Goal: Task Accomplishment & Management: Use online tool/utility

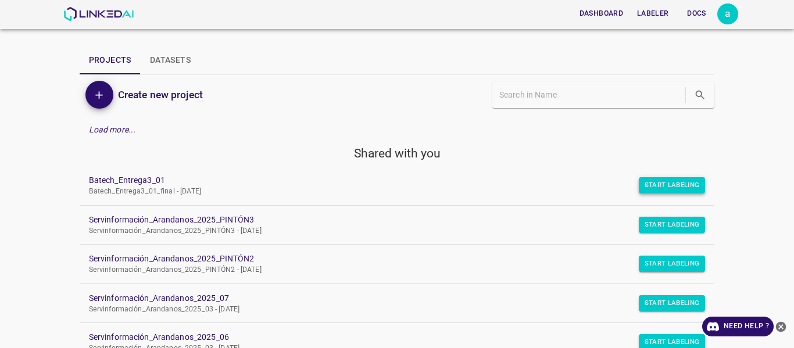
click at [654, 191] on button "Start Labeling" at bounding box center [672, 185] width 67 height 16
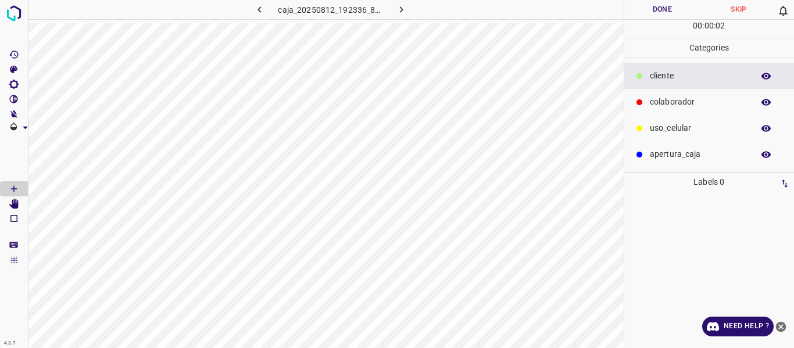
click at [691, 103] on p "colaborador" at bounding box center [699, 102] width 98 height 12
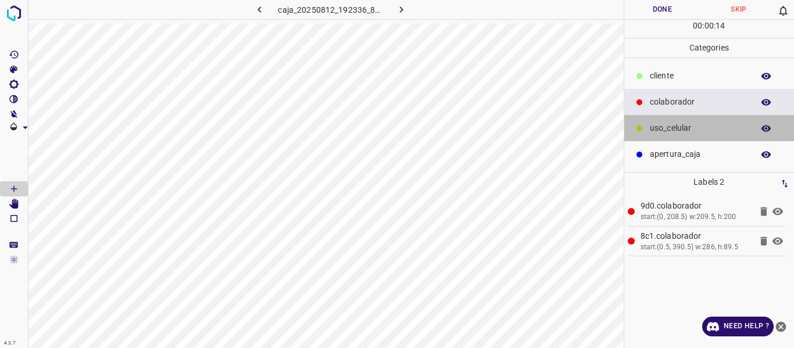
click at [674, 136] on div "uso_celular" at bounding box center [709, 128] width 170 height 26
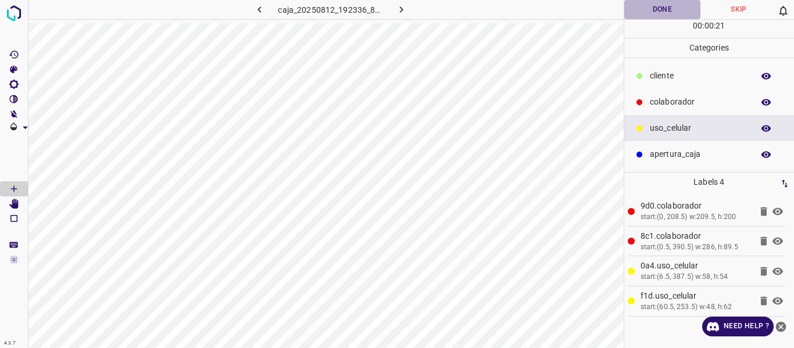
click at [665, 11] on button "Done" at bounding box center [662, 9] width 77 height 19
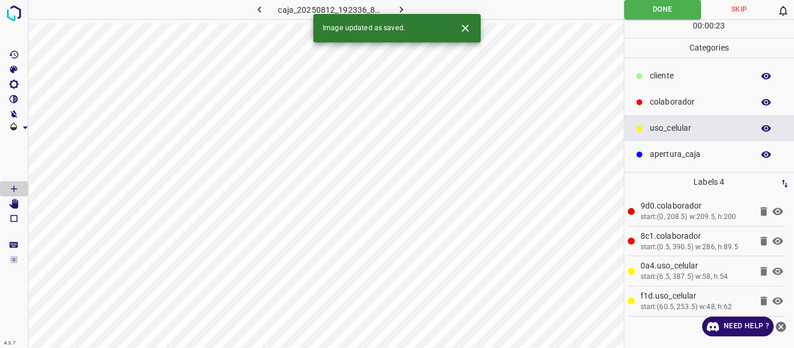
drag, startPoint x: 405, startPoint y: 6, endPoint x: 392, endPoint y: 20, distance: 18.9
click at [405, 6] on icon "button" at bounding box center [401, 9] width 12 height 12
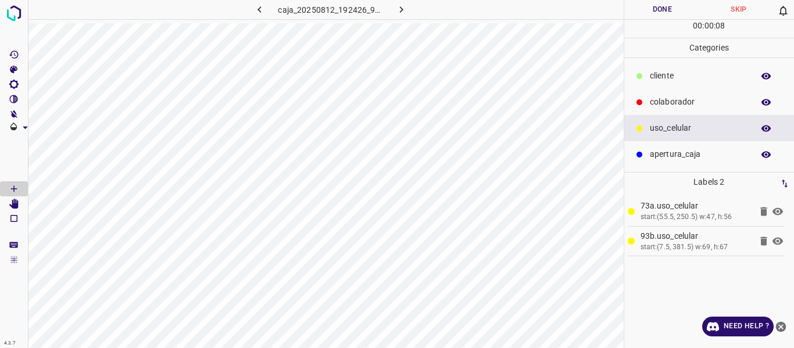
click at [660, 104] on p "colaborador" at bounding box center [699, 102] width 98 height 12
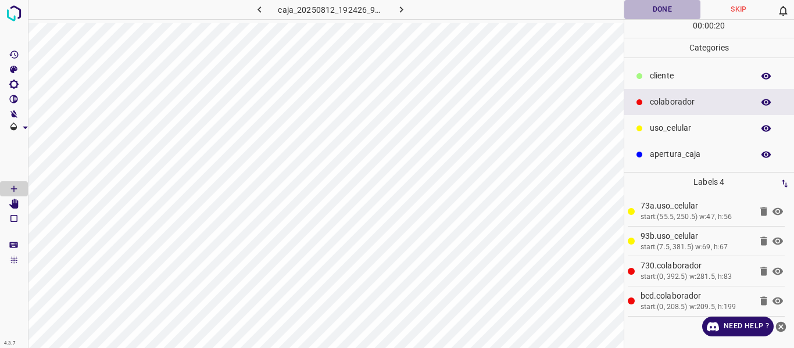
click at [653, 8] on button "Done" at bounding box center [662, 9] width 77 height 19
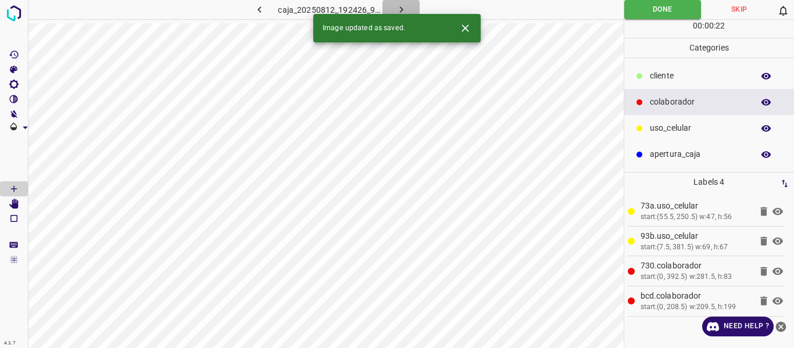
click at [395, 12] on button "button" at bounding box center [400, 9] width 37 height 19
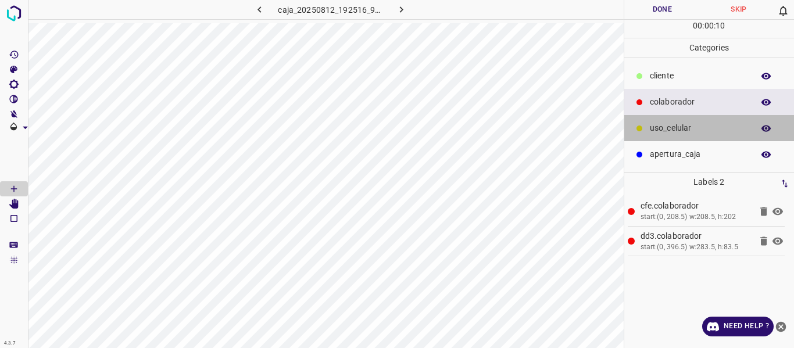
drag, startPoint x: 703, startPoint y: 129, endPoint x: 639, endPoint y: 133, distance: 64.0
click at [702, 128] on p "uso_celular" at bounding box center [699, 128] width 98 height 12
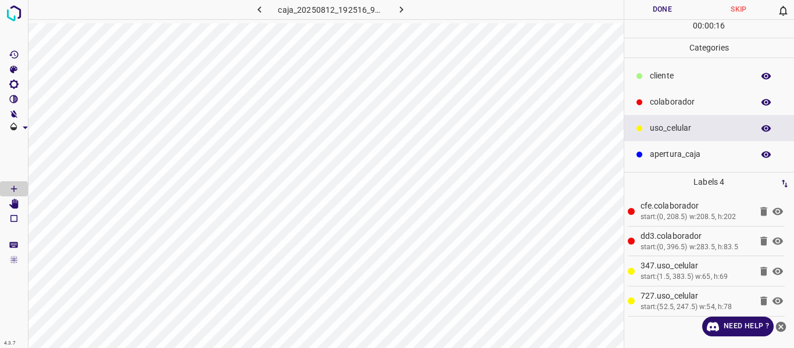
click at [665, 11] on button "Done" at bounding box center [662, 9] width 77 height 19
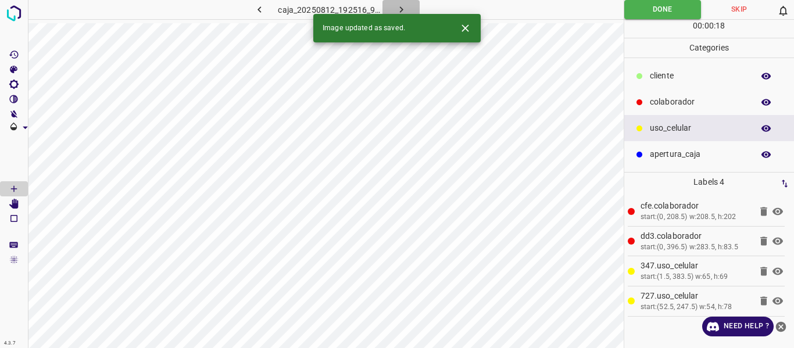
click at [399, 8] on icon "button" at bounding box center [401, 9] width 12 height 12
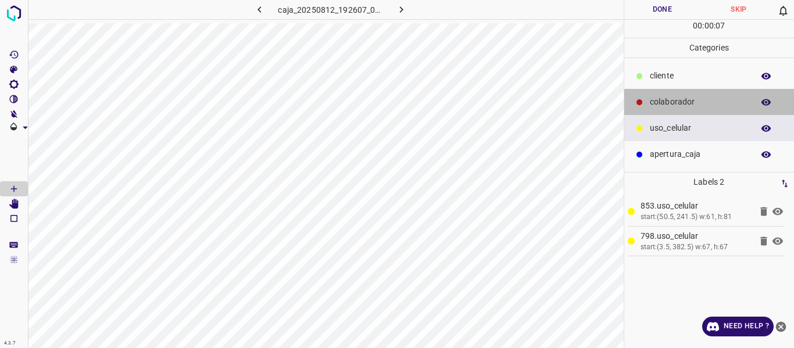
drag, startPoint x: 673, startPoint y: 102, endPoint x: 642, endPoint y: 101, distance: 31.4
click at [672, 102] on p "colaborador" at bounding box center [699, 102] width 98 height 12
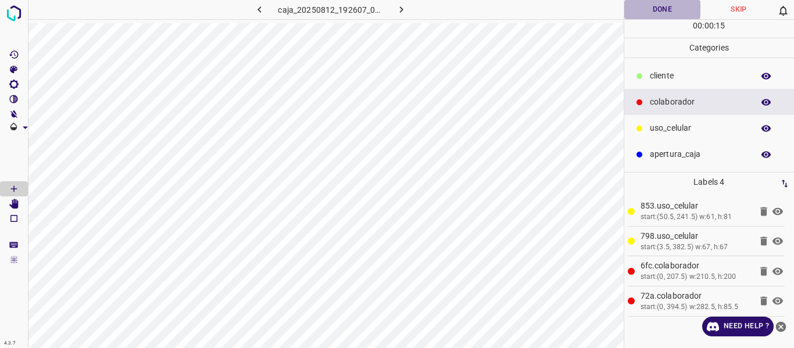
click at [662, 8] on button "Done" at bounding box center [662, 9] width 77 height 19
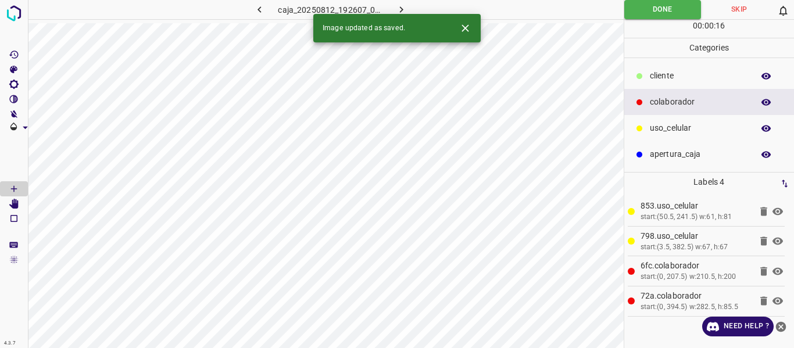
click at [402, 7] on icon "button" at bounding box center [401, 9] width 12 height 12
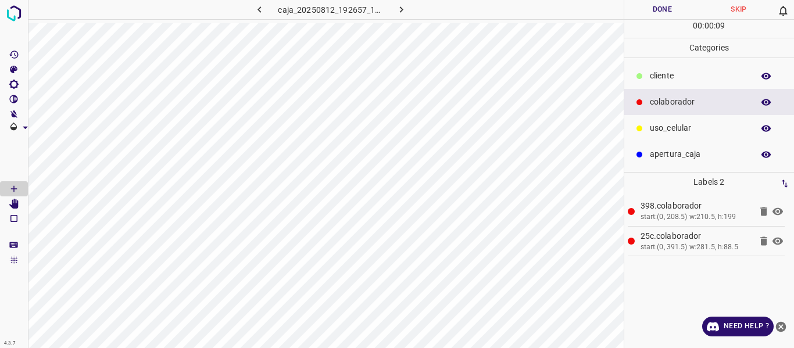
click at [673, 127] on p "uso_celular" at bounding box center [699, 128] width 98 height 12
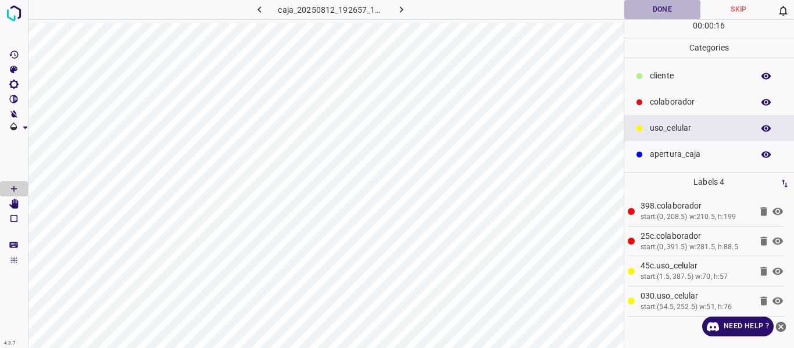
click at [655, 7] on button "Done" at bounding box center [662, 9] width 77 height 19
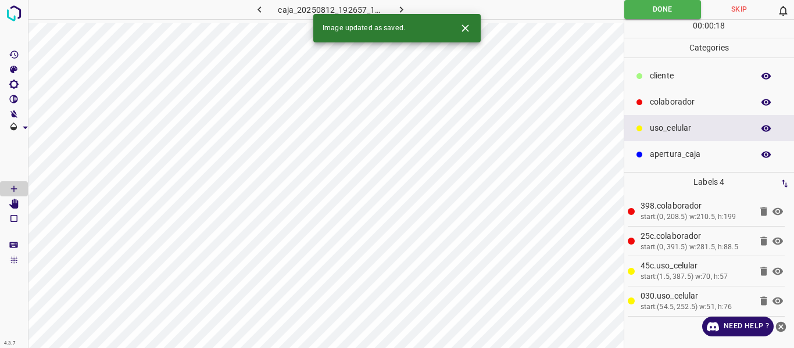
click at [400, 8] on icon "button" at bounding box center [400, 9] width 3 height 6
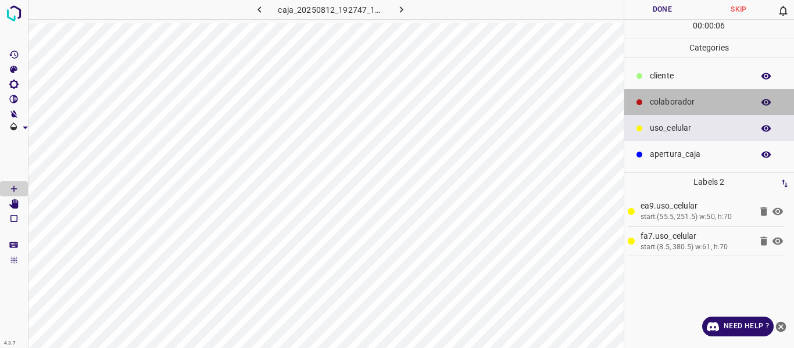
click at [668, 105] on p "colaborador" at bounding box center [699, 102] width 98 height 12
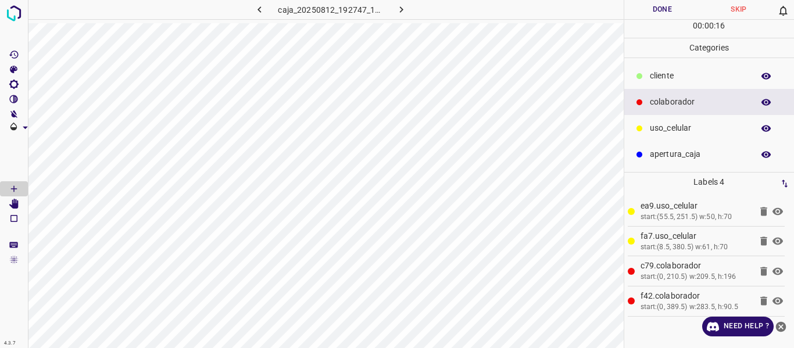
click at [657, 6] on button "Done" at bounding box center [662, 9] width 77 height 19
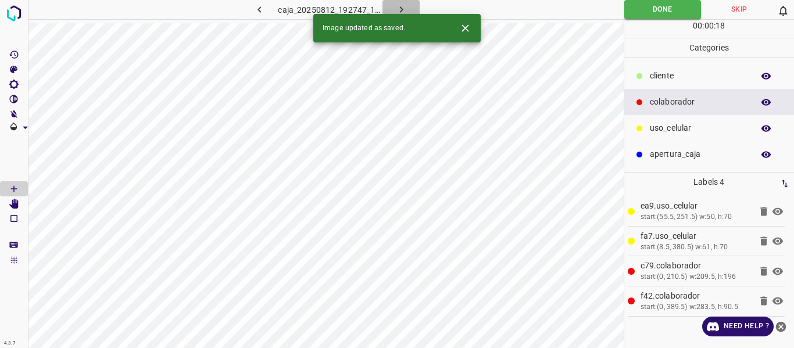
click at [398, 9] on icon "button" at bounding box center [401, 9] width 12 height 12
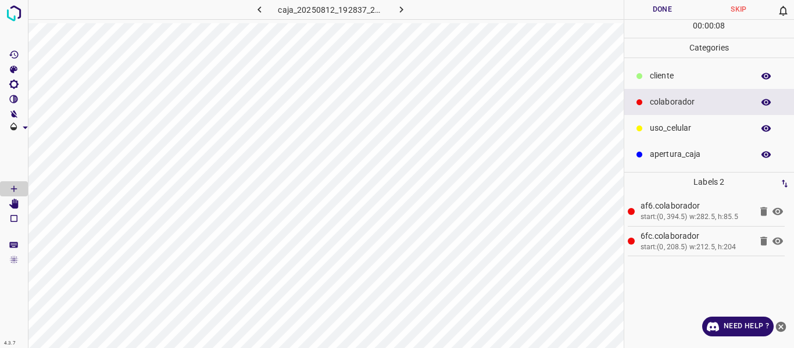
drag, startPoint x: 684, startPoint y: 126, endPoint x: 657, endPoint y: 127, distance: 26.7
click at [682, 126] on p "uso_celular" at bounding box center [699, 128] width 98 height 12
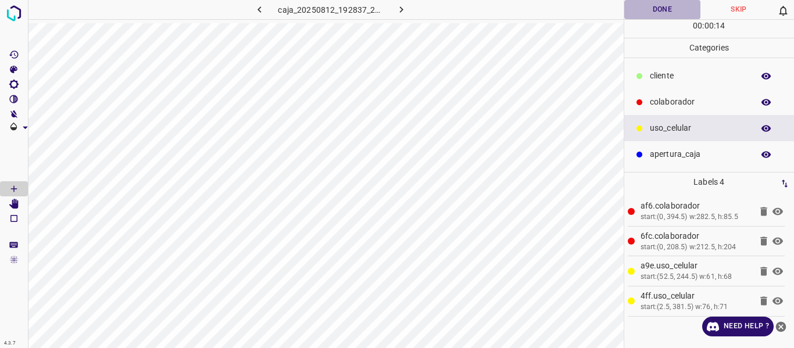
click at [649, 9] on button "Done" at bounding box center [662, 9] width 77 height 19
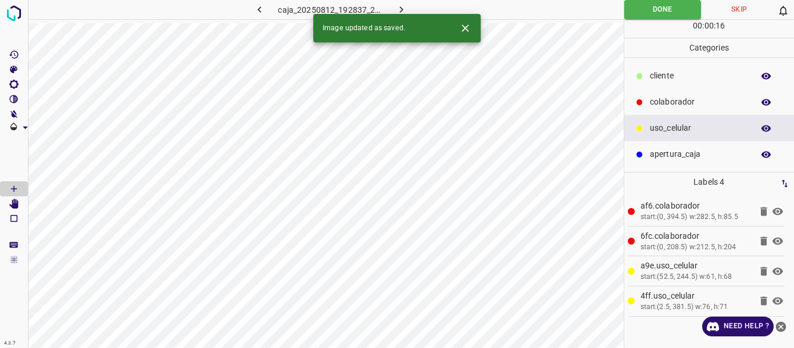
click at [400, 8] on icon "button" at bounding box center [400, 9] width 3 height 6
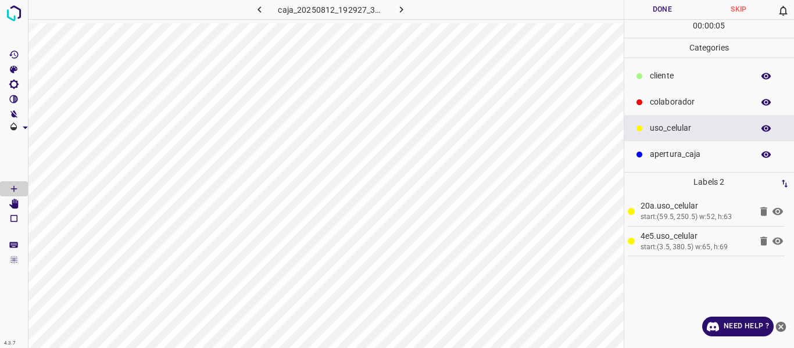
drag, startPoint x: 689, startPoint y: 107, endPoint x: 647, endPoint y: 127, distance: 46.5
click at [681, 109] on div "colaborador" at bounding box center [709, 102] width 170 height 26
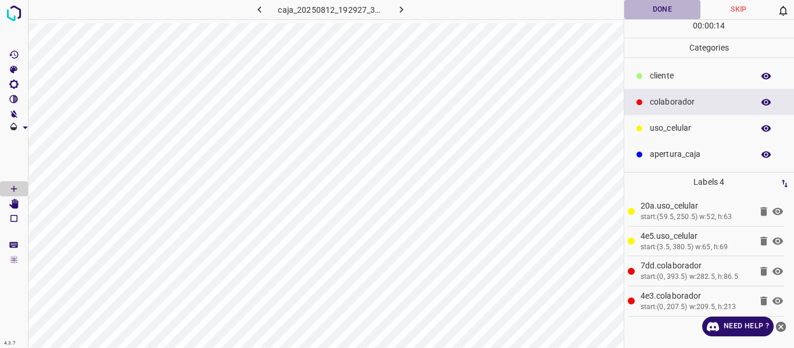
click at [654, 13] on button "Done" at bounding box center [662, 9] width 77 height 19
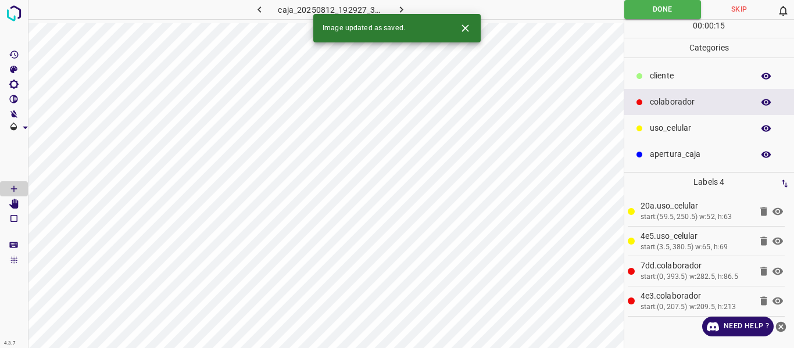
click at [403, 8] on icon "button" at bounding box center [401, 9] width 12 height 12
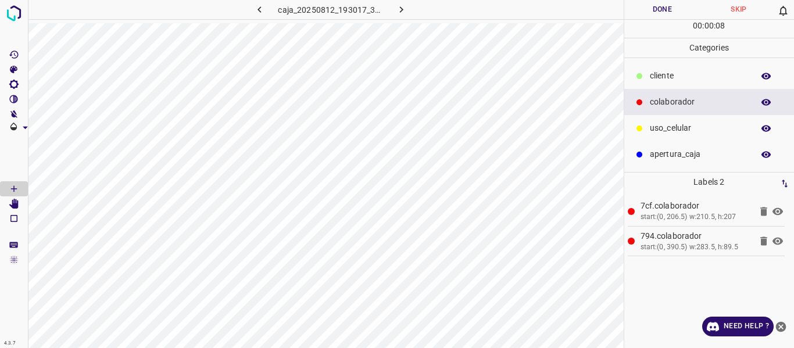
drag, startPoint x: 684, startPoint y: 128, endPoint x: 647, endPoint y: 131, distance: 36.8
click at [675, 128] on p "uso_celular" at bounding box center [699, 128] width 98 height 12
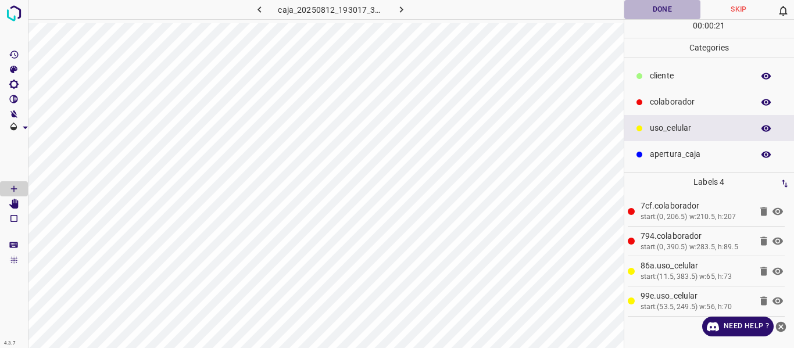
click at [668, 9] on button "Done" at bounding box center [662, 9] width 77 height 19
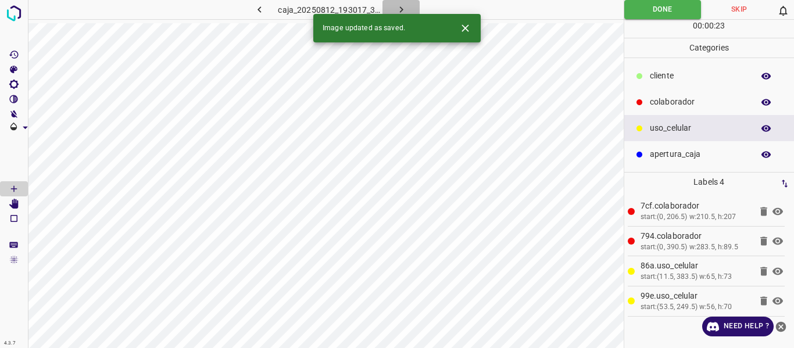
click at [403, 7] on icon "button" at bounding box center [401, 9] width 12 height 12
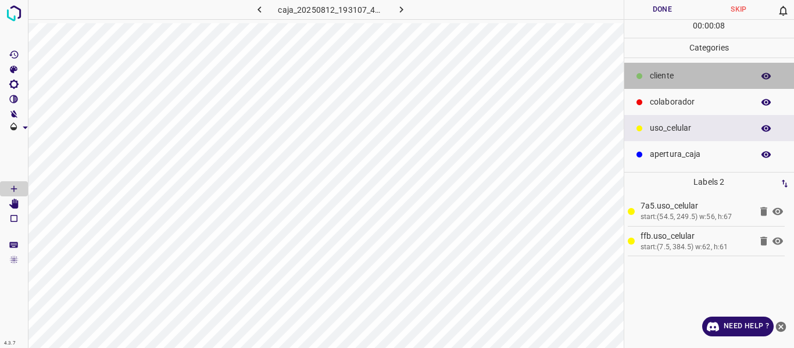
click at [666, 74] on p "​​cliente" at bounding box center [699, 76] width 98 height 12
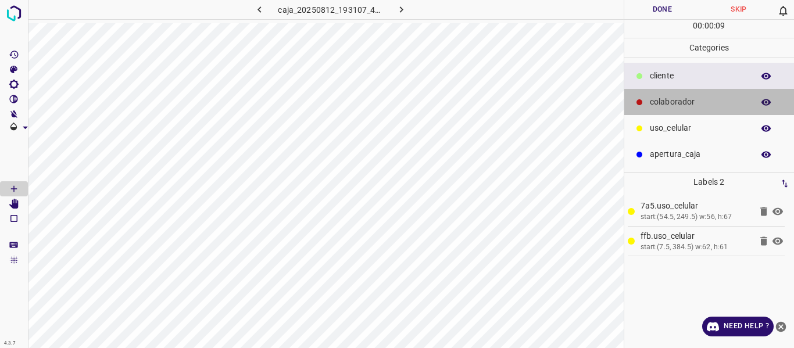
click at [659, 107] on p "colaborador" at bounding box center [699, 102] width 98 height 12
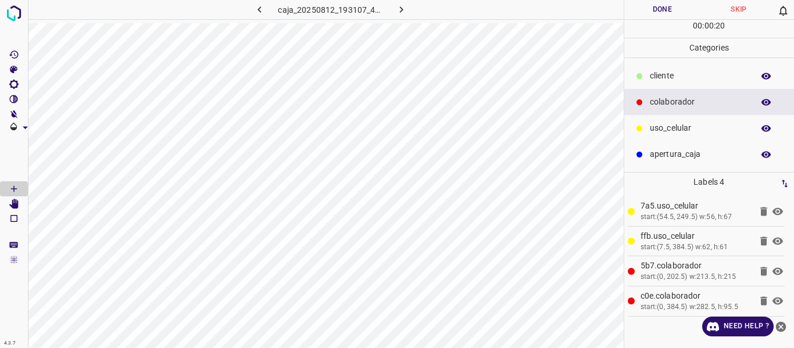
click at [650, 14] on button "Done" at bounding box center [662, 9] width 77 height 19
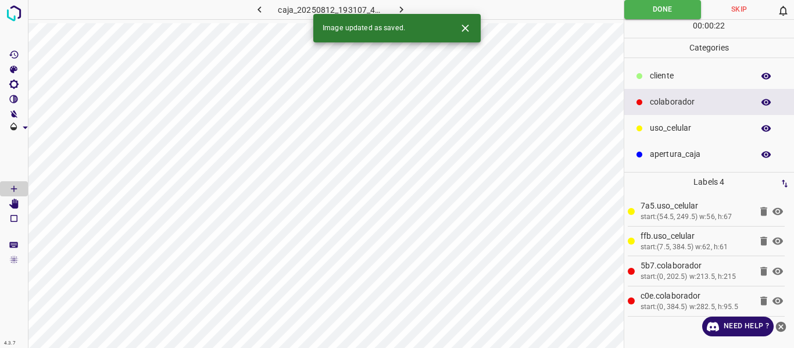
click at [402, 8] on icon "button" at bounding box center [401, 9] width 12 height 12
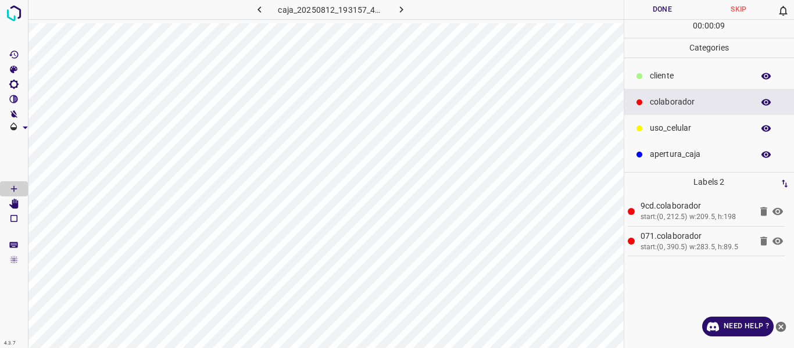
drag, startPoint x: 680, startPoint y: 126, endPoint x: 663, endPoint y: 128, distance: 17.0
click at [679, 126] on p "uso_celular" at bounding box center [699, 128] width 98 height 12
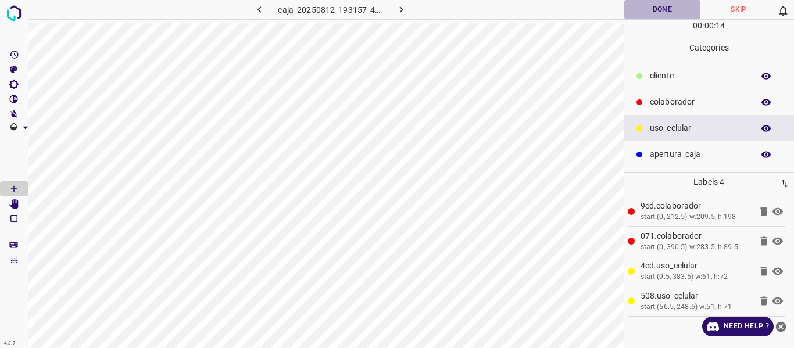
click at [654, 13] on button "Done" at bounding box center [662, 9] width 77 height 19
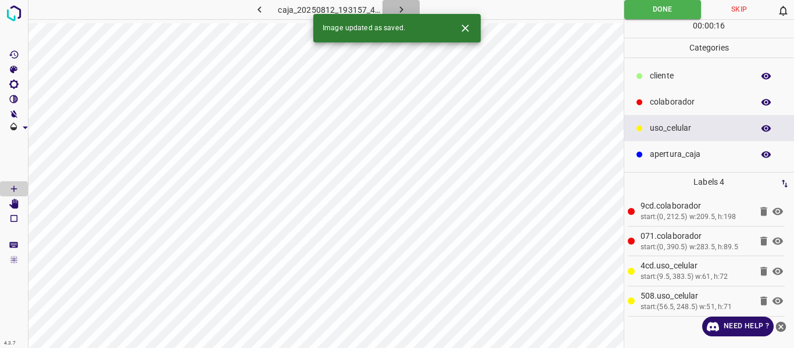
click at [399, 7] on icon "button" at bounding box center [401, 9] width 12 height 12
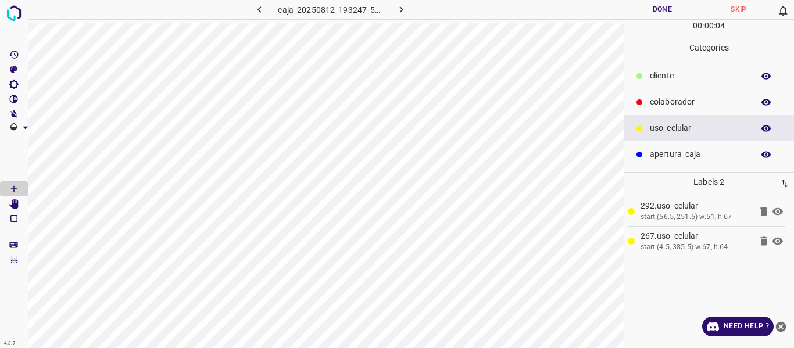
drag, startPoint x: 675, startPoint y: 99, endPoint x: 630, endPoint y: 103, distance: 44.9
click at [668, 101] on p "colaborador" at bounding box center [699, 102] width 98 height 12
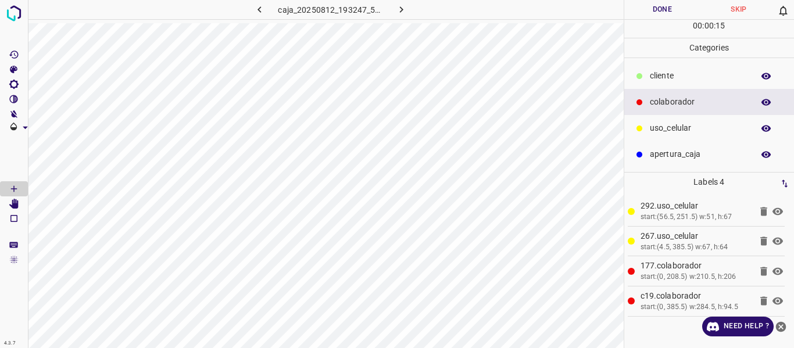
click at [666, 13] on button "Done" at bounding box center [662, 9] width 77 height 19
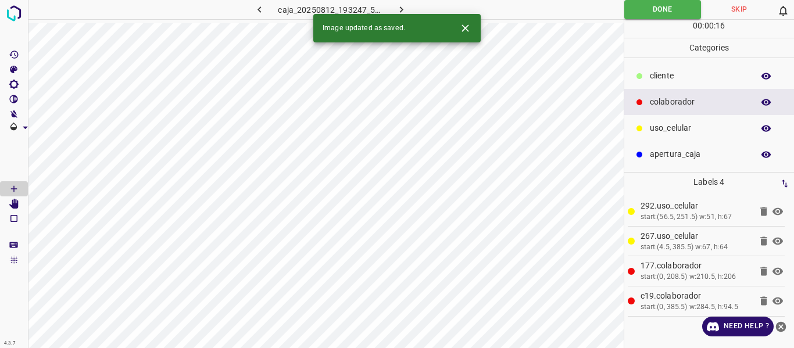
click at [399, 6] on icon "button" at bounding box center [401, 9] width 12 height 12
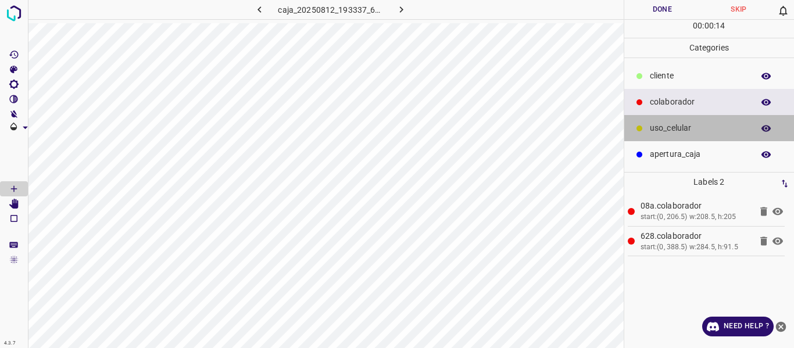
drag, startPoint x: 676, startPoint y: 128, endPoint x: 642, endPoint y: 135, distance: 34.4
click at [671, 130] on p "uso_celular" at bounding box center [699, 128] width 98 height 12
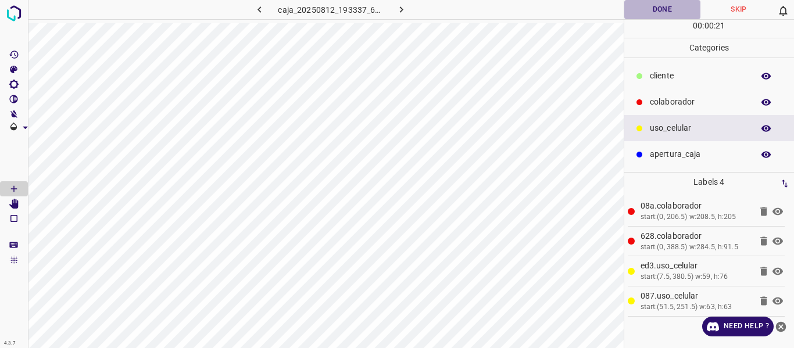
click at [672, 14] on button "Done" at bounding box center [662, 9] width 77 height 19
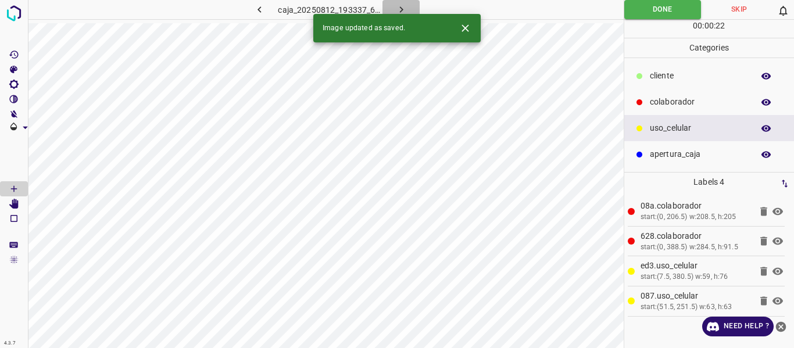
click at [398, 7] on icon "button" at bounding box center [401, 9] width 12 height 12
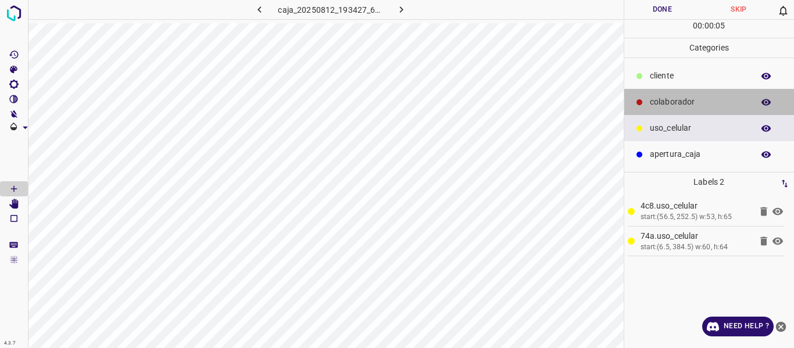
click at [668, 99] on p "colaborador" at bounding box center [699, 102] width 98 height 12
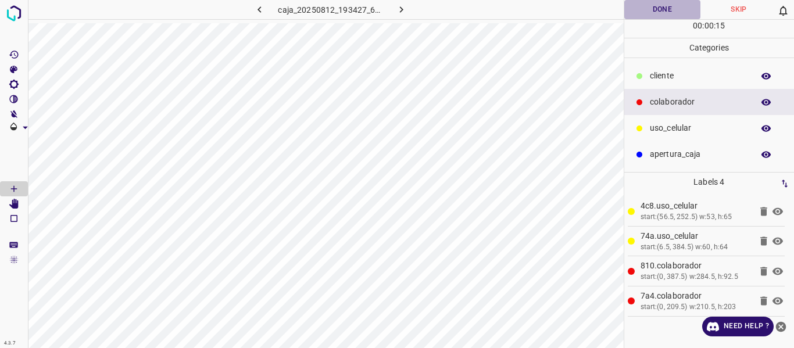
click at [660, 6] on button "Done" at bounding box center [662, 9] width 77 height 19
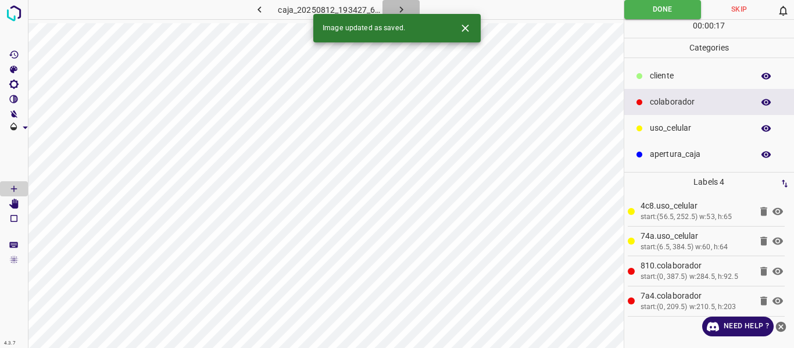
click at [399, 8] on icon "button" at bounding box center [401, 9] width 12 height 12
click at [401, 9] on icon "button" at bounding box center [400, 9] width 3 height 6
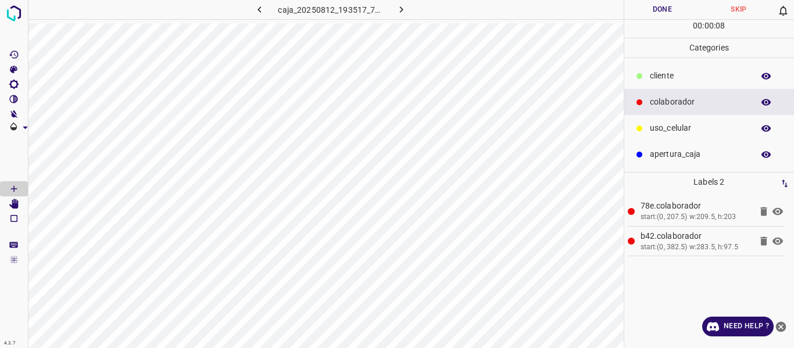
drag, startPoint x: 675, startPoint y: 130, endPoint x: 661, endPoint y: 133, distance: 13.7
click at [661, 133] on p "uso_celular" at bounding box center [699, 128] width 98 height 12
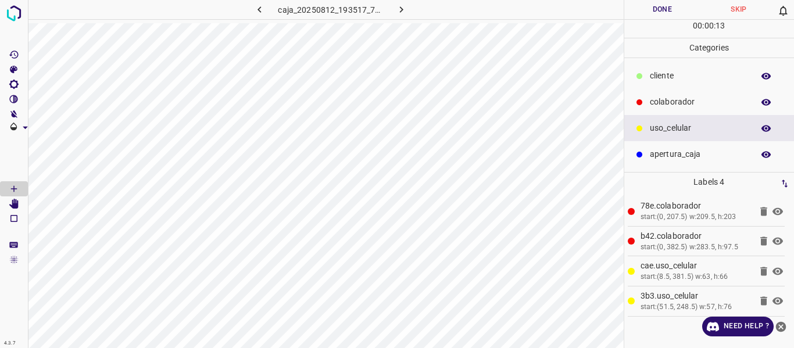
click at [669, 12] on button "Done" at bounding box center [662, 9] width 77 height 19
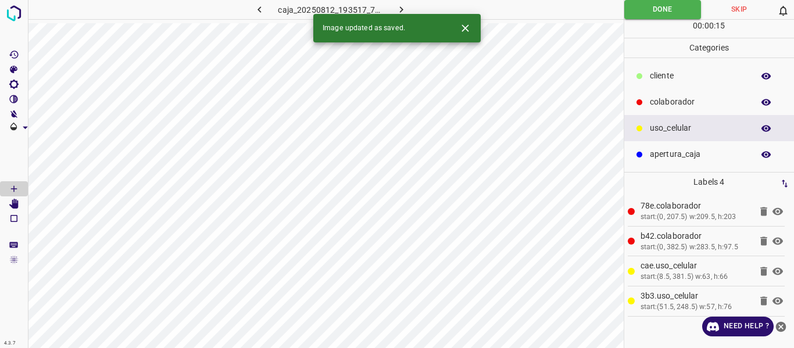
click at [403, 9] on icon "button" at bounding box center [401, 9] width 12 height 12
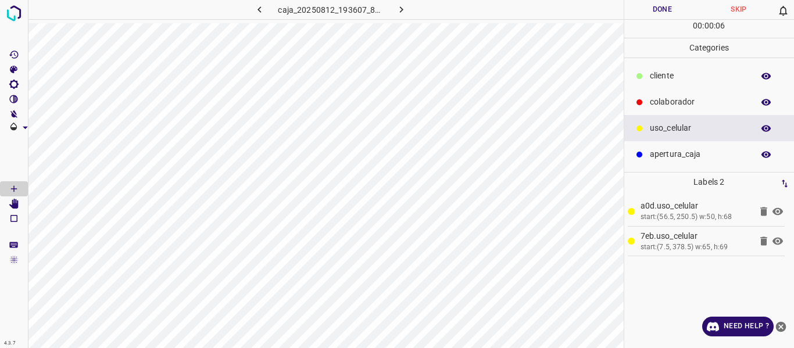
click at [674, 98] on p "colaborador" at bounding box center [699, 102] width 98 height 12
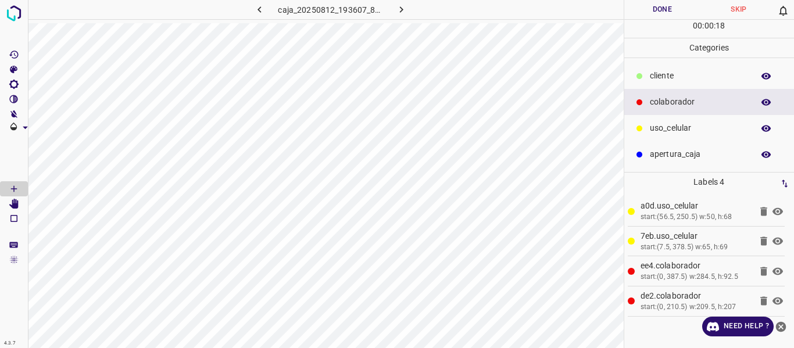
click at [660, 10] on button "Done" at bounding box center [662, 9] width 77 height 19
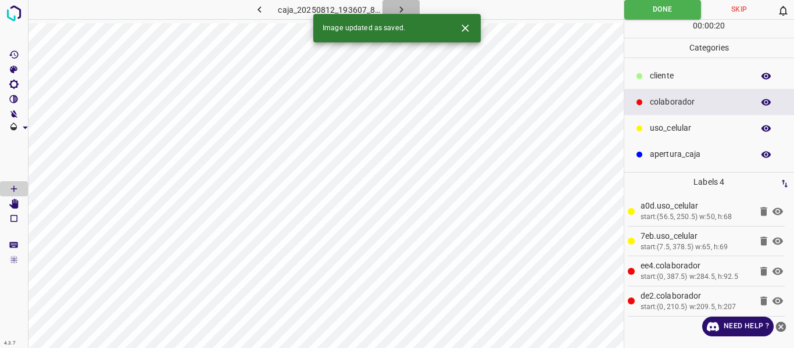
click at [398, 4] on icon "button" at bounding box center [401, 9] width 12 height 12
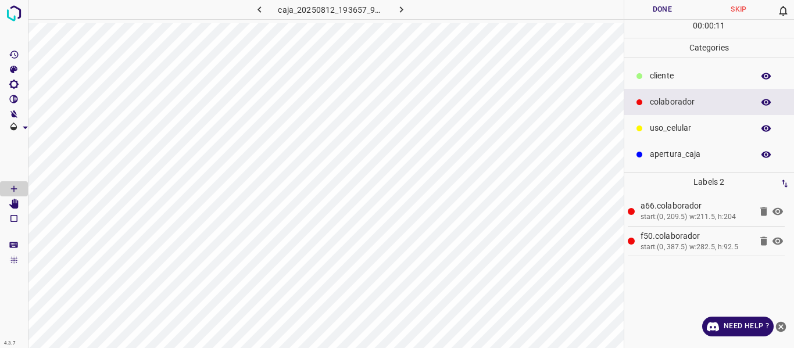
drag, startPoint x: 668, startPoint y: 127, endPoint x: 624, endPoint y: 135, distance: 45.6
click at [661, 128] on p "uso_celular" at bounding box center [699, 128] width 98 height 12
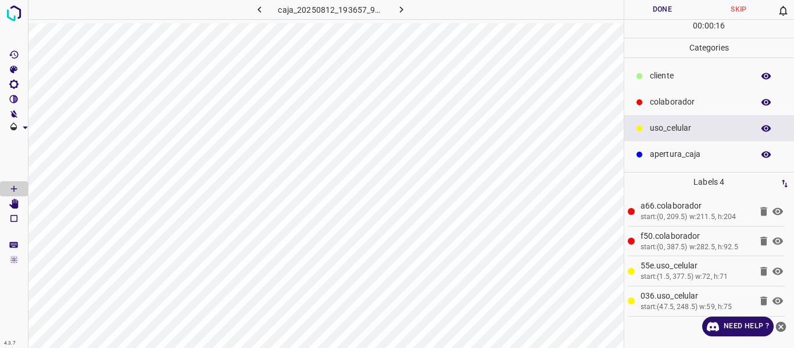
click at [649, 9] on button "Done" at bounding box center [662, 9] width 77 height 19
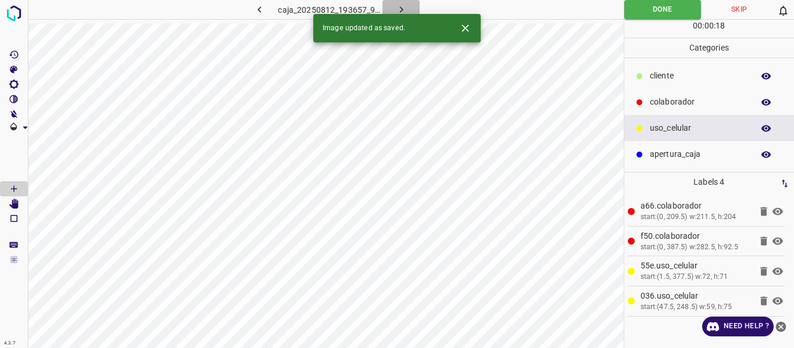
click at [403, 10] on icon "button" at bounding box center [401, 9] width 12 height 12
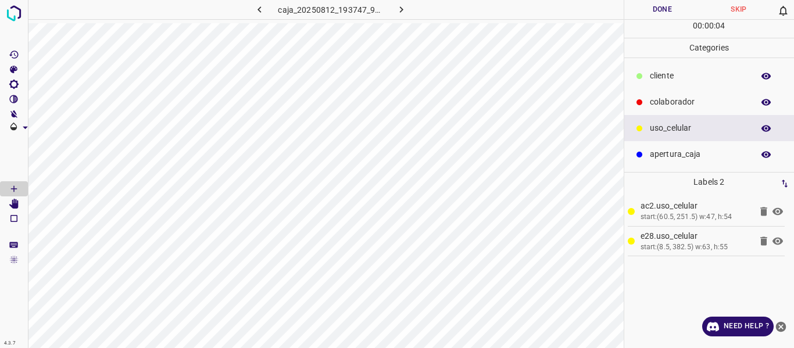
drag, startPoint x: 661, startPoint y: 104, endPoint x: 641, endPoint y: 113, distance: 22.4
click at [660, 105] on p "colaborador" at bounding box center [699, 102] width 98 height 12
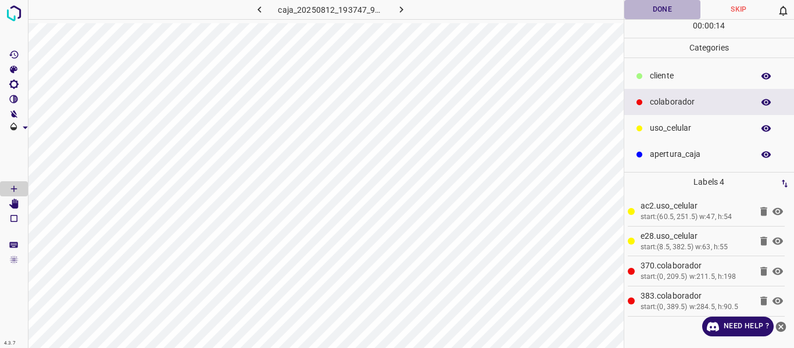
click at [650, 11] on button "Done" at bounding box center [662, 9] width 77 height 19
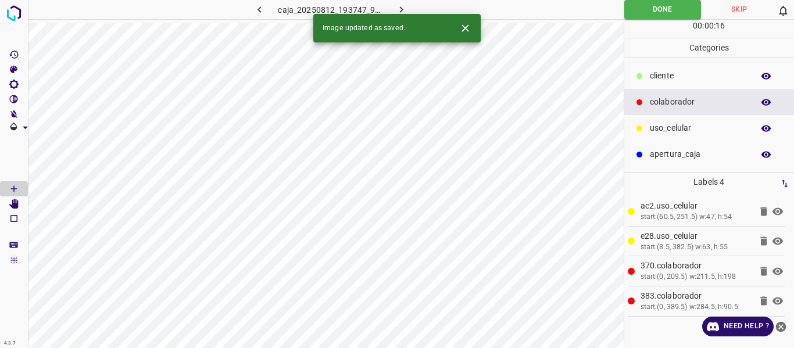
click at [396, 7] on icon "button" at bounding box center [401, 9] width 12 height 12
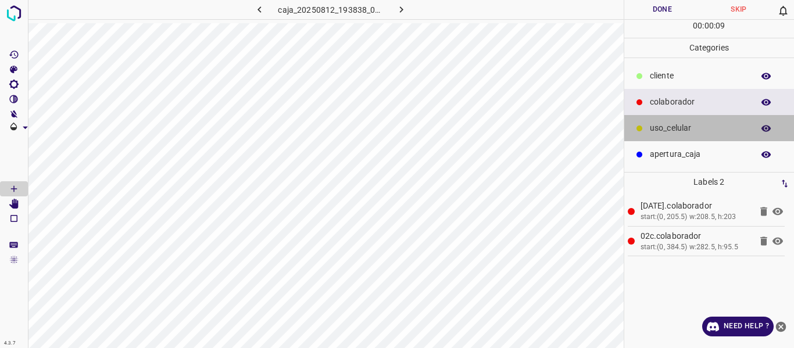
drag, startPoint x: 672, startPoint y: 128, endPoint x: 632, endPoint y: 132, distance: 40.3
click at [672, 129] on p "uso_celular" at bounding box center [699, 128] width 98 height 12
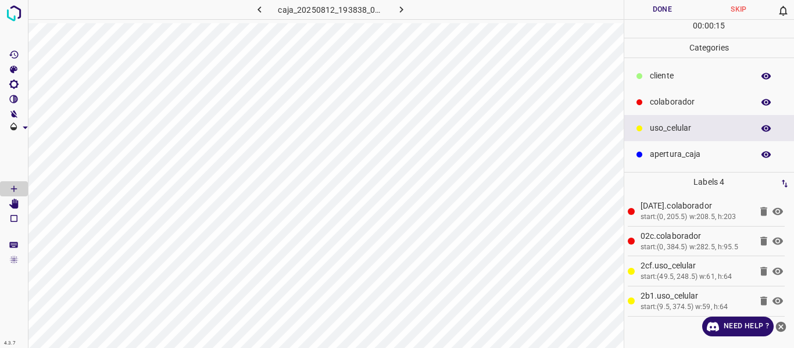
click at [645, 16] on button "Done" at bounding box center [662, 9] width 77 height 19
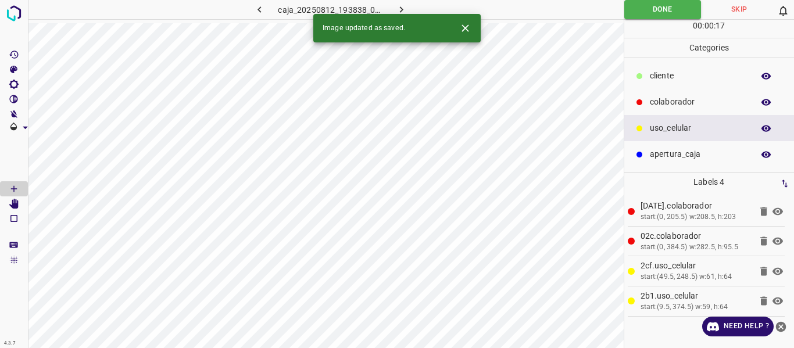
click at [398, 6] on icon "button" at bounding box center [401, 9] width 12 height 12
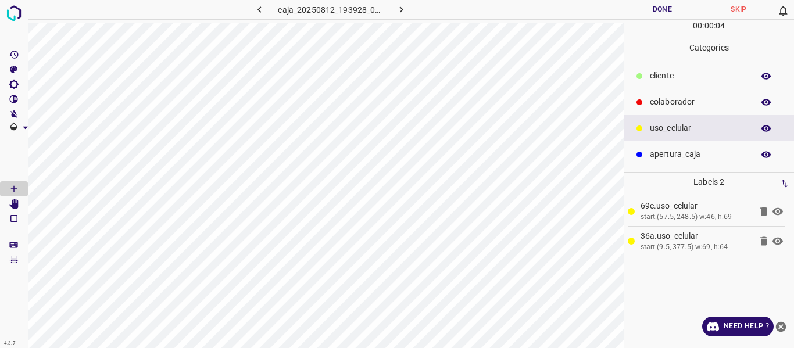
drag, startPoint x: 670, startPoint y: 92, endPoint x: 670, endPoint y: 99, distance: 7.0
click at [670, 95] on div "colaborador" at bounding box center [709, 102] width 170 height 26
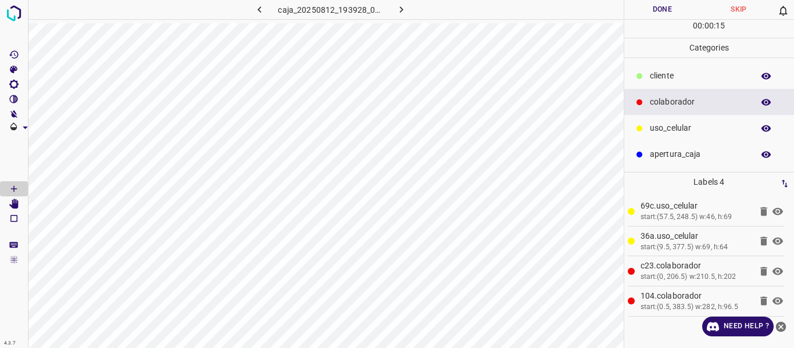
click at [645, 13] on button "Done" at bounding box center [662, 9] width 77 height 19
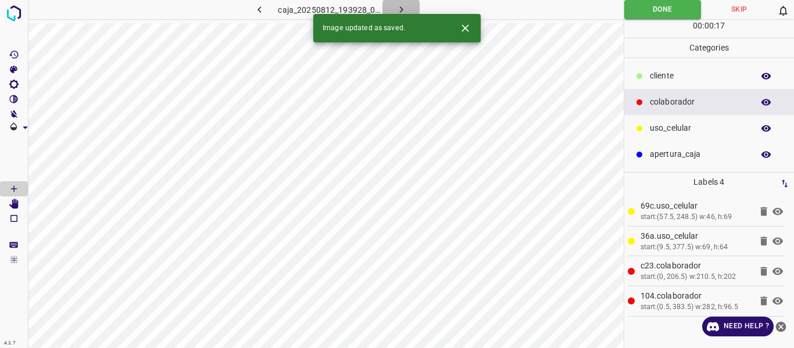
click at [400, 9] on icon "button" at bounding box center [401, 9] width 12 height 12
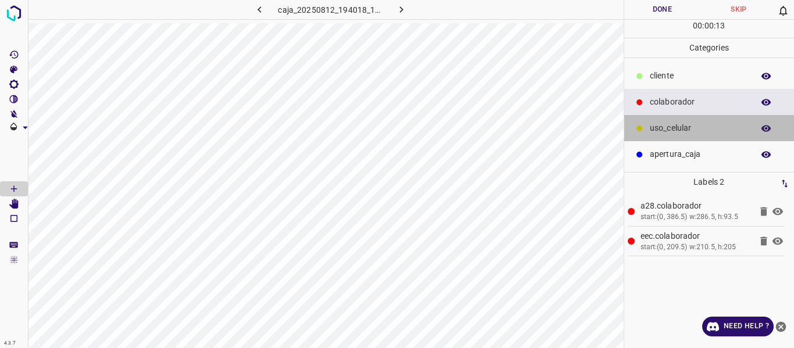
drag, startPoint x: 664, startPoint y: 127, endPoint x: 634, endPoint y: 127, distance: 30.2
click at [661, 127] on p "uso_celular" at bounding box center [699, 128] width 98 height 12
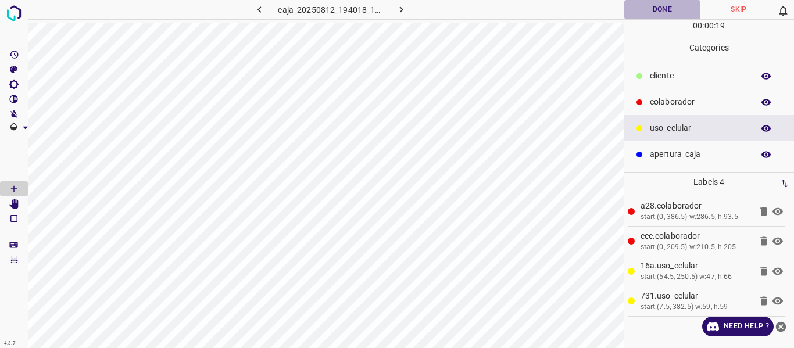
click at [664, 10] on button "Done" at bounding box center [662, 9] width 77 height 19
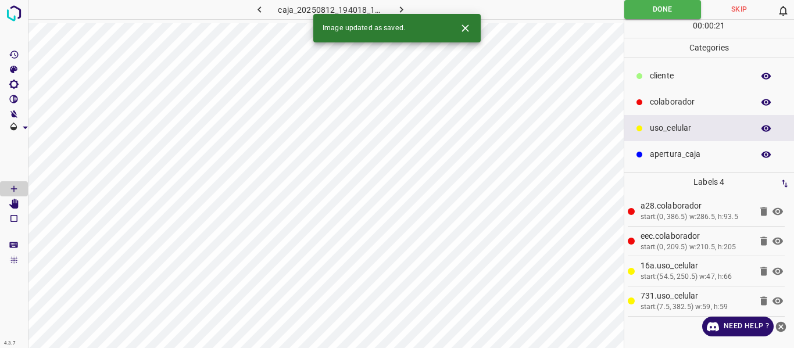
click at [397, 6] on icon "button" at bounding box center [401, 9] width 12 height 12
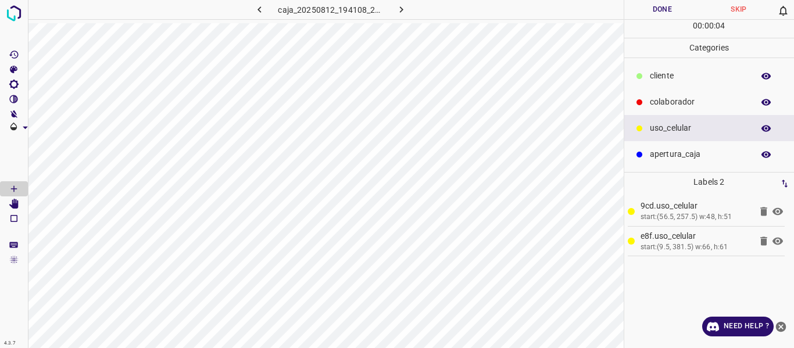
drag, startPoint x: 682, startPoint y: 106, endPoint x: 631, endPoint y: 126, distance: 54.6
click at [670, 110] on div "colaborador" at bounding box center [709, 102] width 170 height 26
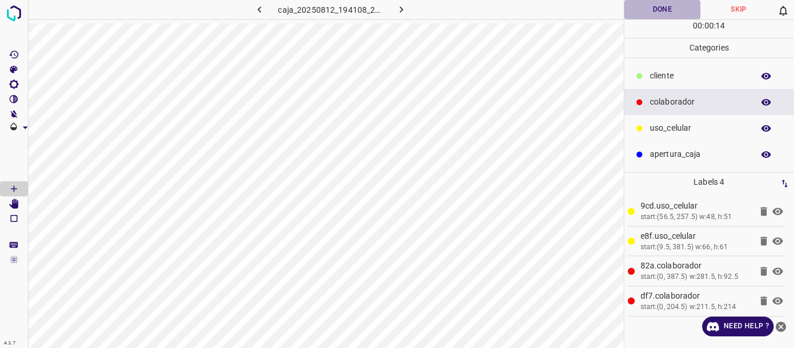
click at [660, 7] on button "Done" at bounding box center [662, 9] width 77 height 19
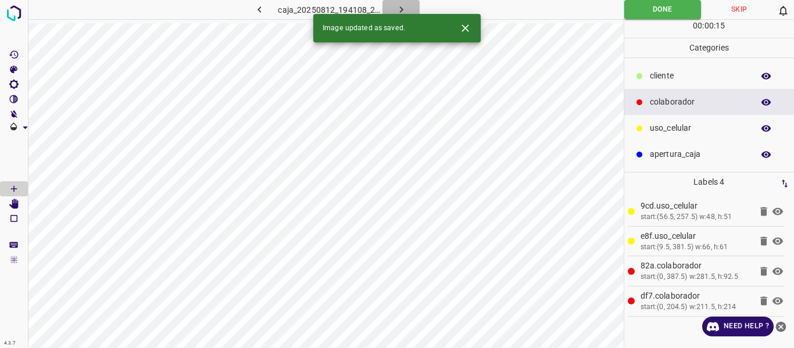
click at [396, 8] on icon "button" at bounding box center [401, 9] width 12 height 12
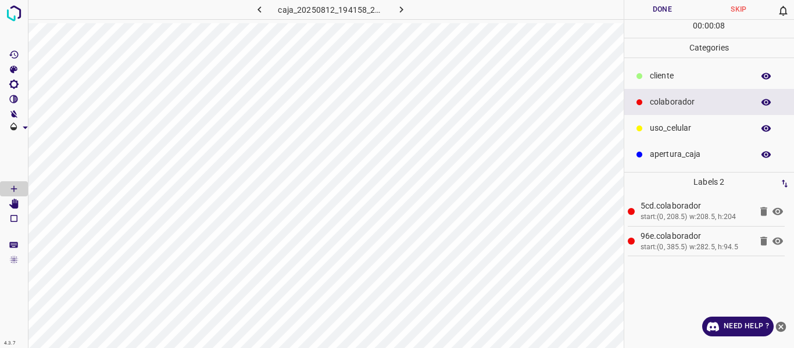
drag, startPoint x: 672, startPoint y: 133, endPoint x: 659, endPoint y: 137, distance: 14.0
click at [659, 137] on div "uso_celular" at bounding box center [709, 128] width 170 height 26
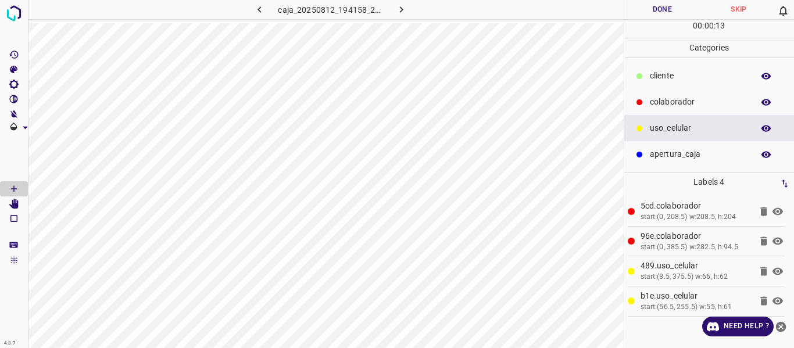
click at [667, 10] on button "Done" at bounding box center [662, 9] width 77 height 19
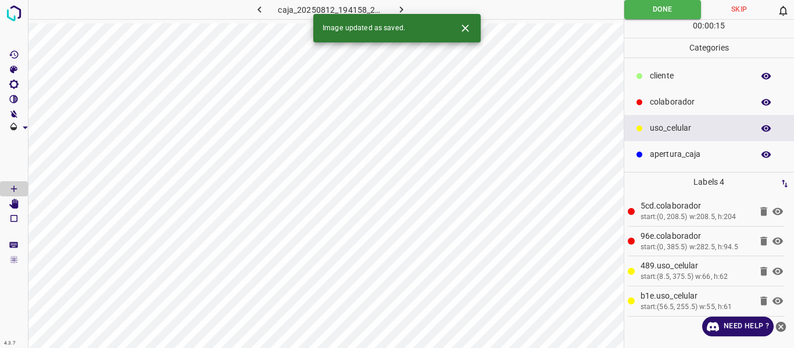
click at [404, 6] on icon "button" at bounding box center [401, 9] width 12 height 12
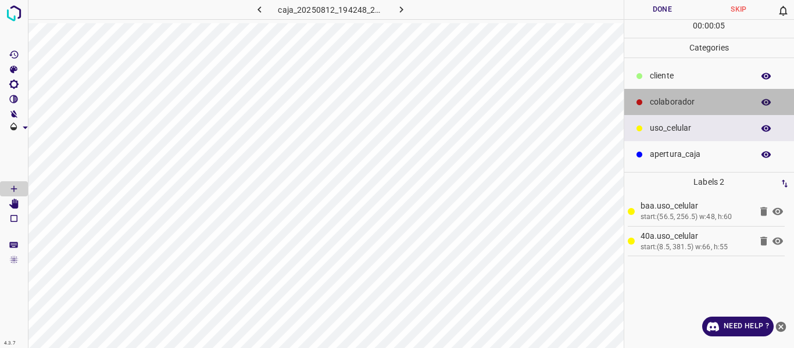
click at [653, 103] on p "colaborador" at bounding box center [699, 102] width 98 height 12
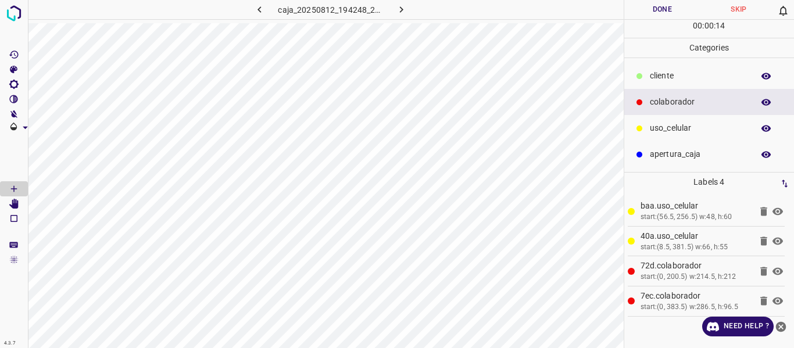
click at [651, 7] on button "Done" at bounding box center [662, 9] width 77 height 19
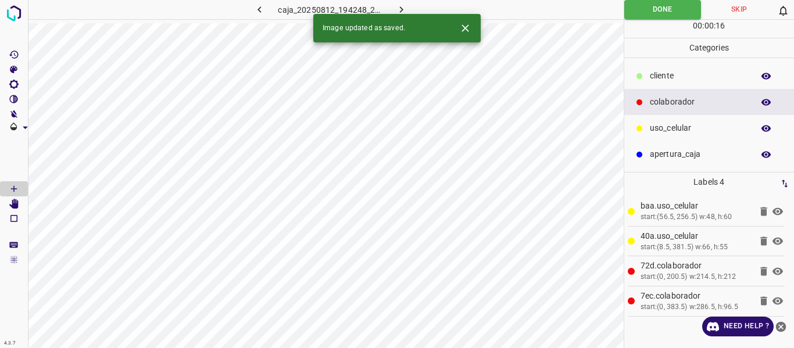
click at [389, 9] on button "button" at bounding box center [400, 9] width 37 height 19
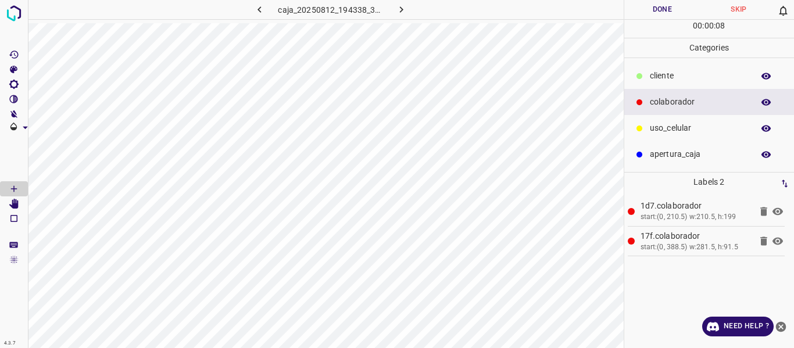
drag, startPoint x: 661, startPoint y: 120, endPoint x: 635, endPoint y: 120, distance: 26.2
click at [660, 120] on div "uso_celular" at bounding box center [709, 128] width 170 height 26
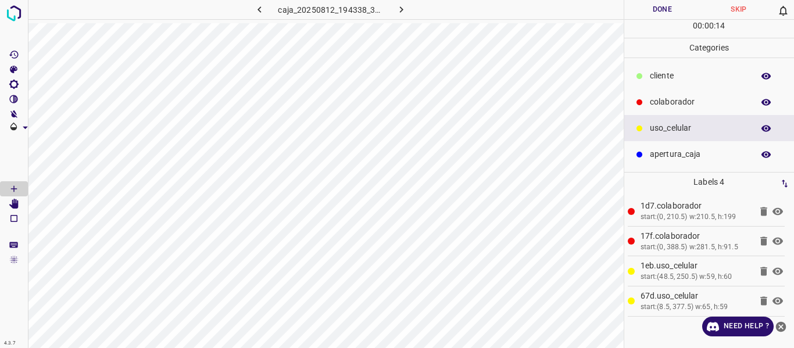
drag, startPoint x: 652, startPoint y: 8, endPoint x: 656, endPoint y: 15, distance: 7.6
click at [652, 10] on button "Done" at bounding box center [662, 9] width 77 height 19
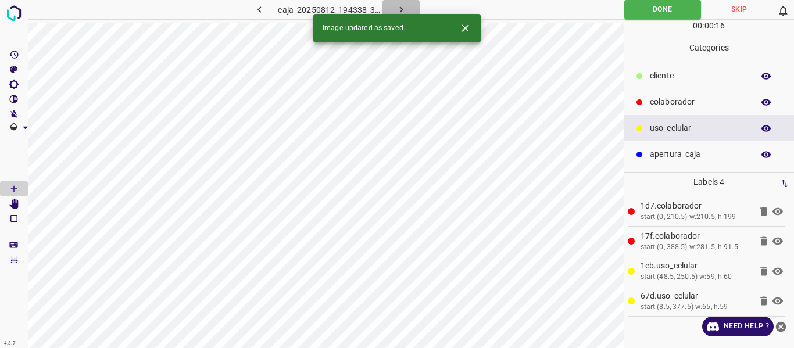
click at [399, 8] on icon "button" at bounding box center [401, 9] width 12 height 12
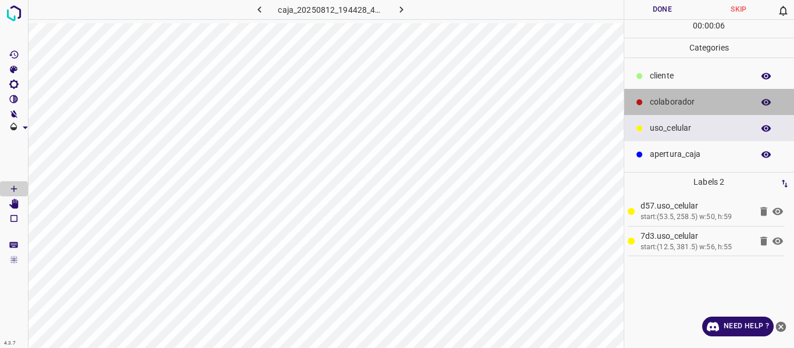
click at [664, 103] on p "colaborador" at bounding box center [699, 102] width 98 height 12
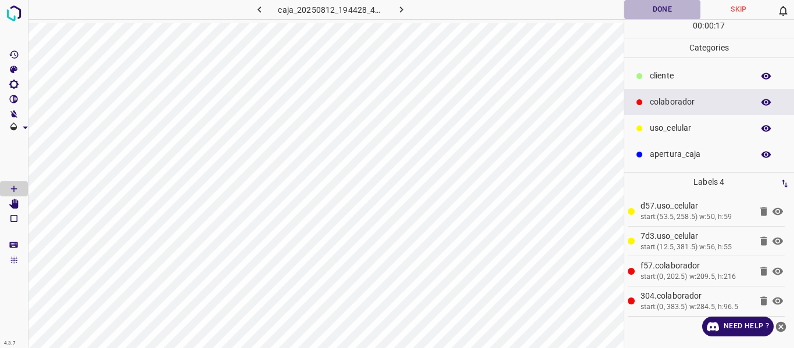
click at [657, 12] on button "Done" at bounding box center [662, 9] width 77 height 19
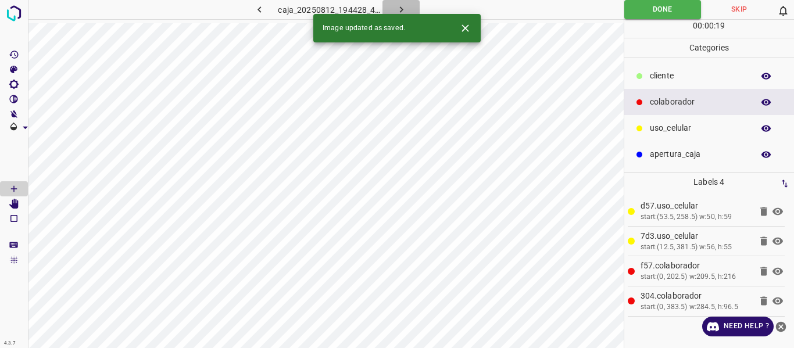
click at [398, 5] on icon "button" at bounding box center [401, 9] width 12 height 12
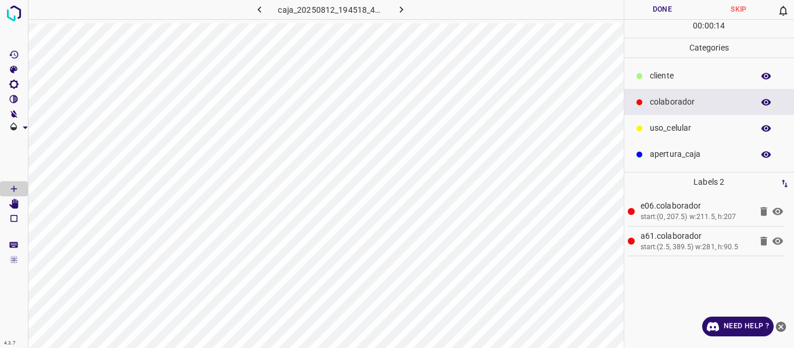
drag, startPoint x: 662, startPoint y: 132, endPoint x: 634, endPoint y: 139, distance: 28.9
click at [660, 133] on p "uso_celular" at bounding box center [699, 128] width 98 height 12
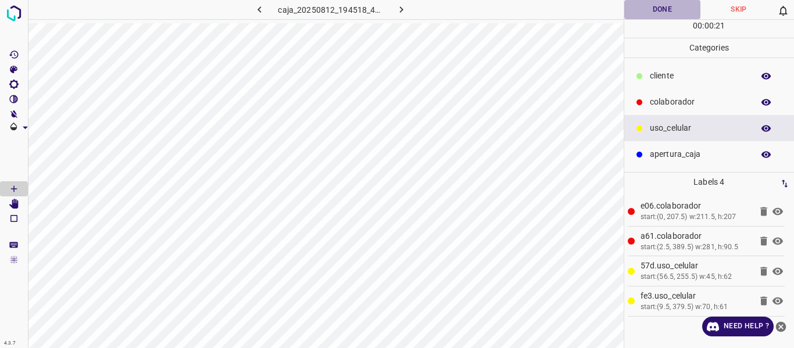
drag, startPoint x: 642, startPoint y: 14, endPoint x: 653, endPoint y: 17, distance: 12.0
click at [645, 20] on div "Done Skip 0 00 : 00 : 21" at bounding box center [709, 19] width 170 height 38
click at [668, 9] on button "Done" at bounding box center [662, 9] width 77 height 19
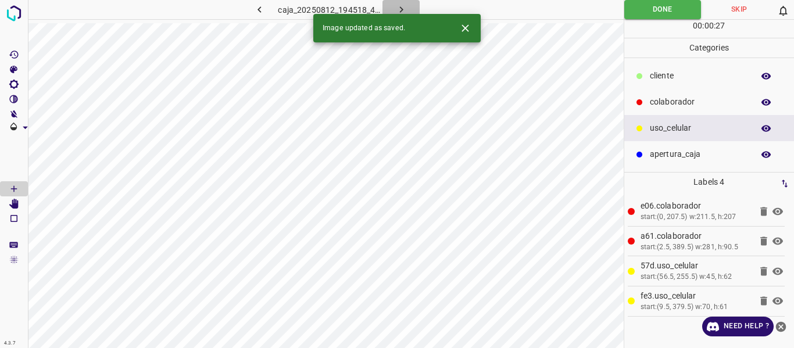
click at [404, 7] on icon "button" at bounding box center [401, 9] width 12 height 12
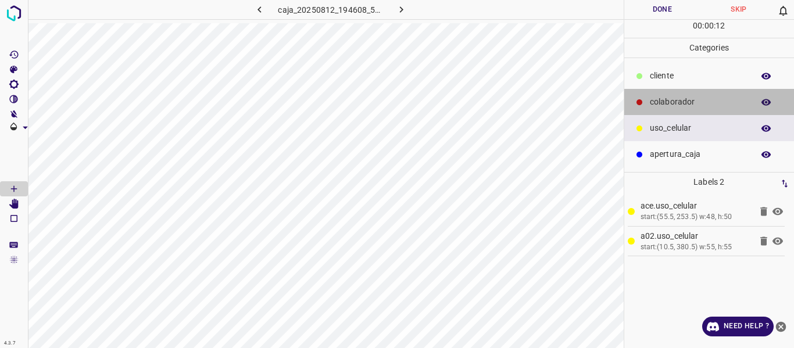
drag, startPoint x: 695, startPoint y: 105, endPoint x: 654, endPoint y: 120, distance: 43.6
click at [693, 105] on p "colaborador" at bounding box center [699, 102] width 98 height 12
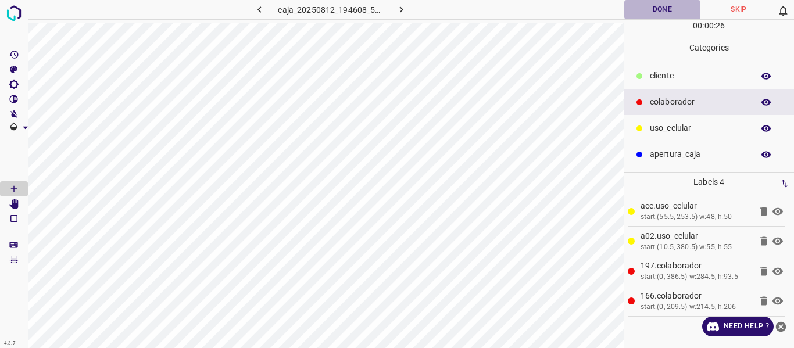
click at [667, 14] on button "Done" at bounding box center [662, 9] width 77 height 19
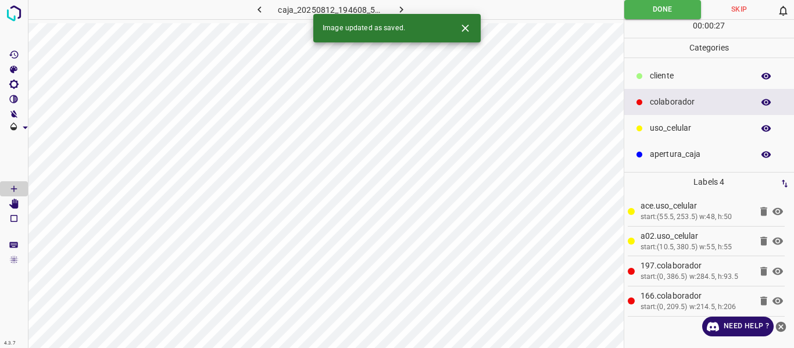
click at [402, 9] on icon "button" at bounding box center [401, 9] width 12 height 12
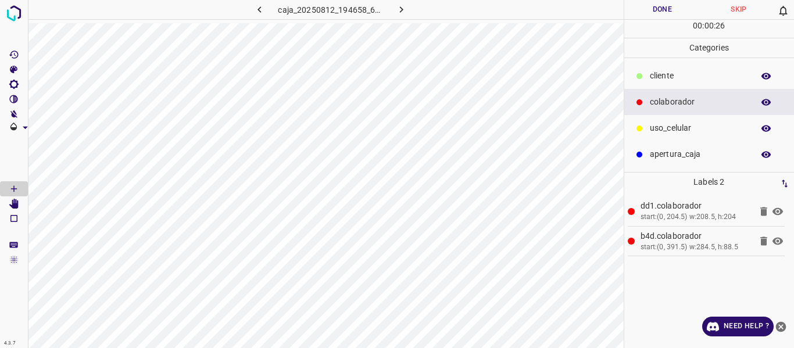
click at [676, 131] on p "uso_celular" at bounding box center [699, 128] width 98 height 12
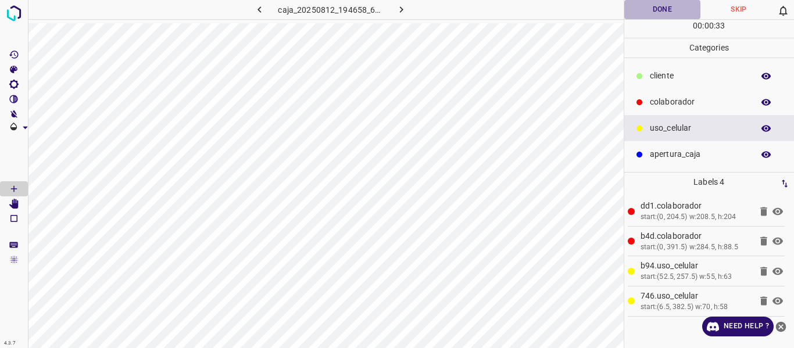
click at [659, 11] on button "Done" at bounding box center [662, 9] width 77 height 19
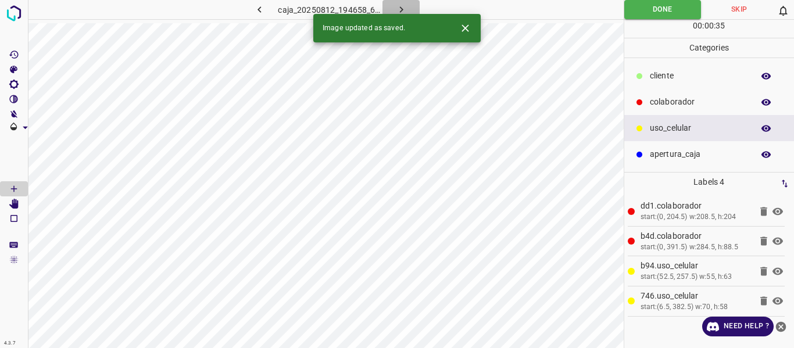
click at [403, 5] on icon "button" at bounding box center [401, 9] width 12 height 12
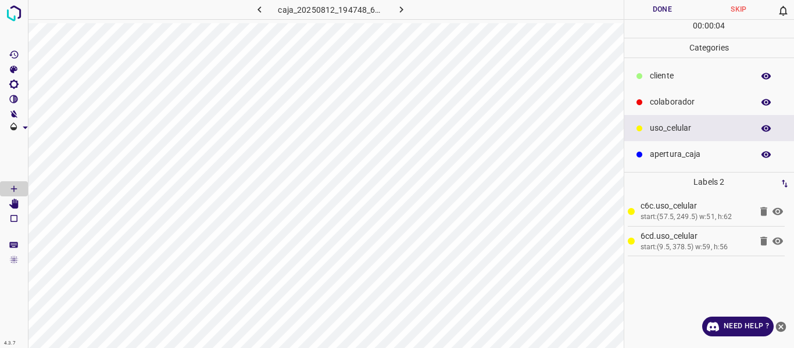
drag, startPoint x: 665, startPoint y: 104, endPoint x: 634, endPoint y: 121, distance: 35.4
click at [663, 105] on p "colaborador" at bounding box center [699, 102] width 98 height 12
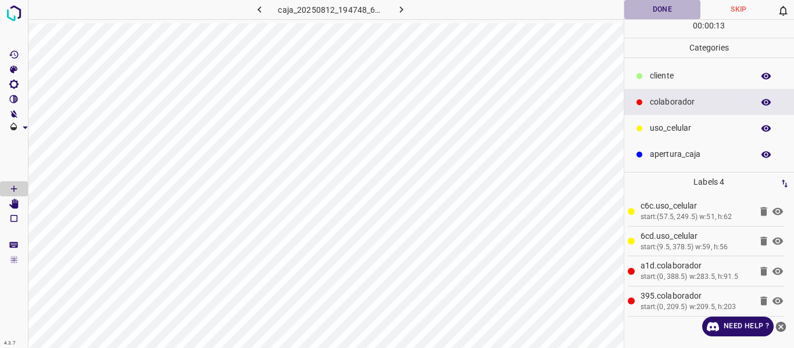
click at [672, 13] on button "Done" at bounding box center [662, 9] width 77 height 19
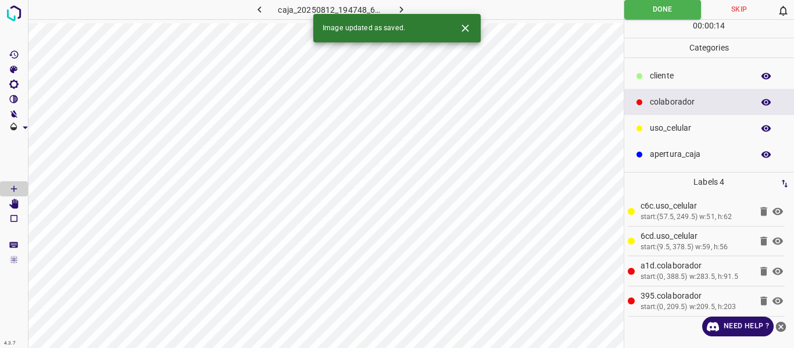
drag, startPoint x: 396, startPoint y: 4, endPoint x: 392, endPoint y: 9, distance: 6.6
click at [392, 8] on button "button" at bounding box center [400, 9] width 37 height 19
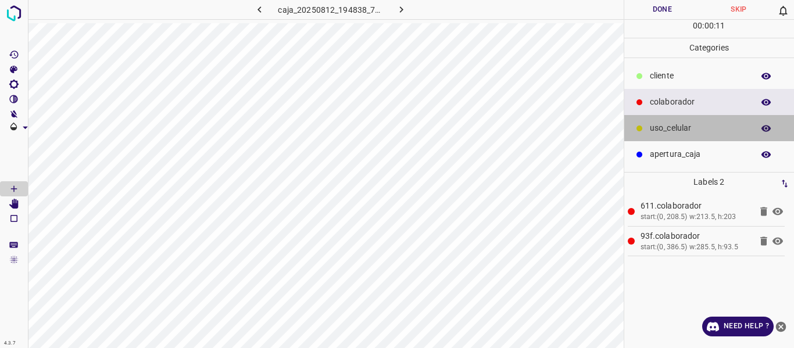
drag, startPoint x: 680, startPoint y: 128, endPoint x: 640, endPoint y: 144, distance: 42.5
click at [678, 129] on p "uso_celular" at bounding box center [699, 128] width 98 height 12
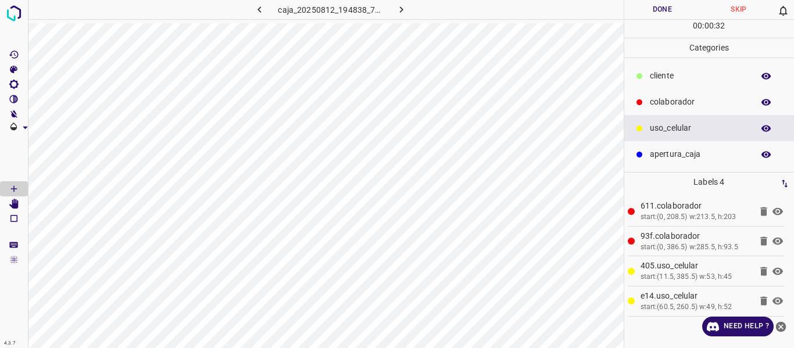
click at [661, 8] on button "Done" at bounding box center [662, 9] width 77 height 19
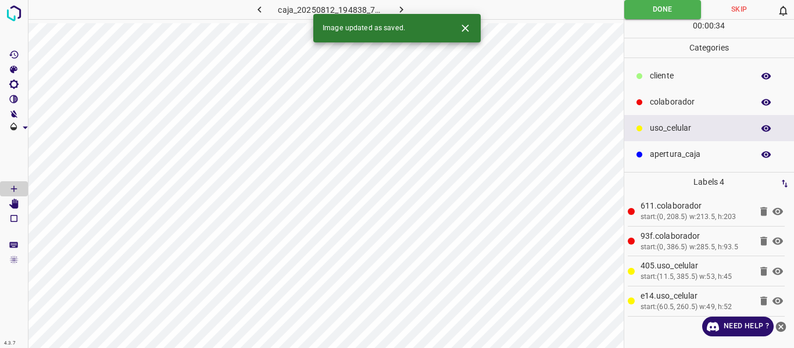
click at [404, 8] on icon "button" at bounding box center [401, 9] width 12 height 12
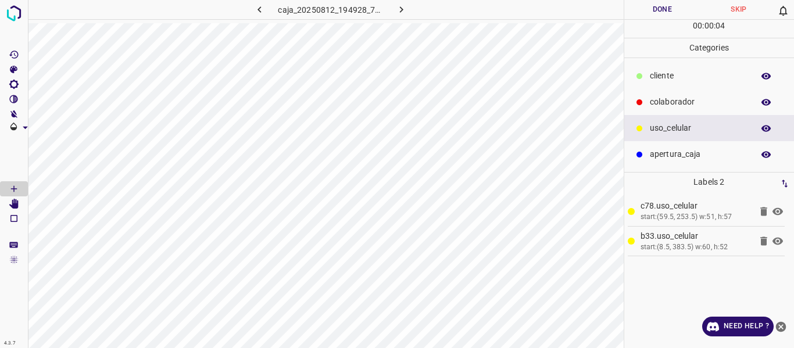
drag, startPoint x: 671, startPoint y: 103, endPoint x: 664, endPoint y: 101, distance: 7.2
click at [670, 109] on div "colaborador" at bounding box center [709, 102] width 170 height 26
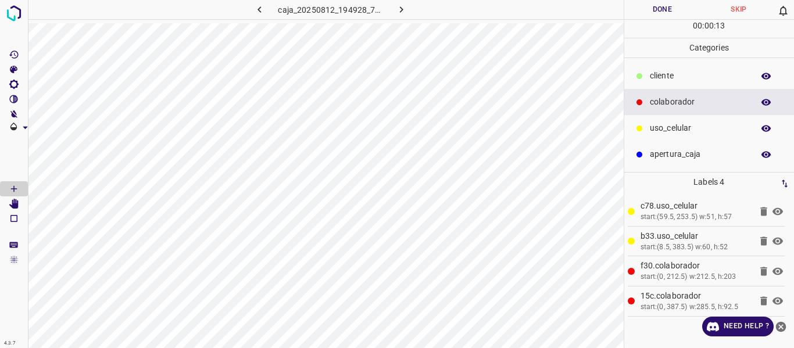
click at [652, 11] on button "Done" at bounding box center [662, 9] width 77 height 19
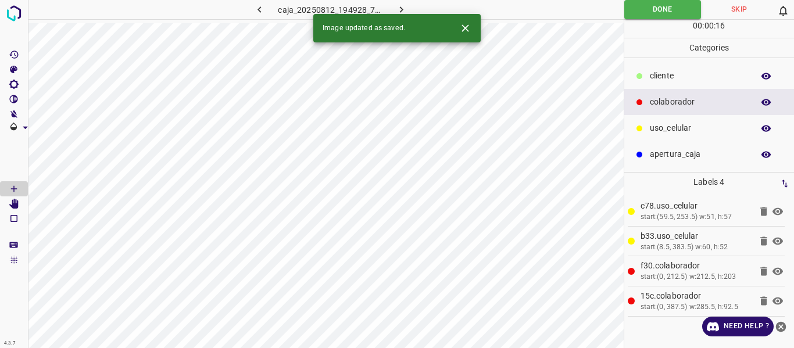
click at [398, 8] on icon "button" at bounding box center [401, 9] width 12 height 12
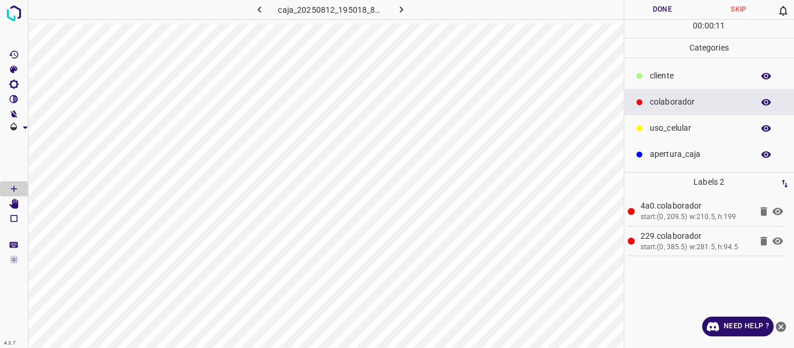
drag, startPoint x: 685, startPoint y: 126, endPoint x: 645, endPoint y: 137, distance: 41.6
click at [684, 126] on p "uso_celular" at bounding box center [699, 128] width 98 height 12
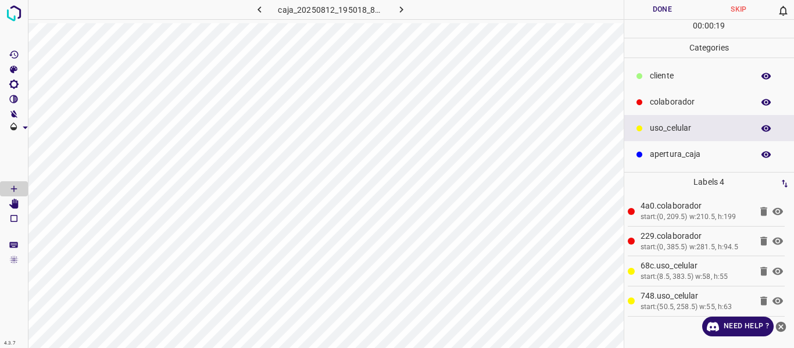
click at [659, 17] on button "Done" at bounding box center [662, 9] width 77 height 19
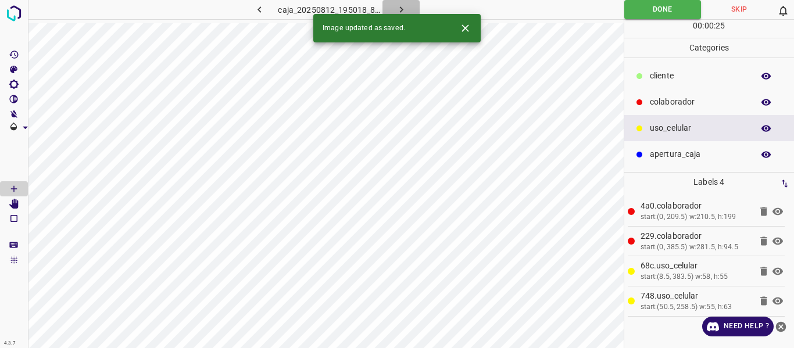
click at [405, 9] on icon "button" at bounding box center [401, 9] width 12 height 12
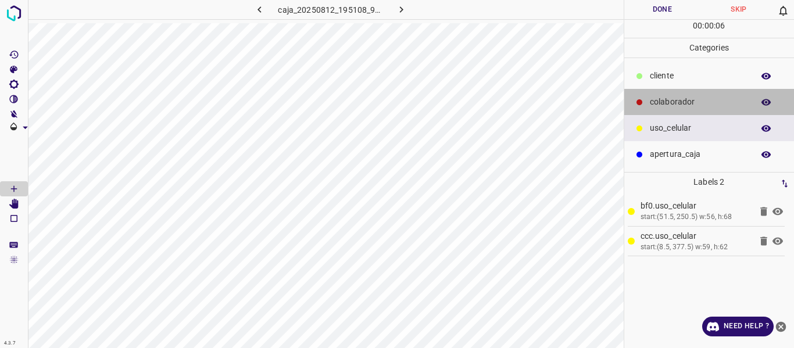
click at [682, 106] on p "colaborador" at bounding box center [699, 102] width 98 height 12
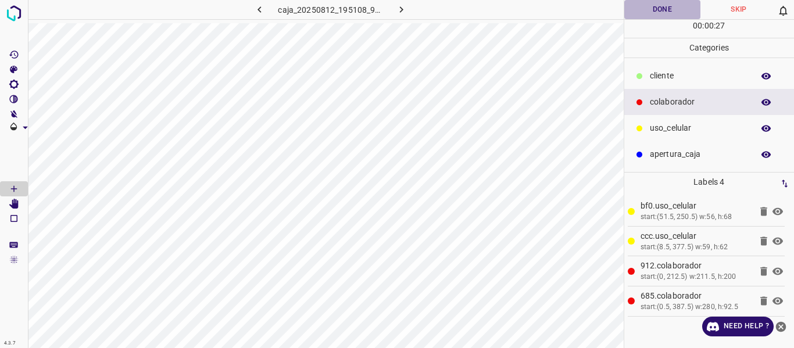
click at [678, 5] on button "Done" at bounding box center [662, 9] width 77 height 19
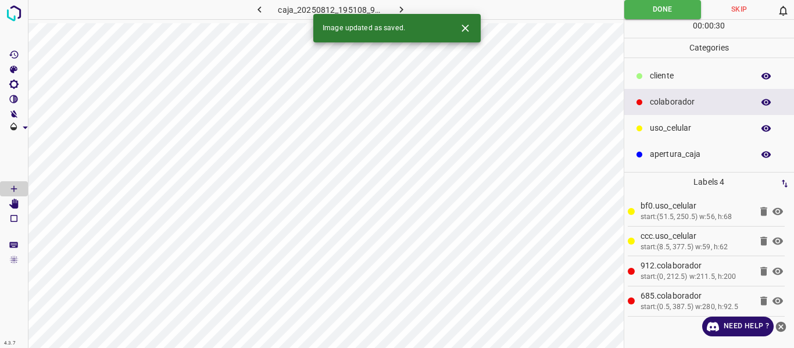
click at [396, 9] on icon "button" at bounding box center [401, 9] width 12 height 12
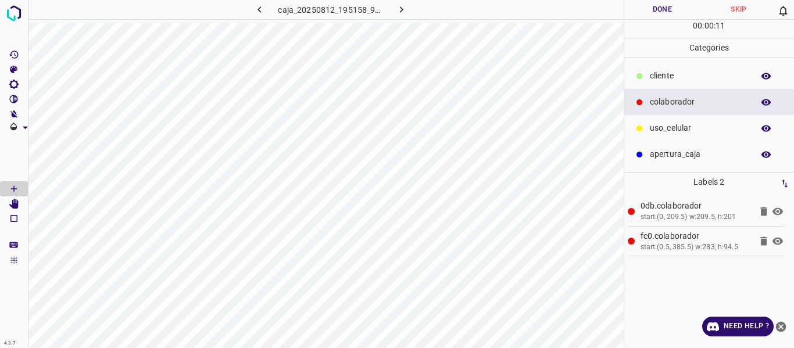
drag, startPoint x: 681, startPoint y: 132, endPoint x: 627, endPoint y: 142, distance: 54.5
click at [677, 132] on p "uso_celular" at bounding box center [699, 128] width 98 height 12
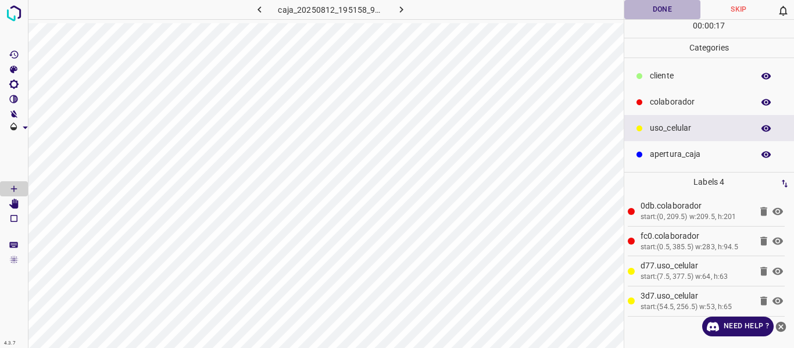
click at [657, 6] on button "Done" at bounding box center [662, 9] width 77 height 19
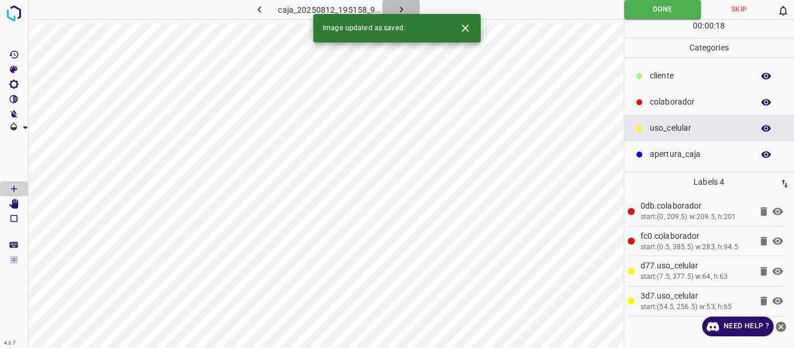
click at [400, 5] on icon "button" at bounding box center [401, 9] width 12 height 12
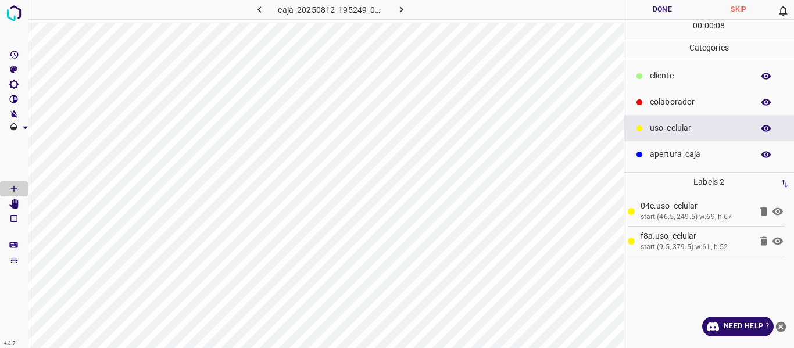
drag, startPoint x: 661, startPoint y: 104, endPoint x: 641, endPoint y: 114, distance: 22.9
click at [661, 105] on p "colaborador" at bounding box center [699, 102] width 98 height 12
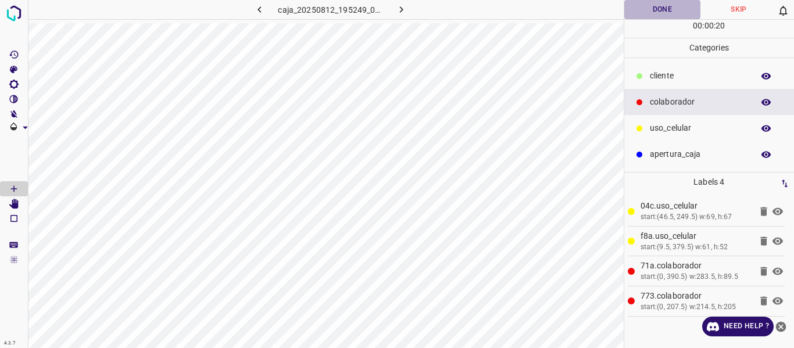
click at [645, 14] on button "Done" at bounding box center [662, 9] width 77 height 19
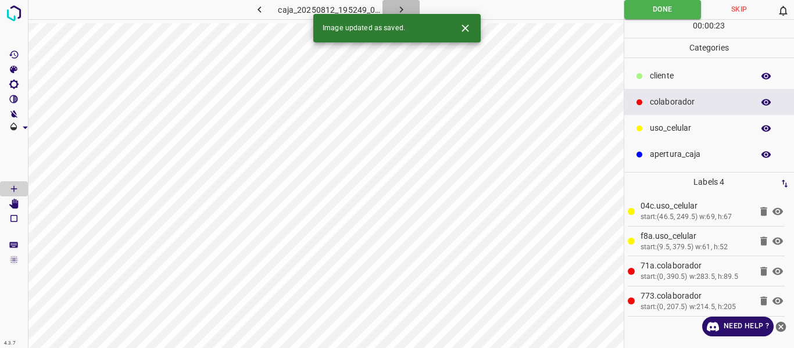
click at [398, 11] on icon "button" at bounding box center [401, 9] width 12 height 12
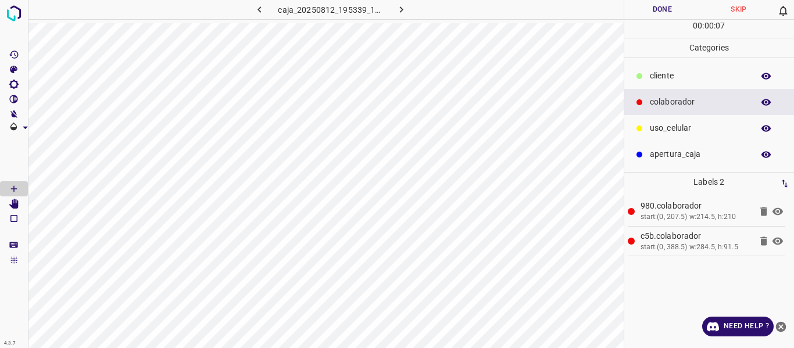
drag, startPoint x: 659, startPoint y: 118, endPoint x: 635, endPoint y: 141, distance: 33.7
click at [660, 118] on div "uso_celular" at bounding box center [709, 128] width 170 height 26
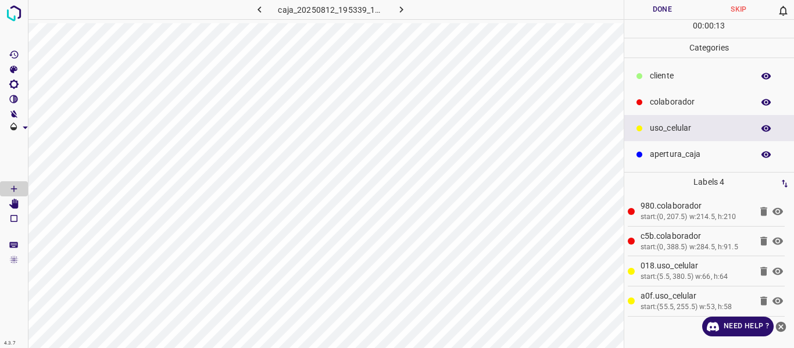
click at [645, 15] on button "Done" at bounding box center [662, 9] width 77 height 19
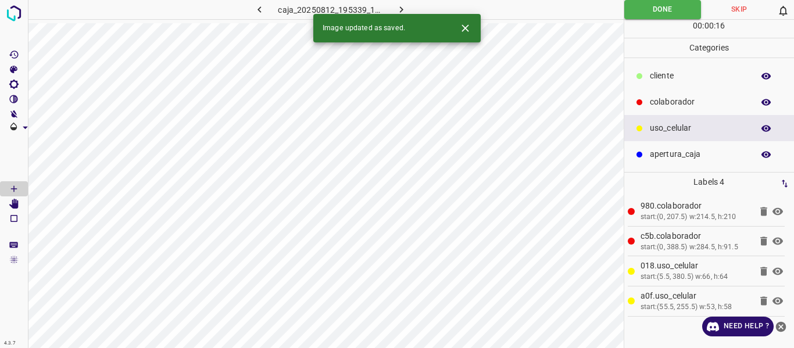
click at [395, 9] on icon "button" at bounding box center [401, 9] width 12 height 12
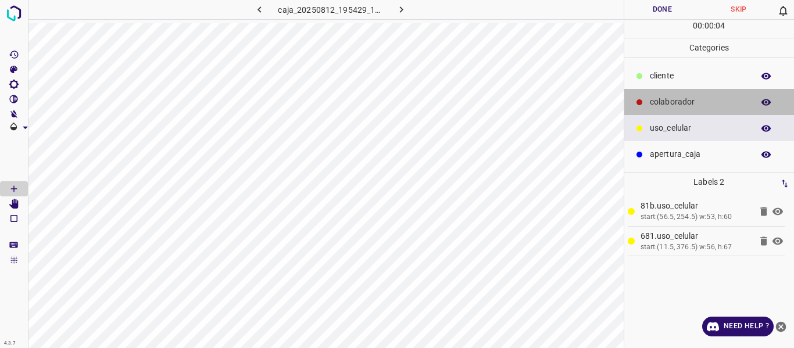
click at [666, 99] on p "colaborador" at bounding box center [699, 102] width 98 height 12
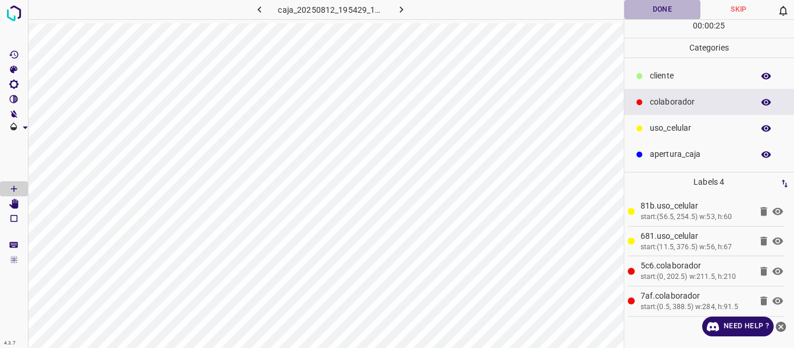
click at [647, 4] on button "Done" at bounding box center [662, 9] width 77 height 19
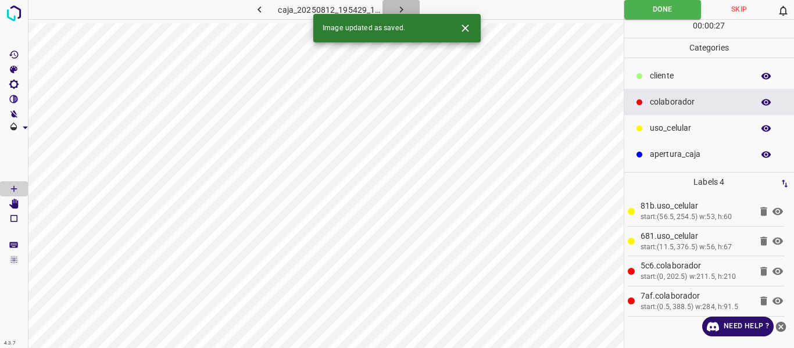
drag, startPoint x: 399, startPoint y: 6, endPoint x: 402, endPoint y: 15, distance: 9.0
click at [399, 7] on icon "button" at bounding box center [401, 9] width 12 height 12
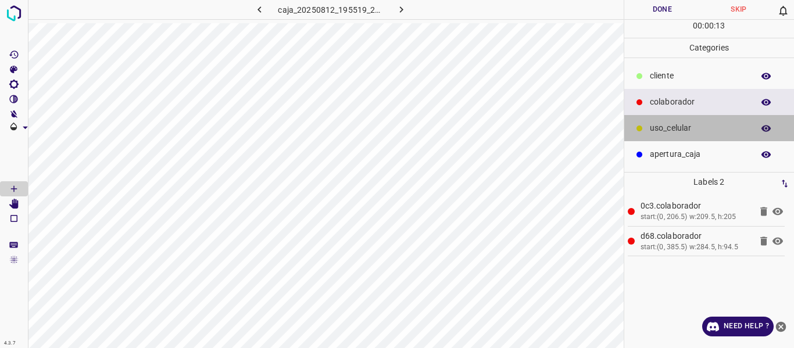
drag, startPoint x: 662, startPoint y: 128, endPoint x: 647, endPoint y: 135, distance: 16.4
click at [647, 135] on div "uso_celular" at bounding box center [709, 128] width 170 height 26
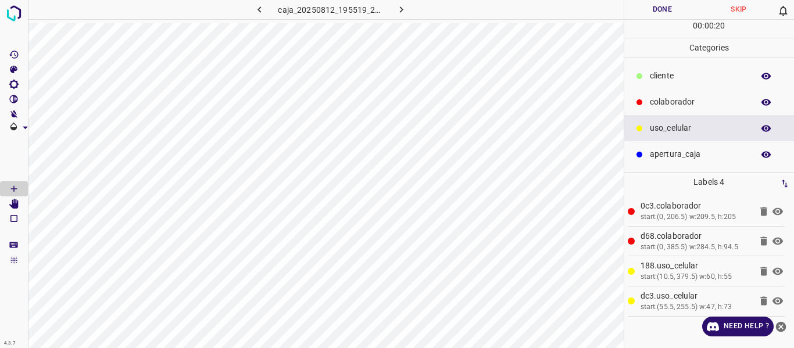
click at [656, 6] on button "Done" at bounding box center [662, 9] width 77 height 19
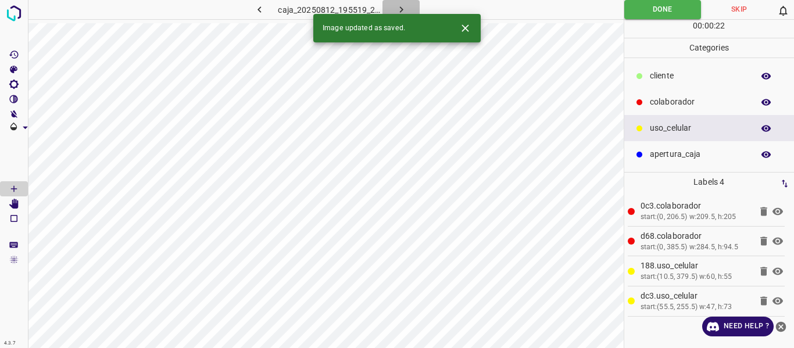
click at [403, 7] on icon "button" at bounding box center [401, 9] width 12 height 12
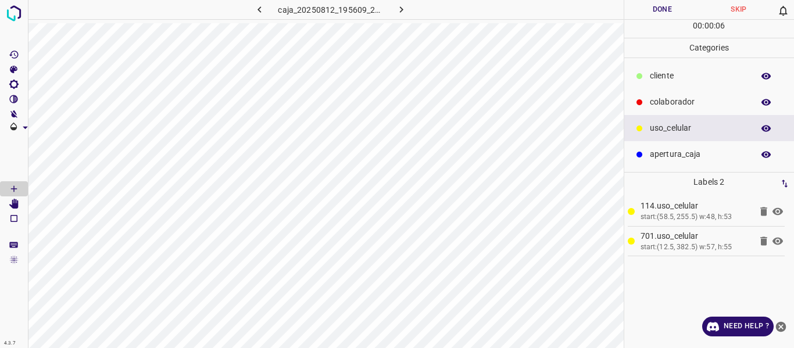
click at [657, 107] on p "colaborador" at bounding box center [699, 102] width 98 height 12
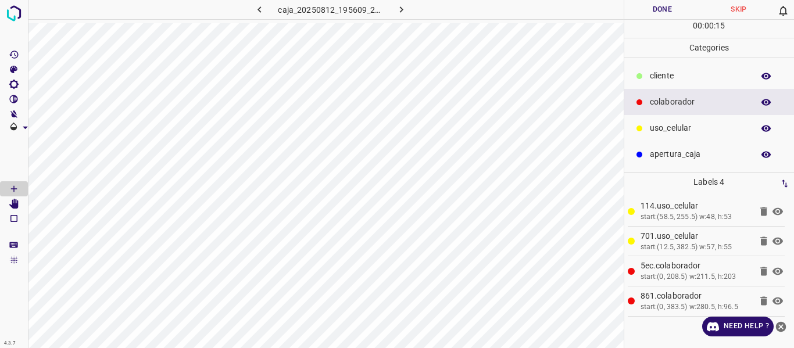
click at [659, 9] on button "Done" at bounding box center [662, 9] width 77 height 19
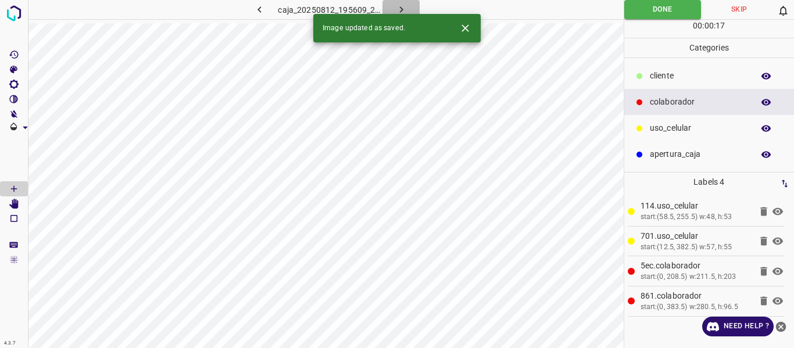
click at [395, 5] on icon "button" at bounding box center [401, 9] width 12 height 12
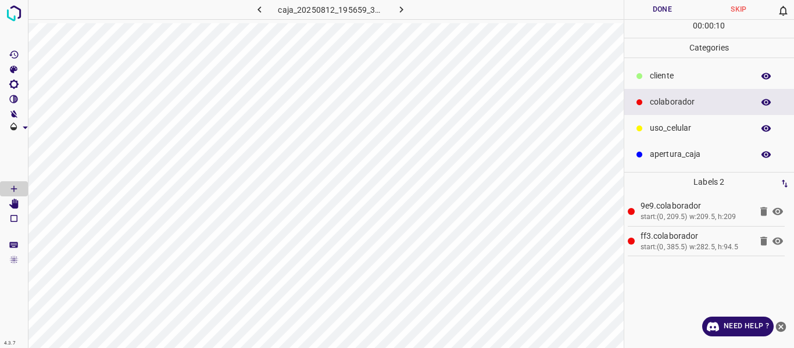
drag, startPoint x: 664, startPoint y: 131, endPoint x: 650, endPoint y: 137, distance: 14.9
click at [650, 137] on div "uso_celular" at bounding box center [709, 128] width 170 height 26
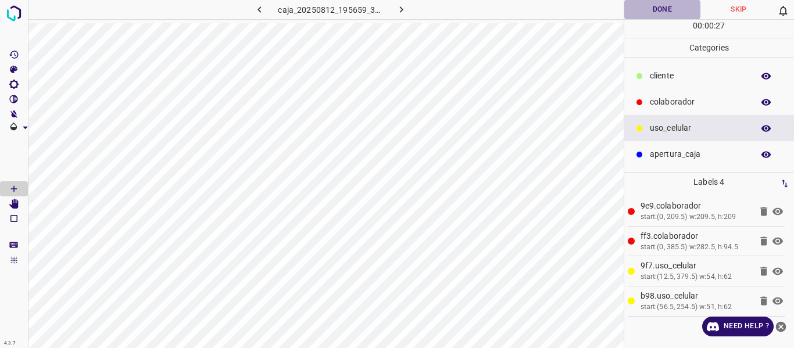
click at [658, 13] on button "Done" at bounding box center [662, 9] width 77 height 19
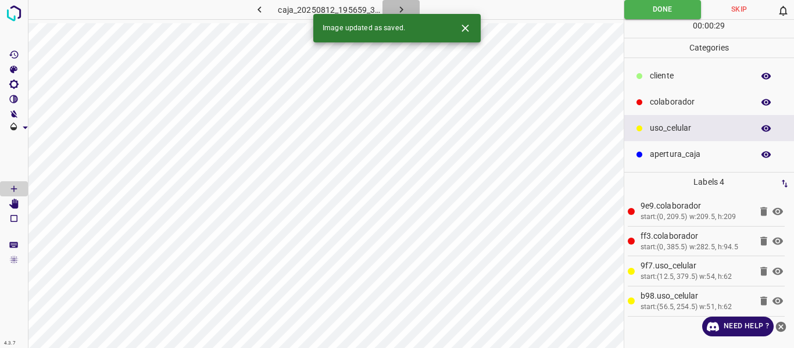
click at [399, 9] on icon "button" at bounding box center [401, 9] width 12 height 12
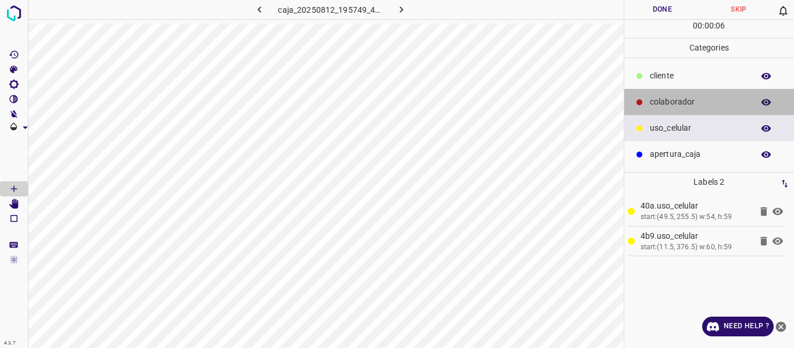
click at [657, 99] on p "colaborador" at bounding box center [699, 102] width 98 height 12
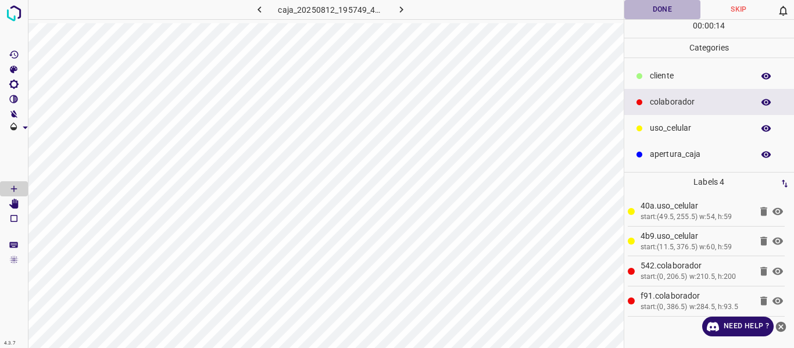
click at [655, 10] on button "Done" at bounding box center [662, 9] width 77 height 19
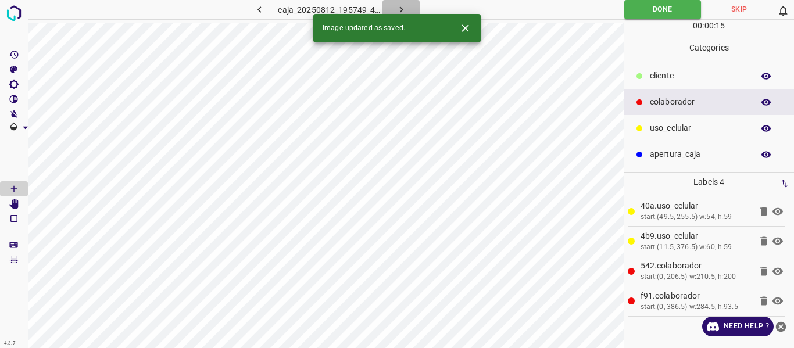
click at [392, 8] on button "button" at bounding box center [400, 9] width 37 height 19
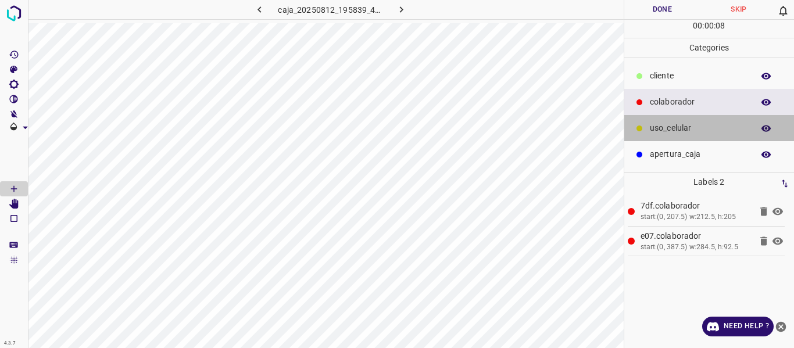
drag, startPoint x: 692, startPoint y: 121, endPoint x: 632, endPoint y: 133, distance: 60.4
click at [689, 121] on div "uso_celular" at bounding box center [709, 128] width 170 height 26
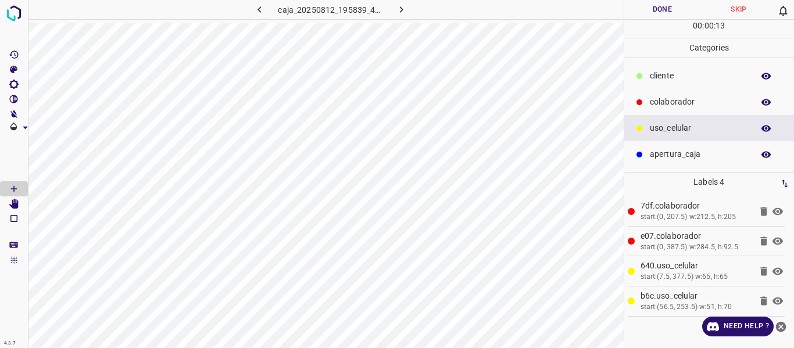
click at [661, 15] on button "Done" at bounding box center [662, 9] width 77 height 19
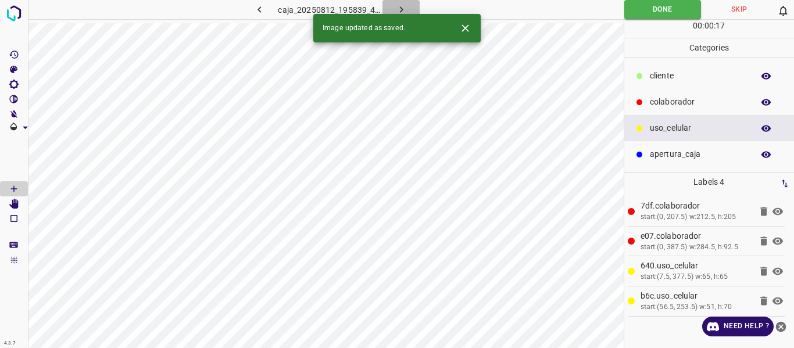
drag, startPoint x: 394, startPoint y: 2, endPoint x: 398, endPoint y: 8, distance: 6.3
click at [396, 4] on button "button" at bounding box center [400, 9] width 37 height 19
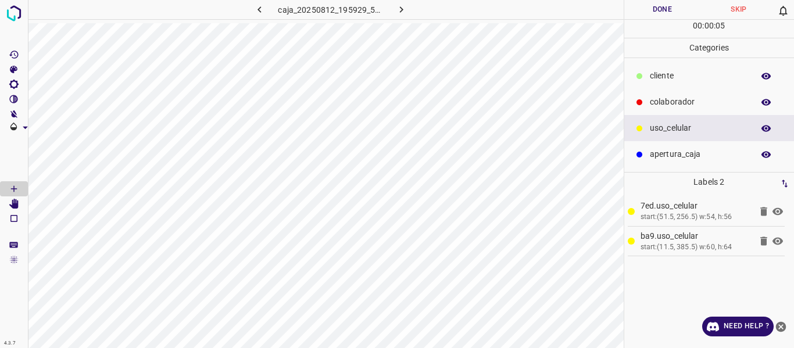
drag, startPoint x: 665, startPoint y: 103, endPoint x: 645, endPoint y: 108, distance: 20.9
click at [664, 105] on p "colaborador" at bounding box center [699, 102] width 98 height 12
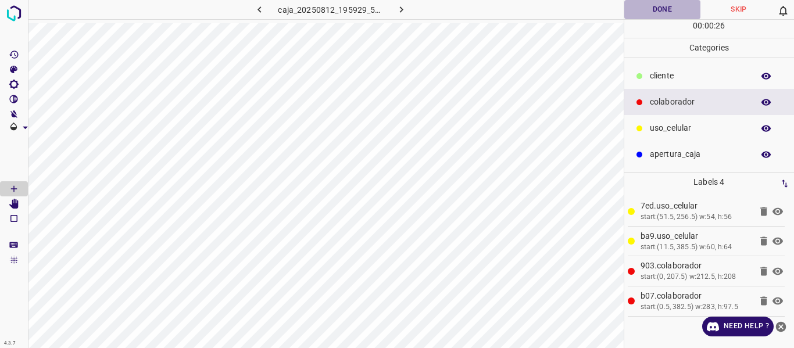
click at [657, 10] on button "Done" at bounding box center [662, 9] width 77 height 19
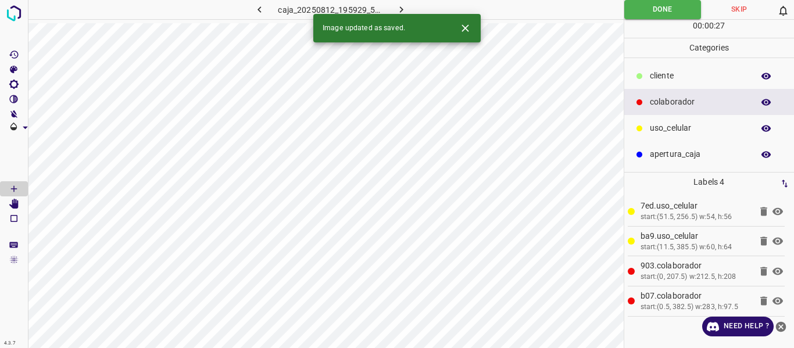
click at [404, 7] on icon "button" at bounding box center [401, 9] width 12 height 12
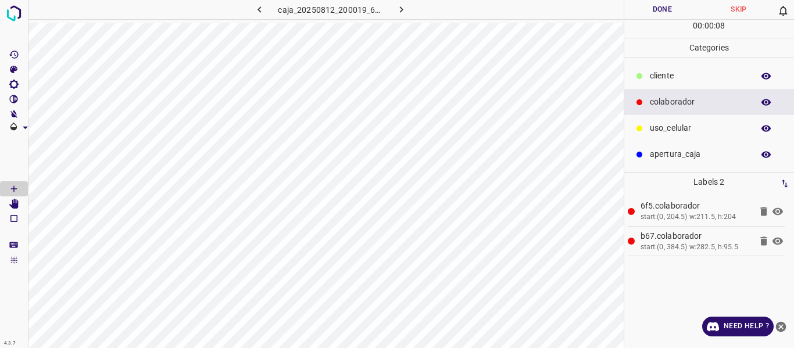
drag, startPoint x: 654, startPoint y: 131, endPoint x: 628, endPoint y: 139, distance: 26.8
click at [650, 133] on p "uso_celular" at bounding box center [699, 128] width 98 height 12
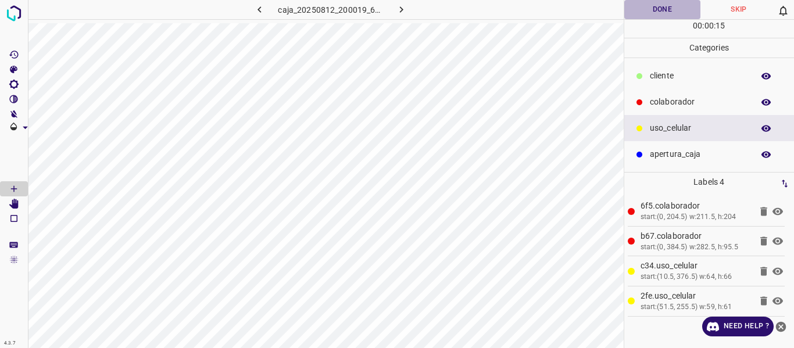
click at [659, 9] on button "Done" at bounding box center [662, 9] width 77 height 19
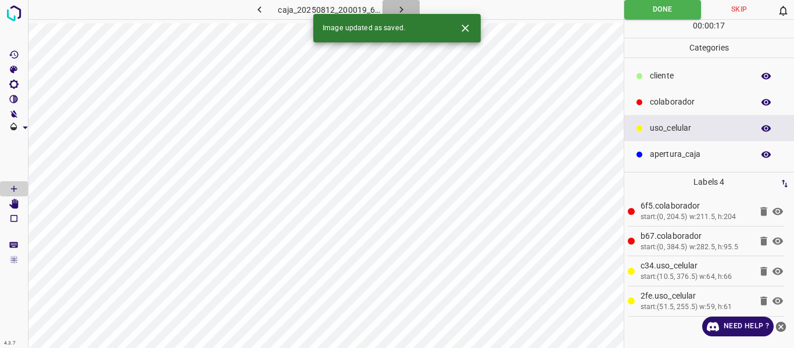
click at [401, 10] on icon "button" at bounding box center [401, 9] width 12 height 12
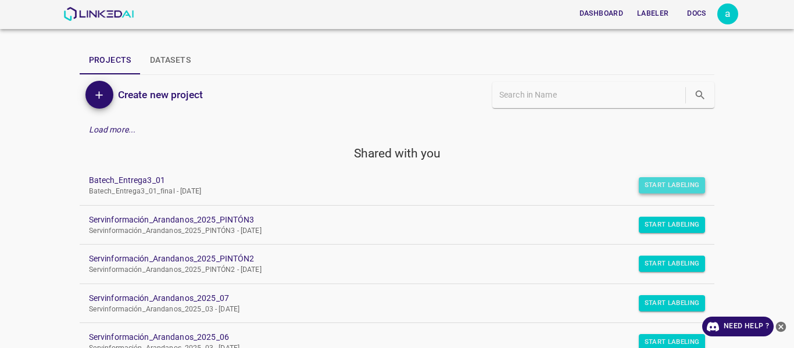
click at [671, 189] on button "Start Labeling" at bounding box center [672, 185] width 67 height 16
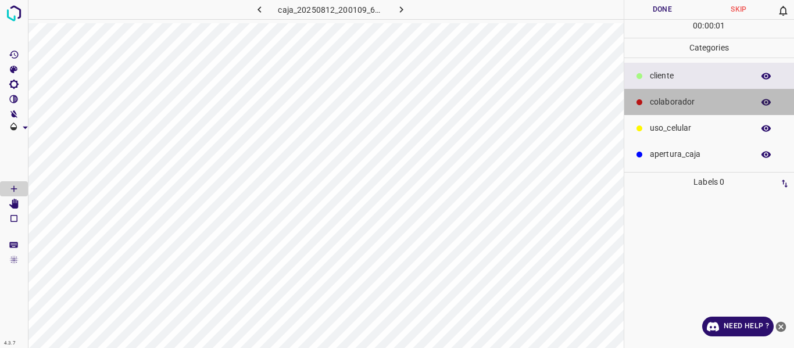
click at [671, 102] on p "colaborador" at bounding box center [699, 102] width 98 height 12
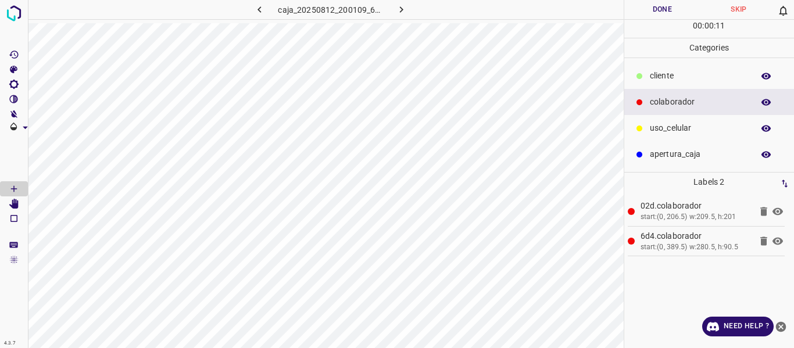
click at [650, 130] on p "uso_celular" at bounding box center [699, 128] width 98 height 12
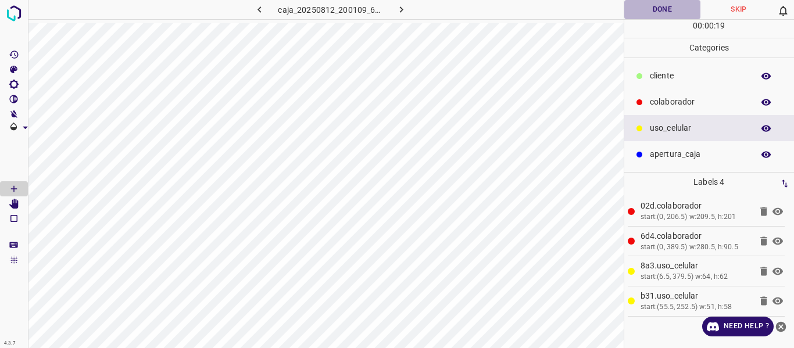
click at [664, 9] on button "Done" at bounding box center [662, 9] width 77 height 19
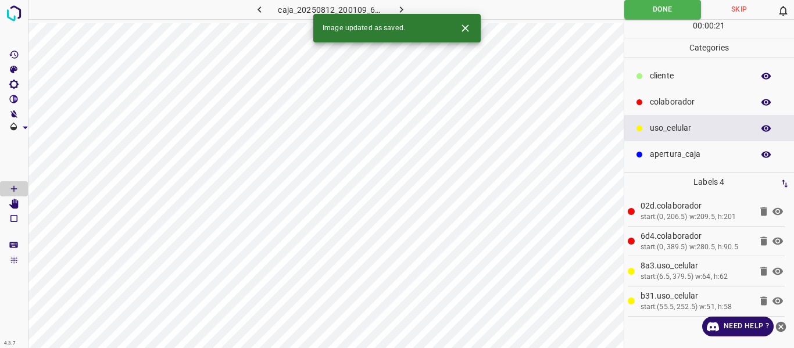
click at [399, 9] on icon "button" at bounding box center [401, 9] width 12 height 12
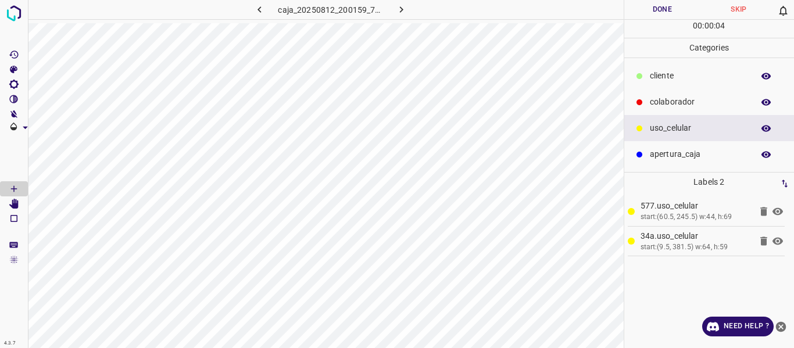
drag, startPoint x: 670, startPoint y: 103, endPoint x: 660, endPoint y: 107, distance: 10.2
click at [660, 107] on p "colaborador" at bounding box center [699, 102] width 98 height 12
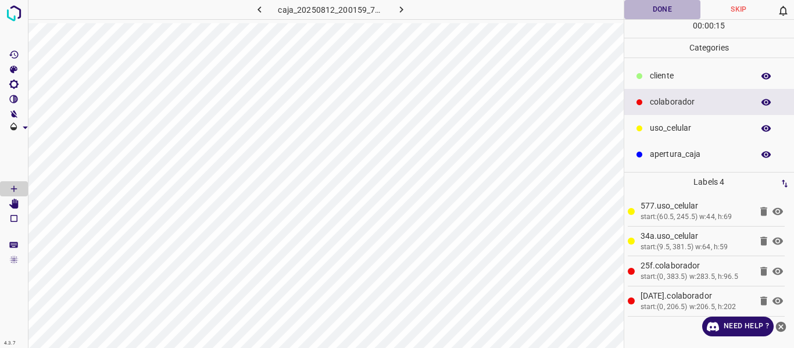
click at [664, 9] on button "Done" at bounding box center [662, 9] width 77 height 19
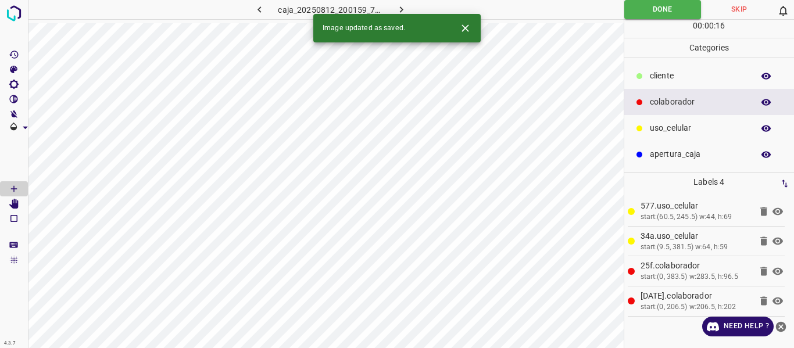
click at [398, 6] on icon "button" at bounding box center [401, 9] width 12 height 12
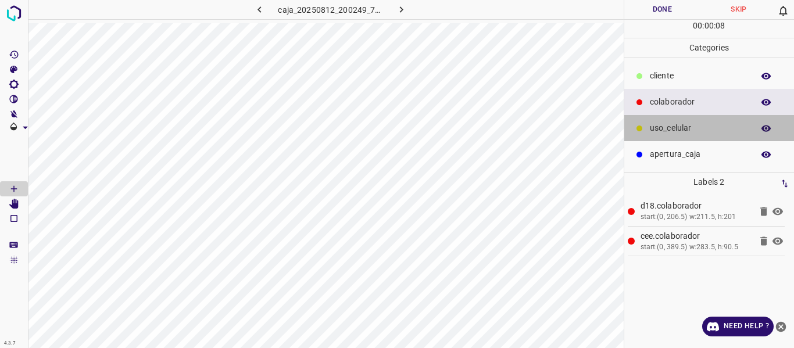
drag, startPoint x: 690, startPoint y: 127, endPoint x: 676, endPoint y: 129, distance: 14.1
click at [676, 129] on p "uso_celular" at bounding box center [699, 128] width 98 height 12
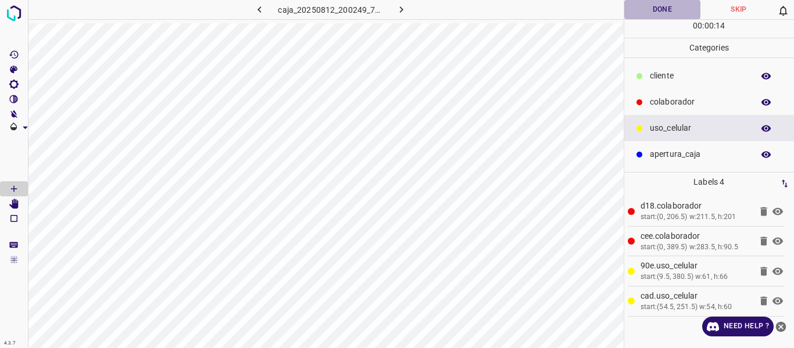
click at [659, 12] on button "Done" at bounding box center [662, 9] width 77 height 19
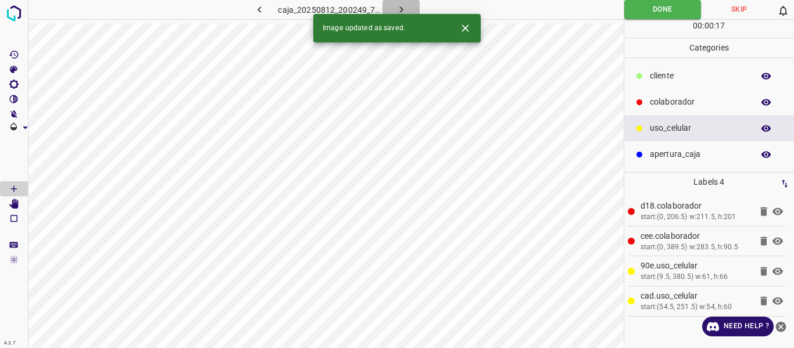
click at [403, 8] on icon "button" at bounding box center [401, 9] width 12 height 12
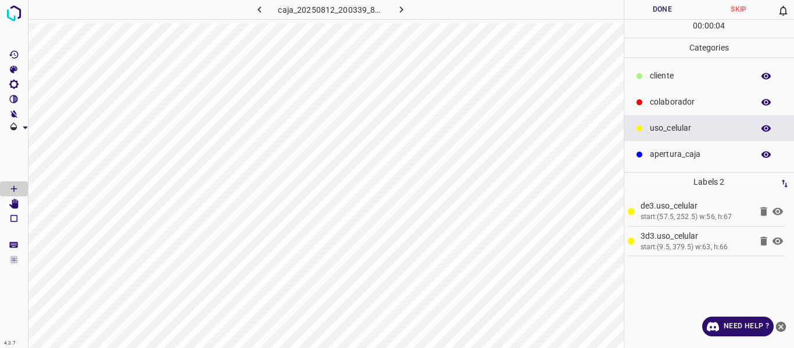
drag, startPoint x: 682, startPoint y: 104, endPoint x: 646, endPoint y: 121, distance: 39.5
click at [678, 105] on p "colaborador" at bounding box center [699, 102] width 98 height 12
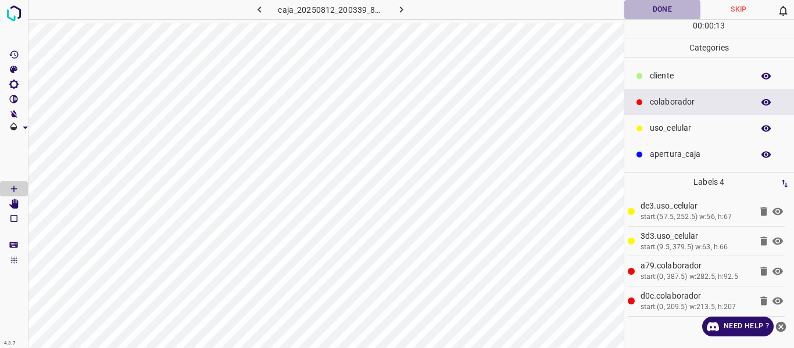
click at [642, 9] on button "Done" at bounding box center [662, 9] width 77 height 19
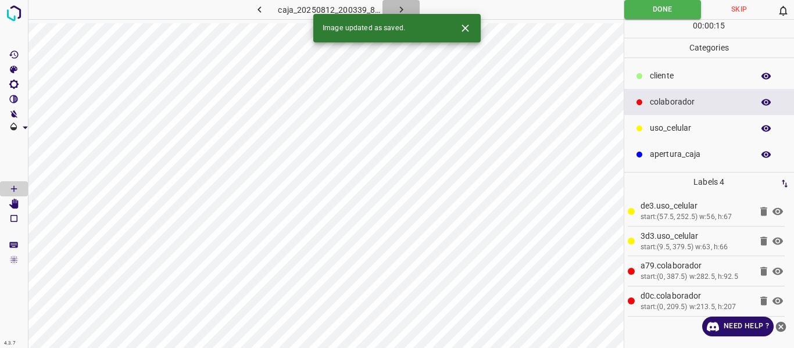
click at [400, 8] on icon "button" at bounding box center [400, 9] width 3 height 6
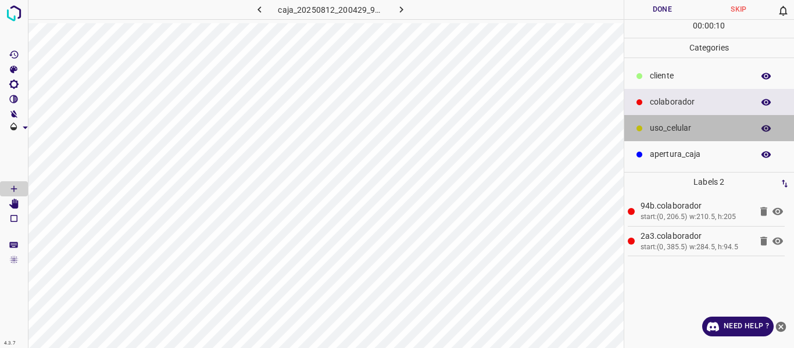
drag, startPoint x: 674, startPoint y: 126, endPoint x: 625, endPoint y: 138, distance: 50.5
click at [670, 127] on p "uso_celular" at bounding box center [699, 128] width 98 height 12
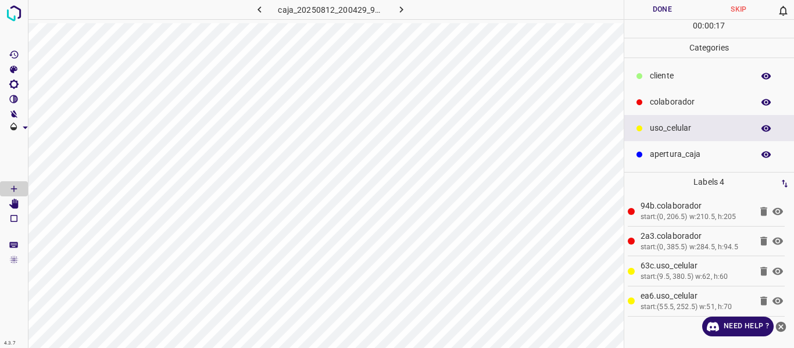
click at [665, 10] on button "Done" at bounding box center [662, 9] width 77 height 19
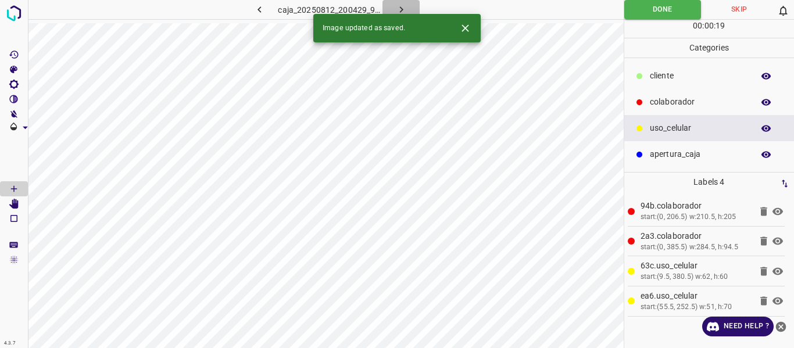
click at [405, 9] on icon "button" at bounding box center [401, 9] width 12 height 12
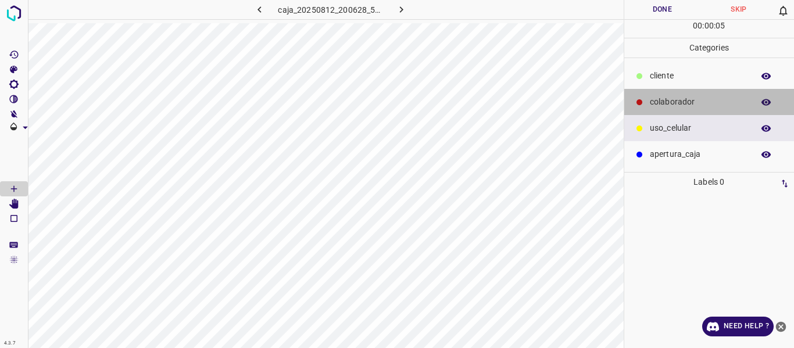
drag, startPoint x: 671, startPoint y: 100, endPoint x: 644, endPoint y: 105, distance: 27.7
click at [670, 102] on p "colaborador" at bounding box center [699, 102] width 98 height 12
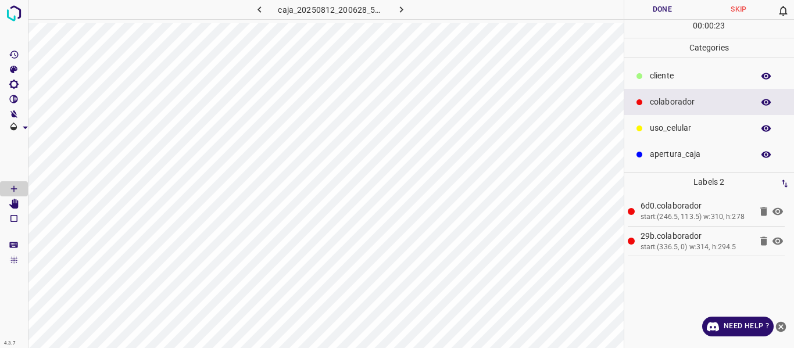
drag, startPoint x: 676, startPoint y: 71, endPoint x: 639, endPoint y: 83, distance: 38.8
click at [674, 74] on p "​​cliente" at bounding box center [699, 76] width 98 height 12
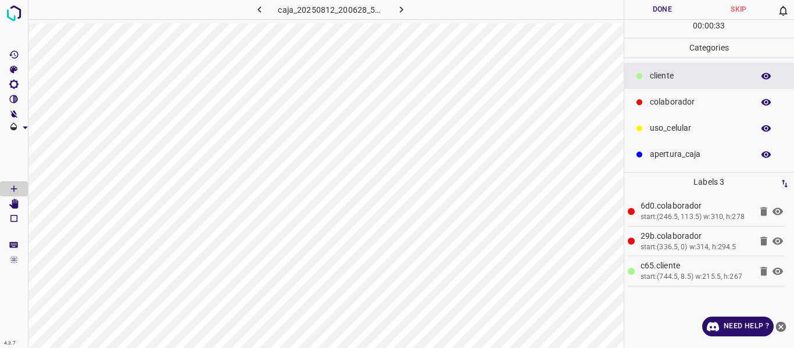
click at [666, 12] on button "Done" at bounding box center [662, 9] width 77 height 19
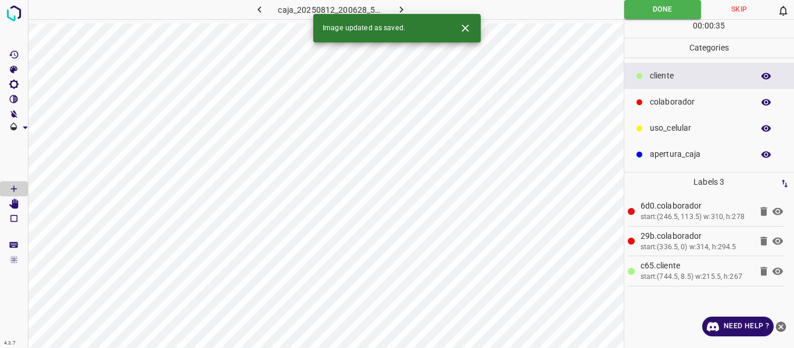
click at [398, 4] on icon "button" at bounding box center [401, 9] width 12 height 12
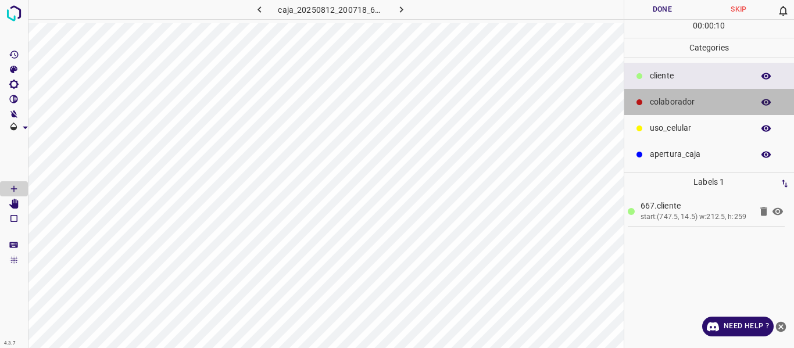
click at [686, 103] on p "colaborador" at bounding box center [699, 102] width 98 height 12
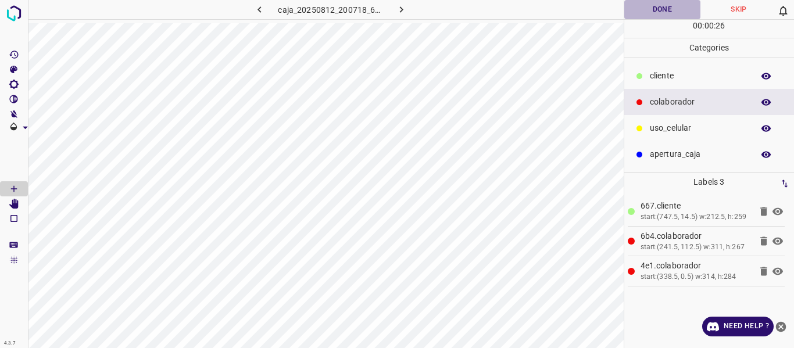
click at [654, 8] on button "Done" at bounding box center [662, 9] width 77 height 19
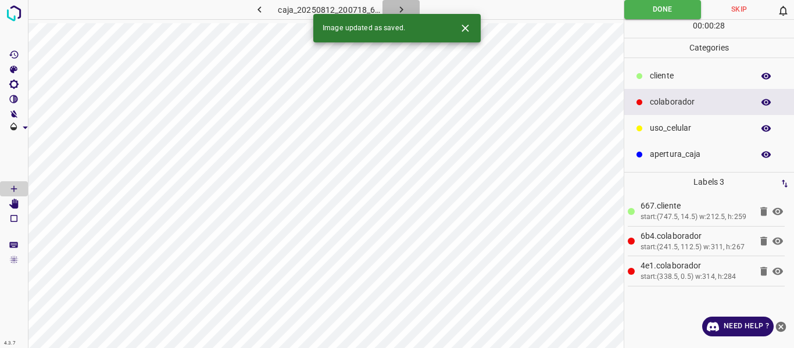
click at [395, 8] on icon "button" at bounding box center [401, 9] width 12 height 12
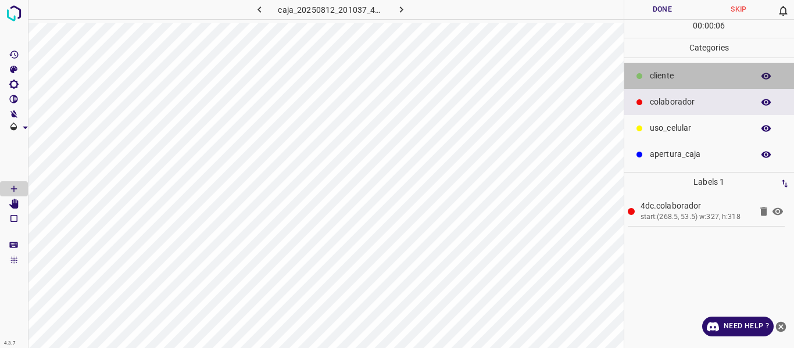
click at [663, 68] on div "​​cliente" at bounding box center [709, 76] width 170 height 26
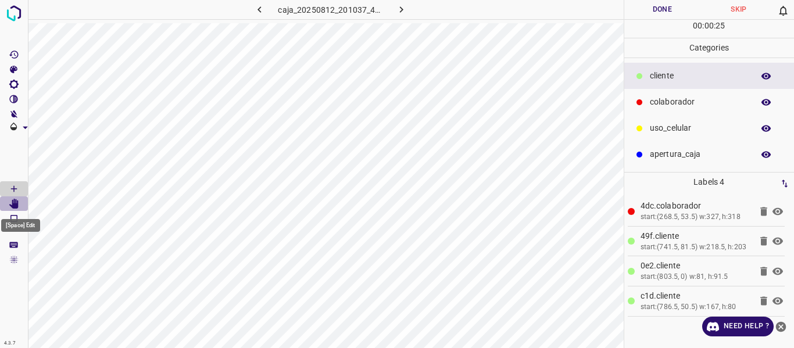
click at [10, 206] on icon "[Space] Edit" at bounding box center [13, 204] width 9 height 10
click at [253, 12] on icon "button" at bounding box center [259, 9] width 12 height 12
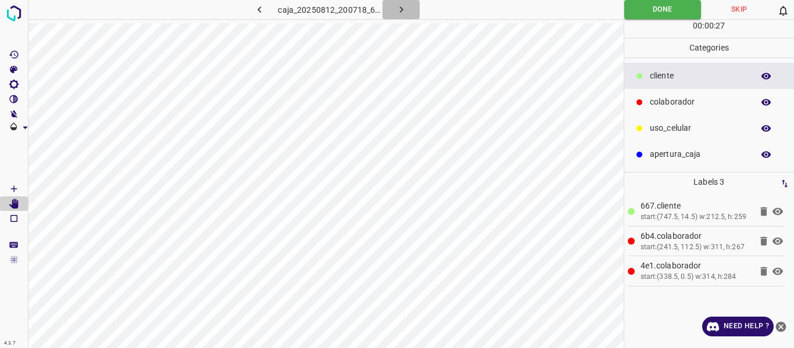
drag, startPoint x: 394, startPoint y: 13, endPoint x: 415, endPoint y: 0, distance: 24.5
click at [395, 13] on button "button" at bounding box center [400, 9] width 37 height 19
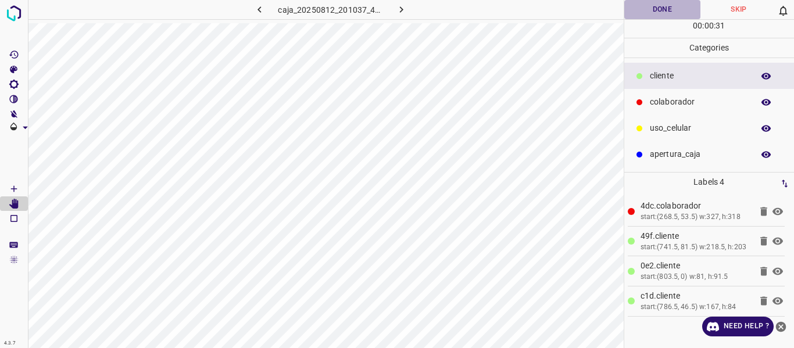
click at [663, 14] on button "Done" at bounding box center [662, 9] width 77 height 19
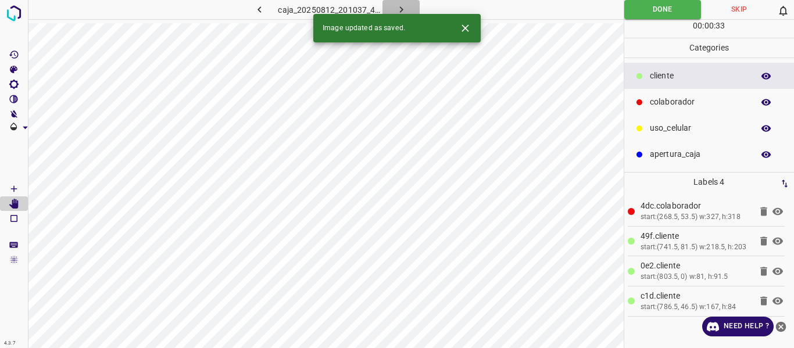
click at [396, 9] on icon "button" at bounding box center [401, 9] width 12 height 12
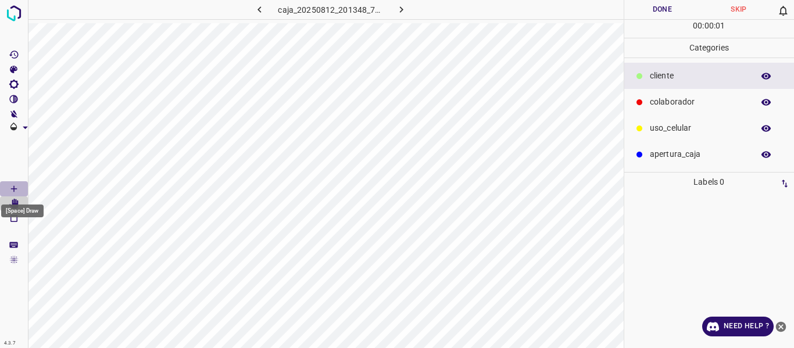
click at [12, 187] on icon "[Space] Draw" at bounding box center [14, 189] width 10 height 10
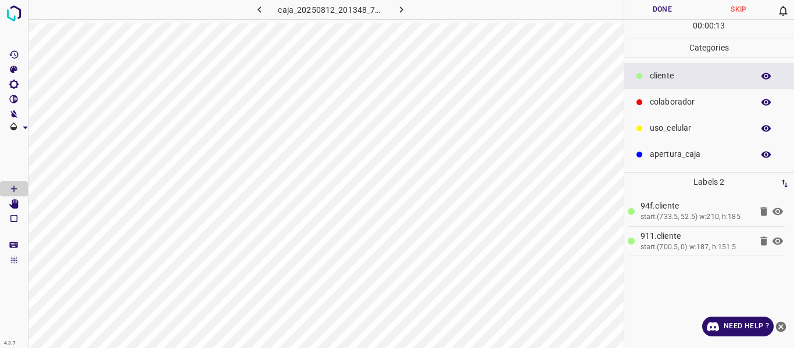
click at [670, 102] on p "colaborador" at bounding box center [699, 102] width 98 height 12
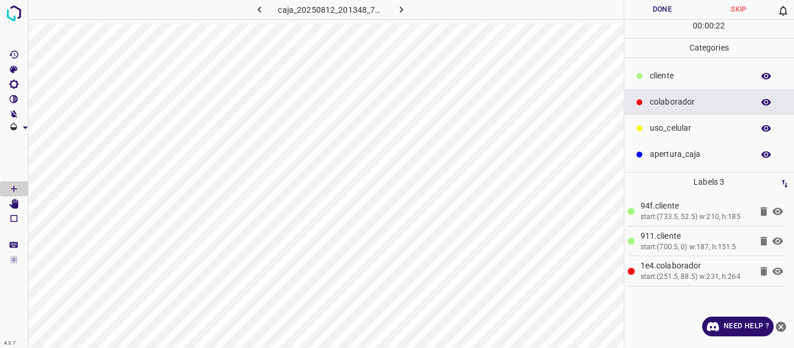
drag, startPoint x: 690, startPoint y: 130, endPoint x: 637, endPoint y: 141, distance: 54.5
click at [689, 131] on p "uso_celular" at bounding box center [699, 128] width 98 height 12
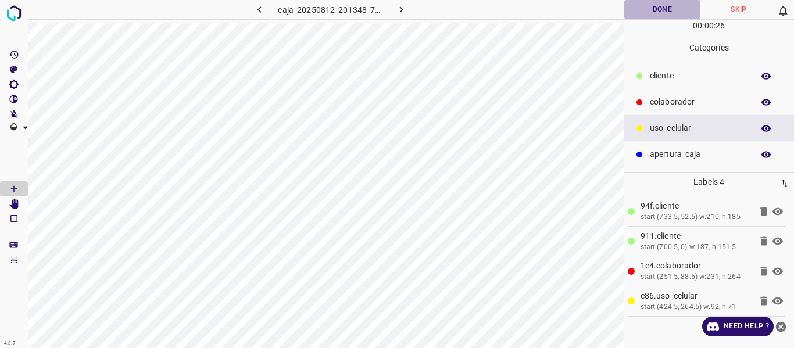
click at [651, 10] on button "Done" at bounding box center [662, 9] width 77 height 19
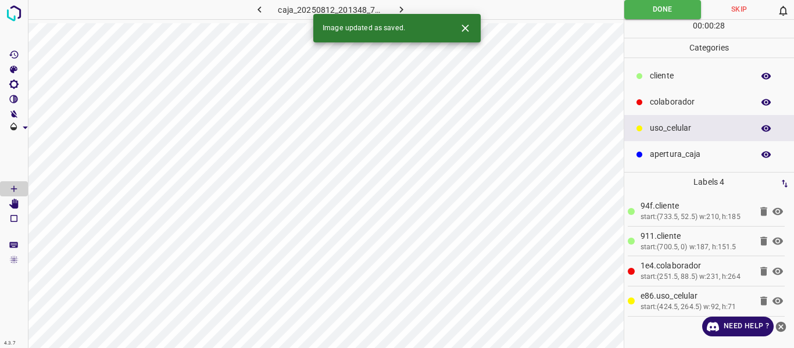
drag, startPoint x: 398, startPoint y: 8, endPoint x: 395, endPoint y: 17, distance: 10.3
click at [398, 9] on icon "button" at bounding box center [401, 9] width 12 height 12
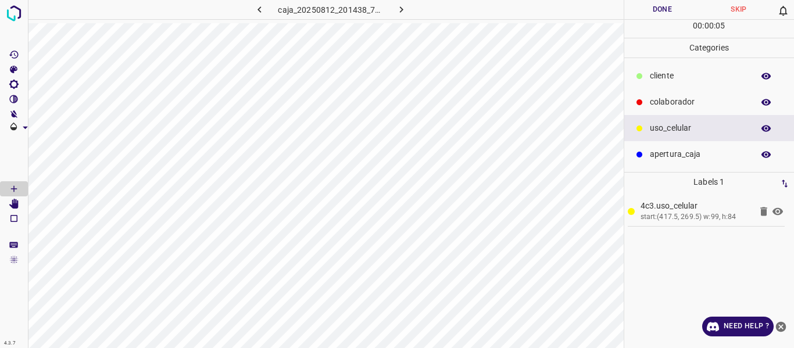
click at [661, 108] on p "colaborador" at bounding box center [699, 102] width 98 height 12
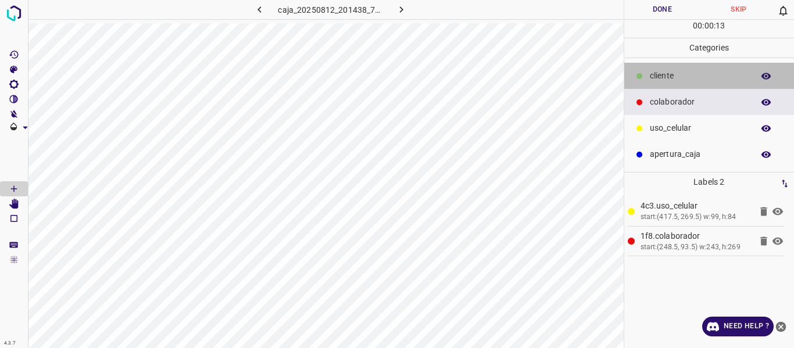
drag, startPoint x: 668, startPoint y: 73, endPoint x: 631, endPoint y: 71, distance: 37.8
click at [668, 73] on p "​​cliente" at bounding box center [699, 76] width 98 height 12
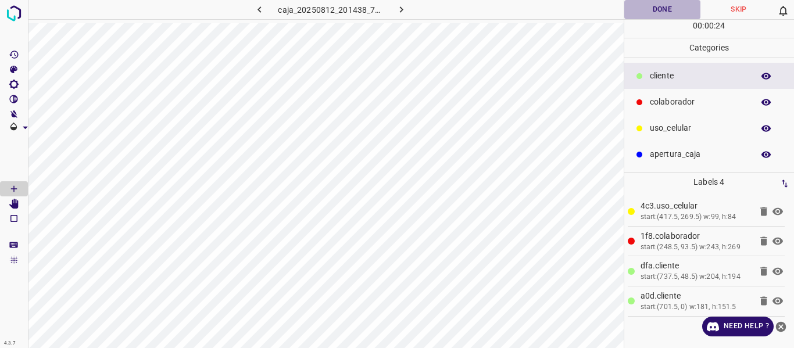
click at [675, 10] on button "Done" at bounding box center [662, 9] width 77 height 19
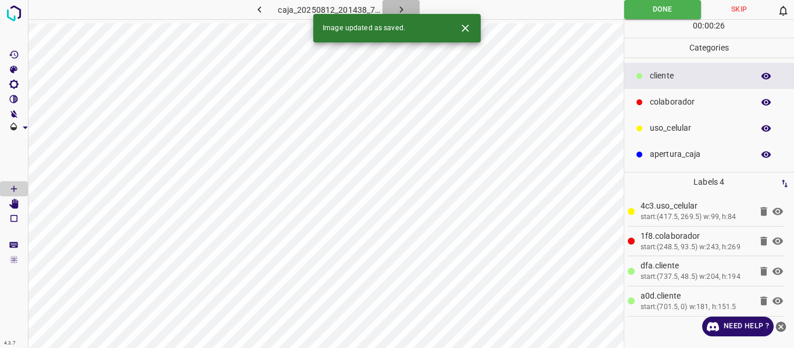
click at [401, 8] on icon "button" at bounding box center [401, 9] width 12 height 12
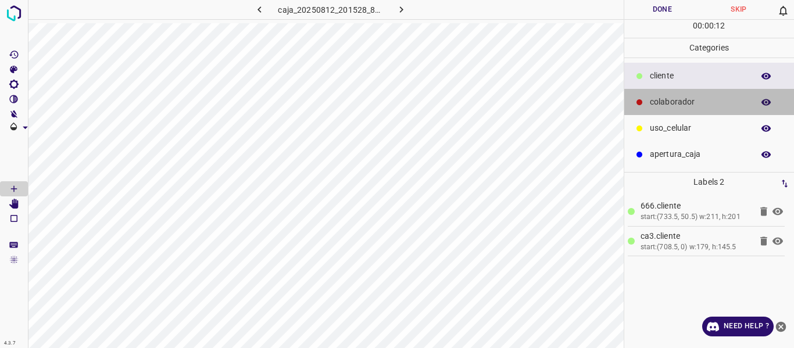
drag, startPoint x: 684, startPoint y: 104, endPoint x: 650, endPoint y: 110, distance: 34.2
click at [679, 105] on p "colaborador" at bounding box center [699, 102] width 98 height 12
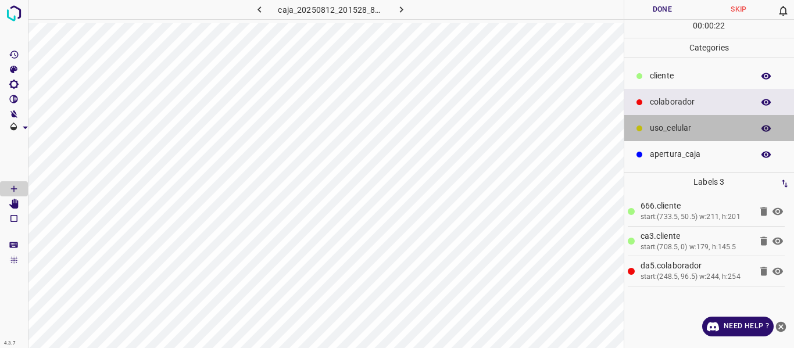
drag, startPoint x: 663, startPoint y: 126, endPoint x: 632, endPoint y: 135, distance: 32.4
click at [661, 126] on p "uso_celular" at bounding box center [699, 128] width 98 height 12
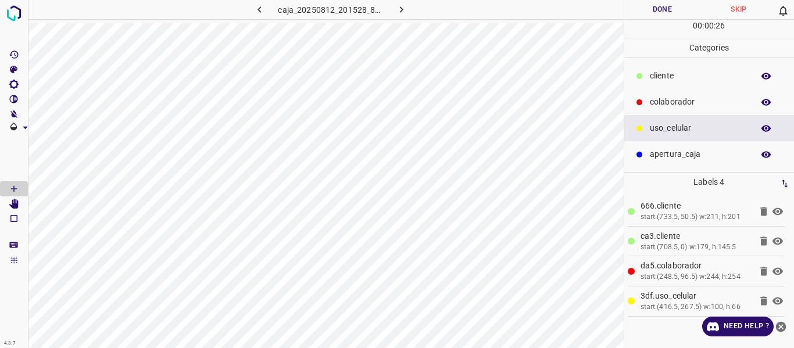
click at [763, 105] on icon "button" at bounding box center [766, 102] width 10 height 10
click at [766, 131] on icon "button" at bounding box center [766, 128] width 10 height 10
click at [763, 130] on icon "button" at bounding box center [765, 128] width 9 height 8
click at [763, 103] on icon "button" at bounding box center [765, 102] width 9 height 8
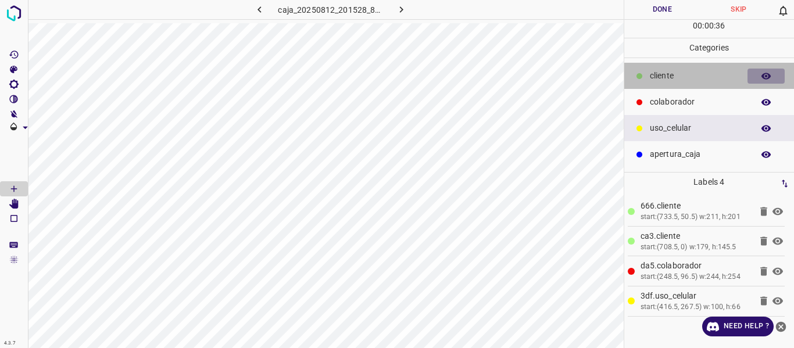
click at [763, 76] on icon "button" at bounding box center [765, 76] width 9 height 6
drag, startPoint x: 764, startPoint y: 78, endPoint x: 740, endPoint y: 108, distance: 38.0
click at [763, 78] on icon "button" at bounding box center [766, 76] width 10 height 10
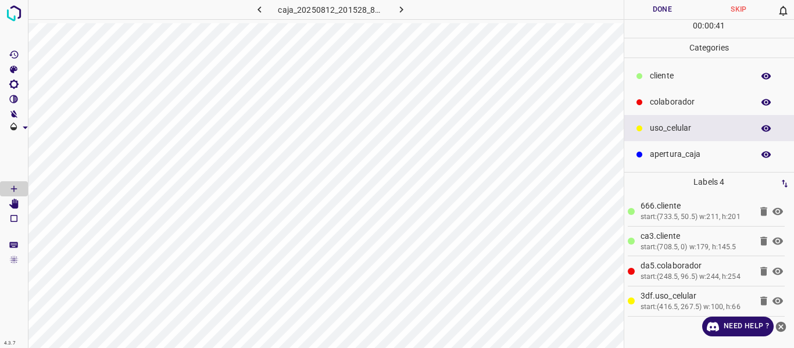
click at [658, 13] on button "Done" at bounding box center [662, 9] width 77 height 19
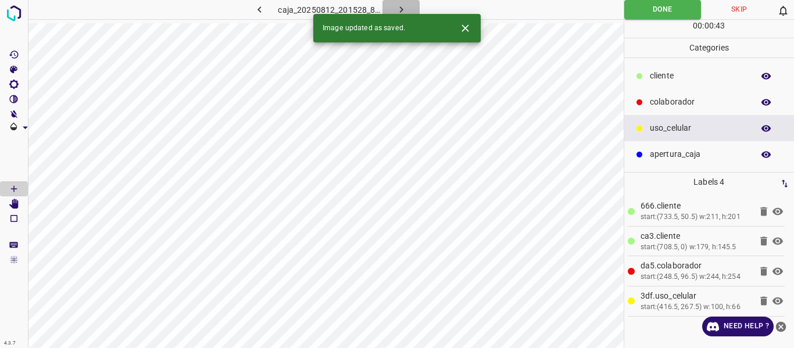
click at [398, 11] on icon "button" at bounding box center [401, 9] width 12 height 12
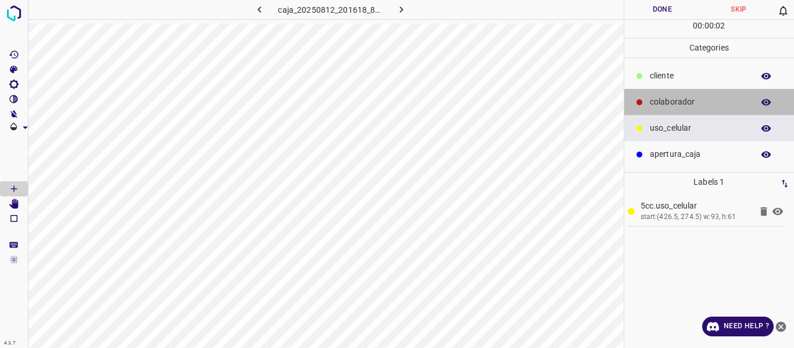
click at [687, 101] on p "colaborador" at bounding box center [699, 102] width 98 height 12
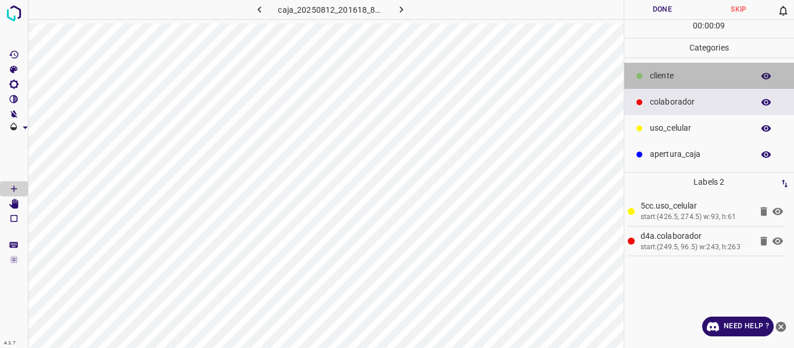
click at [667, 77] on p "​​cliente" at bounding box center [699, 76] width 98 height 12
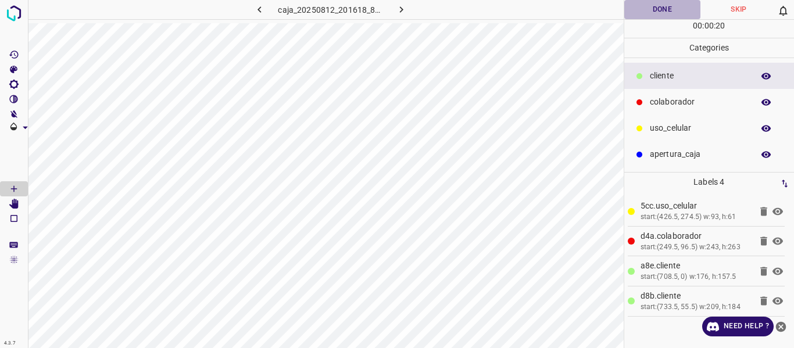
click at [648, 13] on button "Done" at bounding box center [662, 9] width 77 height 19
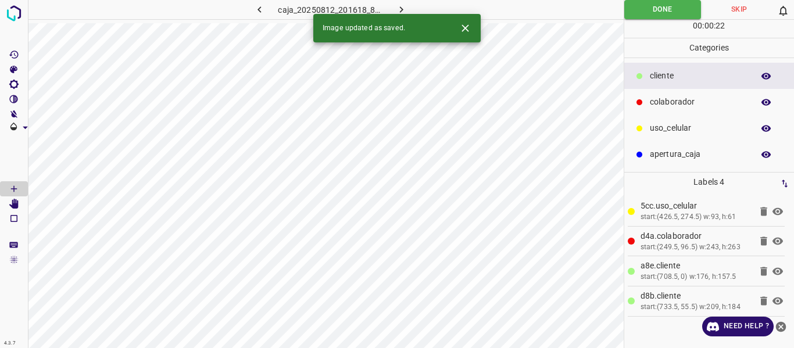
click at [394, 7] on button "button" at bounding box center [400, 9] width 37 height 19
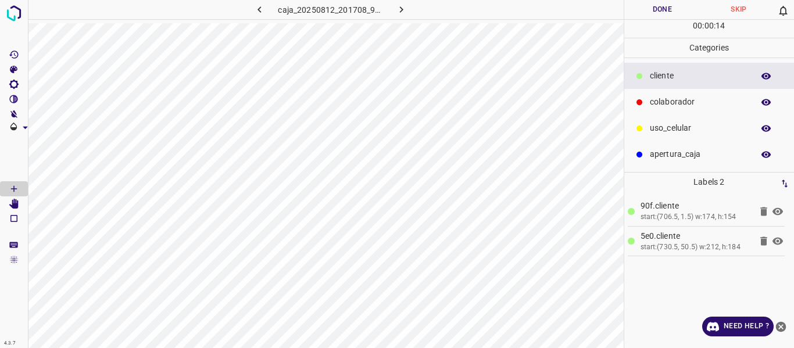
drag, startPoint x: 665, startPoint y: 102, endPoint x: 636, endPoint y: 113, distance: 31.3
click at [665, 103] on p "colaborador" at bounding box center [699, 102] width 98 height 12
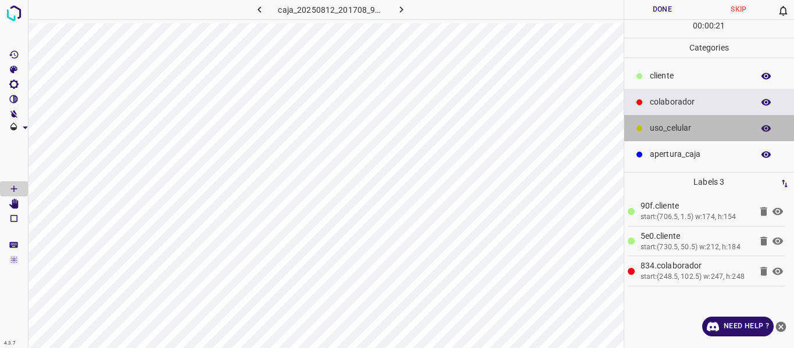
drag, startPoint x: 686, startPoint y: 133, endPoint x: 632, endPoint y: 155, distance: 58.7
click at [679, 136] on div "uso_celular" at bounding box center [709, 128] width 170 height 26
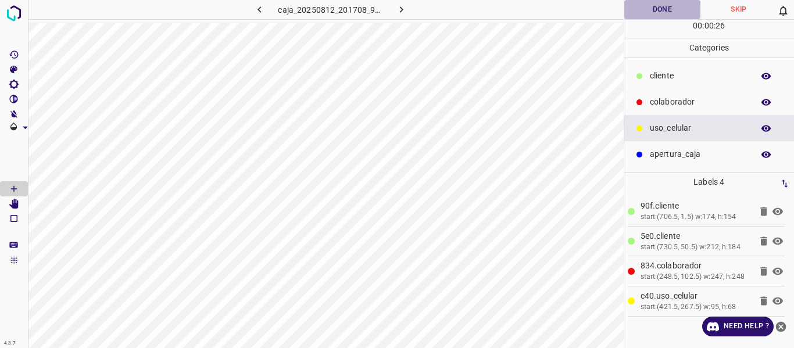
click at [640, 14] on button "Done" at bounding box center [662, 9] width 77 height 19
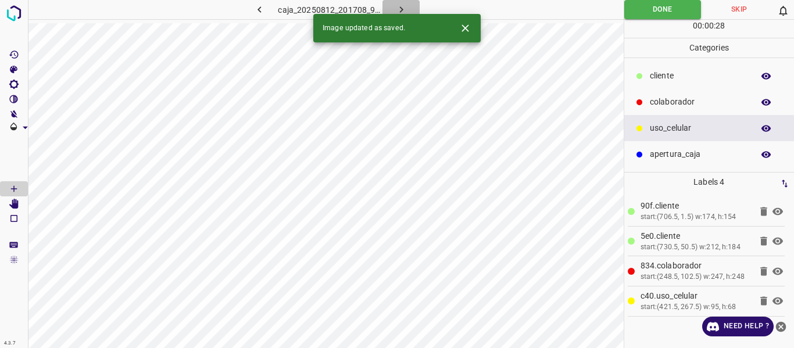
click at [402, 8] on icon "button" at bounding box center [401, 9] width 12 height 12
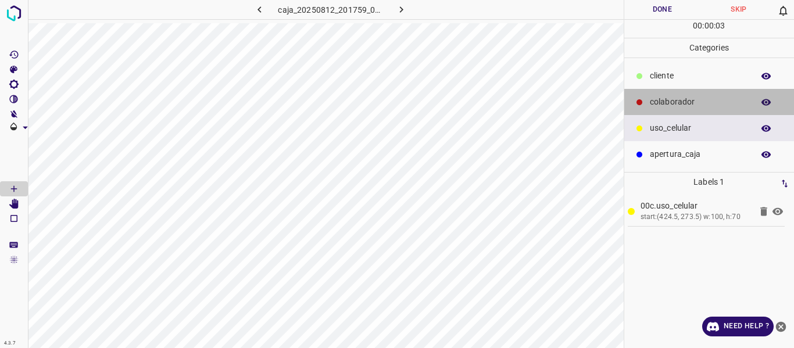
drag, startPoint x: 676, startPoint y: 99, endPoint x: 650, endPoint y: 109, distance: 27.4
click at [672, 102] on p "colaborador" at bounding box center [699, 102] width 98 height 12
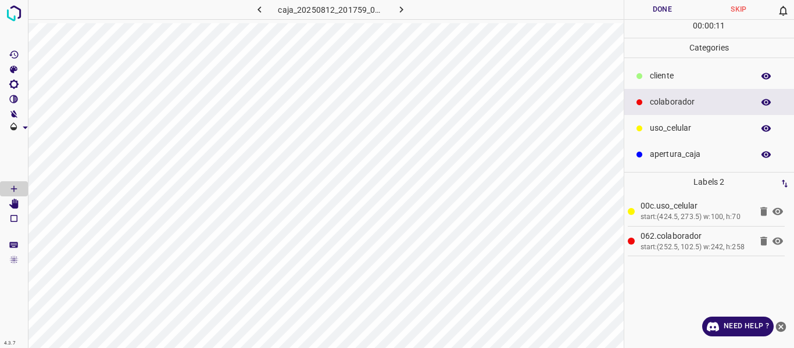
click at [647, 75] on div "​​cliente" at bounding box center [709, 76] width 170 height 26
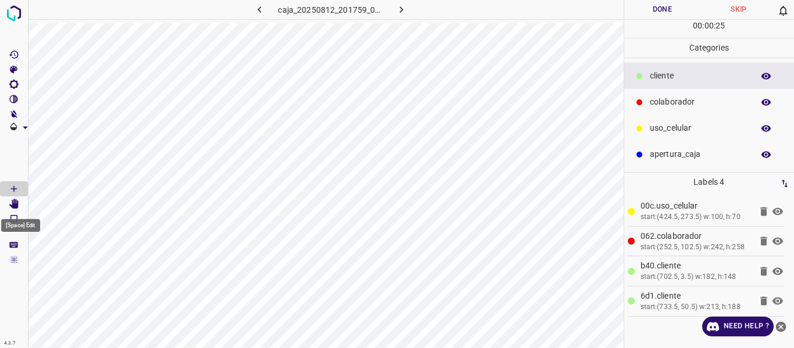
click at [14, 202] on icon "[Space] Edit" at bounding box center [13, 204] width 9 height 10
click at [653, 8] on button "Done" at bounding box center [662, 9] width 77 height 19
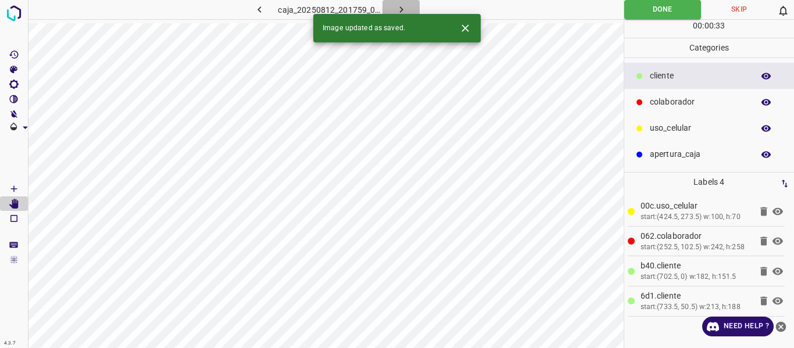
click at [398, 7] on icon "button" at bounding box center [401, 9] width 12 height 12
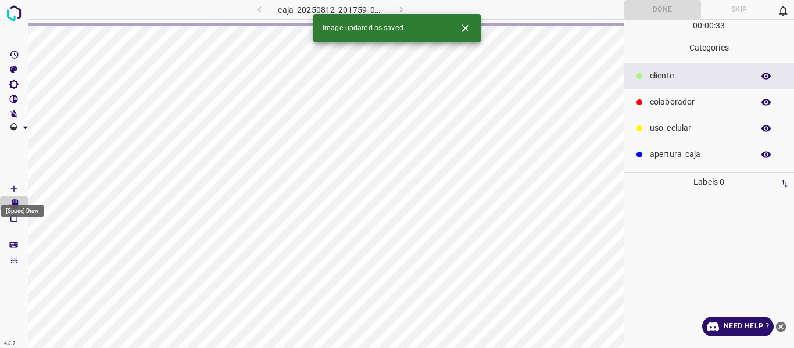
click at [13, 185] on icon "[Space] Draw" at bounding box center [14, 189] width 10 height 10
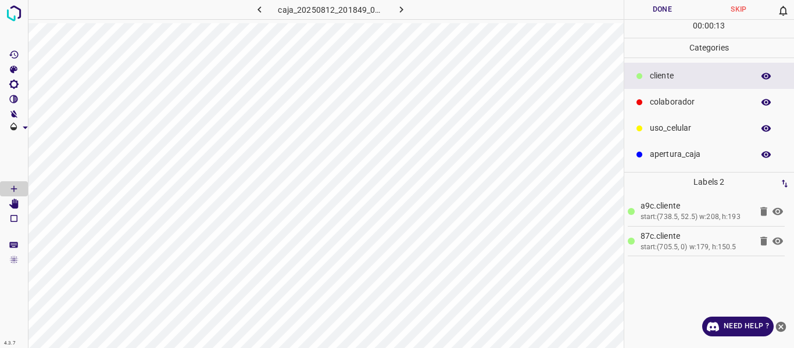
drag, startPoint x: 690, startPoint y: 99, endPoint x: 649, endPoint y: 108, distance: 42.1
click at [690, 99] on p "colaborador" at bounding box center [699, 102] width 98 height 12
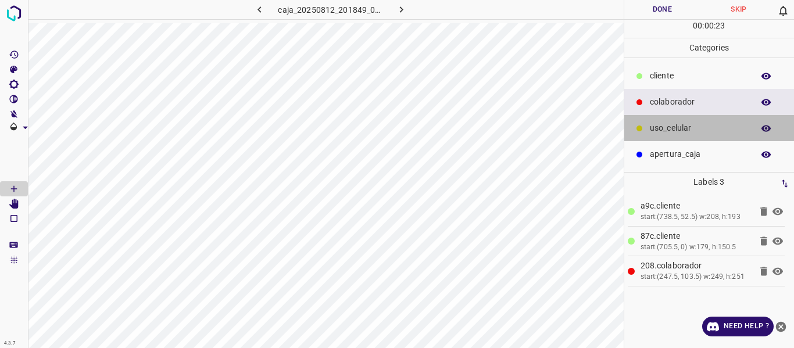
click at [674, 132] on p "uso_celular" at bounding box center [699, 128] width 98 height 12
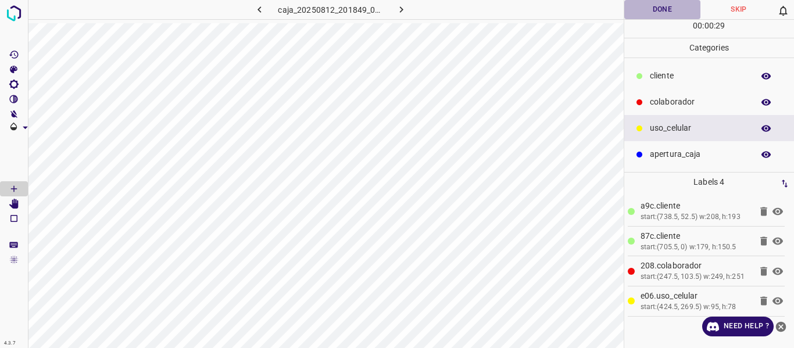
click at [643, 15] on button "Done" at bounding box center [662, 9] width 77 height 19
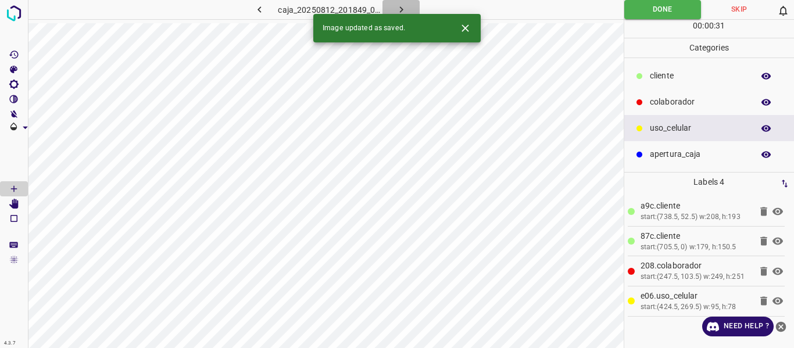
click at [401, 10] on icon "button" at bounding box center [400, 9] width 3 height 6
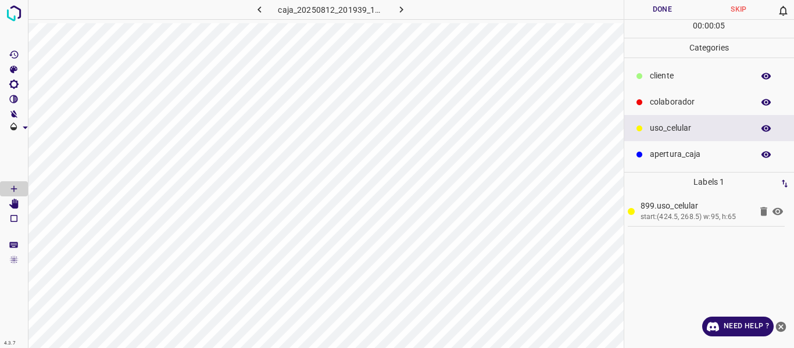
click at [663, 102] on p "colaborador" at bounding box center [699, 102] width 98 height 12
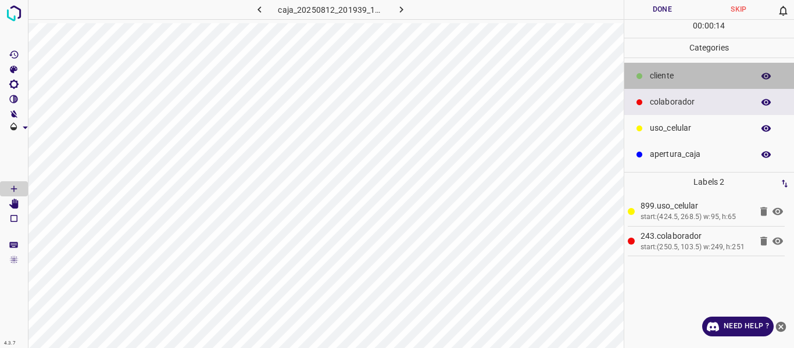
click at [660, 83] on div "​​cliente" at bounding box center [709, 76] width 170 height 26
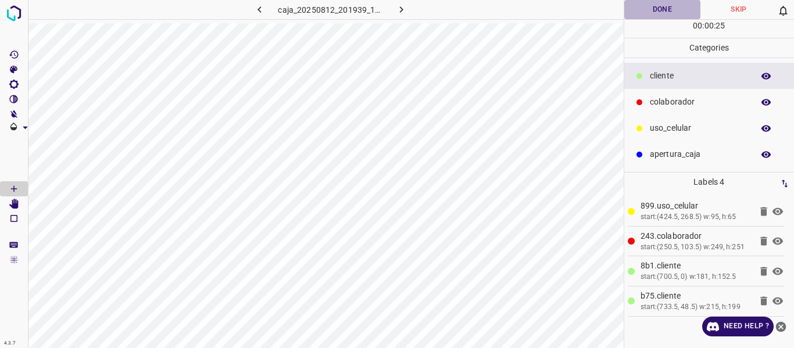
click at [657, 12] on button "Done" at bounding box center [662, 9] width 77 height 19
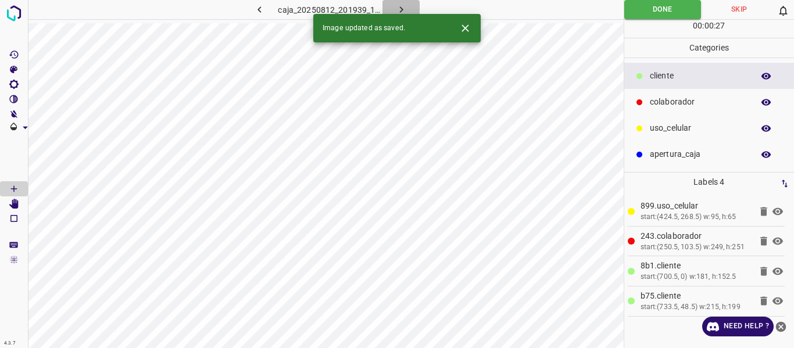
click at [396, 8] on icon "button" at bounding box center [401, 9] width 12 height 12
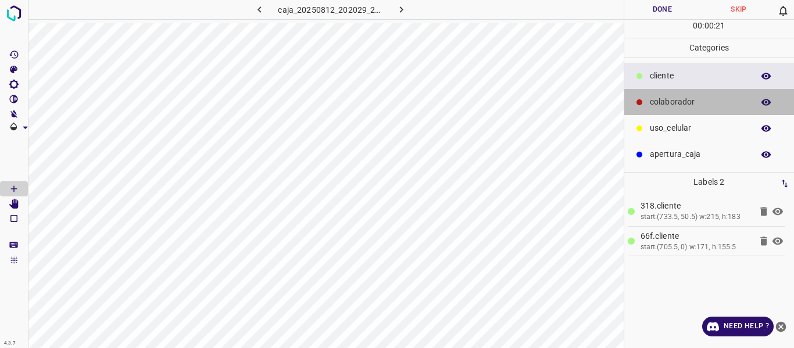
drag, startPoint x: 667, startPoint y: 102, endPoint x: 646, endPoint y: 103, distance: 21.0
click at [664, 103] on p "colaborador" at bounding box center [699, 102] width 98 height 12
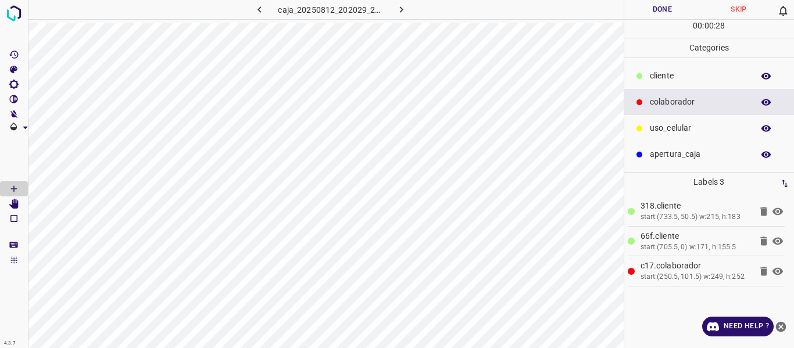
drag, startPoint x: 684, startPoint y: 128, endPoint x: 659, endPoint y: 130, distance: 25.7
click at [682, 128] on p "uso_celular" at bounding box center [699, 128] width 98 height 12
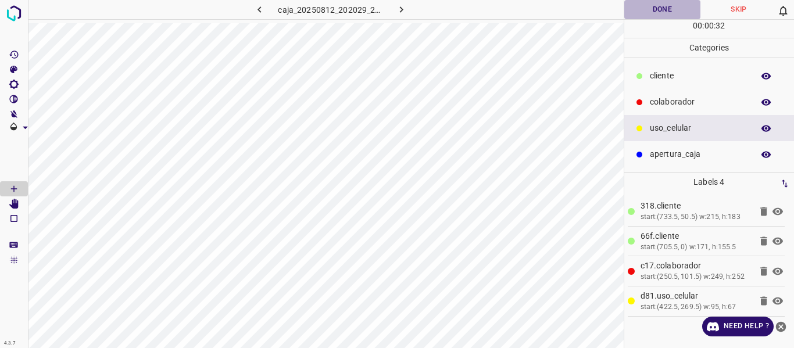
click at [657, 10] on button "Done" at bounding box center [662, 9] width 77 height 19
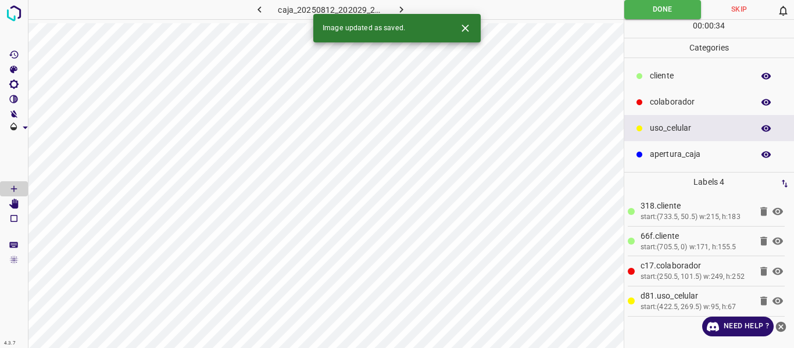
click at [397, 3] on icon "button" at bounding box center [401, 9] width 12 height 12
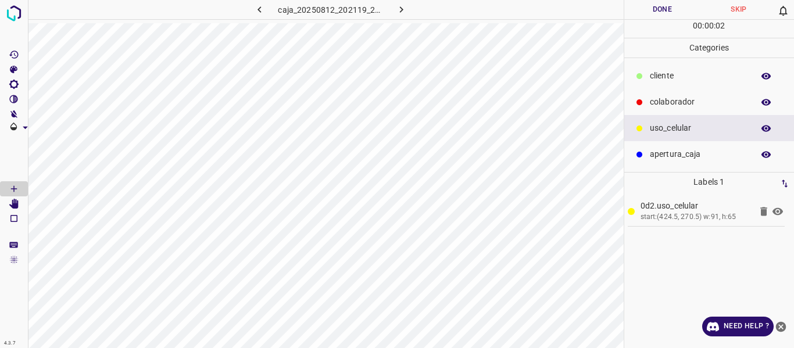
drag, startPoint x: 663, startPoint y: 105, endPoint x: 631, endPoint y: 103, distance: 32.0
click at [660, 104] on p "colaborador" at bounding box center [699, 102] width 98 height 12
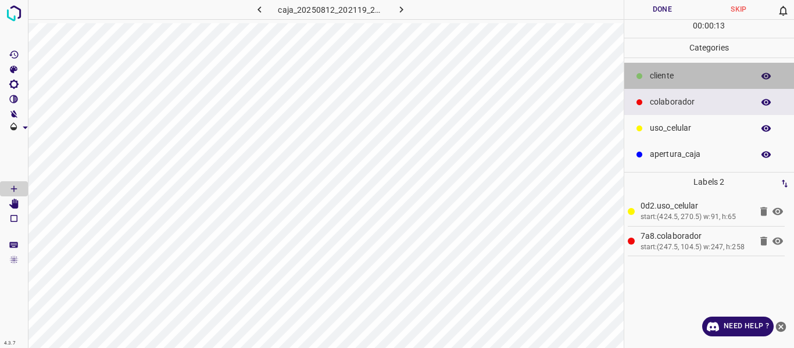
click at [677, 73] on p "​​cliente" at bounding box center [699, 76] width 98 height 12
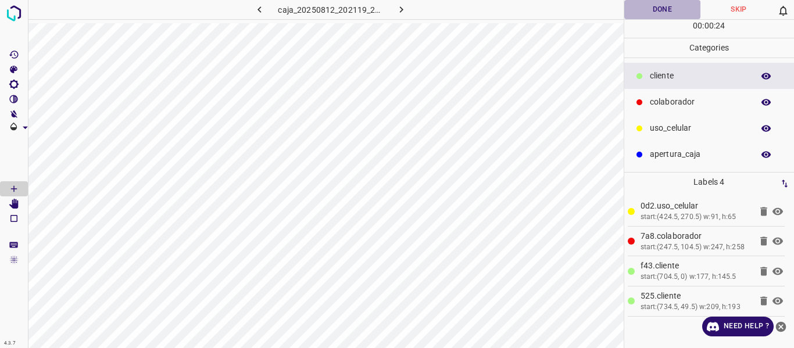
click at [665, 12] on button "Done" at bounding box center [662, 9] width 77 height 19
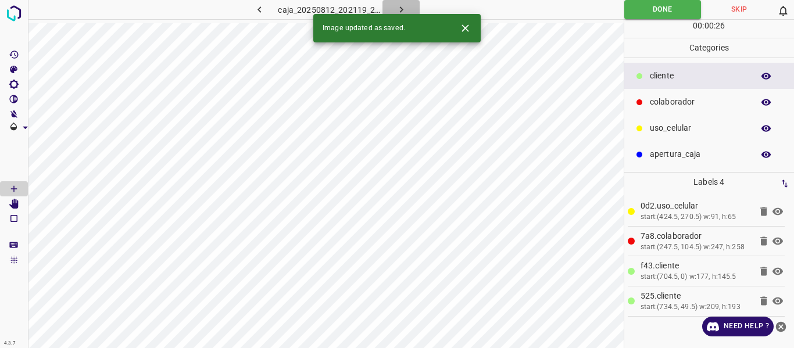
click at [403, 6] on icon "button" at bounding box center [401, 9] width 12 height 12
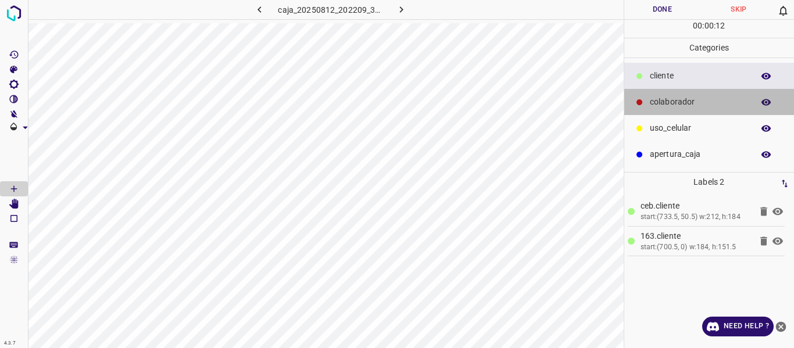
drag, startPoint x: 673, startPoint y: 105, endPoint x: 643, endPoint y: 110, distance: 30.6
click at [673, 105] on p "colaborador" at bounding box center [699, 102] width 98 height 12
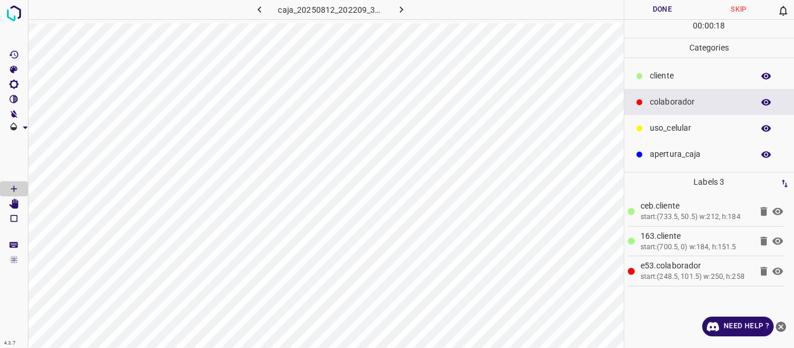
drag, startPoint x: 682, startPoint y: 130, endPoint x: 658, endPoint y: 135, distance: 24.3
click at [681, 130] on p "uso_celular" at bounding box center [699, 128] width 98 height 12
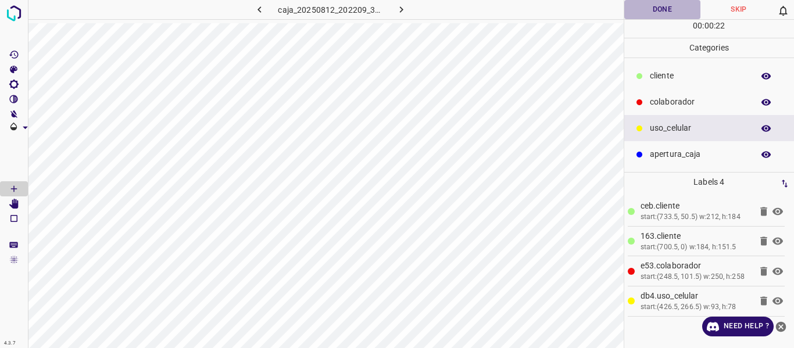
drag, startPoint x: 660, startPoint y: 10, endPoint x: 653, endPoint y: 5, distance: 9.1
click at [660, 12] on button "Done" at bounding box center [662, 9] width 77 height 19
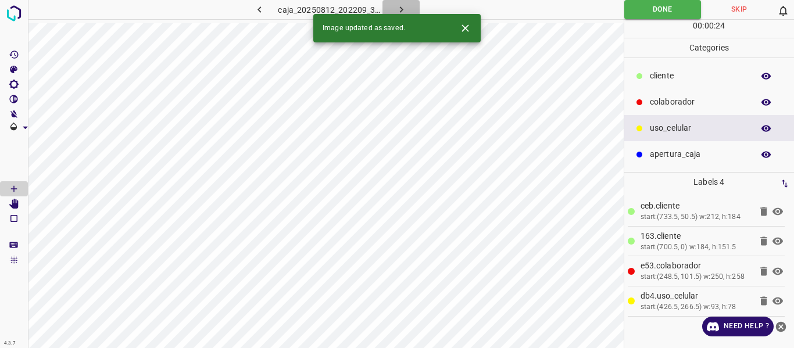
click at [403, 2] on button "button" at bounding box center [400, 9] width 37 height 19
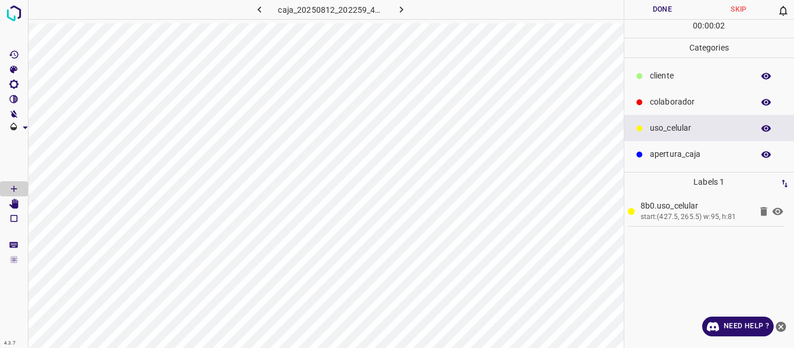
drag, startPoint x: 682, startPoint y: 102, endPoint x: 631, endPoint y: 114, distance: 52.0
click at [677, 104] on p "colaborador" at bounding box center [699, 102] width 98 height 12
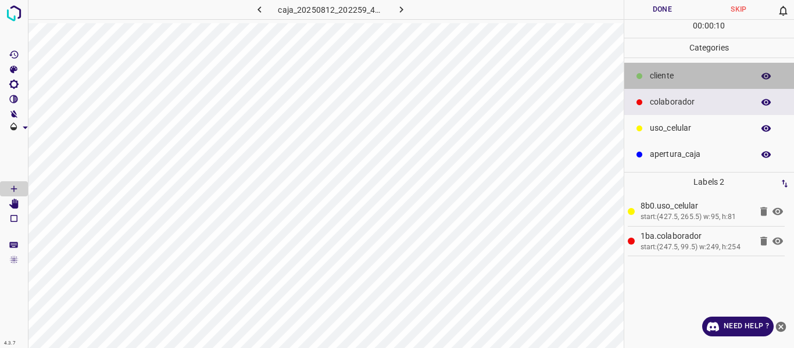
drag, startPoint x: 665, startPoint y: 73, endPoint x: 629, endPoint y: 76, distance: 36.2
click at [665, 79] on p "​​cliente" at bounding box center [699, 76] width 98 height 12
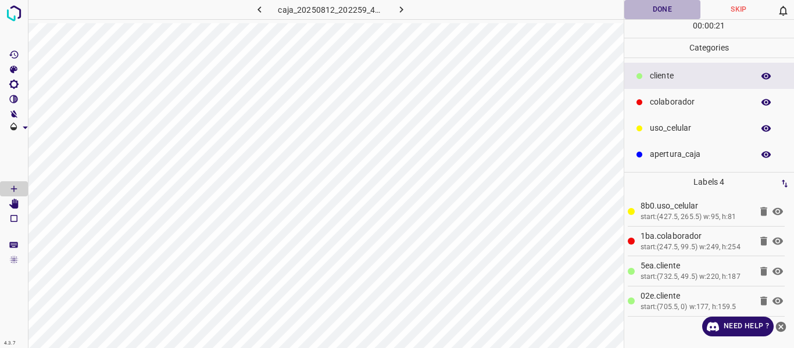
click at [660, 10] on button "Done" at bounding box center [662, 9] width 77 height 19
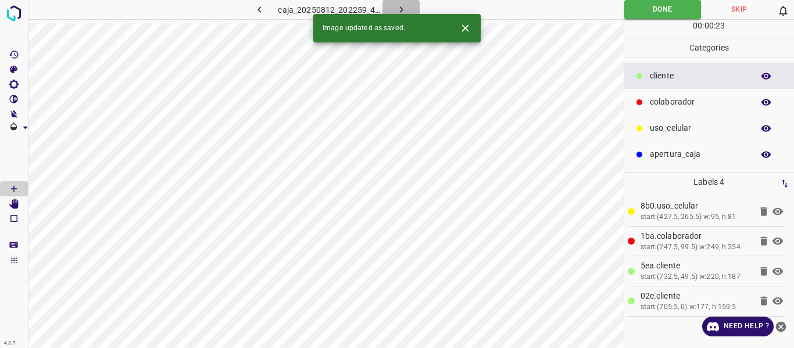
click at [400, 7] on icon "button" at bounding box center [401, 9] width 12 height 12
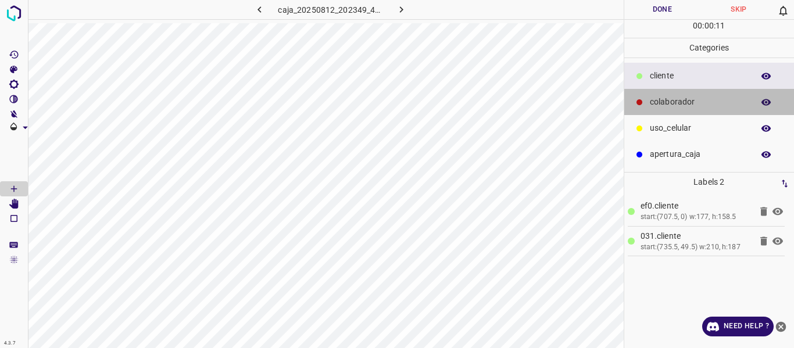
click at [668, 104] on p "colaborador" at bounding box center [699, 102] width 98 height 12
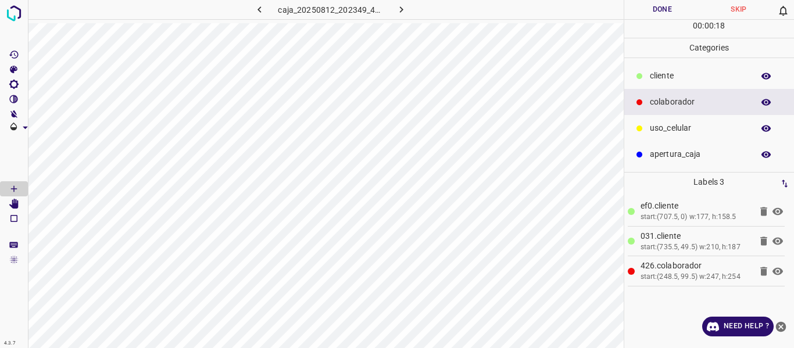
drag, startPoint x: 664, startPoint y: 132, endPoint x: 636, endPoint y: 144, distance: 30.2
click at [664, 133] on p "uso_celular" at bounding box center [699, 128] width 98 height 12
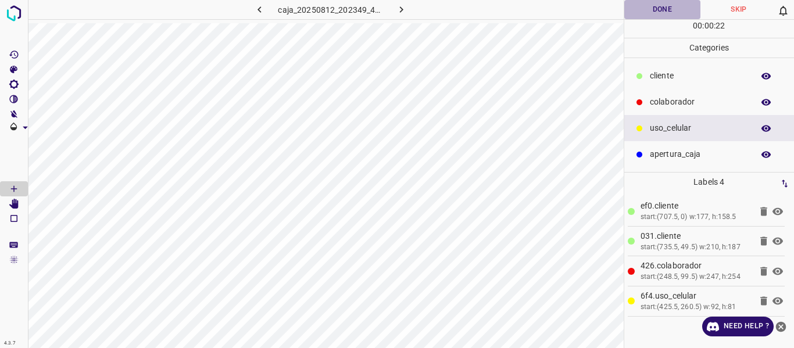
click at [652, 10] on button "Done" at bounding box center [662, 9] width 77 height 19
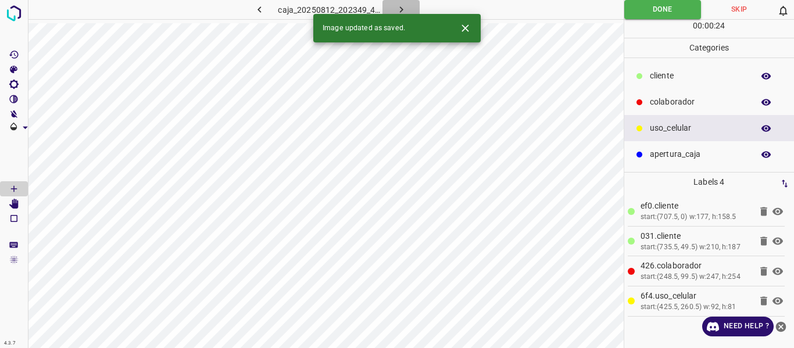
click at [398, 9] on icon "button" at bounding box center [401, 9] width 12 height 12
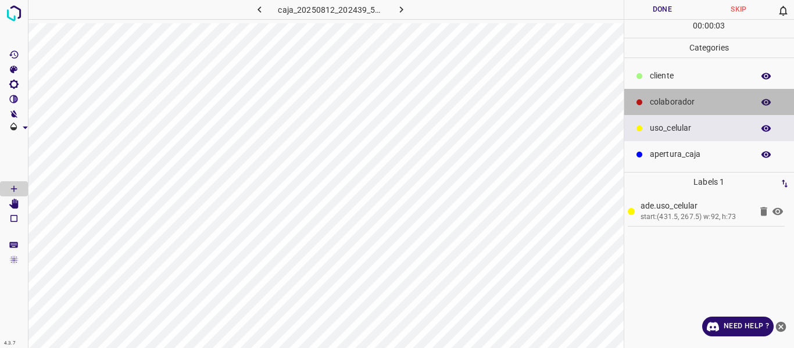
drag, startPoint x: 671, startPoint y: 96, endPoint x: 631, endPoint y: 97, distance: 40.7
click at [671, 97] on p "colaborador" at bounding box center [699, 102] width 98 height 12
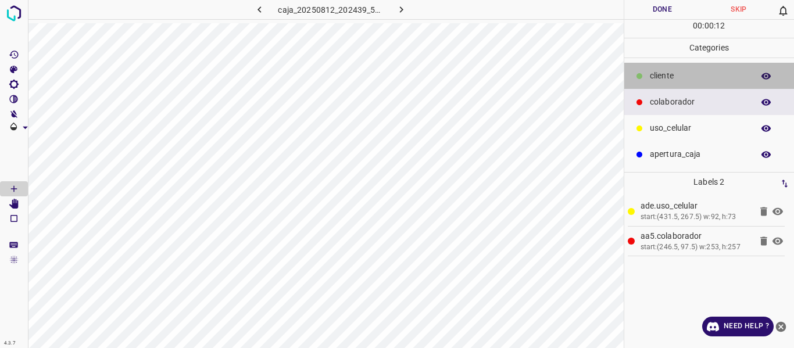
click at [668, 69] on div "​​cliente" at bounding box center [709, 76] width 170 height 26
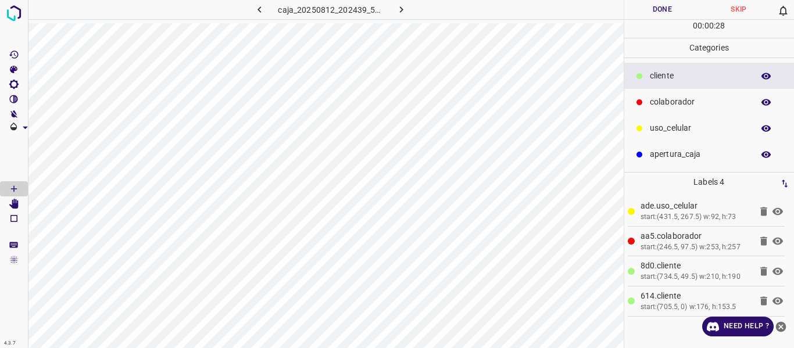
click at [674, 9] on button "Done" at bounding box center [662, 9] width 77 height 19
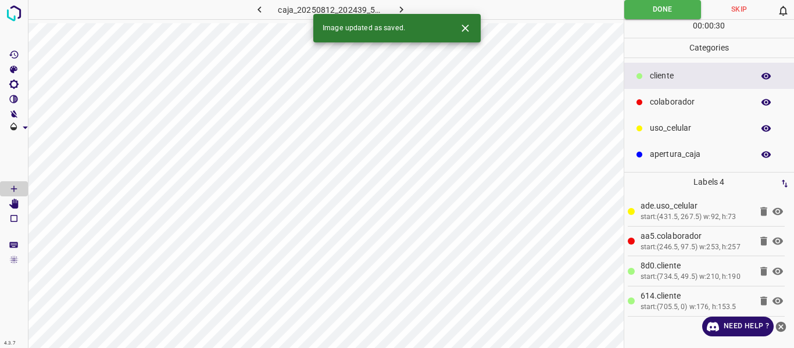
click at [406, 8] on icon "button" at bounding box center [401, 9] width 12 height 12
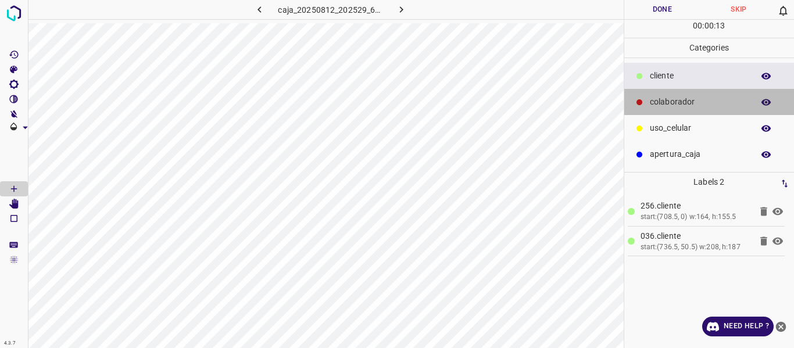
click at [670, 105] on p "colaborador" at bounding box center [699, 102] width 98 height 12
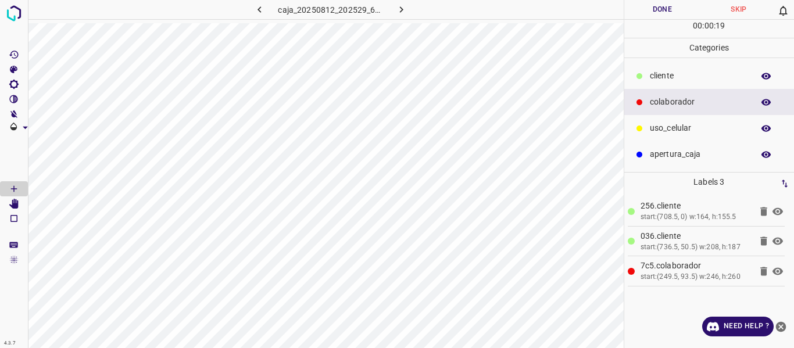
drag, startPoint x: 681, startPoint y: 135, endPoint x: 645, endPoint y: 140, distance: 36.4
click at [680, 135] on div "uso_celular" at bounding box center [709, 128] width 170 height 26
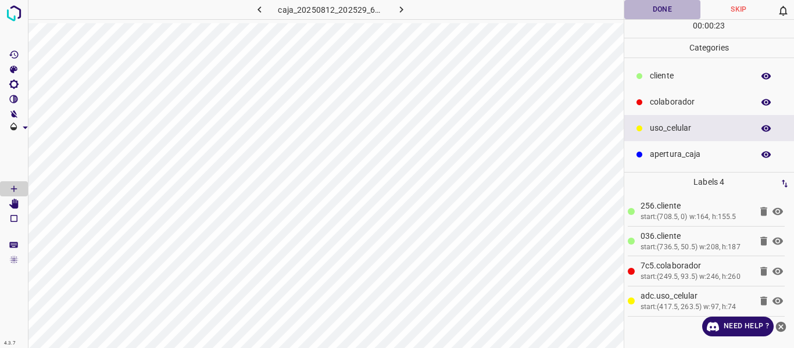
drag, startPoint x: 653, startPoint y: 6, endPoint x: 644, endPoint y: 7, distance: 8.7
click at [653, 10] on button "Done" at bounding box center [662, 9] width 77 height 19
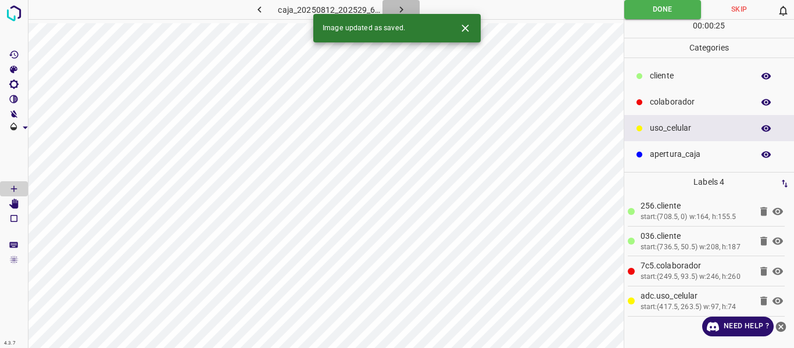
click at [396, 3] on icon "button" at bounding box center [401, 9] width 12 height 12
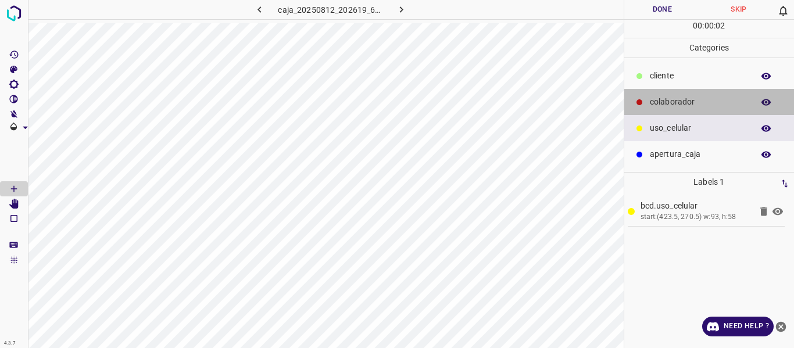
drag, startPoint x: 677, startPoint y: 97, endPoint x: 649, endPoint y: 101, distance: 28.8
click at [675, 99] on p "colaborador" at bounding box center [699, 102] width 98 height 12
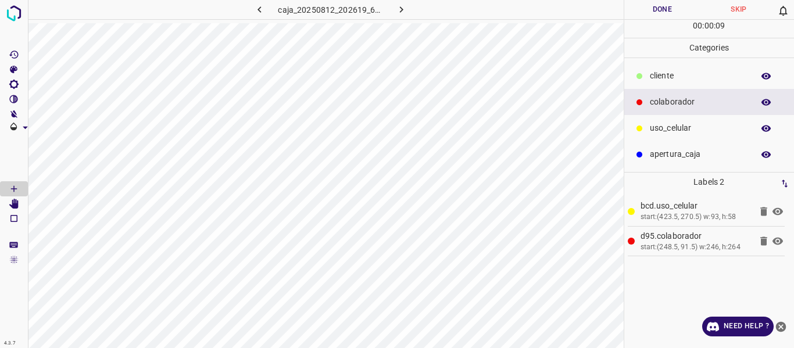
drag, startPoint x: 681, startPoint y: 73, endPoint x: 649, endPoint y: 85, distance: 34.6
click at [679, 74] on p "​​cliente" at bounding box center [699, 76] width 98 height 12
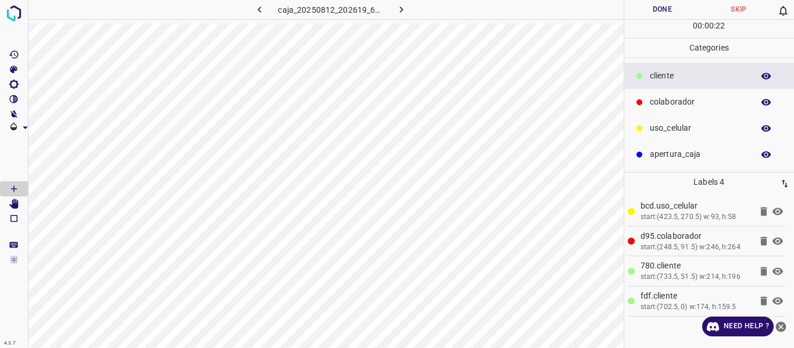
click at [668, 8] on button "Done" at bounding box center [662, 9] width 77 height 19
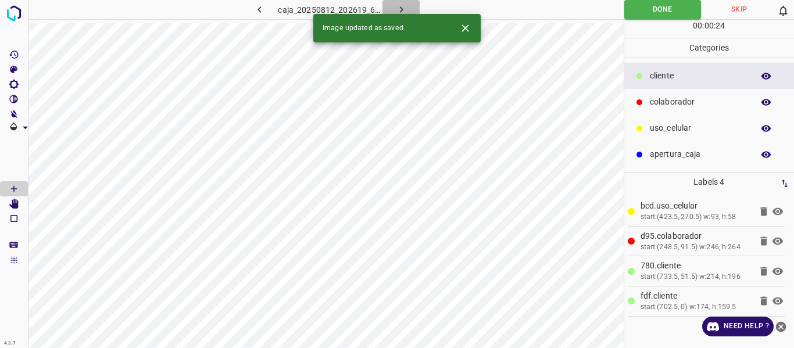
click at [394, 6] on button "button" at bounding box center [400, 9] width 37 height 19
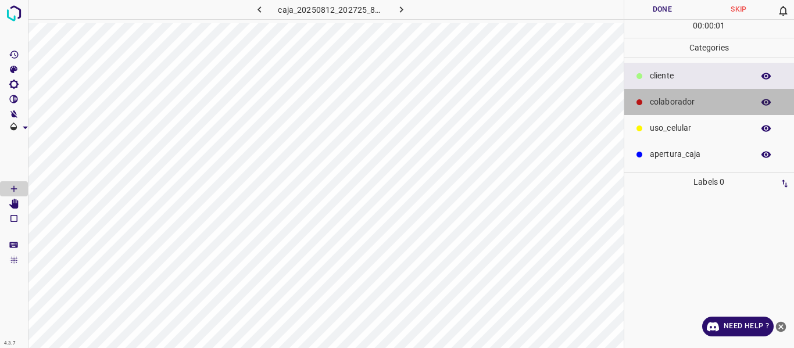
drag, startPoint x: 671, startPoint y: 102, endPoint x: 632, endPoint y: 108, distance: 40.0
click at [670, 101] on p "colaborador" at bounding box center [699, 102] width 98 height 12
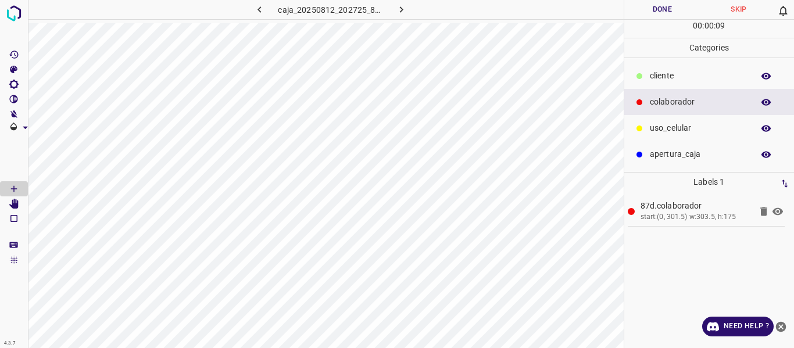
drag, startPoint x: 666, startPoint y: 123, endPoint x: 634, endPoint y: 129, distance: 32.6
click at [663, 123] on p "uso_celular" at bounding box center [699, 128] width 98 height 12
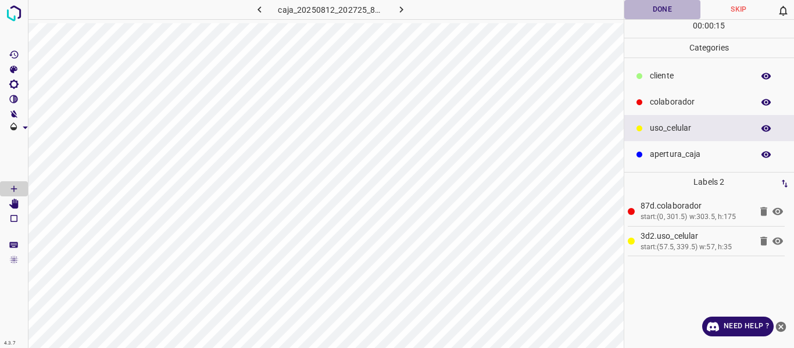
click at [646, 7] on button "Done" at bounding box center [662, 9] width 77 height 19
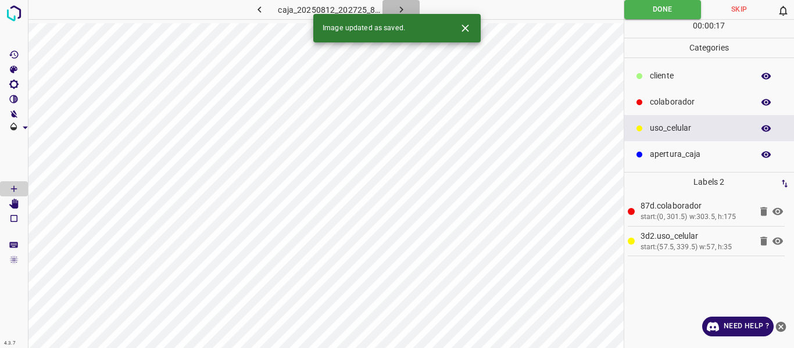
drag, startPoint x: 394, startPoint y: 7, endPoint x: 388, endPoint y: 12, distance: 7.8
click at [393, 8] on button "button" at bounding box center [400, 9] width 37 height 19
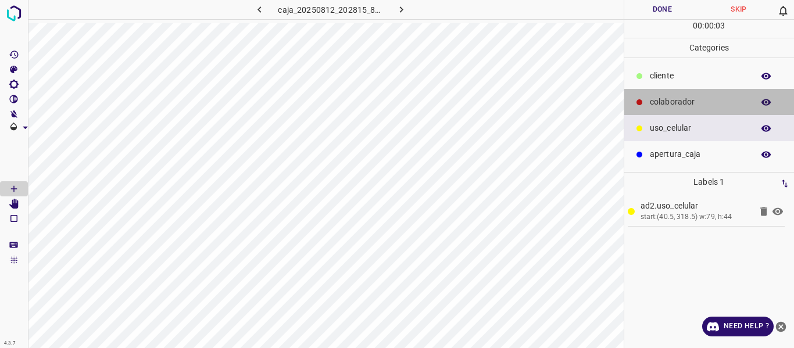
drag, startPoint x: 668, startPoint y: 94, endPoint x: 649, endPoint y: 110, distance: 25.2
click at [667, 98] on div "colaborador" at bounding box center [709, 102] width 170 height 26
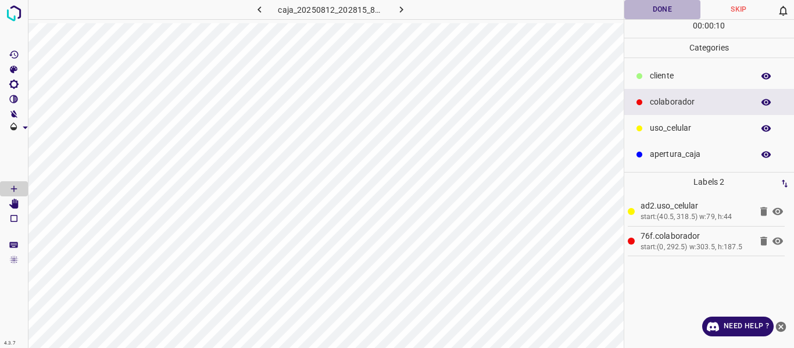
drag, startPoint x: 643, startPoint y: 9, endPoint x: 639, endPoint y: 5, distance: 6.2
click at [642, 11] on button "Done" at bounding box center [662, 9] width 77 height 19
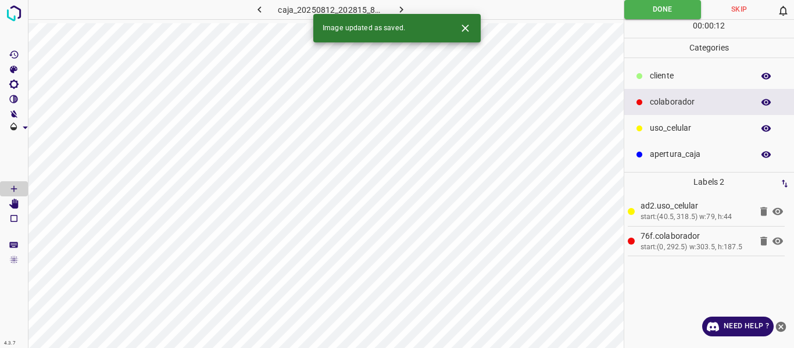
click at [395, 6] on icon "button" at bounding box center [401, 9] width 12 height 12
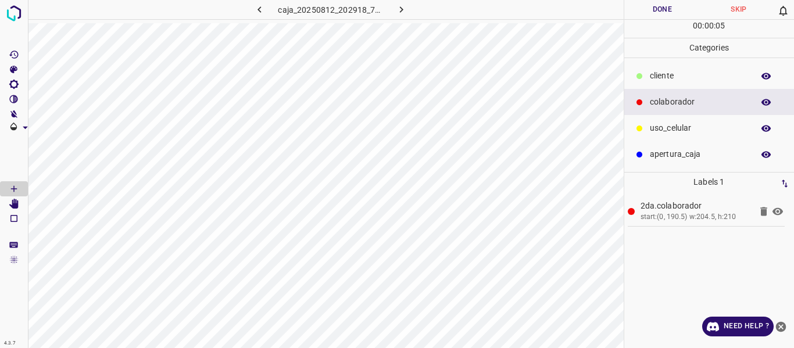
drag, startPoint x: 684, startPoint y: 126, endPoint x: 655, endPoint y: 128, distance: 28.6
click at [682, 127] on p "uso_celular" at bounding box center [699, 128] width 98 height 12
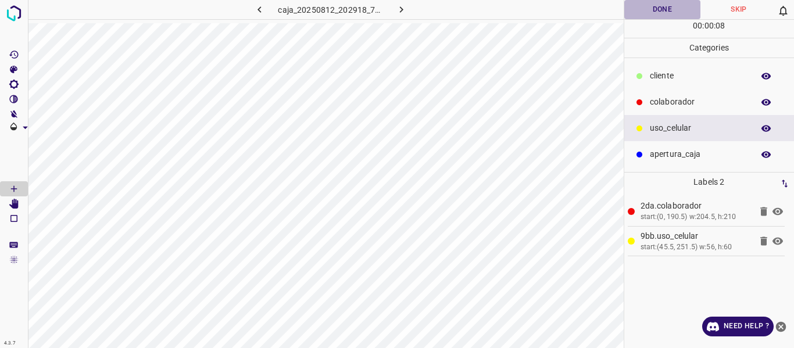
click at [659, 8] on button "Done" at bounding box center [662, 9] width 77 height 19
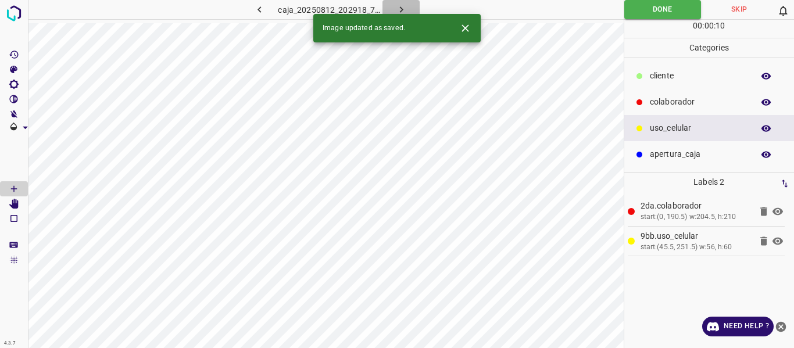
click at [405, 6] on icon "button" at bounding box center [401, 9] width 12 height 12
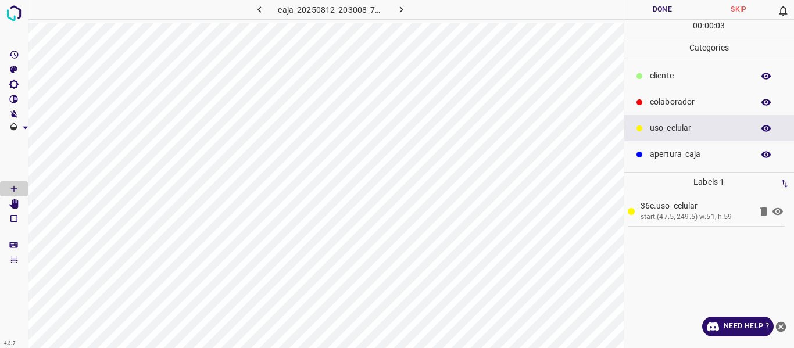
drag, startPoint x: 675, startPoint y: 102, endPoint x: 647, endPoint y: 125, distance: 36.3
click at [675, 105] on p "colaborador" at bounding box center [699, 102] width 98 height 12
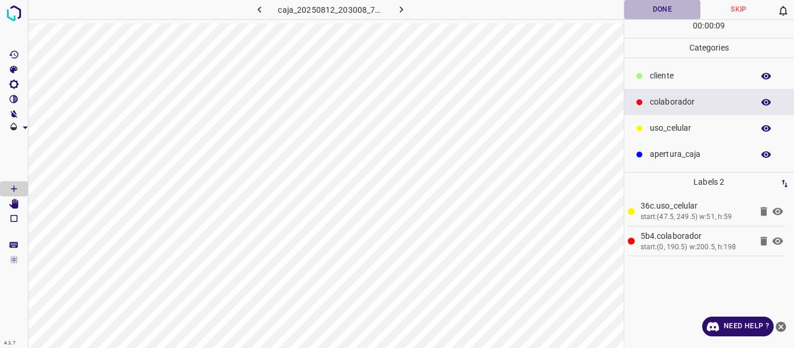
click at [647, 10] on button "Done" at bounding box center [662, 9] width 77 height 19
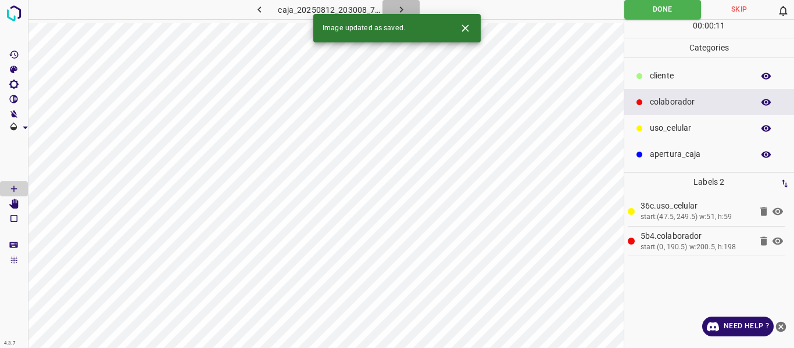
click at [398, 8] on icon "button" at bounding box center [401, 9] width 12 height 12
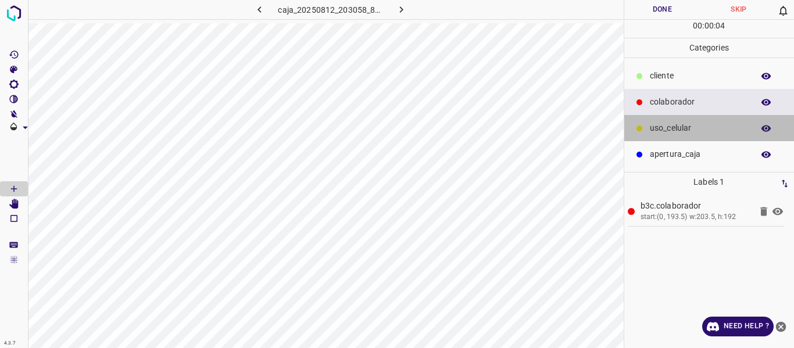
click at [668, 121] on div "uso_celular" at bounding box center [709, 128] width 170 height 26
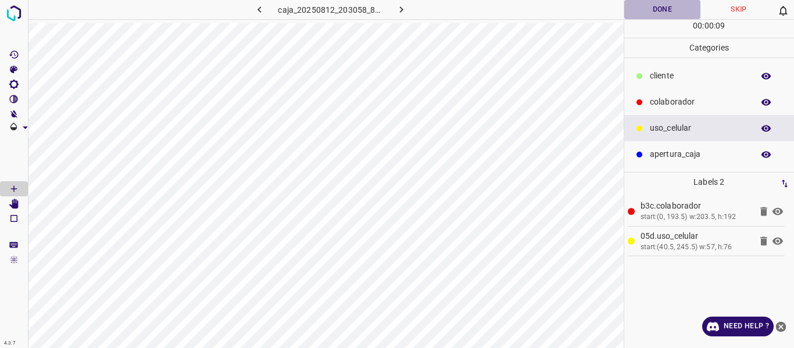
click at [664, 10] on button "Done" at bounding box center [662, 9] width 77 height 19
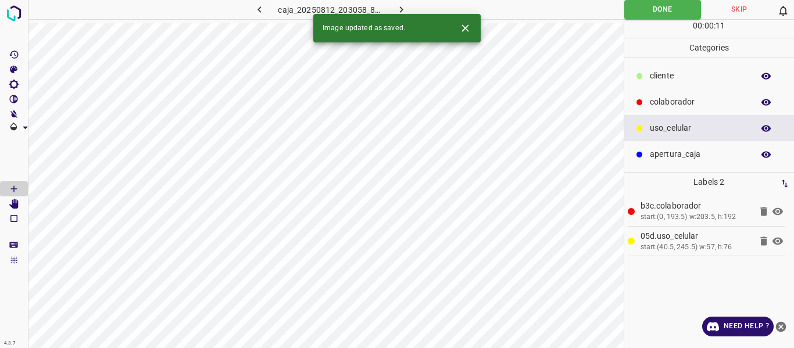
click at [398, 6] on icon "button" at bounding box center [401, 9] width 12 height 12
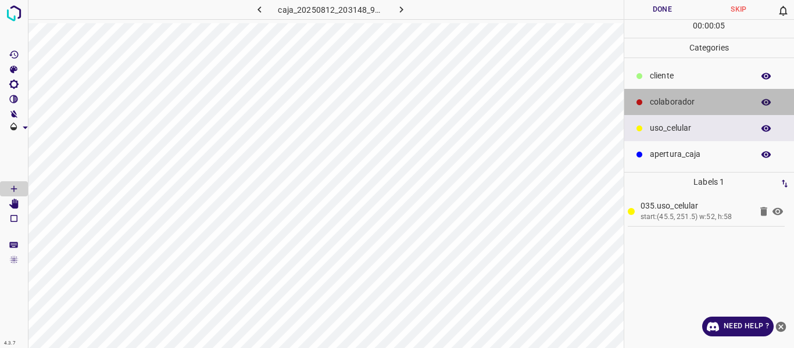
drag, startPoint x: 663, startPoint y: 99, endPoint x: 636, endPoint y: 105, distance: 27.4
click at [662, 102] on p "colaborador" at bounding box center [699, 102] width 98 height 12
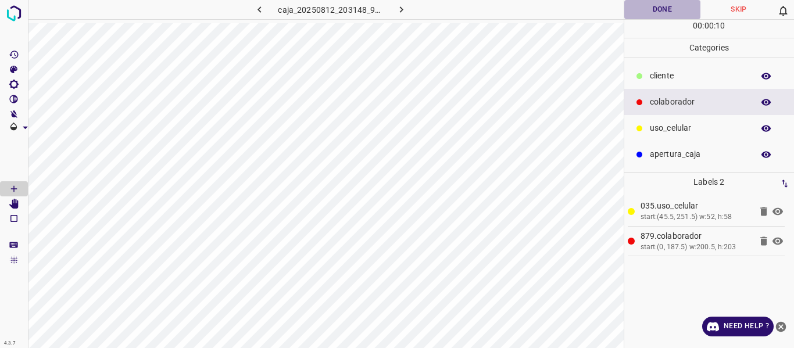
click at [648, 6] on button "Done" at bounding box center [662, 9] width 77 height 19
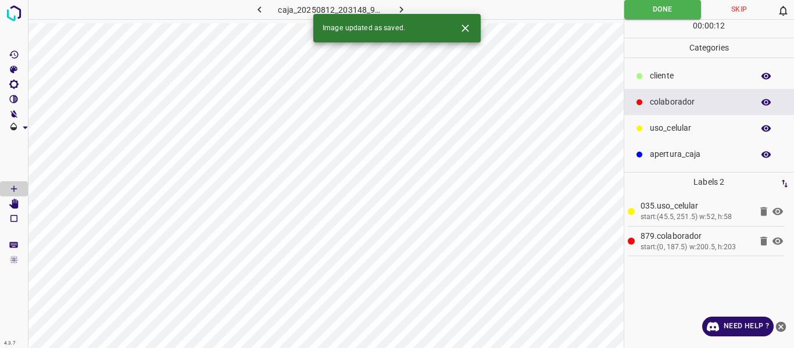
click at [404, 10] on icon "button" at bounding box center [401, 9] width 12 height 12
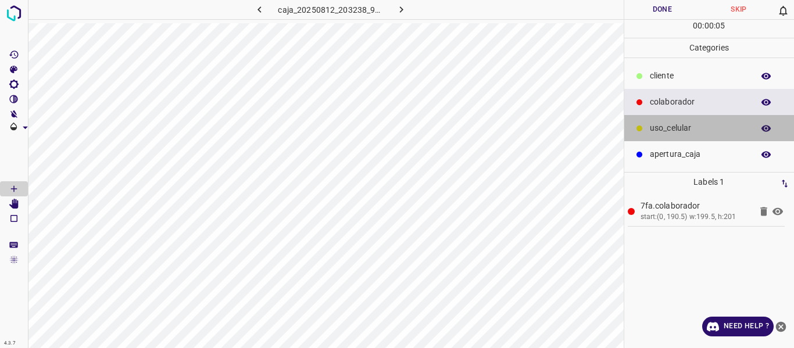
drag, startPoint x: 684, startPoint y: 129, endPoint x: 661, endPoint y: 135, distance: 23.0
click at [678, 131] on p "uso_celular" at bounding box center [699, 128] width 98 height 12
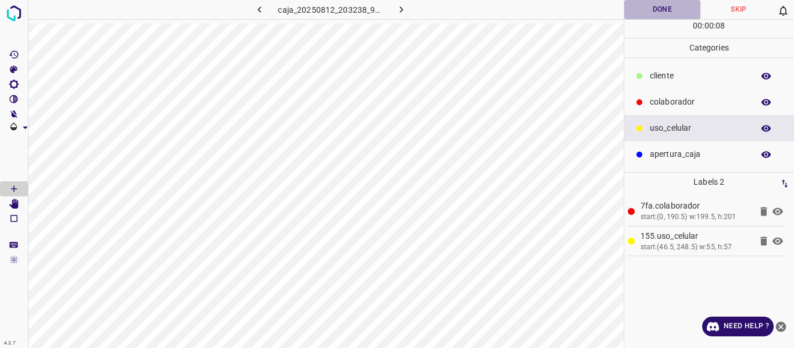
click at [653, 13] on button "Done" at bounding box center [662, 9] width 77 height 19
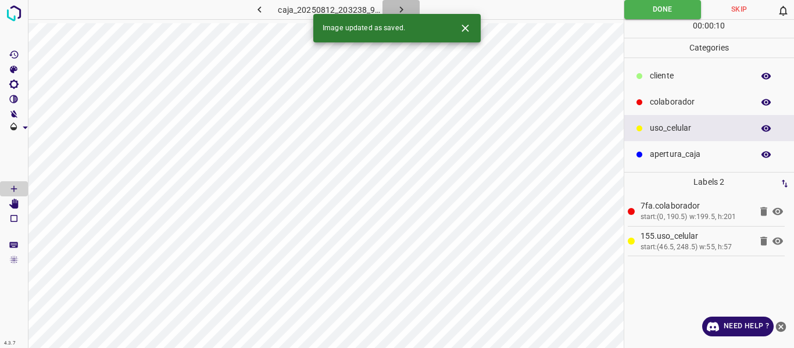
click at [409, 4] on button "button" at bounding box center [400, 9] width 37 height 19
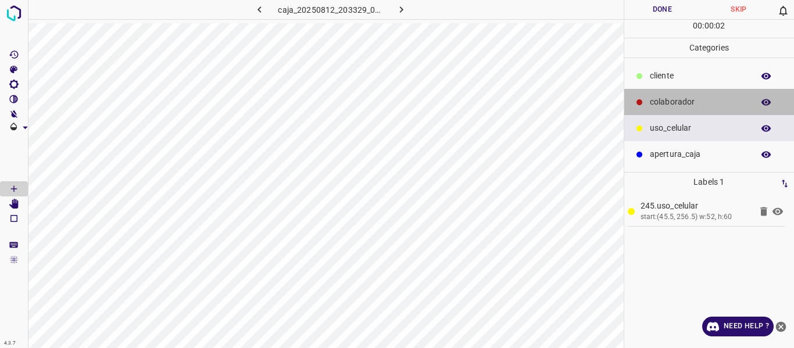
click at [659, 105] on p "colaborador" at bounding box center [699, 102] width 98 height 12
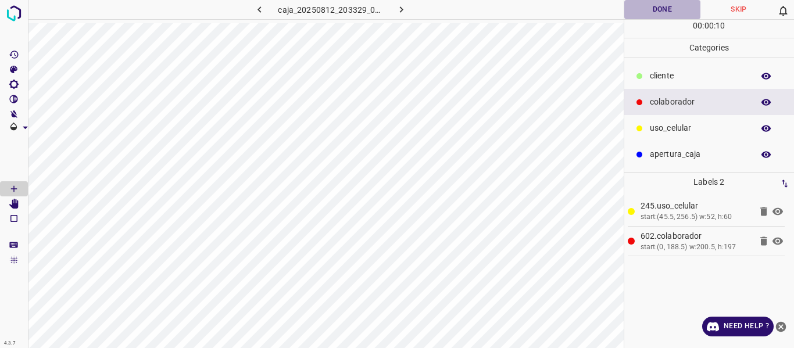
click at [643, 5] on button "Done" at bounding box center [662, 9] width 77 height 19
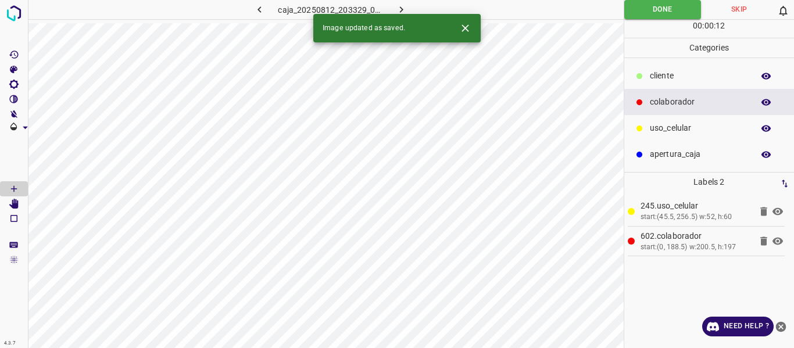
click at [396, 3] on icon "button" at bounding box center [401, 9] width 12 height 12
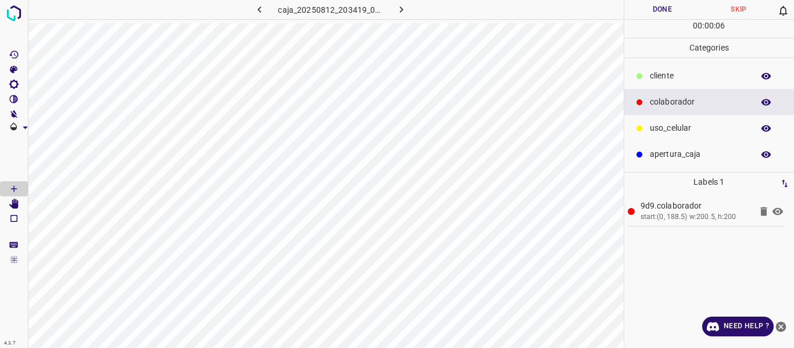
drag, startPoint x: 657, startPoint y: 127, endPoint x: 628, endPoint y: 140, distance: 32.5
click at [654, 131] on p "uso_celular" at bounding box center [699, 128] width 98 height 12
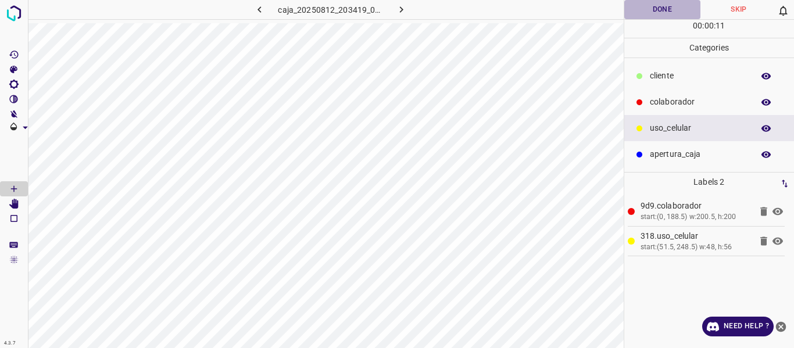
click at [650, 4] on button "Done" at bounding box center [662, 9] width 77 height 19
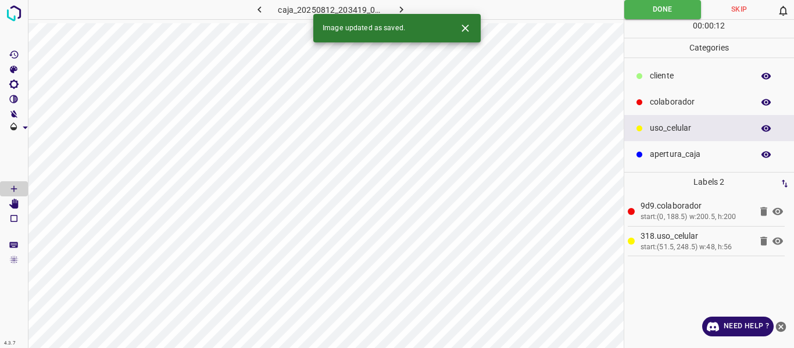
click at [402, 11] on icon "button" at bounding box center [401, 9] width 12 height 12
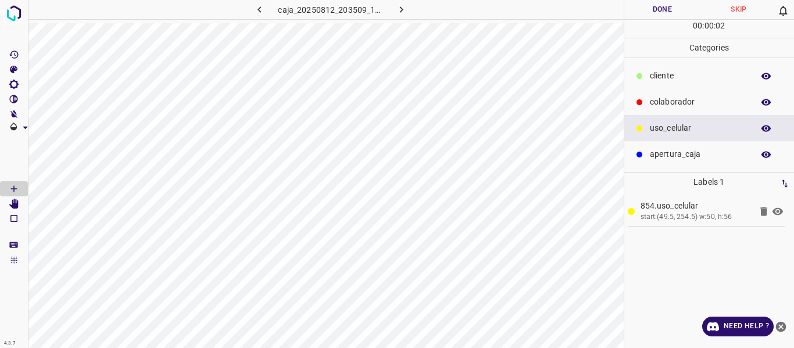
drag, startPoint x: 662, startPoint y: 102, endPoint x: 638, endPoint y: 110, distance: 25.9
click at [659, 104] on p "colaborador" at bounding box center [699, 102] width 98 height 12
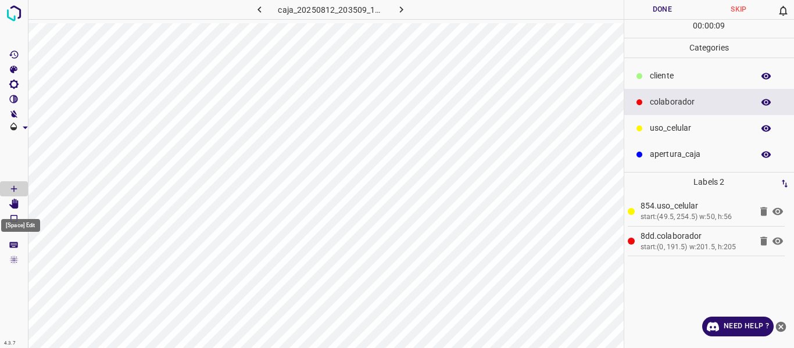
click at [15, 205] on icon "[Space] Edit" at bounding box center [13, 204] width 9 height 10
click at [646, 10] on button "Done" at bounding box center [662, 9] width 77 height 19
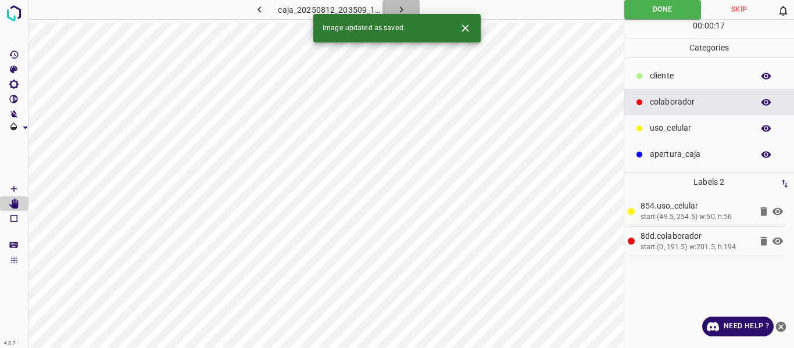
click at [400, 8] on icon "button" at bounding box center [401, 9] width 12 height 12
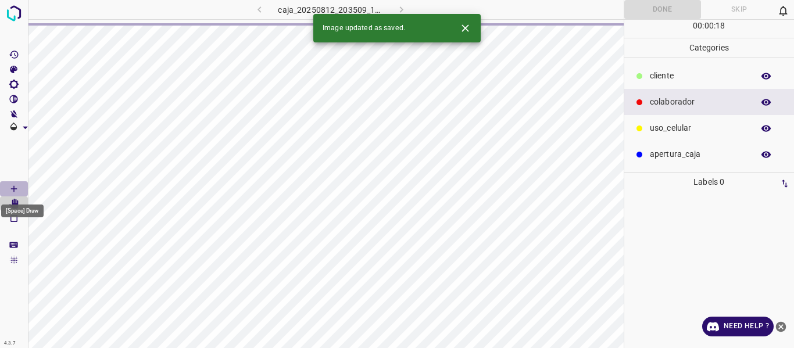
click at [13, 190] on icon "[Space] Draw" at bounding box center [14, 189] width 10 height 10
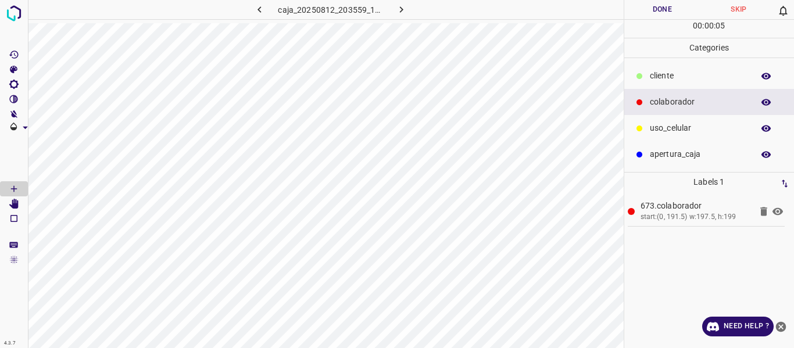
click at [654, 134] on p "uso_celular" at bounding box center [699, 128] width 98 height 12
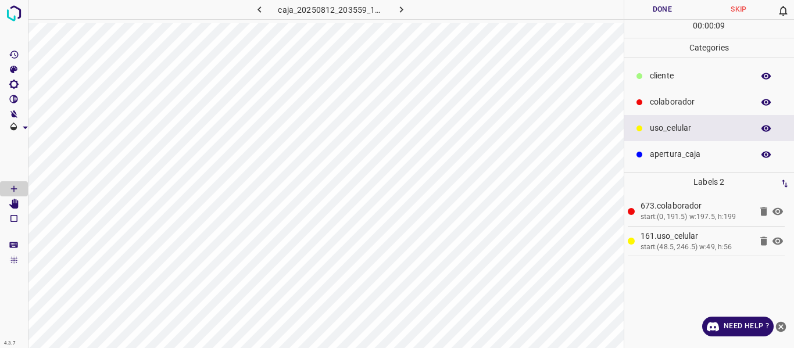
click at [654, 9] on button "Done" at bounding box center [662, 9] width 77 height 19
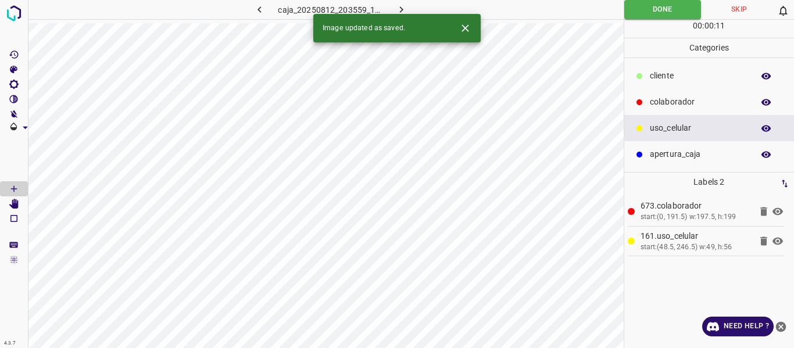
click at [399, 10] on icon "button" at bounding box center [401, 9] width 12 height 12
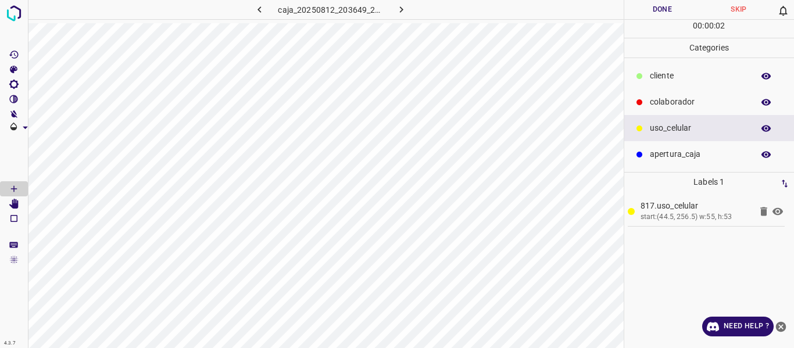
click at [673, 102] on p "colaborador" at bounding box center [699, 102] width 98 height 12
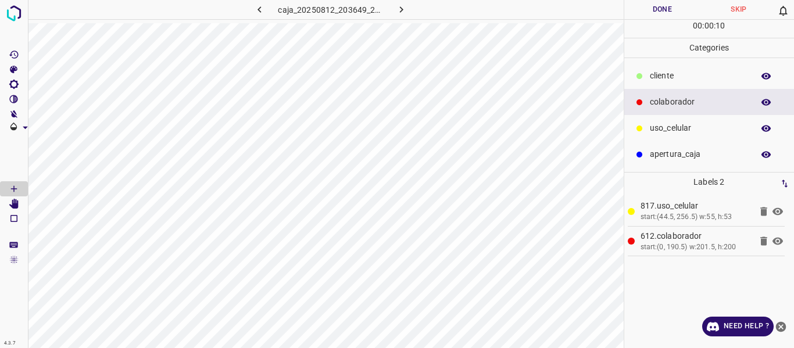
click at [669, 6] on button "Done" at bounding box center [662, 9] width 77 height 19
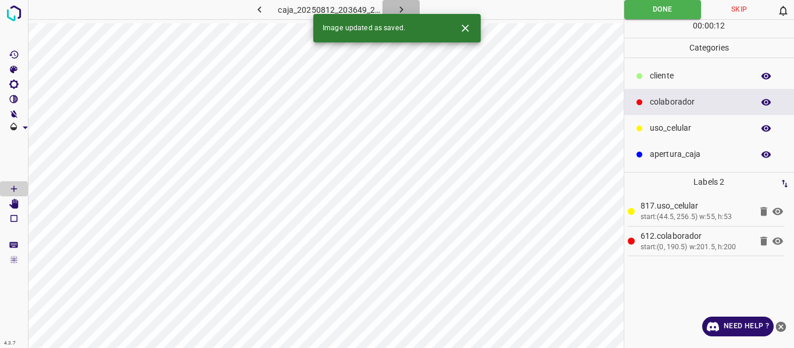
click at [399, 5] on icon "button" at bounding box center [401, 9] width 12 height 12
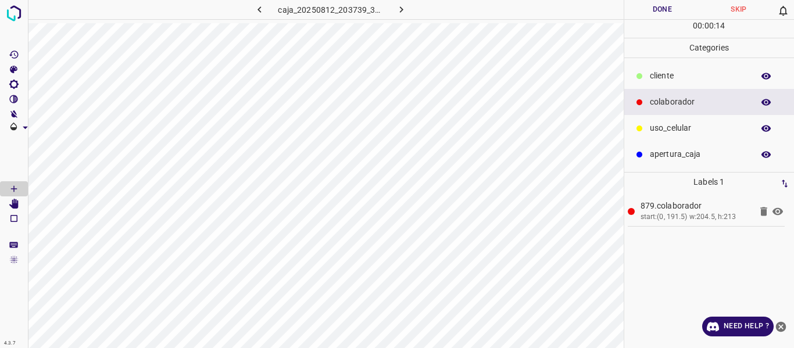
click at [653, 129] on p "uso_celular" at bounding box center [699, 128] width 98 height 12
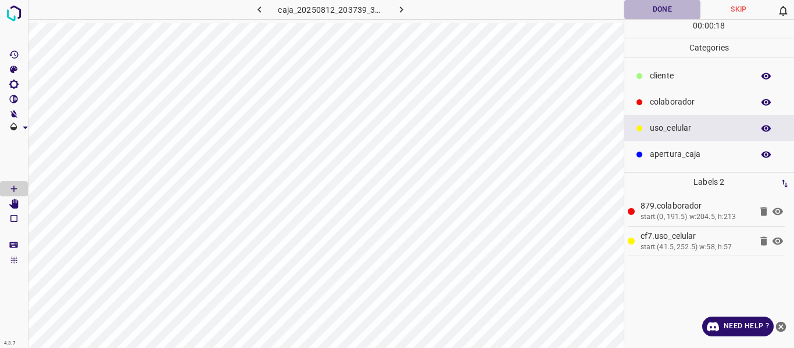
click at [672, 15] on button "Done" at bounding box center [662, 9] width 77 height 19
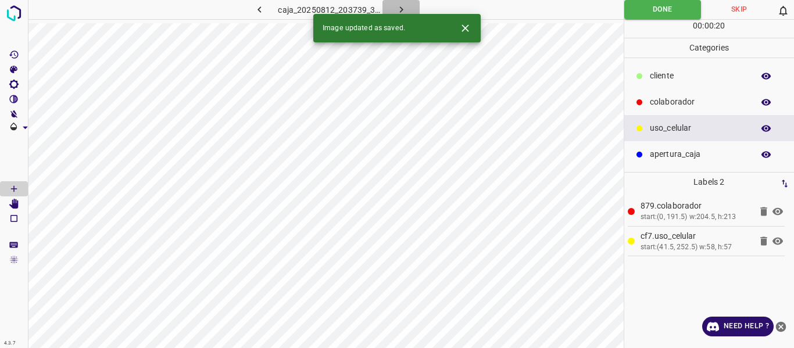
click at [403, 5] on icon "button" at bounding box center [401, 9] width 12 height 12
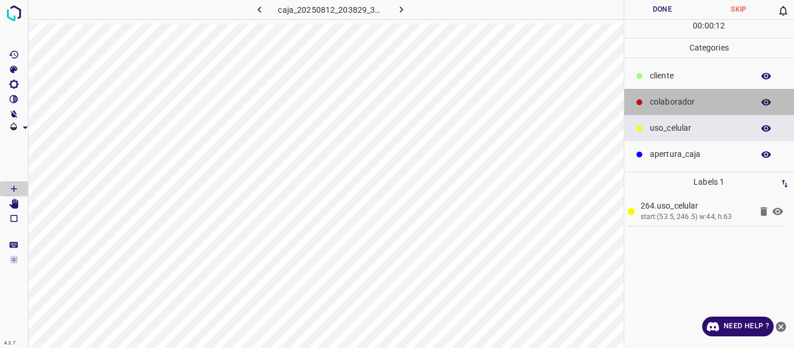
drag, startPoint x: 683, startPoint y: 102, endPoint x: 646, endPoint y: 127, distance: 44.0
click at [679, 109] on div "colaborador" at bounding box center [709, 102] width 170 height 26
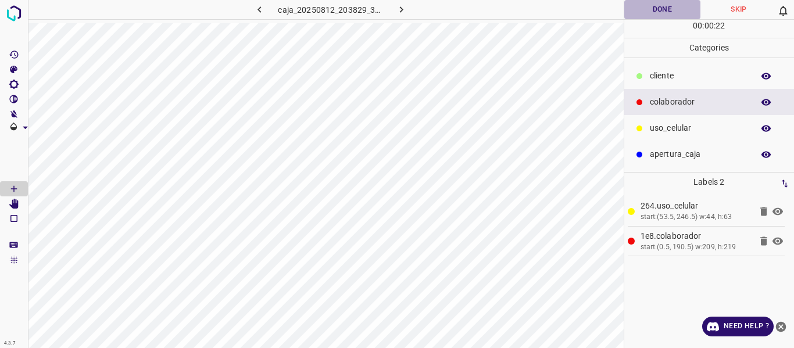
click at [663, 9] on button "Done" at bounding box center [662, 9] width 77 height 19
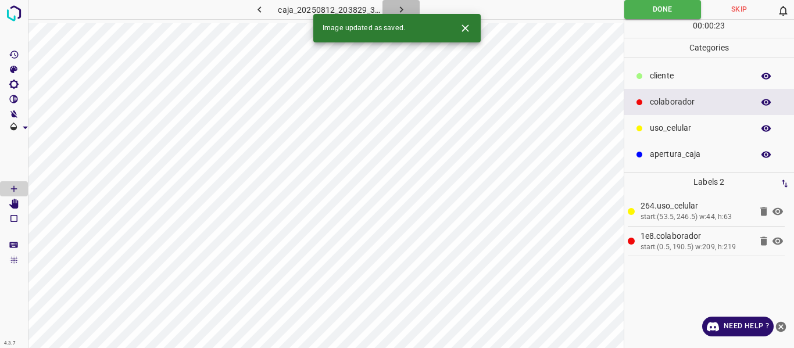
click at [400, 10] on icon "button" at bounding box center [401, 9] width 12 height 12
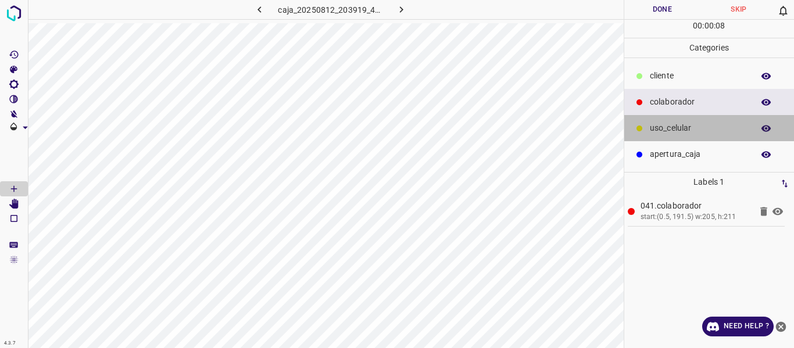
drag, startPoint x: 677, startPoint y: 130, endPoint x: 628, endPoint y: 153, distance: 54.4
click at [674, 137] on div "uso_celular" at bounding box center [709, 128] width 170 height 26
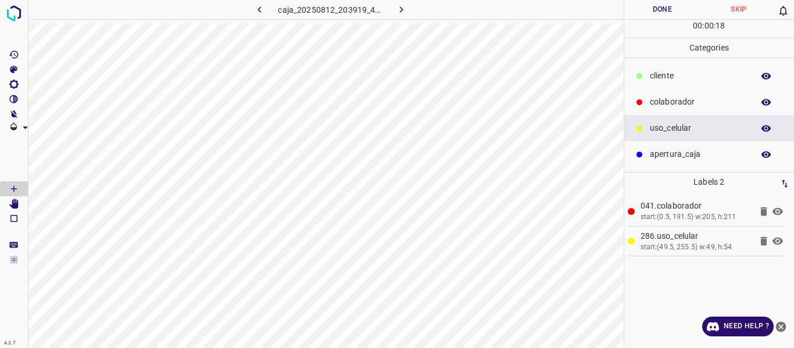
click at [645, 8] on button "Done" at bounding box center [662, 9] width 77 height 19
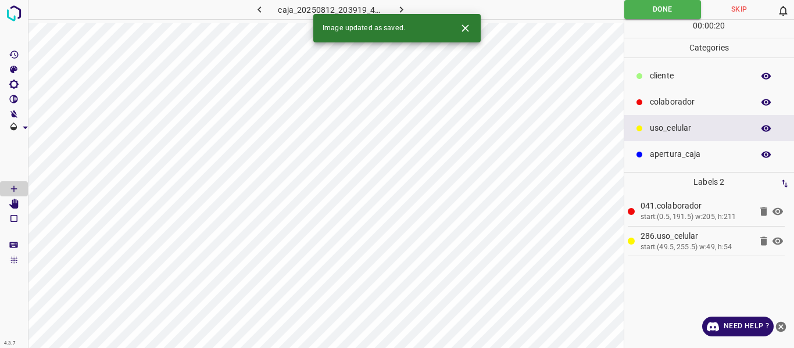
click at [397, 8] on icon "button" at bounding box center [401, 9] width 12 height 12
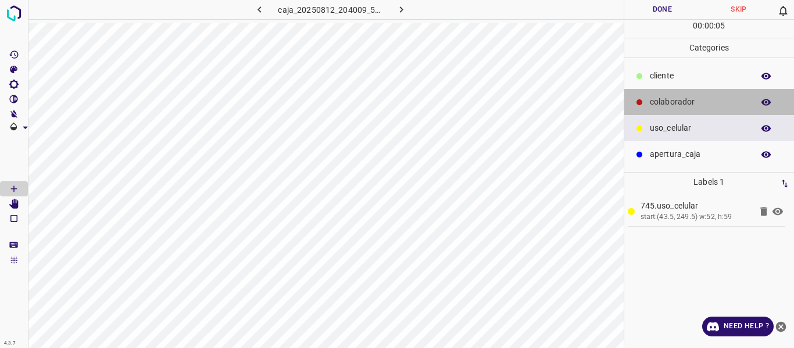
drag, startPoint x: 661, startPoint y: 103, endPoint x: 638, endPoint y: 134, distance: 39.1
click at [661, 106] on p "colaborador" at bounding box center [699, 102] width 98 height 12
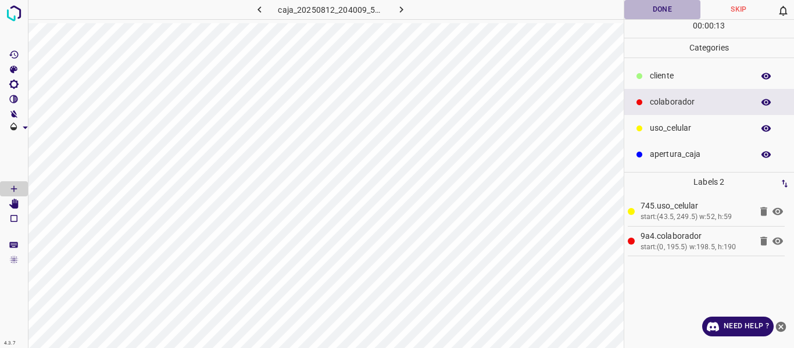
click at [645, 9] on button "Done" at bounding box center [662, 9] width 77 height 19
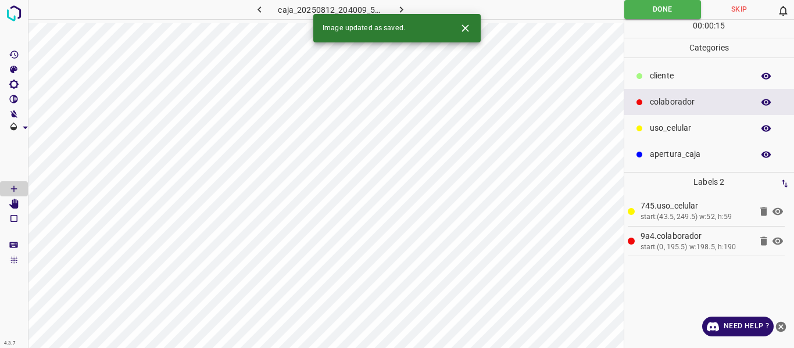
click at [399, 5] on icon "button" at bounding box center [401, 9] width 12 height 12
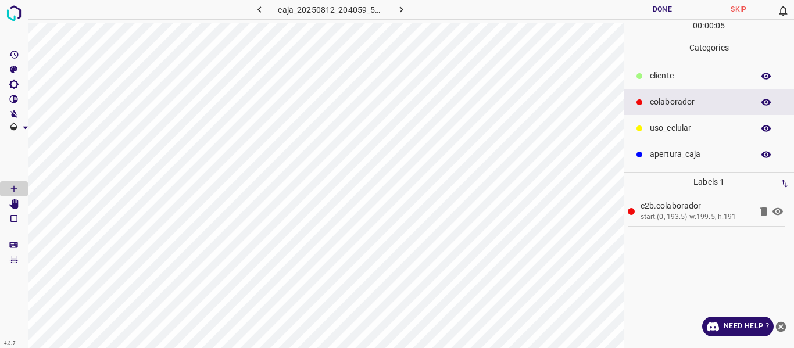
drag, startPoint x: 665, startPoint y: 120, endPoint x: 630, endPoint y: 127, distance: 35.6
click at [665, 121] on div "uso_celular" at bounding box center [709, 128] width 170 height 26
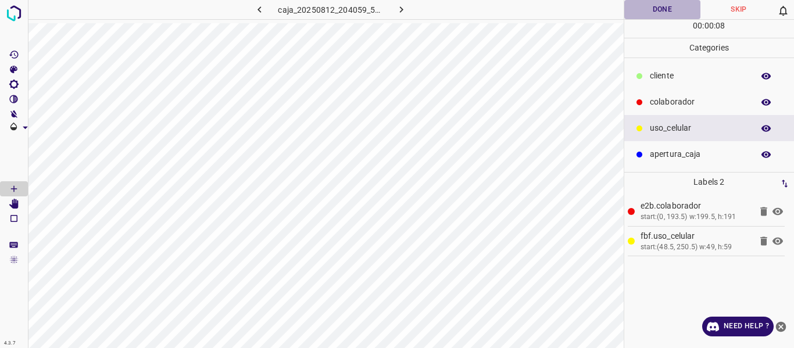
click at [656, 9] on button "Done" at bounding box center [662, 9] width 77 height 19
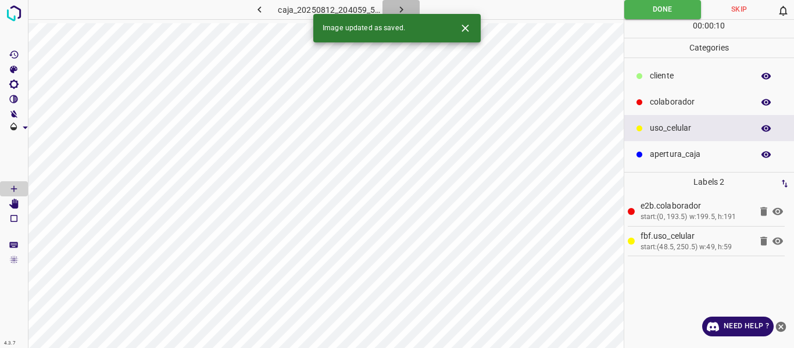
click at [402, 12] on icon "button" at bounding box center [401, 9] width 12 height 12
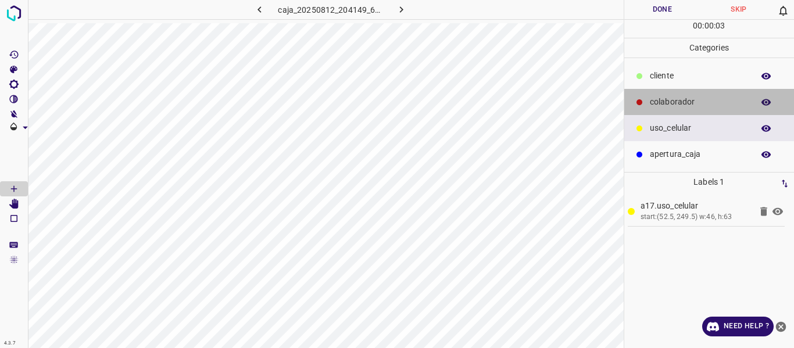
drag, startPoint x: 660, startPoint y: 102, endPoint x: 632, endPoint y: 107, distance: 27.8
click at [659, 102] on p "colaborador" at bounding box center [699, 102] width 98 height 12
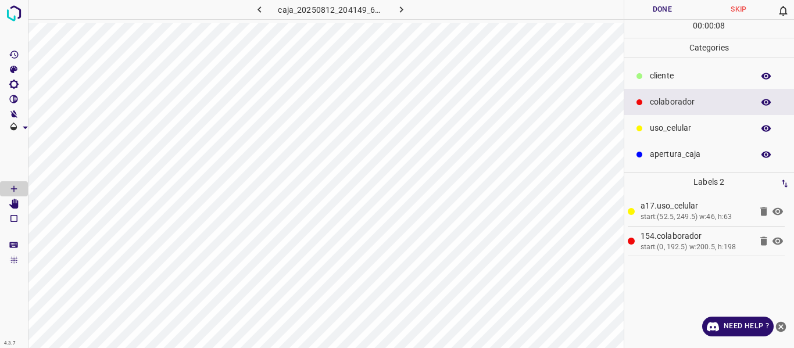
click at [664, 13] on button "Done" at bounding box center [662, 9] width 77 height 19
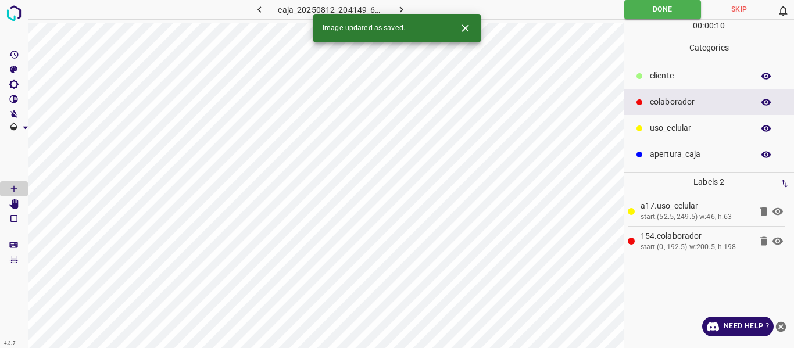
click at [396, 11] on icon "button" at bounding box center [401, 9] width 12 height 12
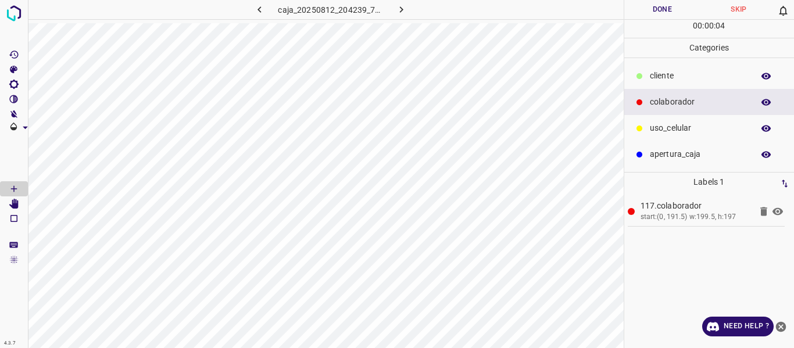
drag, startPoint x: 667, startPoint y: 127, endPoint x: 640, endPoint y: 130, distance: 26.3
click at [664, 128] on p "uso_celular" at bounding box center [699, 128] width 98 height 12
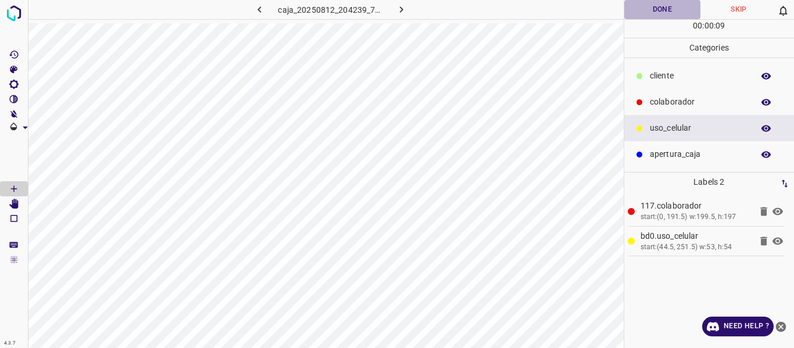
click at [646, 15] on button "Done" at bounding box center [662, 9] width 77 height 19
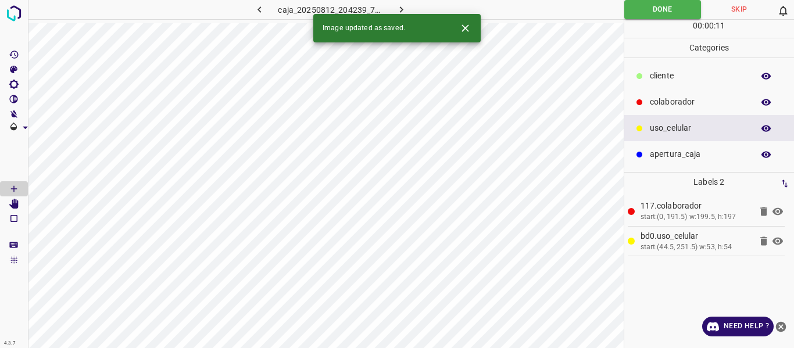
click at [398, 8] on icon "button" at bounding box center [401, 9] width 12 height 12
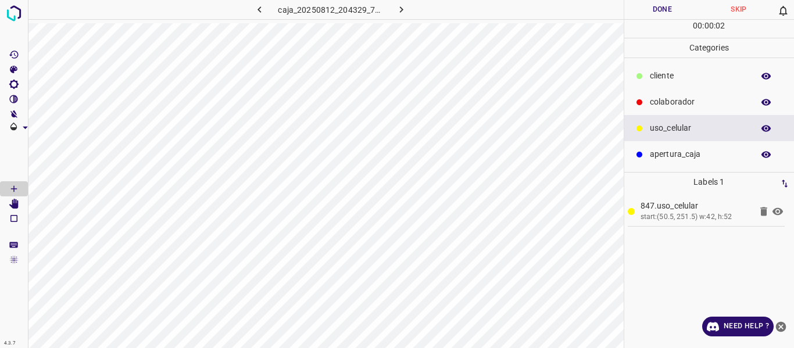
drag, startPoint x: 668, startPoint y: 103, endPoint x: 642, endPoint y: 110, distance: 27.6
click at [665, 105] on p "colaborador" at bounding box center [699, 102] width 98 height 12
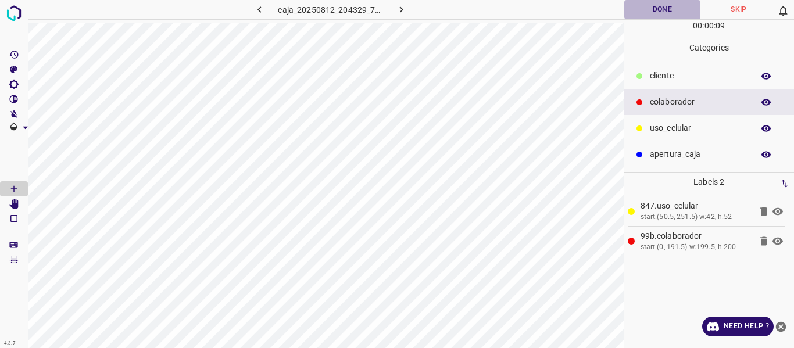
click at [657, 6] on button "Done" at bounding box center [662, 9] width 77 height 19
click at [396, 8] on icon "button" at bounding box center [401, 9] width 12 height 12
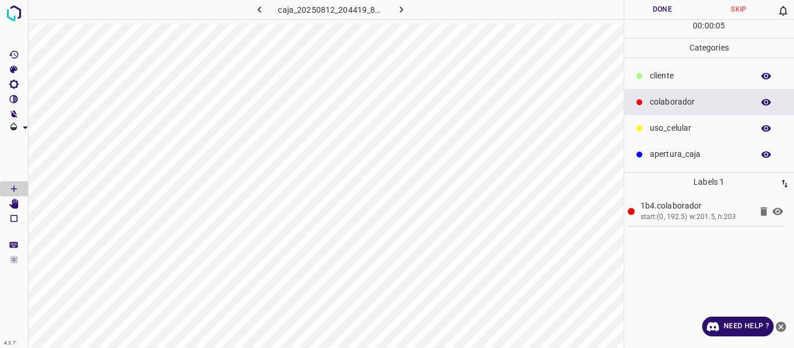
click at [668, 128] on p "uso_celular" at bounding box center [699, 128] width 98 height 12
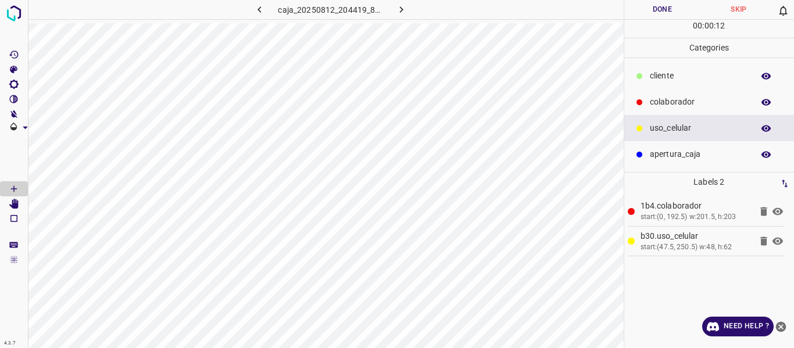
click at [660, 15] on button "Done" at bounding box center [662, 9] width 77 height 19
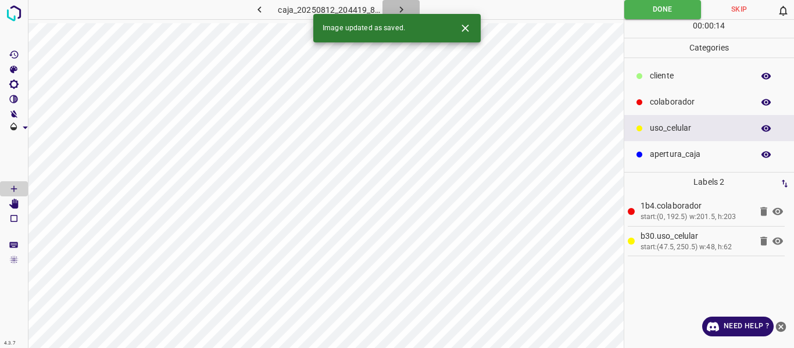
click at [398, 9] on icon "button" at bounding box center [401, 9] width 12 height 12
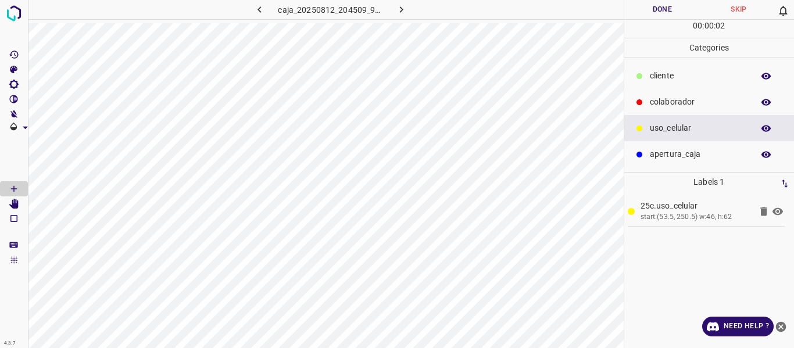
click at [659, 103] on p "colaborador" at bounding box center [699, 102] width 98 height 12
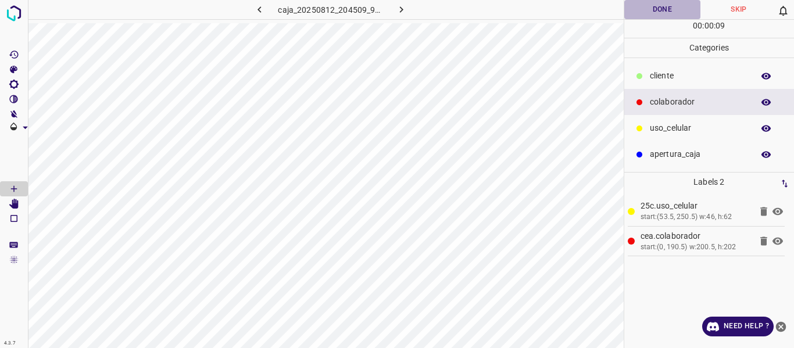
click at [646, 9] on button "Done" at bounding box center [662, 9] width 77 height 19
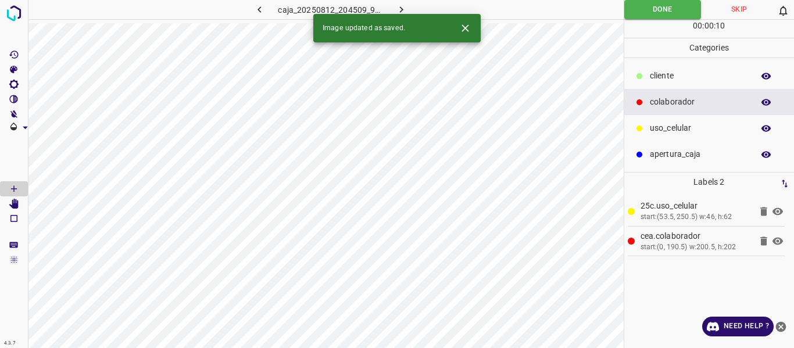
click at [396, 5] on icon "button" at bounding box center [401, 9] width 12 height 12
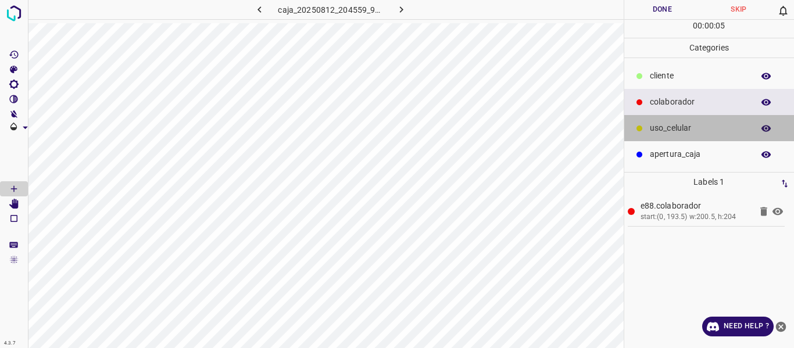
drag, startPoint x: 669, startPoint y: 133, endPoint x: 639, endPoint y: 137, distance: 30.4
click at [669, 133] on p "uso_celular" at bounding box center [699, 128] width 98 height 12
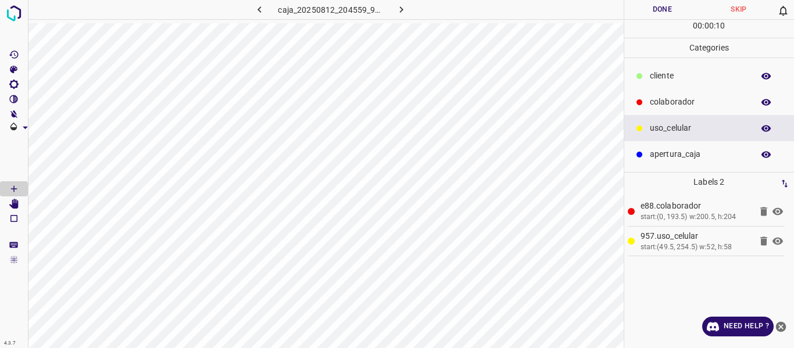
click at [656, 9] on button "Done" at bounding box center [662, 9] width 77 height 19
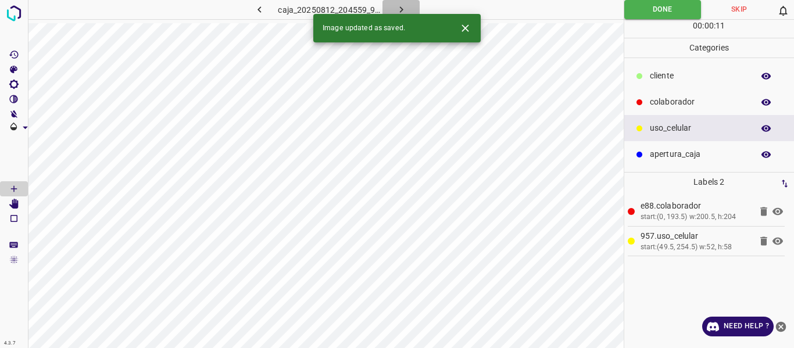
click at [403, 6] on icon "button" at bounding box center [401, 9] width 12 height 12
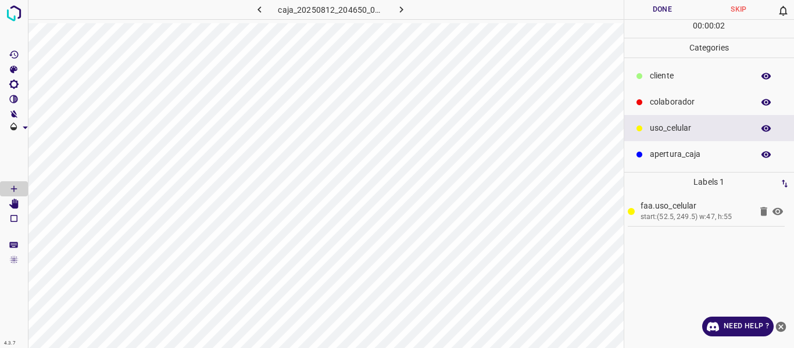
click at [658, 102] on p "colaborador" at bounding box center [699, 102] width 98 height 12
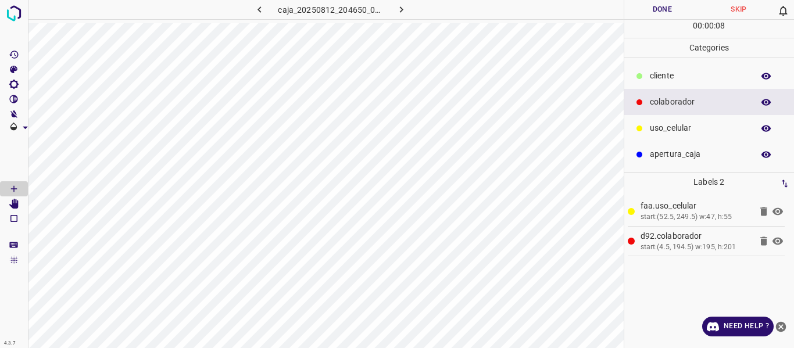
click at [654, 9] on button "Done" at bounding box center [662, 9] width 77 height 19
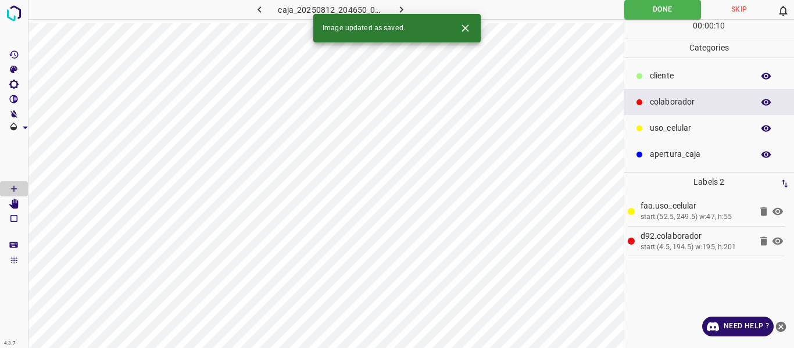
click at [399, 11] on icon "button" at bounding box center [401, 9] width 12 height 12
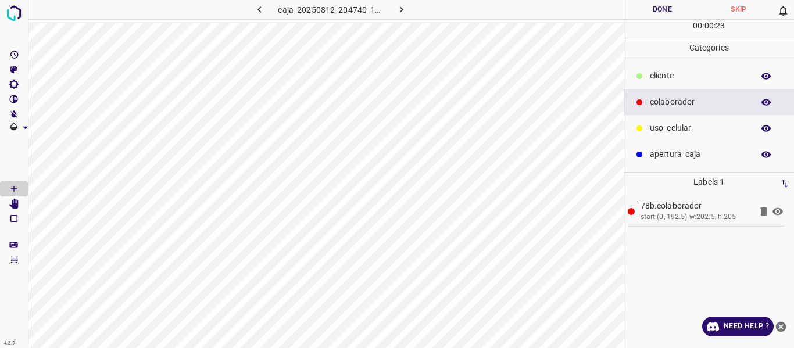
drag, startPoint x: 688, startPoint y: 134, endPoint x: 679, endPoint y: 137, distance: 9.2
click at [688, 134] on p "uso_celular" at bounding box center [699, 128] width 98 height 12
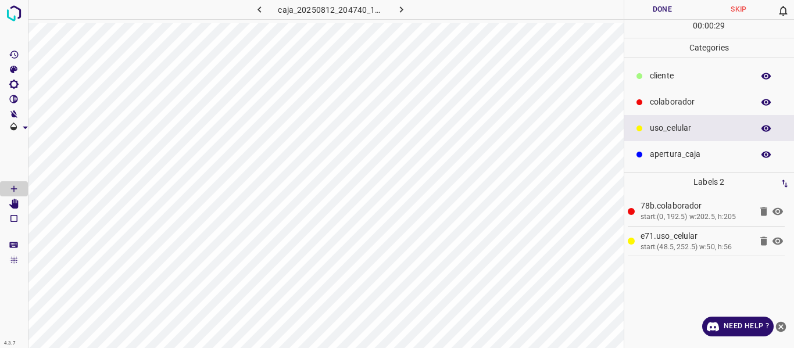
click at [648, 9] on button "Done" at bounding box center [662, 9] width 77 height 19
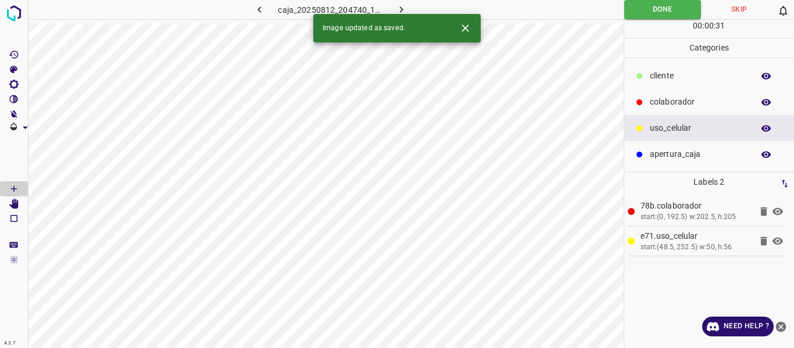
click at [398, 9] on icon "button" at bounding box center [401, 9] width 12 height 12
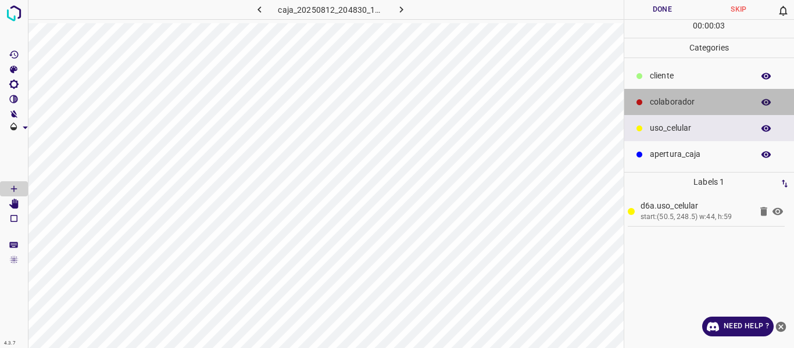
click at [679, 108] on p "colaborador" at bounding box center [699, 102] width 98 height 12
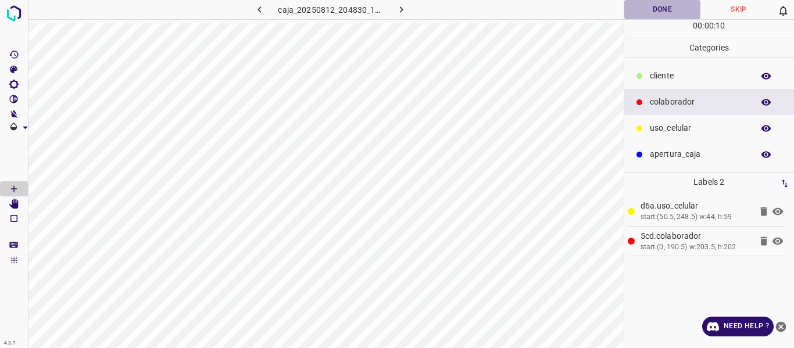
click at [648, 9] on button "Done" at bounding box center [662, 9] width 77 height 19
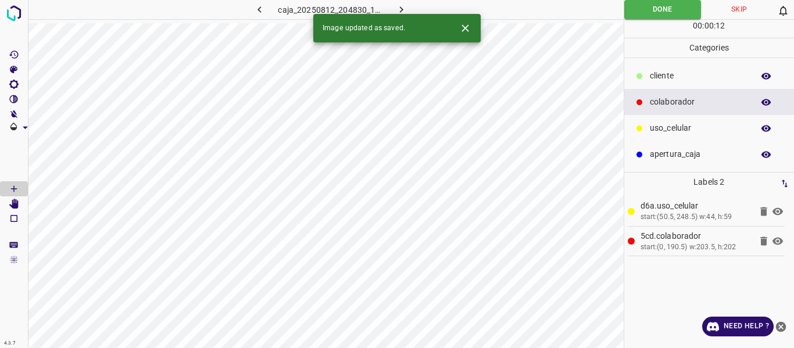
click at [395, 10] on icon "button" at bounding box center [401, 9] width 12 height 12
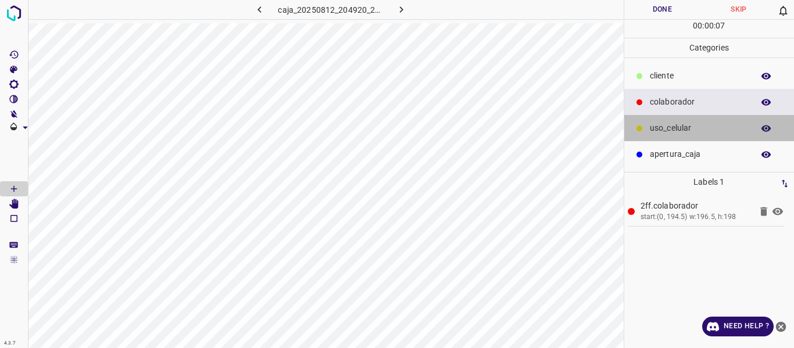
drag, startPoint x: 659, startPoint y: 126, endPoint x: 626, endPoint y: 127, distance: 33.1
click at [659, 127] on p "uso_celular" at bounding box center [699, 128] width 98 height 12
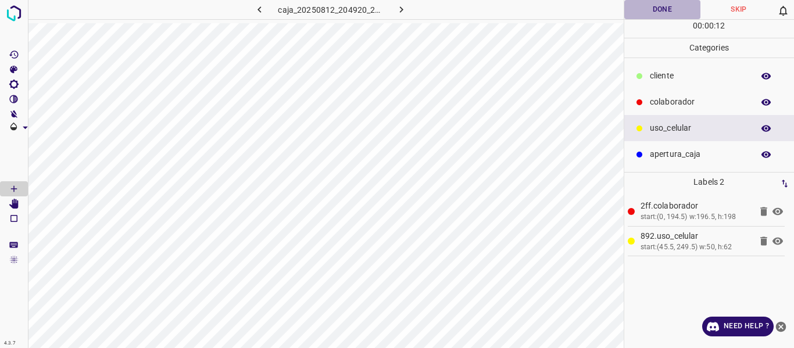
click at [657, 12] on button "Done" at bounding box center [662, 9] width 77 height 19
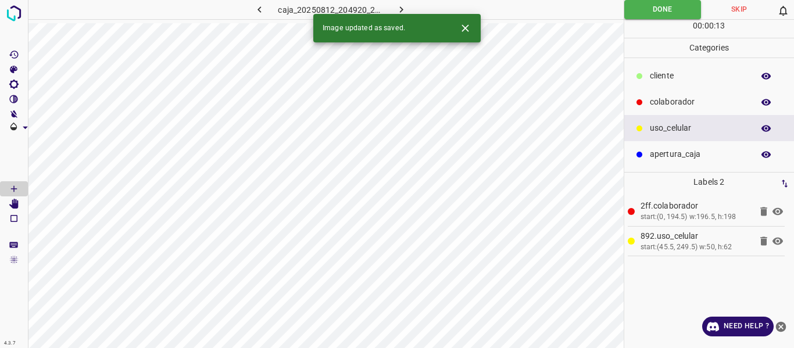
click at [401, 9] on icon "button" at bounding box center [401, 9] width 12 height 12
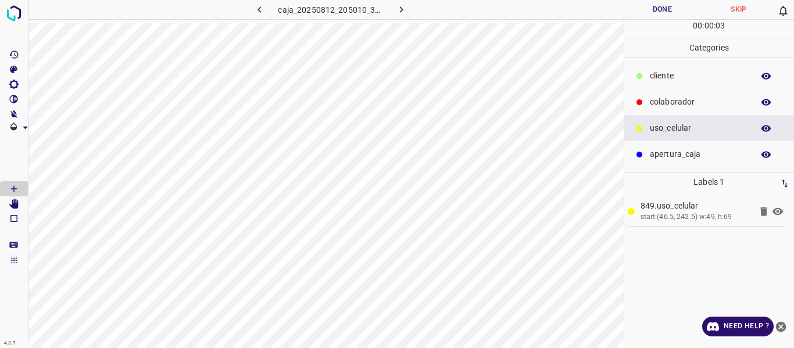
drag, startPoint x: 653, startPoint y: 102, endPoint x: 640, endPoint y: 109, distance: 14.1
click at [653, 103] on p "colaborador" at bounding box center [699, 102] width 98 height 12
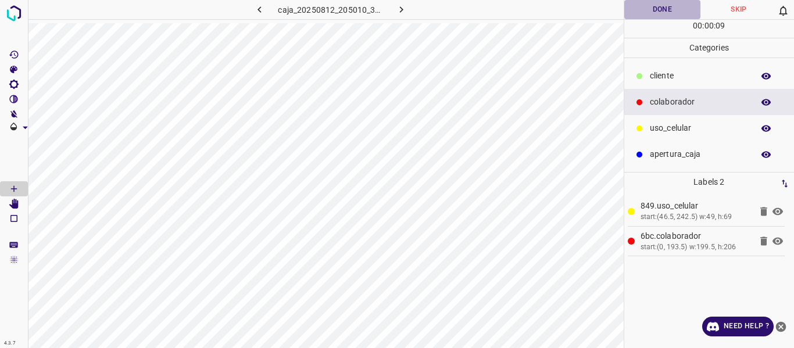
click at [649, 11] on button "Done" at bounding box center [662, 9] width 77 height 19
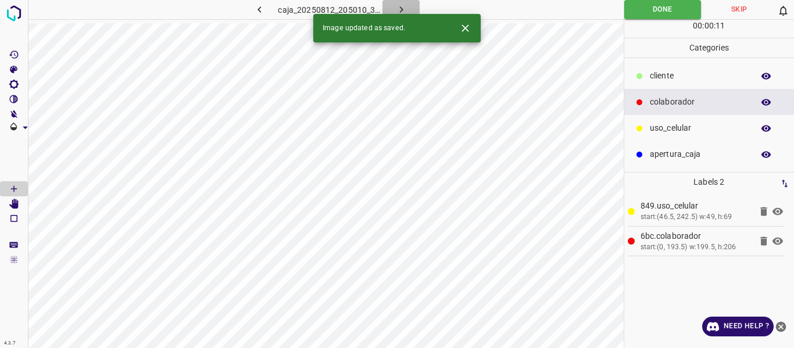
click at [398, 8] on icon "button" at bounding box center [401, 9] width 12 height 12
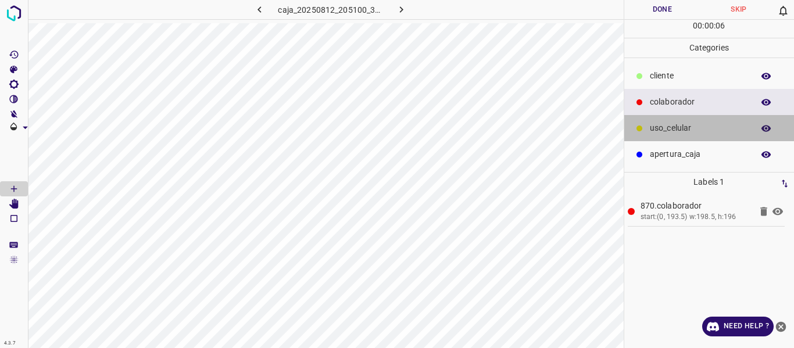
click at [678, 116] on div "uso_celular" at bounding box center [709, 128] width 170 height 26
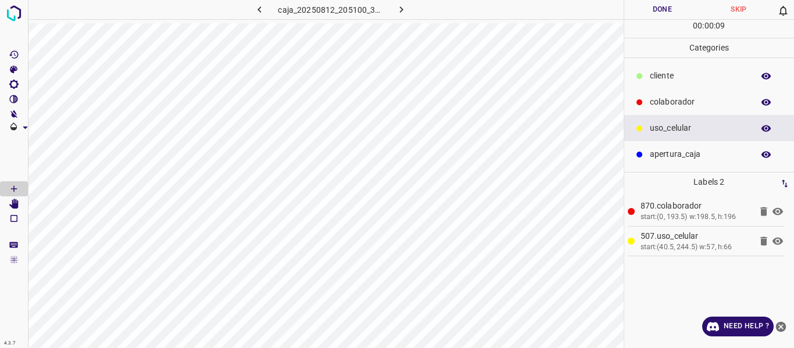
click at [645, 10] on button "Done" at bounding box center [662, 9] width 77 height 19
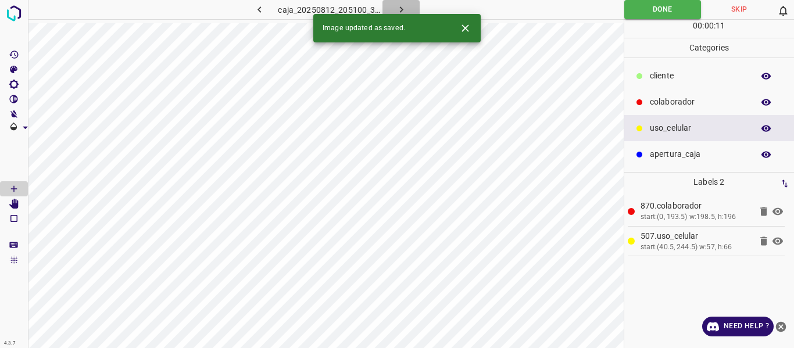
click at [401, 10] on icon "button" at bounding box center [400, 9] width 3 height 6
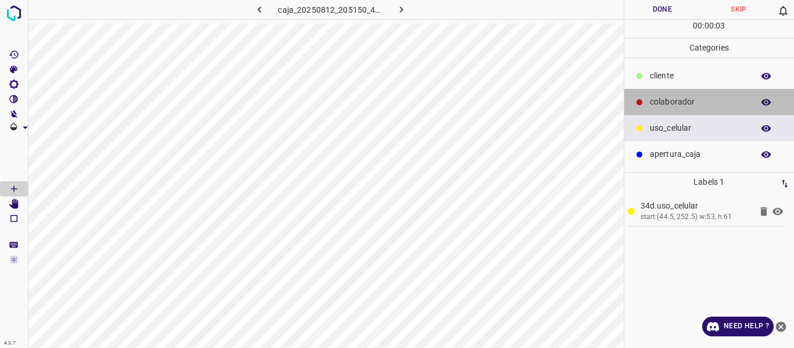
drag, startPoint x: 680, startPoint y: 107, endPoint x: 653, endPoint y: 111, distance: 27.6
click at [679, 107] on p "colaborador" at bounding box center [699, 102] width 98 height 12
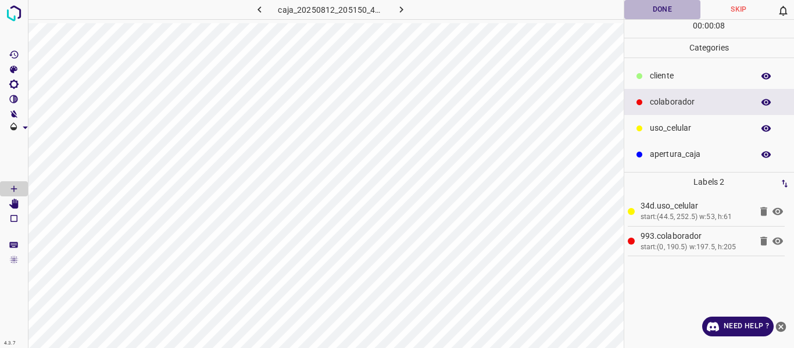
click at [653, 12] on button "Done" at bounding box center [662, 9] width 77 height 19
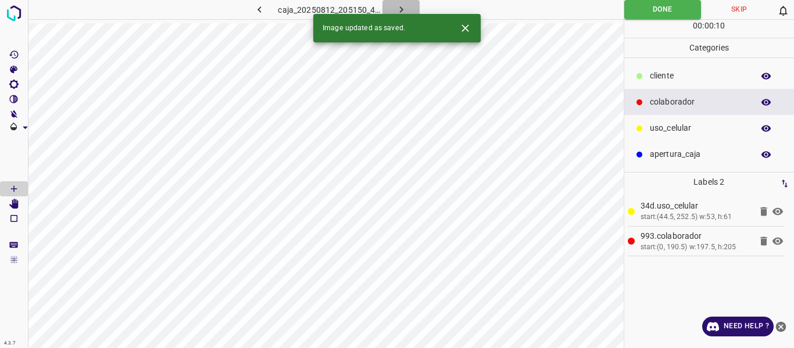
click at [398, 10] on icon "button" at bounding box center [401, 9] width 12 height 12
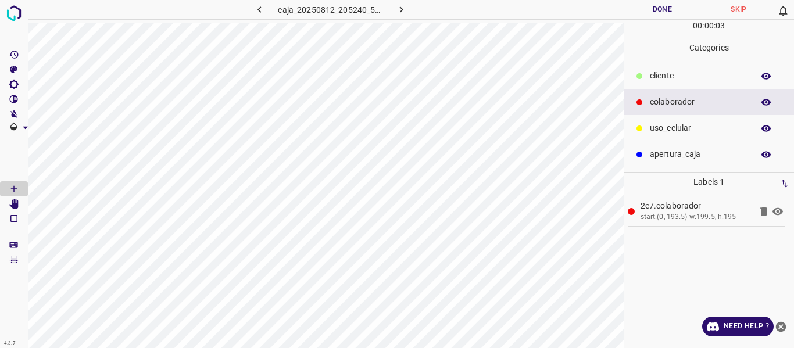
drag, startPoint x: 696, startPoint y: 123, endPoint x: 663, endPoint y: 123, distance: 32.5
click at [695, 123] on p "uso_celular" at bounding box center [699, 128] width 98 height 12
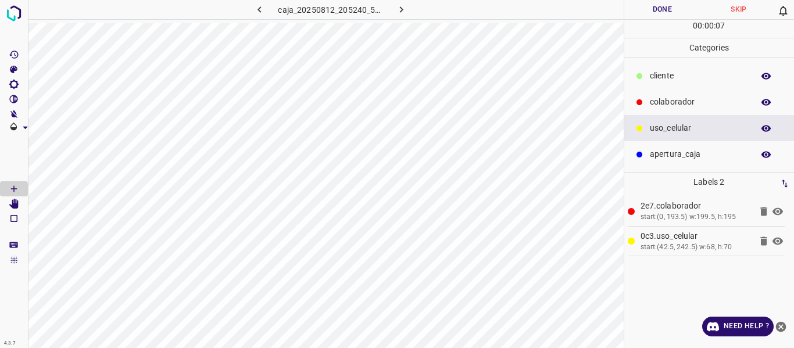
click at [673, 9] on button "Done" at bounding box center [662, 9] width 77 height 19
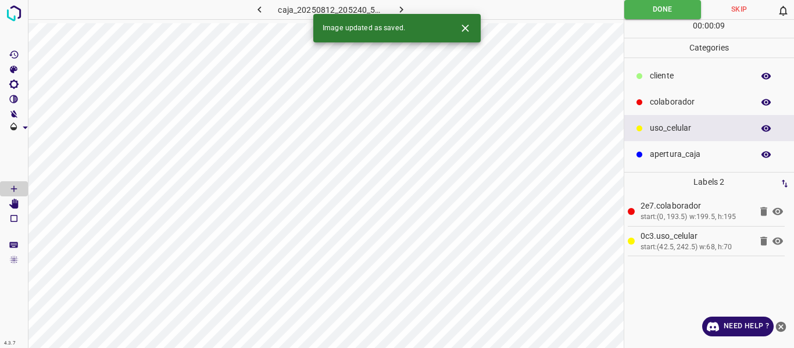
click at [393, 9] on button "button" at bounding box center [400, 9] width 37 height 19
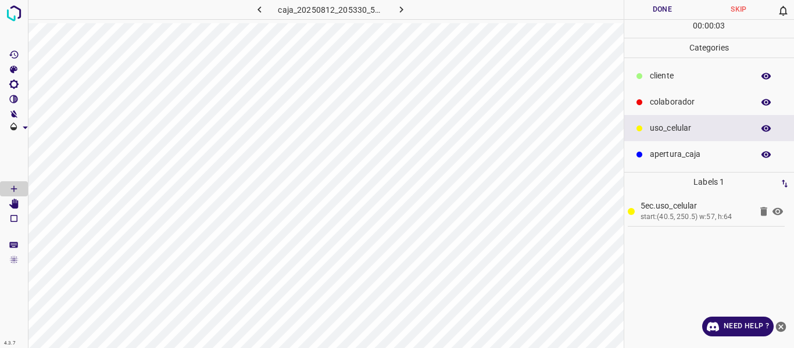
drag, startPoint x: 672, startPoint y: 102, endPoint x: 627, endPoint y: 109, distance: 45.4
click at [671, 102] on p "colaborador" at bounding box center [699, 102] width 98 height 12
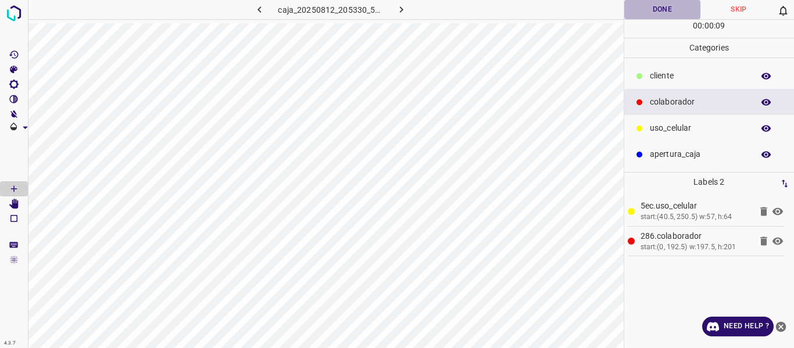
click at [660, 6] on button "Done" at bounding box center [662, 9] width 77 height 19
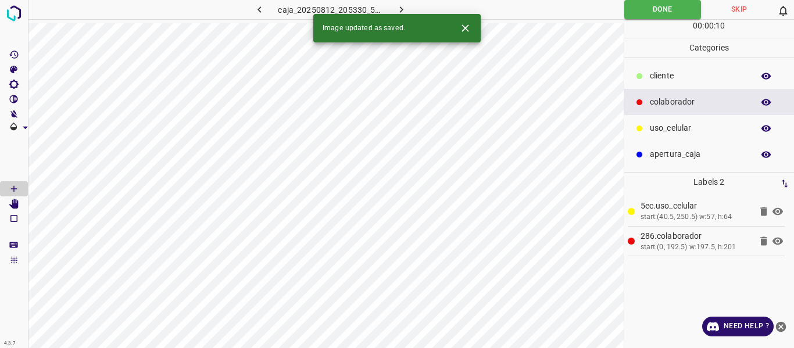
click at [402, 4] on button "button" at bounding box center [400, 9] width 37 height 19
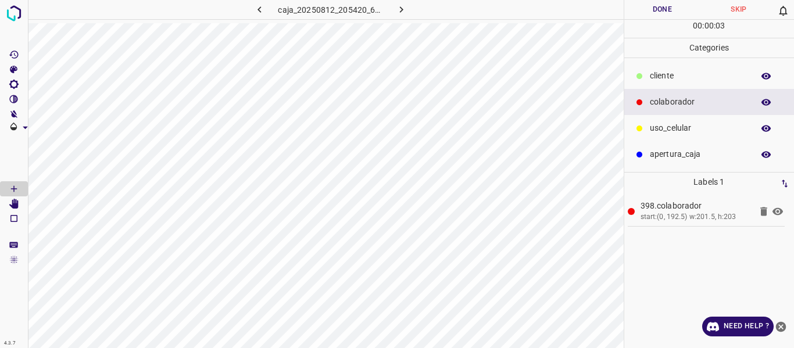
drag, startPoint x: 674, startPoint y: 131, endPoint x: 638, endPoint y: 138, distance: 36.7
click at [671, 132] on p "uso_celular" at bounding box center [699, 128] width 98 height 12
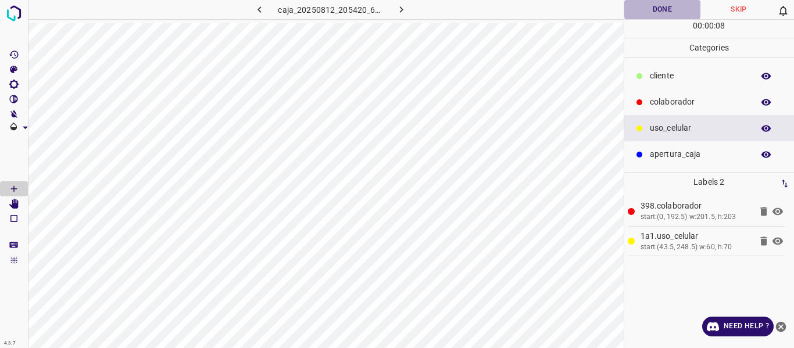
click at [639, 12] on button "Done" at bounding box center [662, 9] width 77 height 19
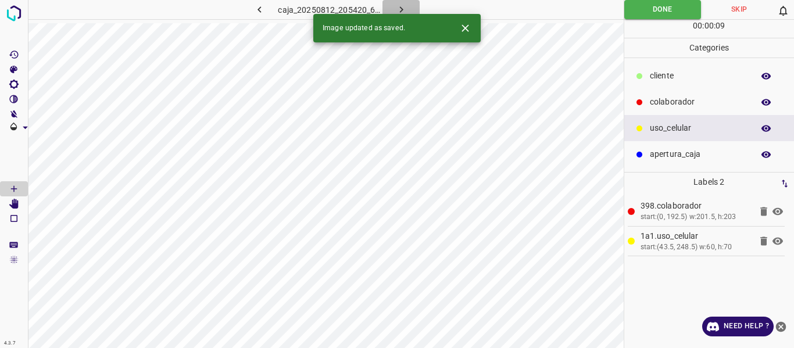
click at [403, 9] on icon "button" at bounding box center [401, 9] width 12 height 12
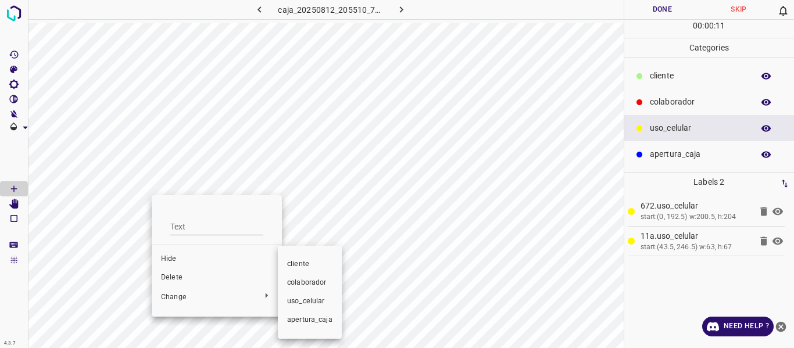
click at [311, 281] on span "colaborador" at bounding box center [309, 283] width 45 height 10
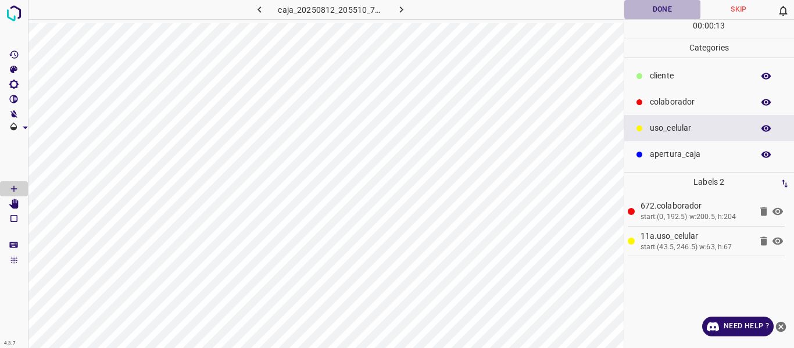
click at [654, 14] on button "Done" at bounding box center [662, 9] width 77 height 19
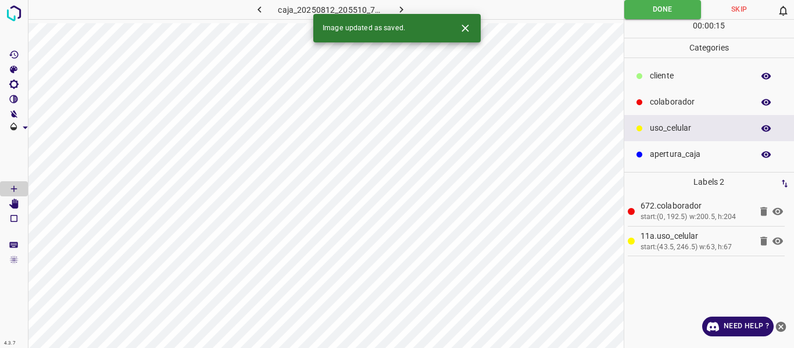
drag, startPoint x: 407, startPoint y: 9, endPoint x: 404, endPoint y: 15, distance: 6.5
click at [404, 15] on div "4.3.7 caja_20250812_205510_713686.jpg Done Skip 0 00 : 00 : 15 Categories ​​cli…" at bounding box center [397, 174] width 794 height 348
click at [398, 3] on icon "button" at bounding box center [401, 9] width 12 height 12
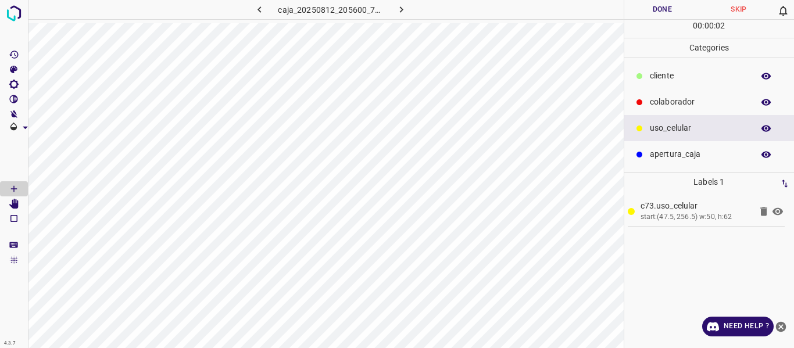
drag, startPoint x: 658, startPoint y: 103, endPoint x: 629, endPoint y: 109, distance: 29.1
click at [653, 104] on p "colaborador" at bounding box center [699, 102] width 98 height 12
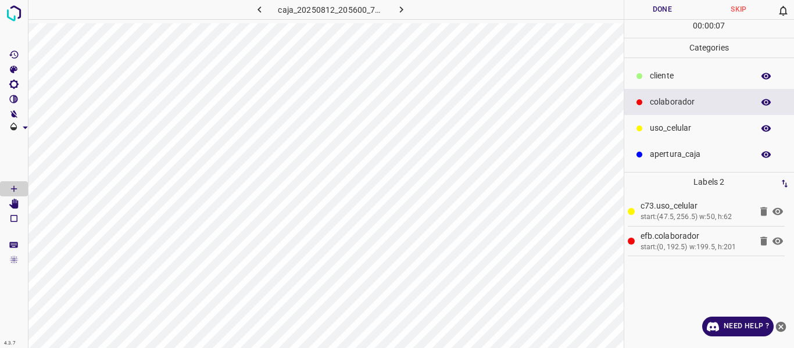
click at [658, 1] on button "Done" at bounding box center [662, 9] width 77 height 19
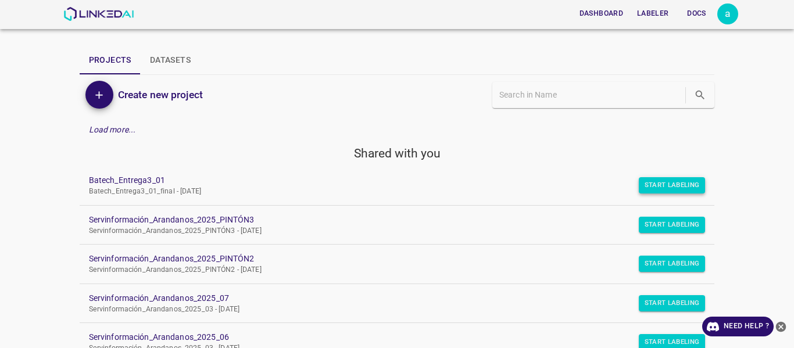
click at [652, 186] on button "Start Labeling" at bounding box center [672, 185] width 67 height 16
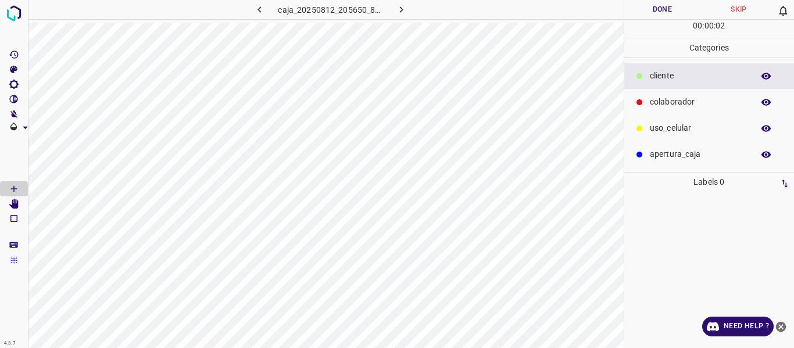
click at [659, 105] on p "colaborador" at bounding box center [699, 102] width 98 height 12
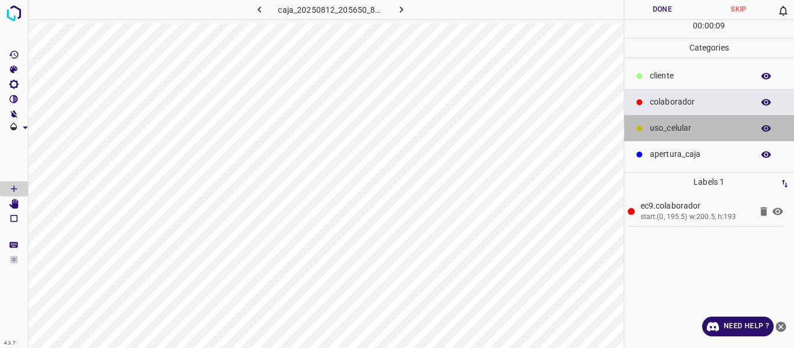
drag, startPoint x: 672, startPoint y: 128, endPoint x: 641, endPoint y: 127, distance: 31.4
click at [671, 128] on p "uso_celular" at bounding box center [699, 128] width 98 height 12
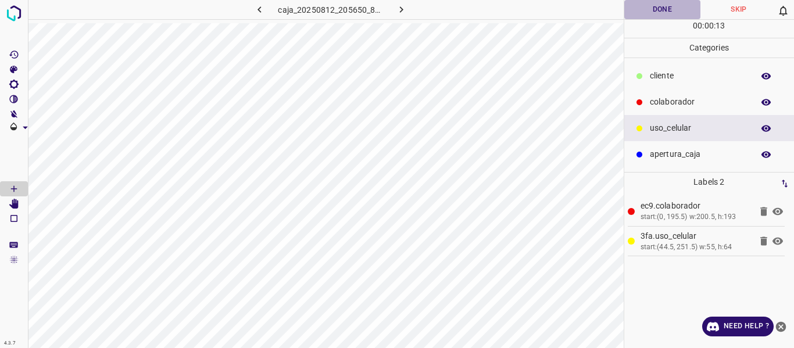
drag, startPoint x: 658, startPoint y: 10, endPoint x: 657, endPoint y: 20, distance: 9.4
click at [657, 20] on div "Done Skip 0 00 : 00 : 13" at bounding box center [709, 19] width 170 height 38
drag, startPoint x: 650, startPoint y: 8, endPoint x: 650, endPoint y: 15, distance: 7.0
click at [650, 13] on button "Done" at bounding box center [662, 9] width 77 height 19
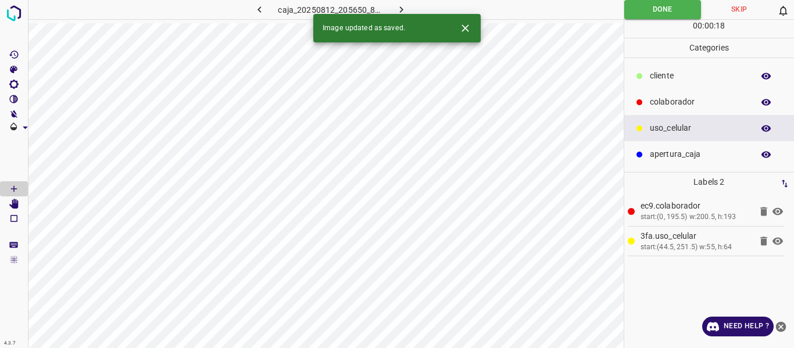
click at [396, 5] on icon "button" at bounding box center [401, 9] width 12 height 12
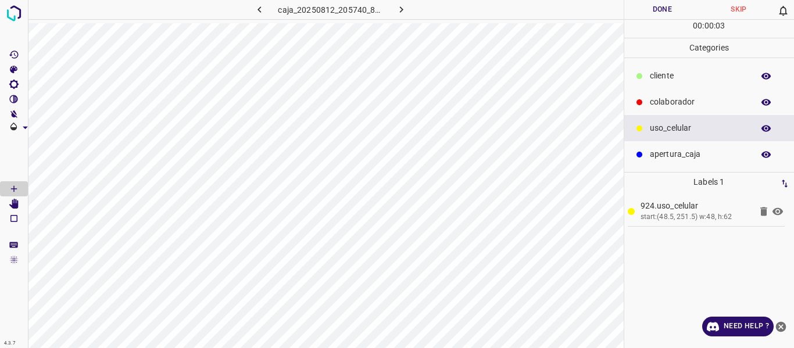
click at [668, 100] on p "colaborador" at bounding box center [699, 102] width 98 height 12
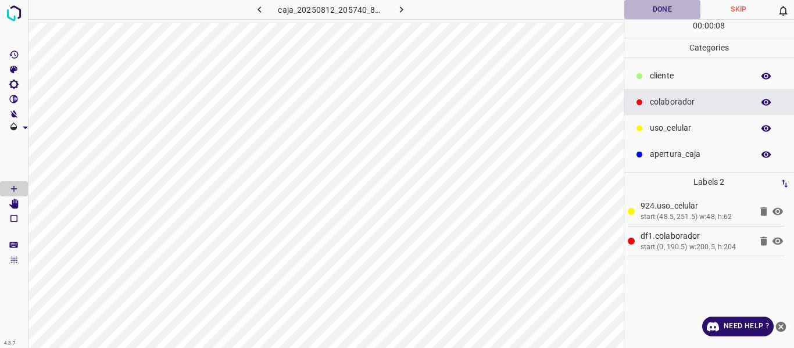
click at [642, 14] on button "Done" at bounding box center [662, 9] width 77 height 19
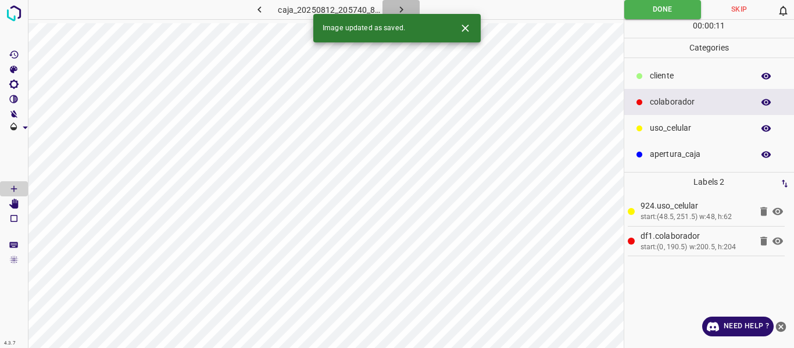
click at [407, 11] on button "button" at bounding box center [400, 9] width 37 height 19
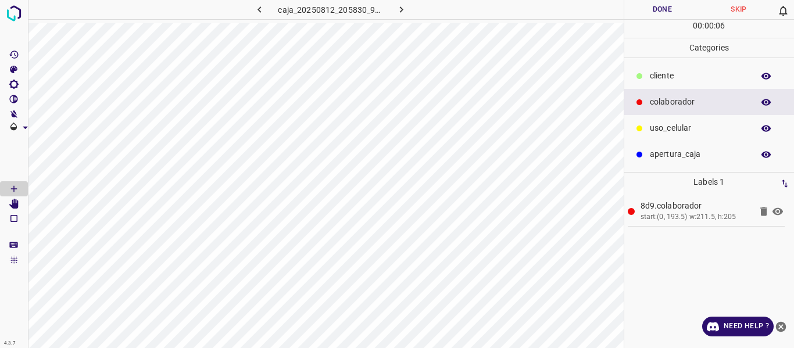
drag, startPoint x: 657, startPoint y: 132, endPoint x: 639, endPoint y: 135, distance: 18.8
click at [656, 132] on p "uso_celular" at bounding box center [699, 128] width 98 height 12
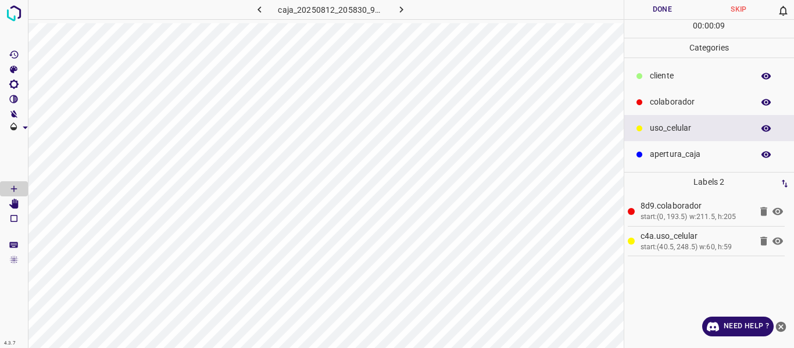
click at [652, 14] on button "Done" at bounding box center [662, 9] width 77 height 19
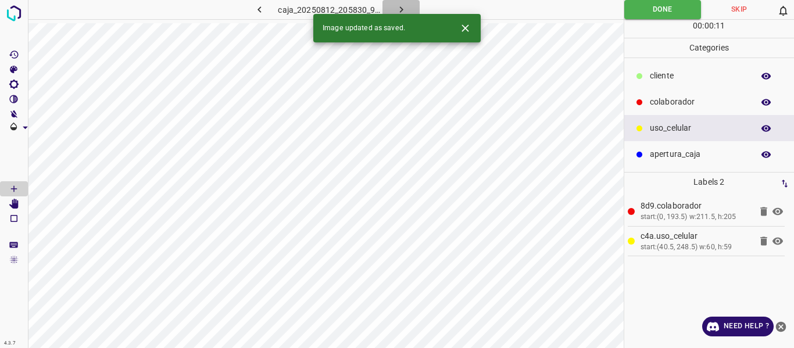
click at [407, 6] on icon "button" at bounding box center [401, 9] width 12 height 12
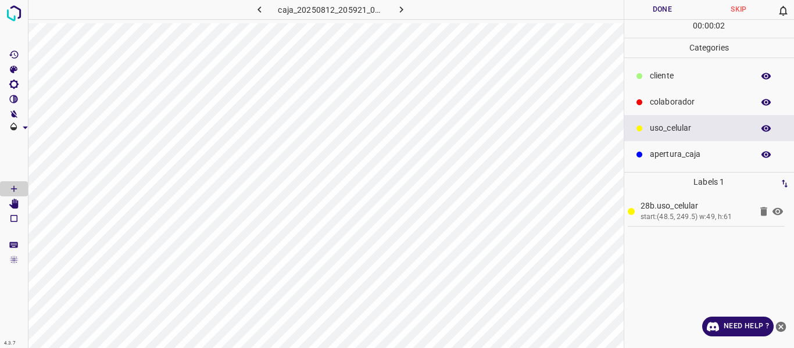
drag, startPoint x: 681, startPoint y: 98, endPoint x: 650, endPoint y: 108, distance: 32.5
click at [677, 100] on p "colaborador" at bounding box center [699, 102] width 98 height 12
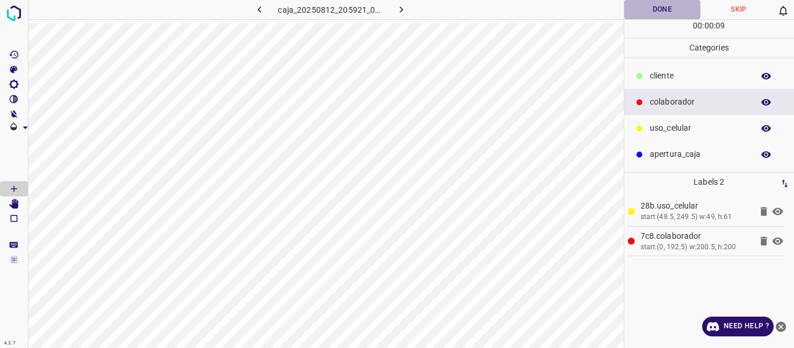
click at [661, 9] on button "Done" at bounding box center [662, 9] width 77 height 19
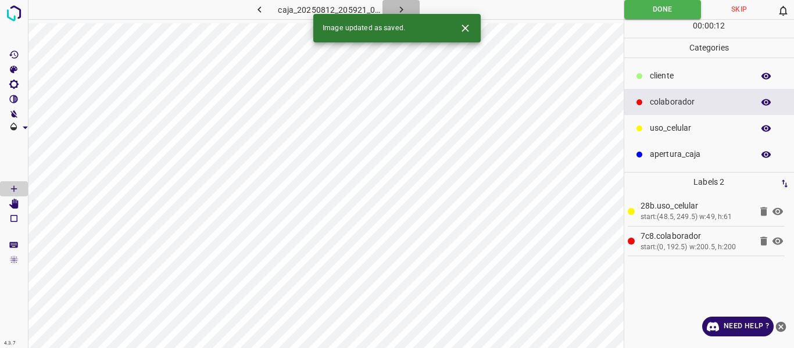
click at [398, 8] on icon "button" at bounding box center [401, 9] width 12 height 12
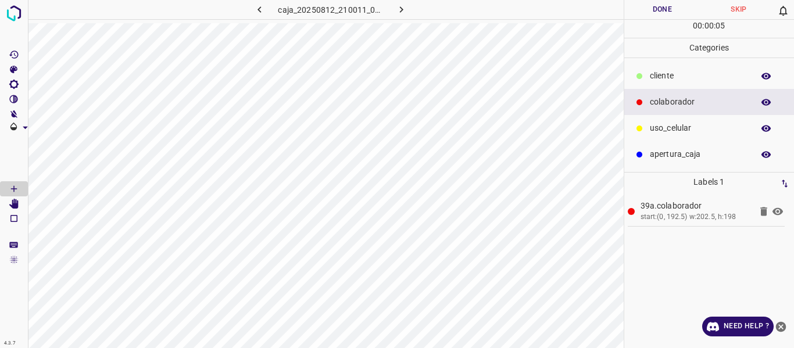
drag, startPoint x: 697, startPoint y: 123, endPoint x: 656, endPoint y: 123, distance: 41.8
click at [695, 123] on p "uso_celular" at bounding box center [699, 128] width 98 height 12
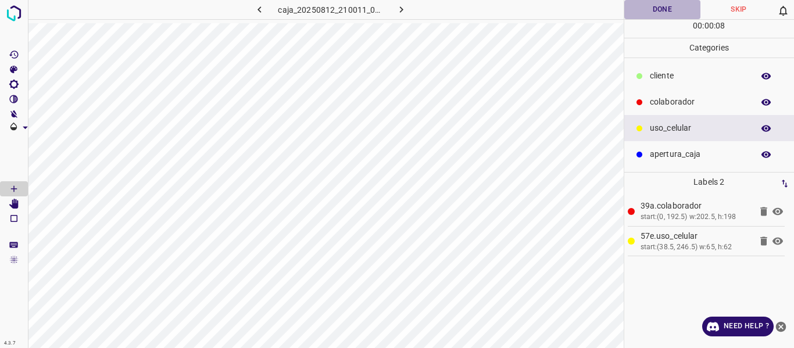
click at [671, 6] on button "Done" at bounding box center [662, 9] width 77 height 19
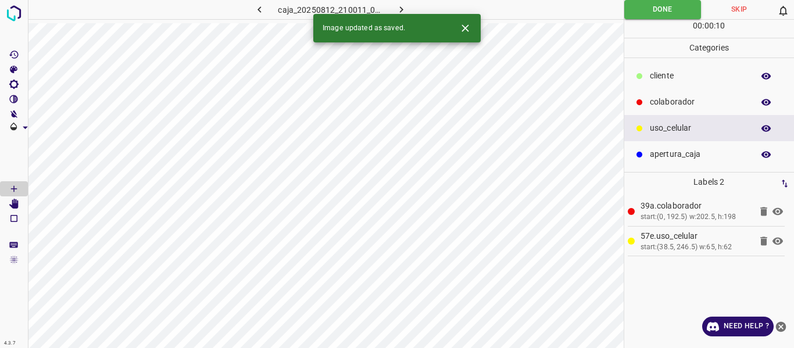
click at [400, 9] on icon "button" at bounding box center [401, 9] width 12 height 12
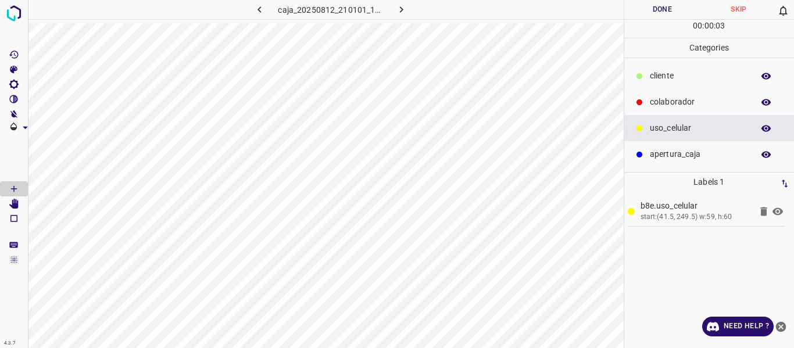
click at [650, 103] on p "colaborador" at bounding box center [699, 102] width 98 height 12
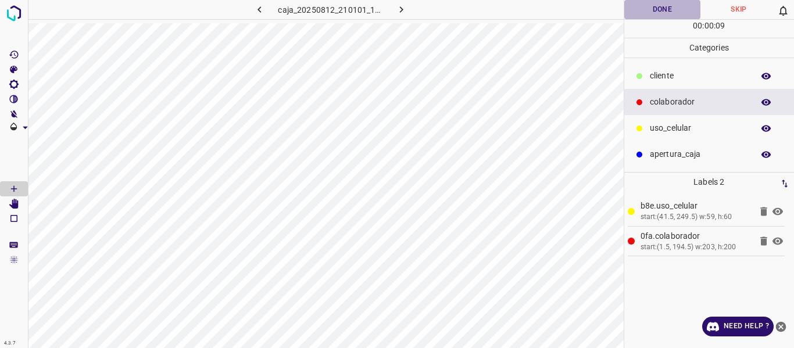
click at [645, 12] on button "Done" at bounding box center [662, 9] width 77 height 19
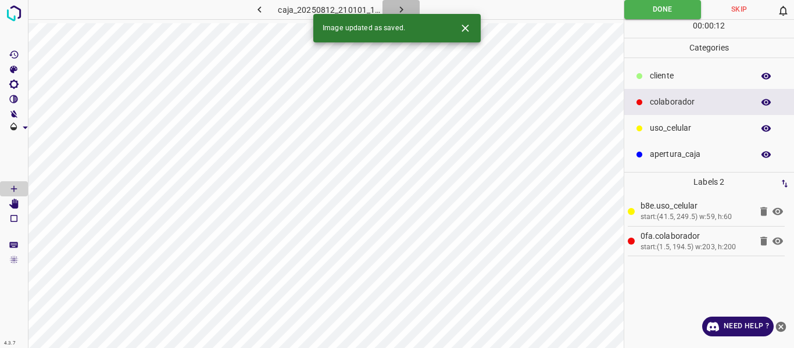
click at [401, 8] on icon "button" at bounding box center [401, 9] width 12 height 12
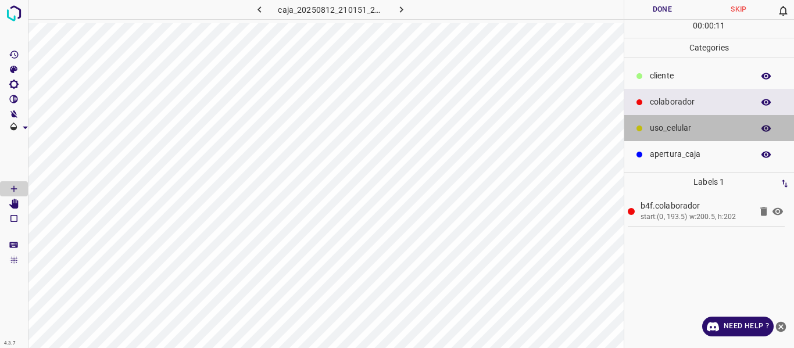
drag, startPoint x: 662, startPoint y: 133, endPoint x: 632, endPoint y: 133, distance: 30.2
click at [660, 133] on p "uso_celular" at bounding box center [699, 128] width 98 height 12
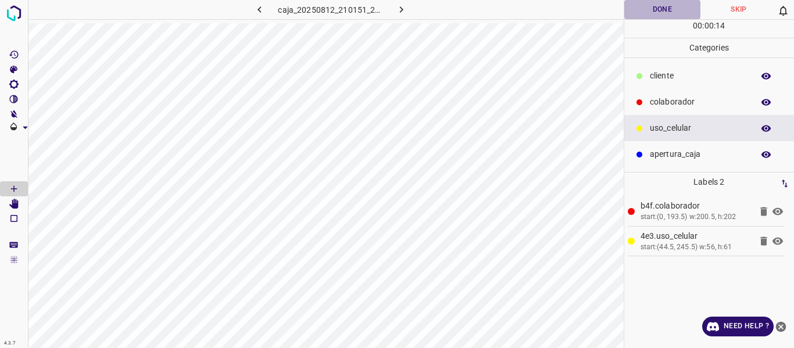
drag, startPoint x: 652, startPoint y: 13, endPoint x: 645, endPoint y: 11, distance: 7.2
click at [652, 13] on button "Done" at bounding box center [662, 9] width 77 height 19
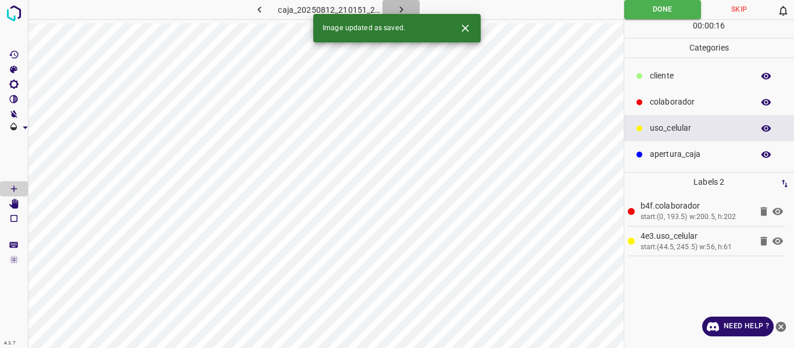
drag, startPoint x: 402, startPoint y: 10, endPoint x: 406, endPoint y: 16, distance: 7.9
click at [399, 10] on icon "button" at bounding box center [401, 9] width 12 height 12
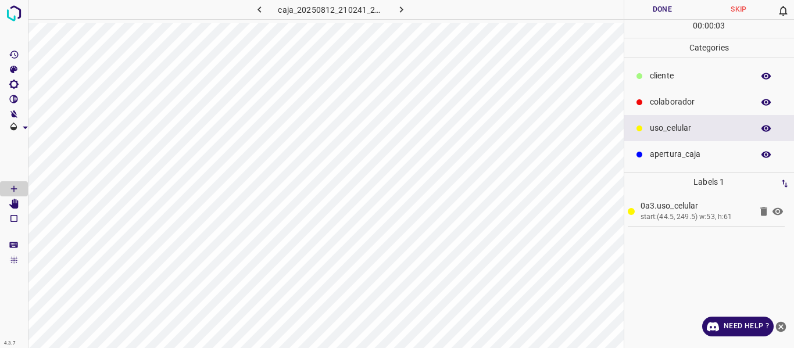
drag, startPoint x: 668, startPoint y: 103, endPoint x: 634, endPoint y: 109, distance: 34.8
click at [667, 103] on p "colaborador" at bounding box center [699, 102] width 98 height 12
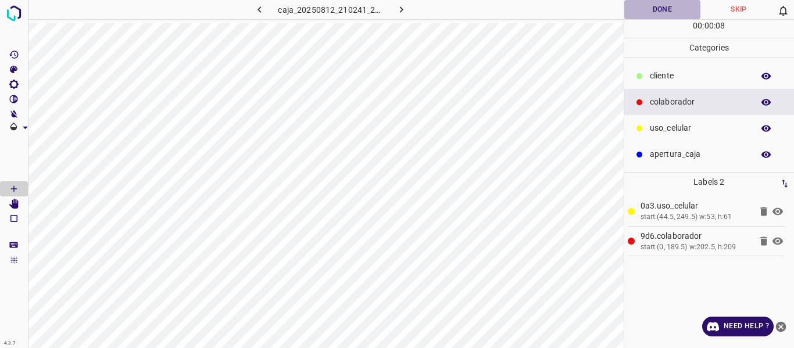
click at [643, 14] on button "Done" at bounding box center [662, 9] width 77 height 19
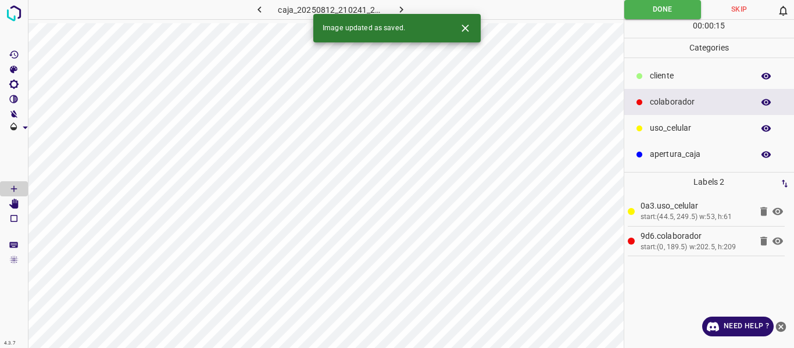
click at [405, 11] on icon "button" at bounding box center [401, 9] width 12 height 12
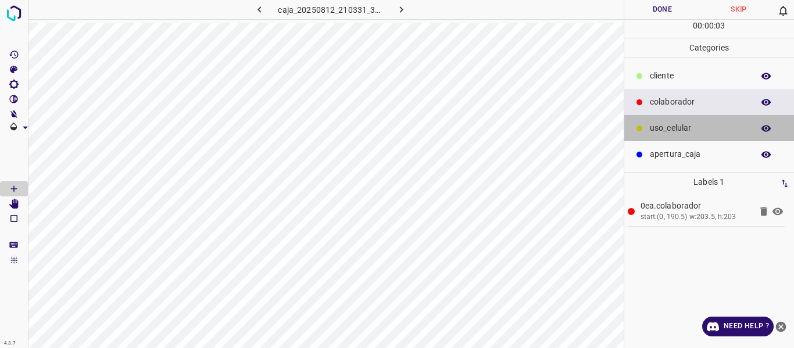
drag, startPoint x: 675, startPoint y: 130, endPoint x: 628, endPoint y: 138, distance: 47.9
click at [670, 130] on p "uso_celular" at bounding box center [699, 128] width 98 height 12
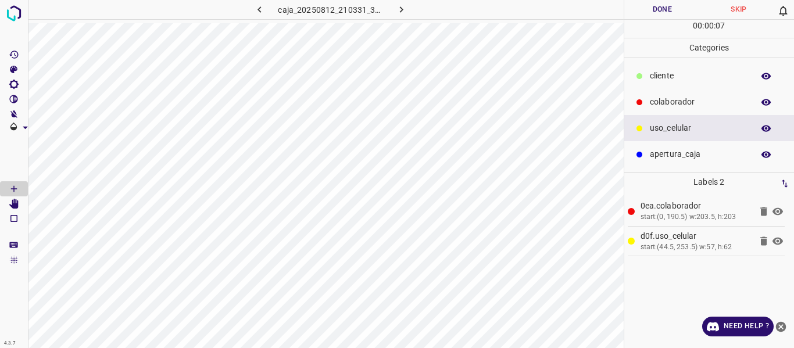
click at [665, 11] on button "Done" at bounding box center [662, 9] width 77 height 19
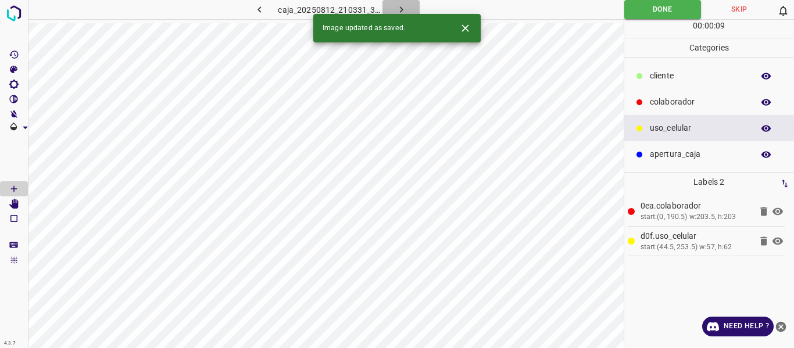
click at [398, 6] on icon "button" at bounding box center [401, 9] width 12 height 12
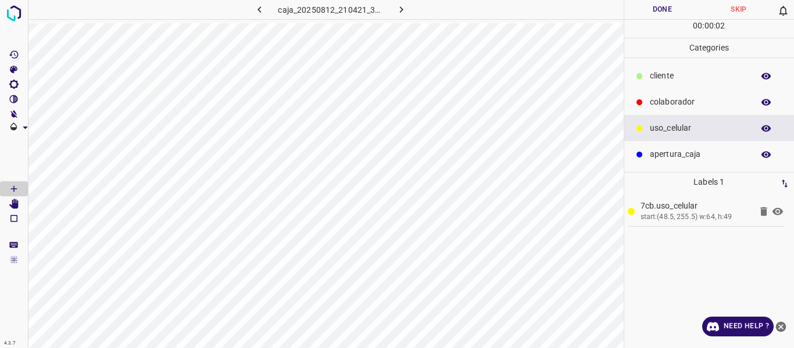
drag, startPoint x: 678, startPoint y: 101, endPoint x: 640, endPoint y: 101, distance: 38.4
click at [678, 101] on p "colaborador" at bounding box center [699, 102] width 98 height 12
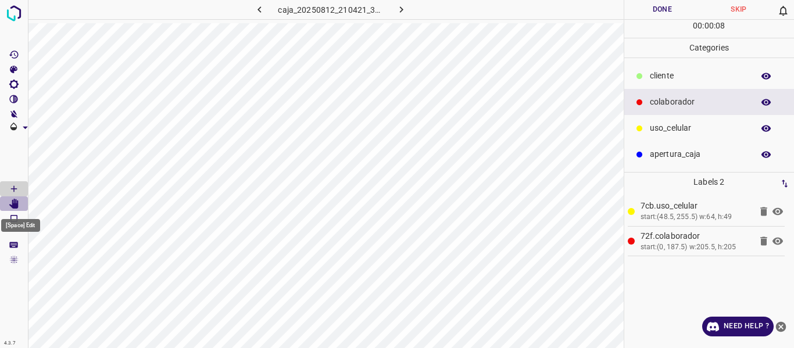
click at [19, 202] on Edit"] "[Space] Edit" at bounding box center [14, 203] width 28 height 15
click at [15, 185] on icon "[Space] Draw" at bounding box center [14, 189] width 10 height 10
click at [656, 3] on button "Done" at bounding box center [662, 9] width 77 height 19
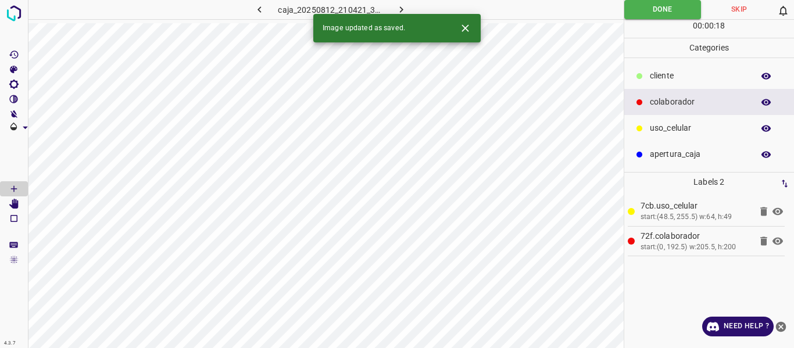
click at [400, 10] on icon "button" at bounding box center [401, 9] width 12 height 12
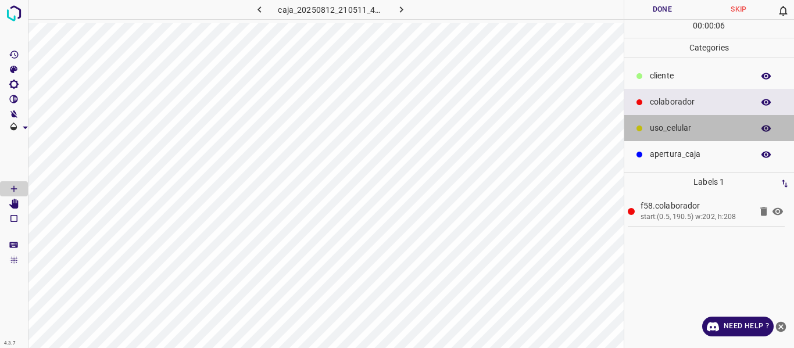
drag, startPoint x: 685, startPoint y: 130, endPoint x: 628, endPoint y: 150, distance: 60.5
click at [681, 132] on p "uso_celular" at bounding box center [699, 128] width 98 height 12
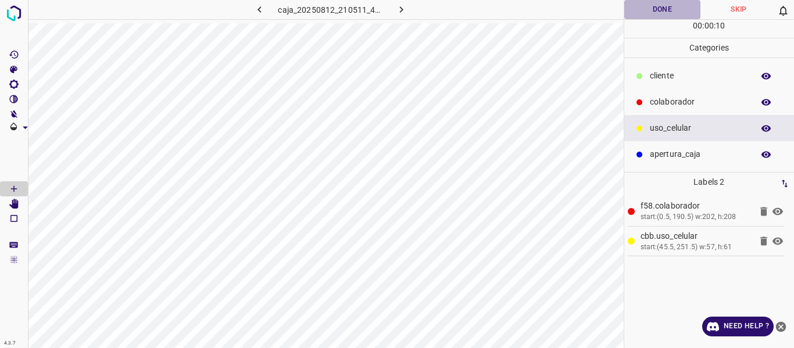
click at [656, 11] on button "Done" at bounding box center [662, 9] width 77 height 19
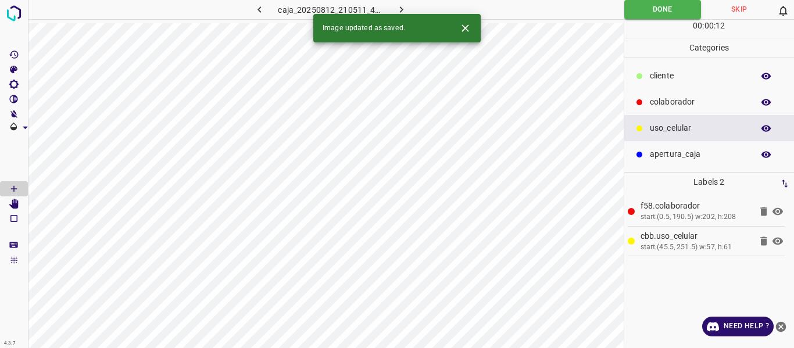
click at [399, 5] on icon "button" at bounding box center [401, 9] width 12 height 12
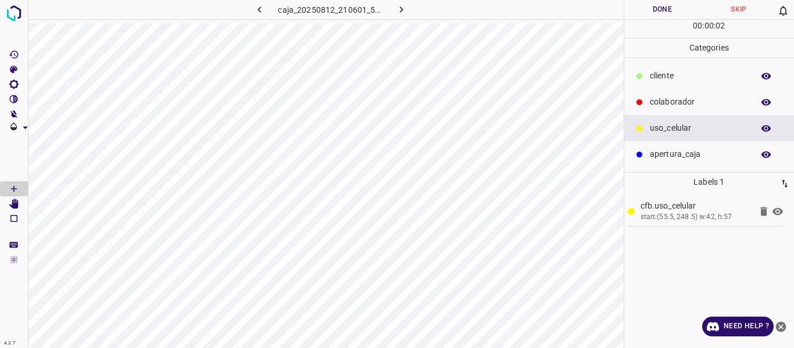
click at [661, 107] on p "colaborador" at bounding box center [699, 102] width 98 height 12
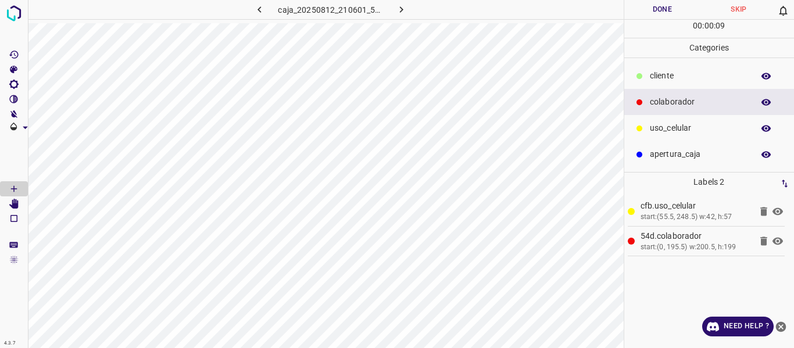
click at [659, 11] on button "Done" at bounding box center [662, 9] width 77 height 19
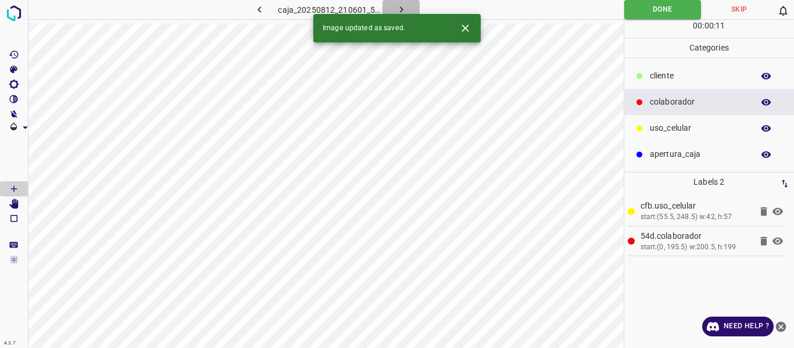
click at [393, 8] on button "button" at bounding box center [400, 9] width 37 height 19
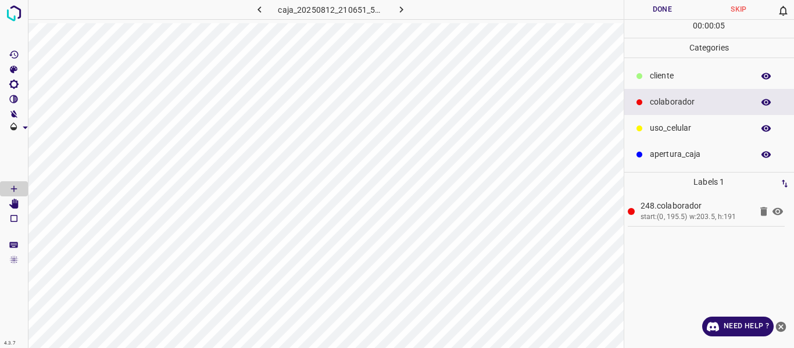
click at [652, 130] on p "uso_celular" at bounding box center [699, 128] width 98 height 12
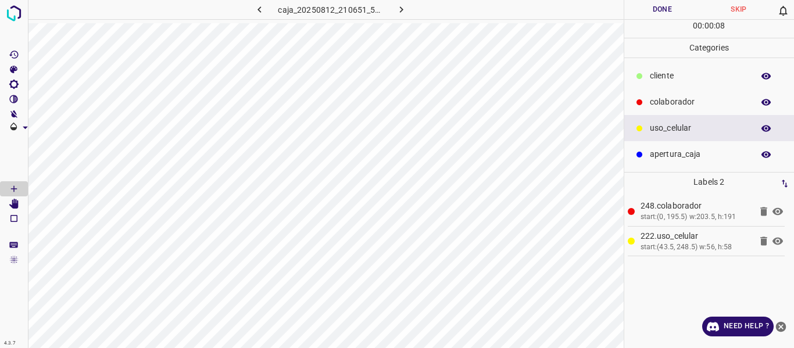
click at [661, 13] on button "Done" at bounding box center [662, 9] width 77 height 19
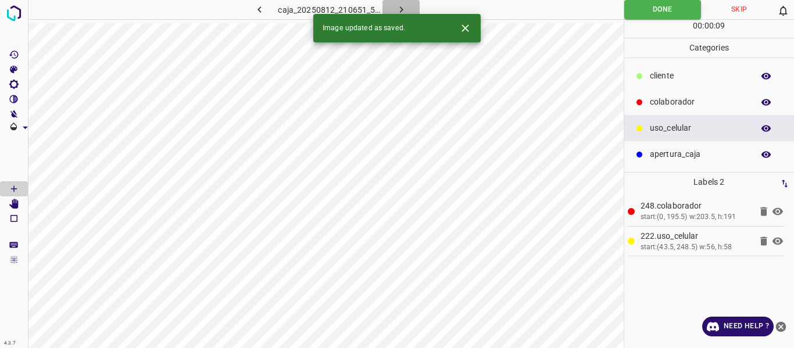
click at [400, 10] on icon "button" at bounding box center [401, 9] width 12 height 12
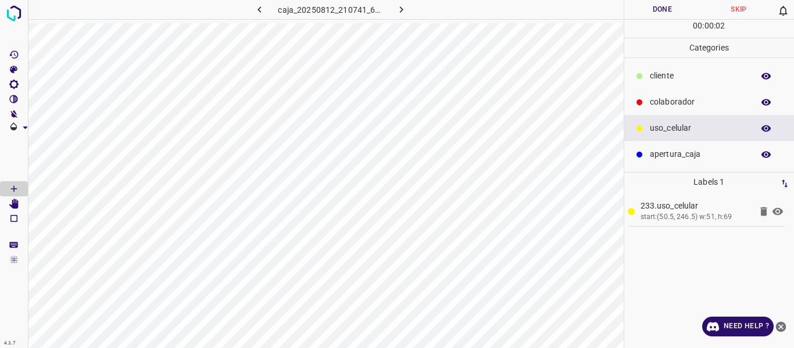
drag, startPoint x: 663, startPoint y: 99, endPoint x: 632, endPoint y: 99, distance: 30.2
click at [662, 99] on p "colaborador" at bounding box center [699, 102] width 98 height 12
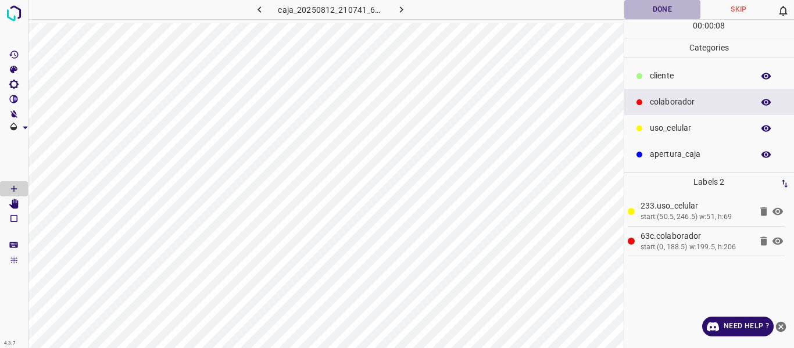
click at [642, 13] on button "Done" at bounding box center [662, 9] width 77 height 19
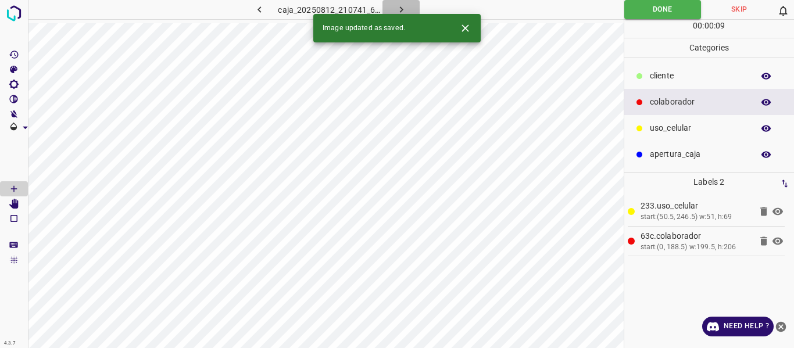
click at [393, 7] on button "button" at bounding box center [400, 9] width 37 height 19
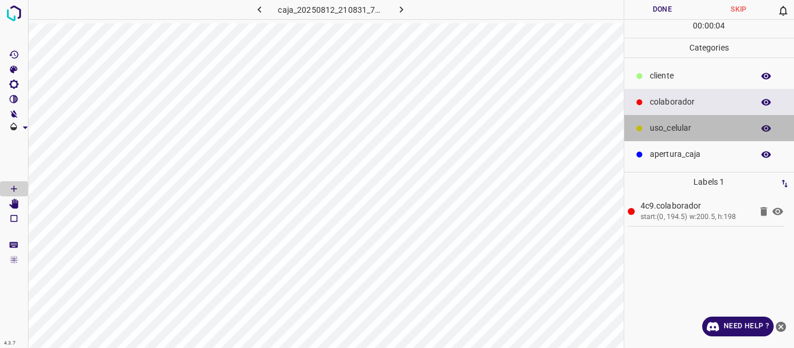
drag, startPoint x: 657, startPoint y: 130, endPoint x: 625, endPoint y: 136, distance: 31.9
click at [654, 131] on p "uso_celular" at bounding box center [699, 128] width 98 height 12
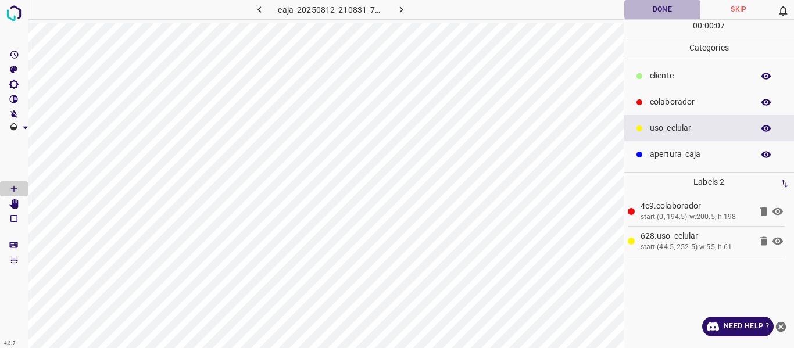
click at [653, 9] on button "Done" at bounding box center [662, 9] width 77 height 19
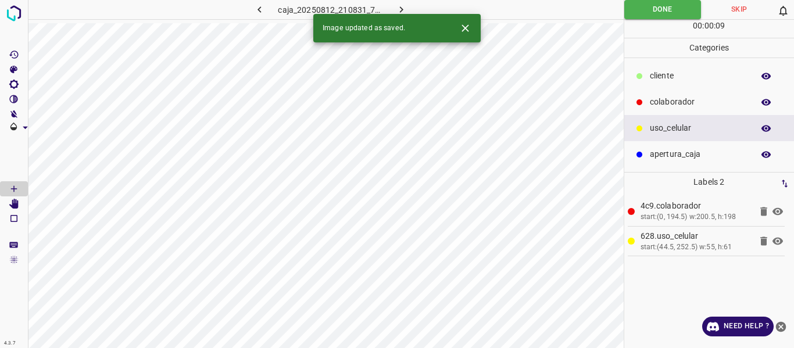
click at [401, 5] on icon "button" at bounding box center [401, 9] width 12 height 12
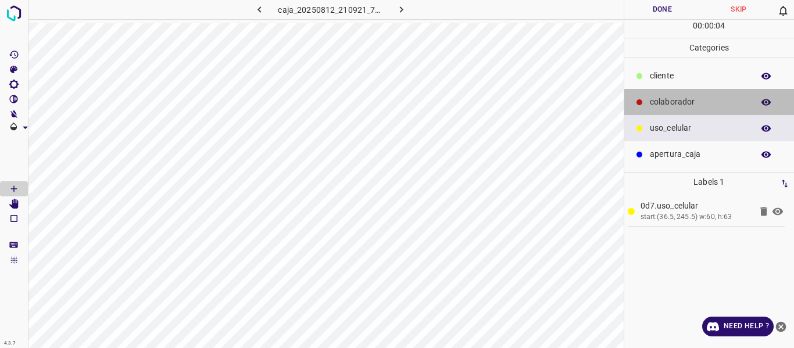
drag, startPoint x: 680, startPoint y: 96, endPoint x: 631, endPoint y: 98, distance: 49.4
click at [679, 96] on p "colaborador" at bounding box center [699, 102] width 98 height 12
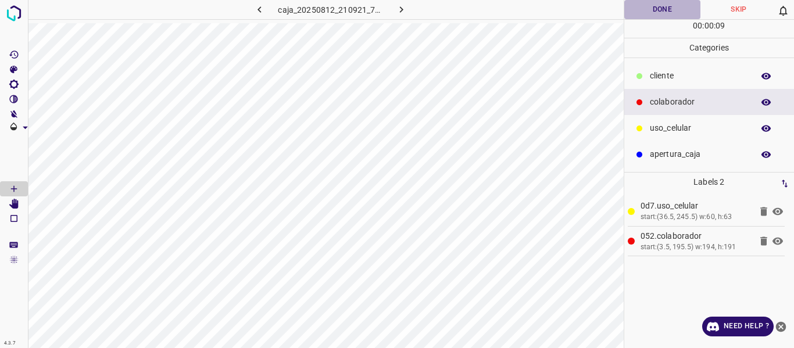
click at [670, 12] on button "Done" at bounding box center [662, 9] width 77 height 19
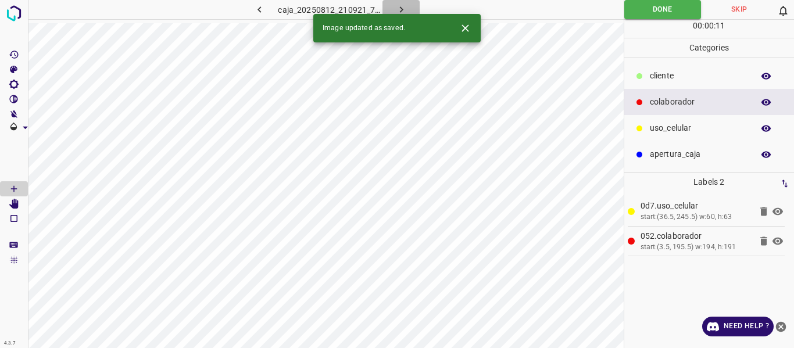
click at [395, 8] on icon "button" at bounding box center [401, 9] width 12 height 12
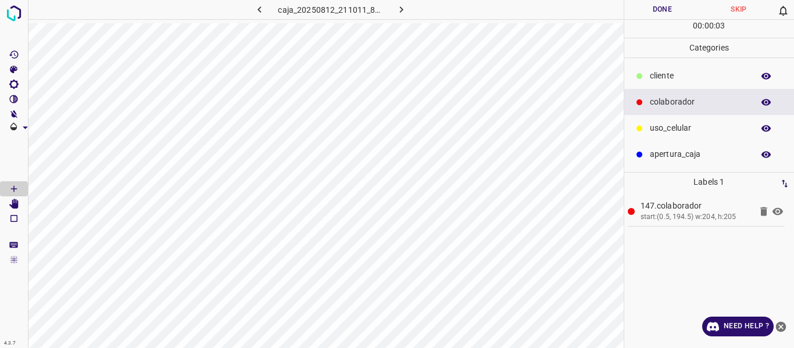
drag, startPoint x: 684, startPoint y: 127, endPoint x: 654, endPoint y: 128, distance: 29.7
click at [682, 127] on p "uso_celular" at bounding box center [699, 128] width 98 height 12
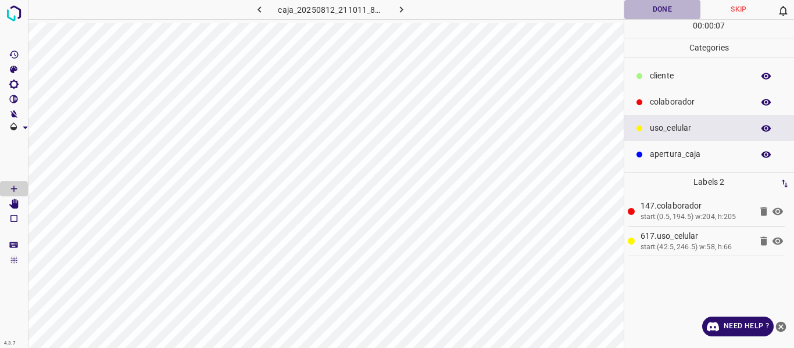
click at [659, 6] on button "Done" at bounding box center [662, 9] width 77 height 19
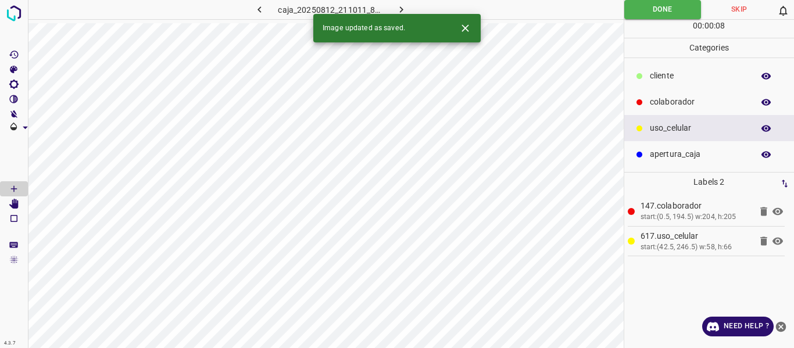
click at [396, 7] on icon "button" at bounding box center [401, 9] width 12 height 12
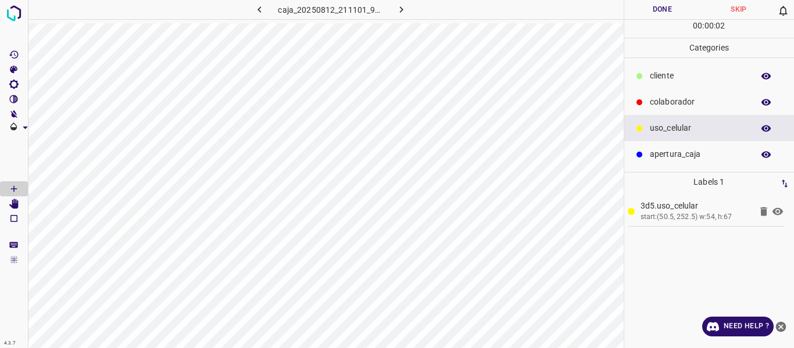
drag, startPoint x: 681, startPoint y: 102, endPoint x: 625, endPoint y: 125, distance: 60.2
click at [680, 103] on p "colaborador" at bounding box center [699, 102] width 98 height 12
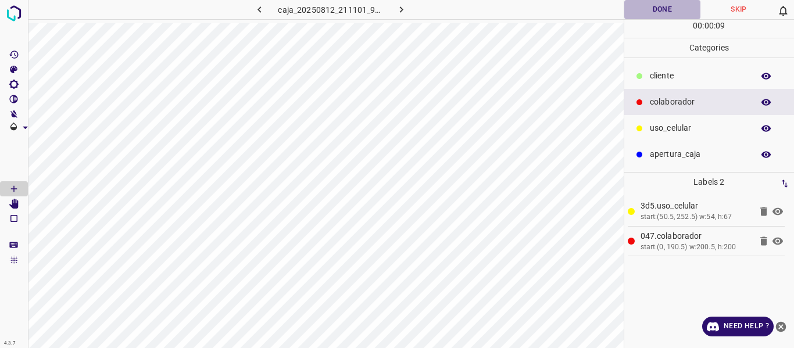
click at [651, 8] on button "Done" at bounding box center [662, 9] width 77 height 19
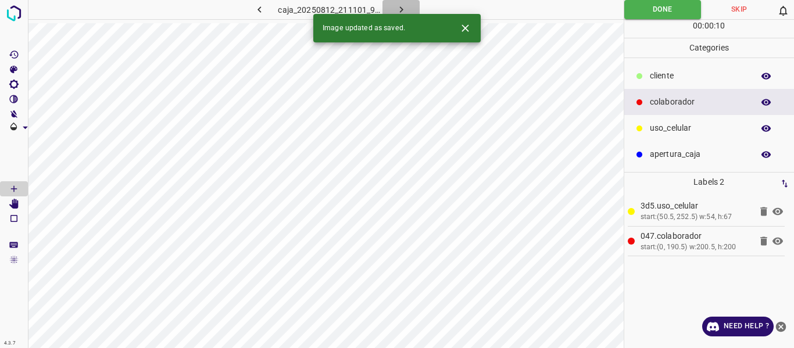
click at [399, 8] on icon "button" at bounding box center [401, 9] width 12 height 12
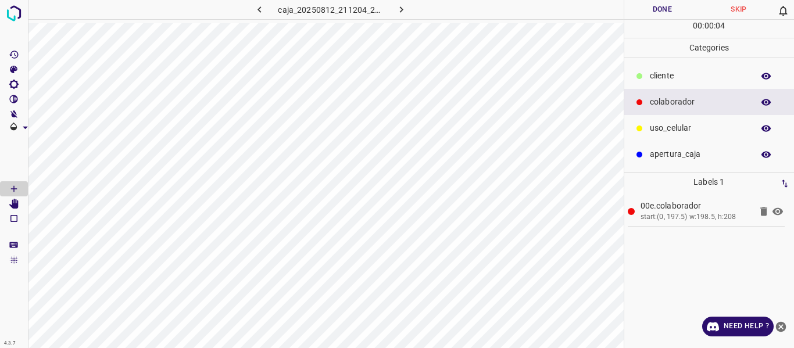
drag, startPoint x: 667, startPoint y: 129, endPoint x: 637, endPoint y: 131, distance: 30.3
click at [660, 130] on p "uso_celular" at bounding box center [699, 128] width 98 height 12
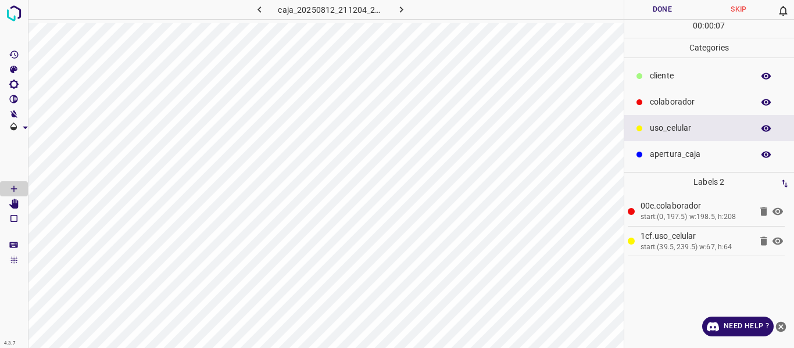
click at [660, 11] on button "Done" at bounding box center [662, 9] width 77 height 19
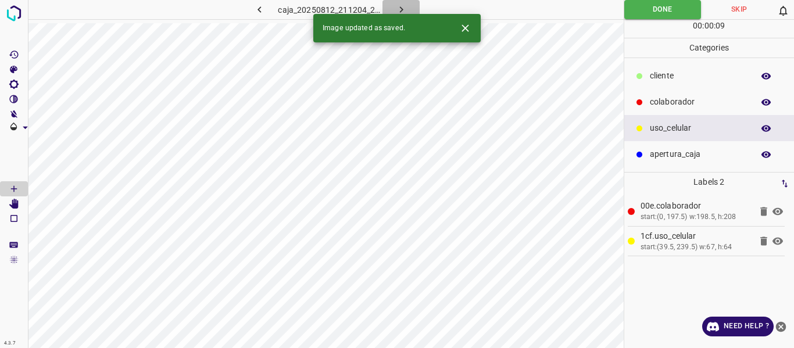
drag, startPoint x: 400, startPoint y: 5, endPoint x: 390, endPoint y: 8, distance: 10.7
click at [398, 6] on icon "button" at bounding box center [401, 9] width 12 height 12
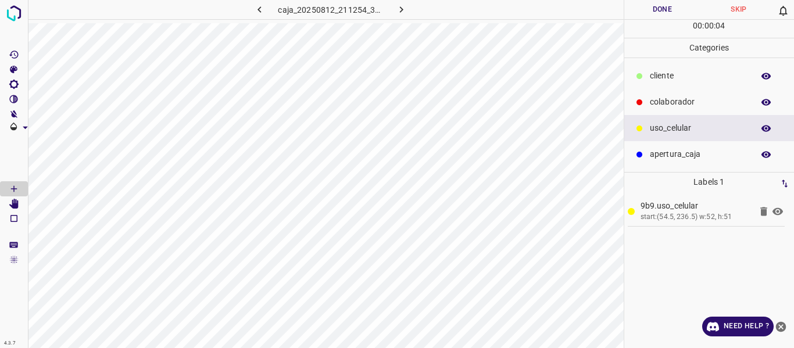
drag, startPoint x: 685, startPoint y: 102, endPoint x: 646, endPoint y: 108, distance: 39.5
click at [681, 102] on p "colaborador" at bounding box center [699, 102] width 98 height 12
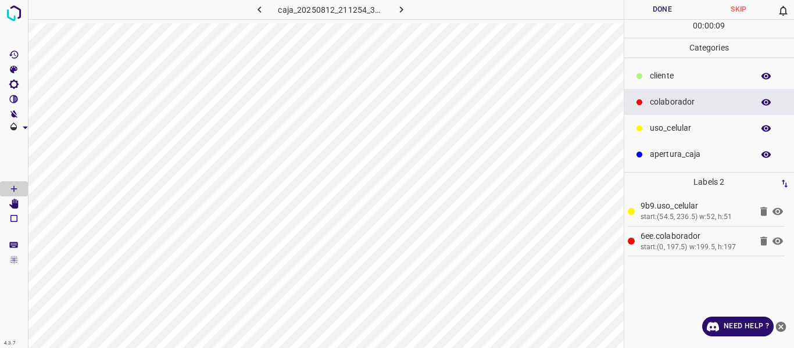
click at [652, 10] on button "Done" at bounding box center [662, 9] width 77 height 19
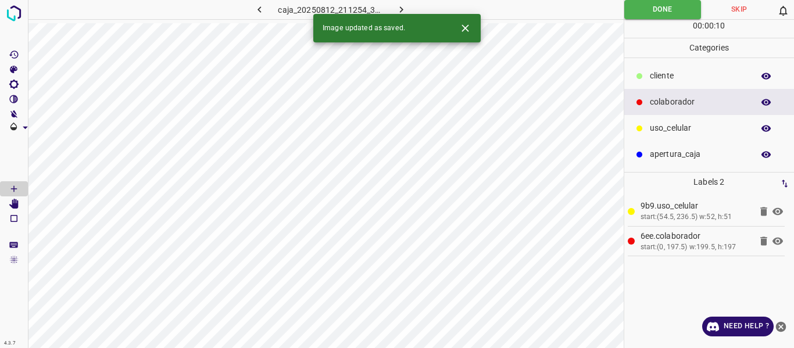
click at [395, 6] on icon "button" at bounding box center [401, 9] width 12 height 12
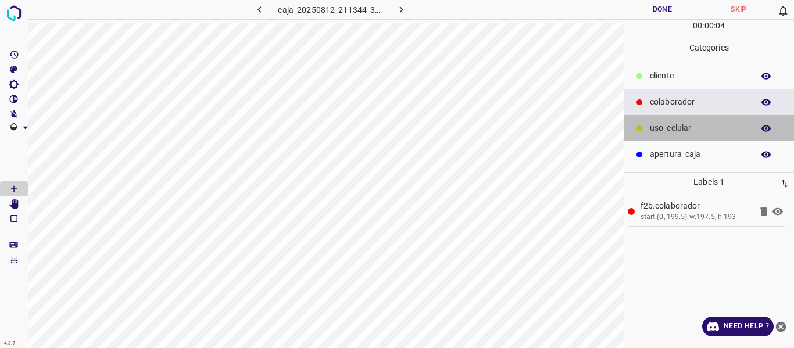
drag, startPoint x: 672, startPoint y: 131, endPoint x: 644, endPoint y: 131, distance: 27.9
click at [667, 131] on p "uso_celular" at bounding box center [699, 128] width 98 height 12
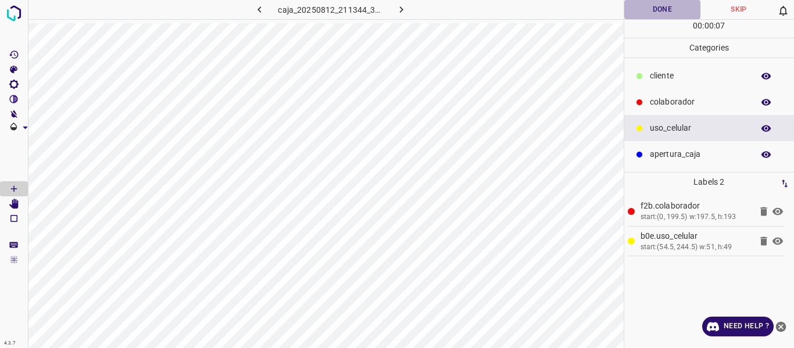
click at [663, 10] on button "Done" at bounding box center [662, 9] width 77 height 19
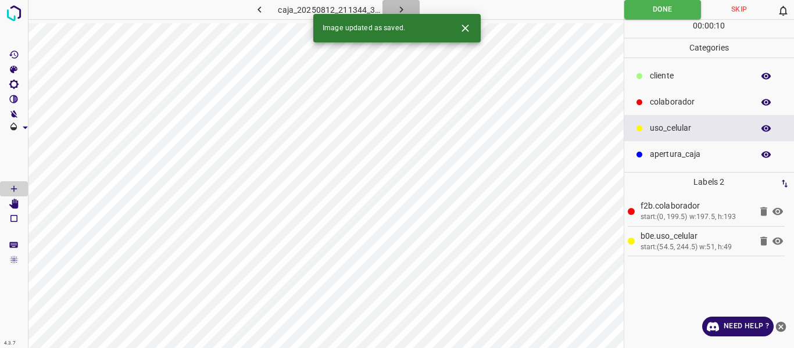
click at [400, 4] on icon "button" at bounding box center [401, 9] width 12 height 12
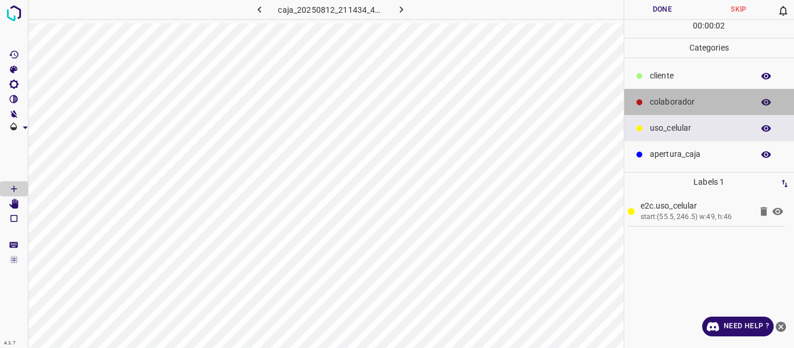
click at [669, 108] on p "colaborador" at bounding box center [699, 102] width 98 height 12
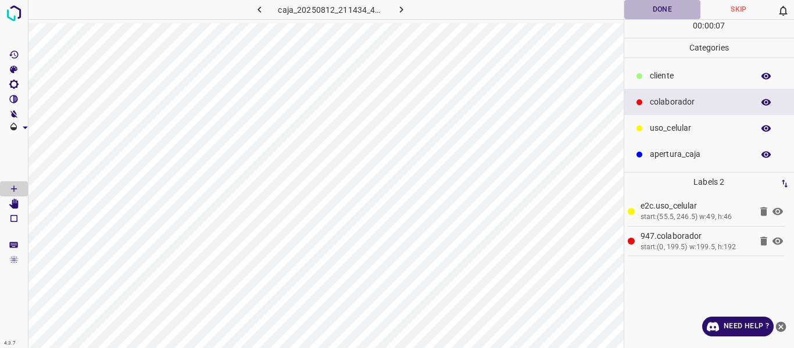
click at [672, 5] on button "Done" at bounding box center [662, 9] width 77 height 19
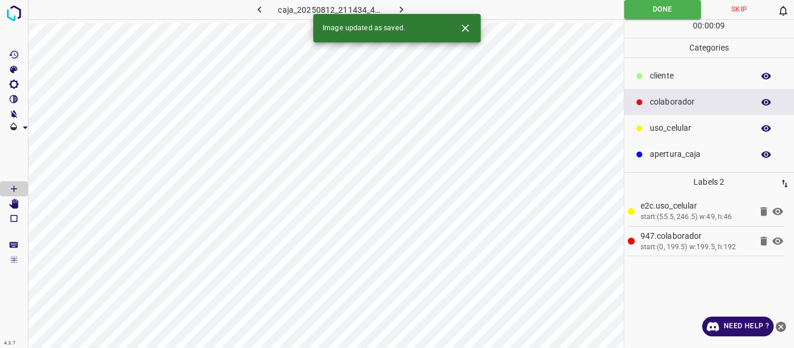
click at [393, 6] on button "button" at bounding box center [400, 9] width 37 height 19
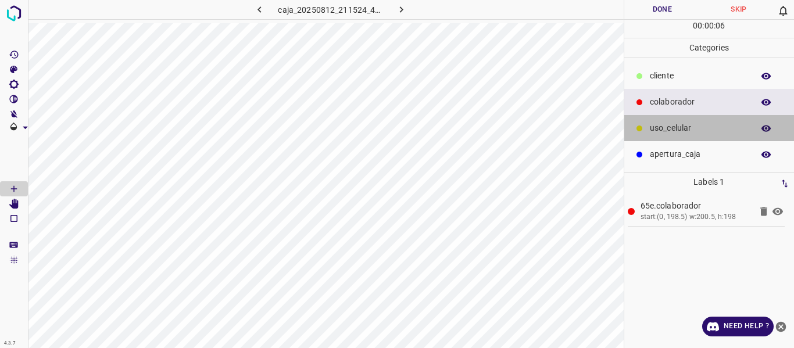
drag, startPoint x: 671, startPoint y: 122, endPoint x: 642, endPoint y: 130, distance: 30.0
click at [670, 123] on p "uso_celular" at bounding box center [699, 128] width 98 height 12
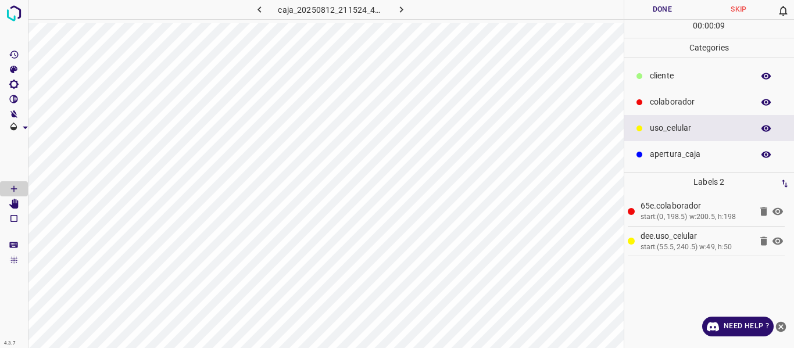
click at [643, 11] on button "Done" at bounding box center [662, 9] width 77 height 19
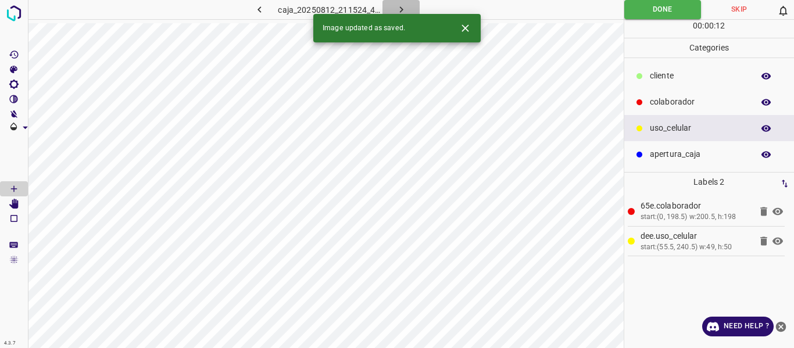
click at [402, 9] on icon "button" at bounding box center [400, 9] width 3 height 6
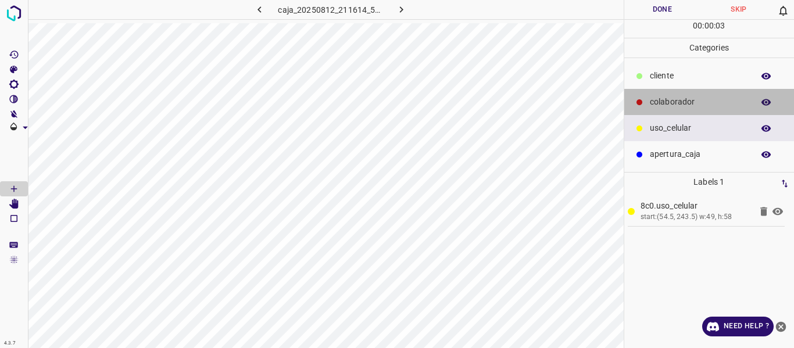
drag, startPoint x: 672, startPoint y: 102, endPoint x: 626, endPoint y: 121, distance: 50.3
click at [672, 102] on p "colaborador" at bounding box center [699, 102] width 98 height 12
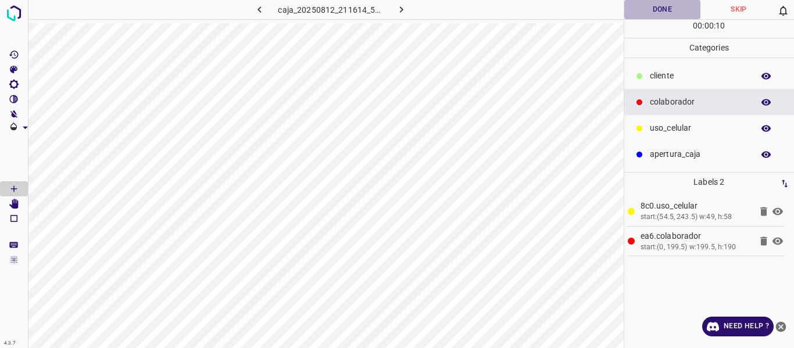
drag, startPoint x: 660, startPoint y: 10, endPoint x: 659, endPoint y: 16, distance: 6.4
click at [659, 16] on button "Done" at bounding box center [662, 9] width 77 height 19
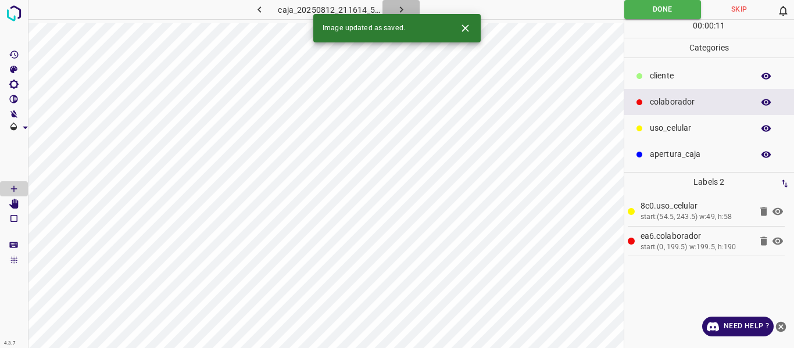
click at [398, 7] on icon "button" at bounding box center [401, 9] width 12 height 12
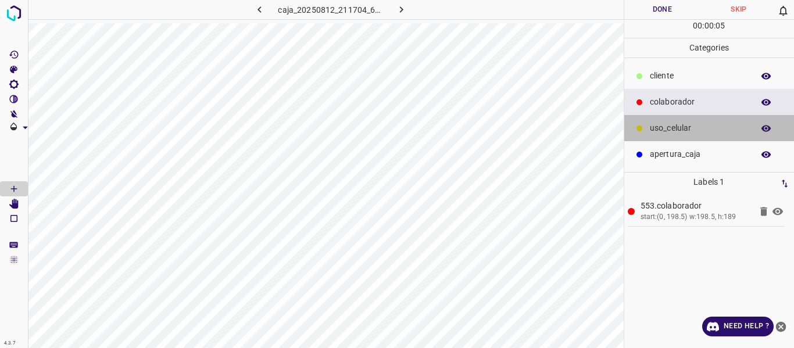
drag, startPoint x: 660, startPoint y: 128, endPoint x: 652, endPoint y: 128, distance: 8.2
click at [652, 128] on p "uso_celular" at bounding box center [699, 128] width 98 height 12
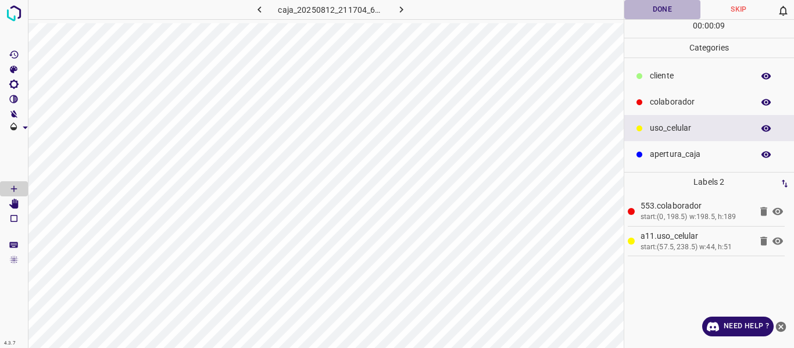
click at [634, 13] on button "Done" at bounding box center [662, 9] width 77 height 19
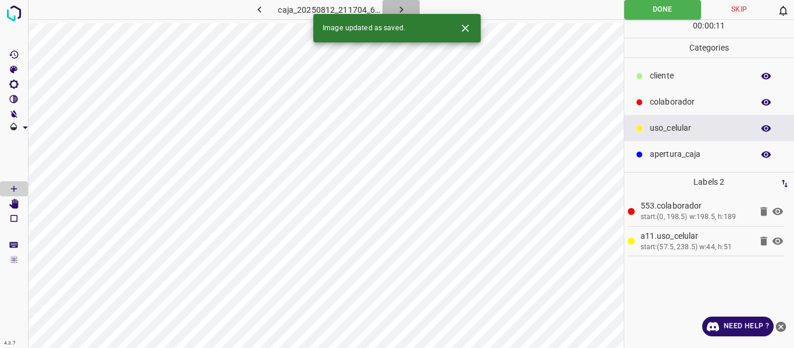
click at [398, 12] on icon "button" at bounding box center [401, 9] width 12 height 12
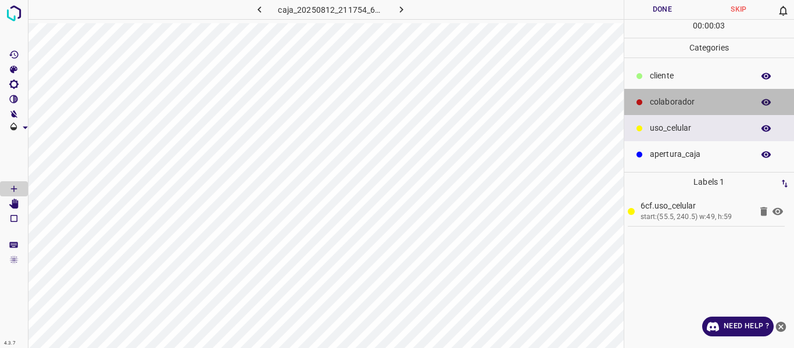
click at [678, 108] on p "colaborador" at bounding box center [699, 102] width 98 height 12
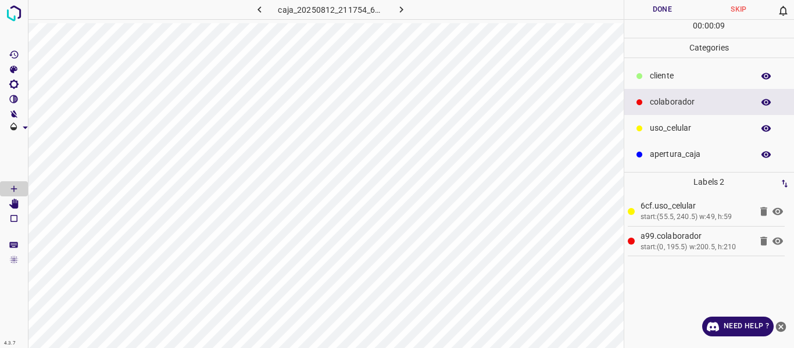
click at [650, 5] on button "Done" at bounding box center [662, 9] width 77 height 19
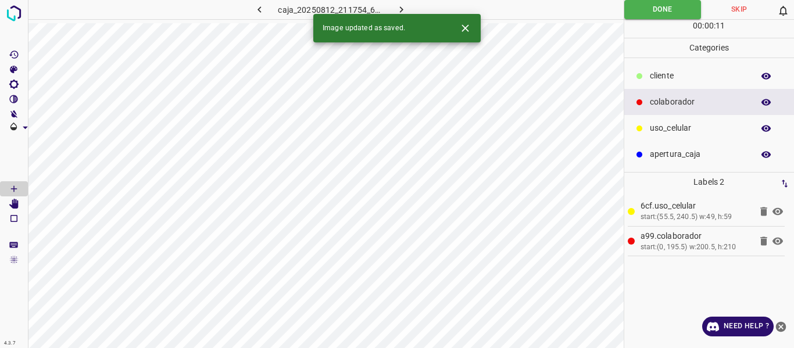
click at [393, 6] on button "button" at bounding box center [400, 9] width 37 height 19
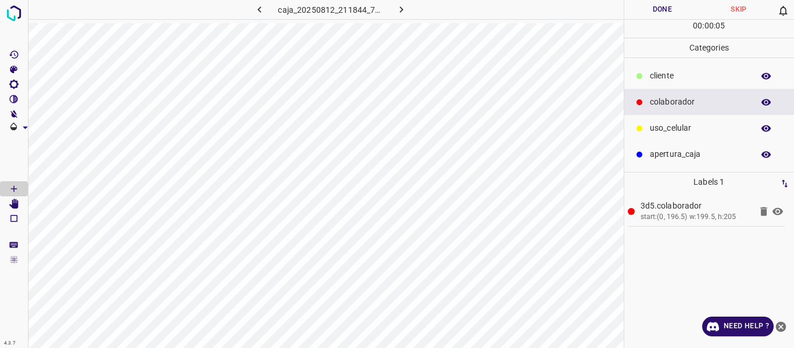
drag, startPoint x: 657, startPoint y: 131, endPoint x: 631, endPoint y: 137, distance: 26.8
click at [651, 133] on p "uso_celular" at bounding box center [699, 128] width 98 height 12
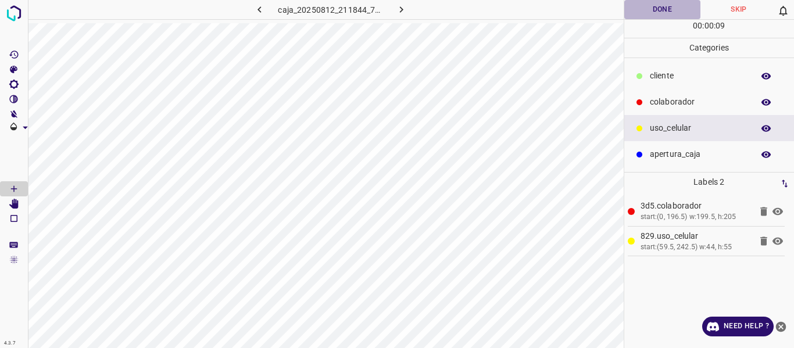
click at [660, 11] on button "Done" at bounding box center [662, 9] width 77 height 19
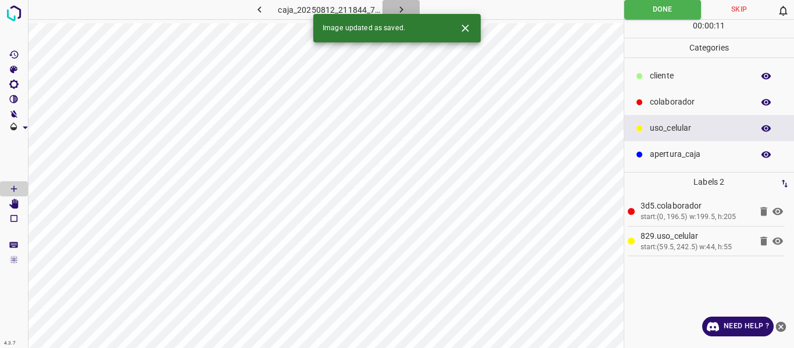
click at [402, 5] on icon "button" at bounding box center [401, 9] width 12 height 12
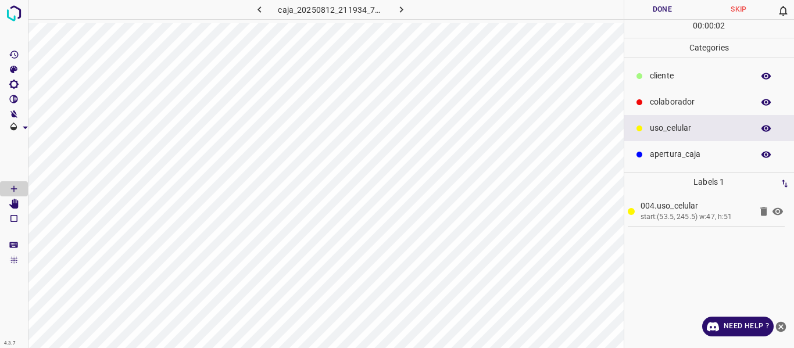
drag, startPoint x: 661, startPoint y: 102, endPoint x: 645, endPoint y: 108, distance: 17.3
click at [657, 104] on p "colaborador" at bounding box center [699, 102] width 98 height 12
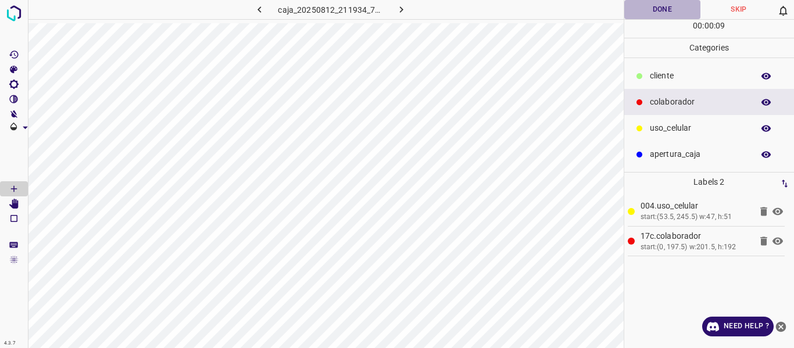
click at [645, 10] on button "Done" at bounding box center [662, 9] width 77 height 19
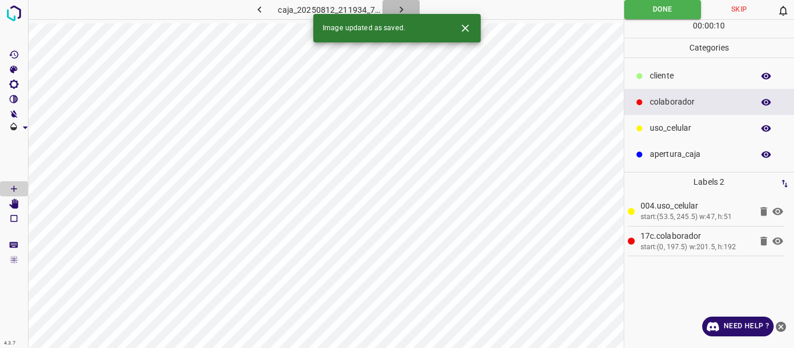
click at [403, 8] on icon "button" at bounding box center [401, 9] width 12 height 12
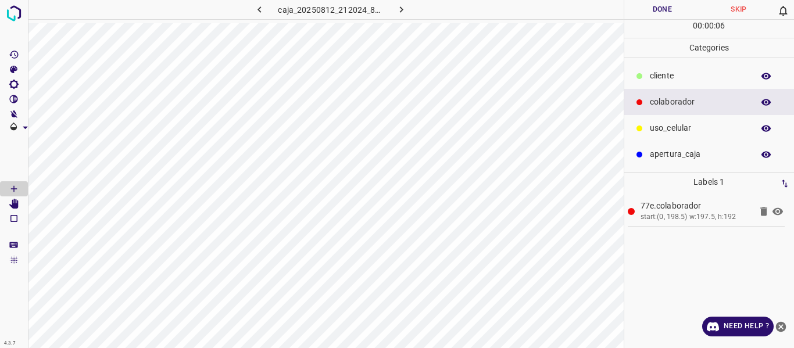
drag, startPoint x: 672, startPoint y: 125, endPoint x: 663, endPoint y: 125, distance: 8.7
click at [671, 125] on p "uso_celular" at bounding box center [699, 128] width 98 height 12
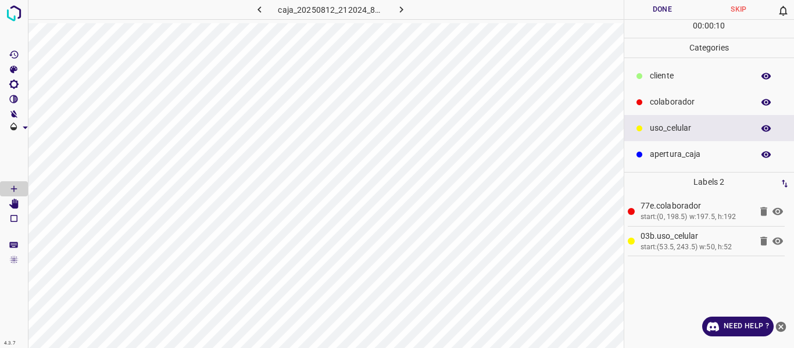
click at [656, 12] on button "Done" at bounding box center [662, 9] width 77 height 19
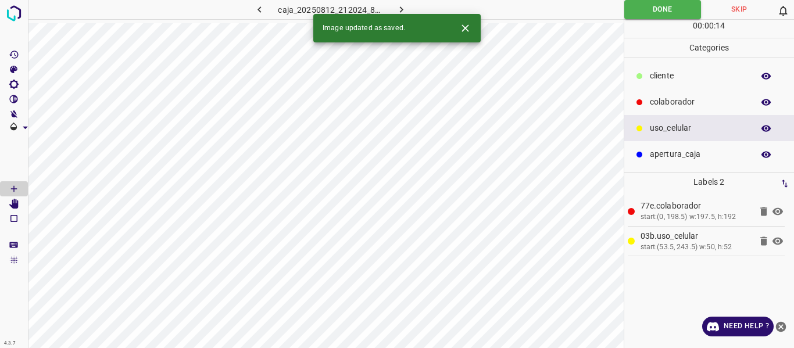
click at [398, 12] on icon "button" at bounding box center [401, 9] width 12 height 12
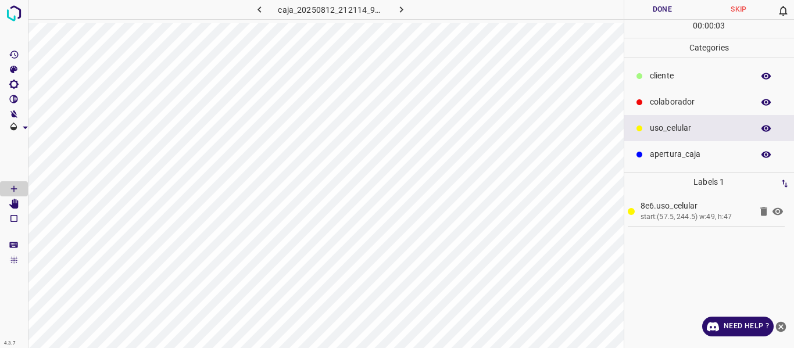
click at [694, 100] on p "colaborador" at bounding box center [699, 102] width 98 height 12
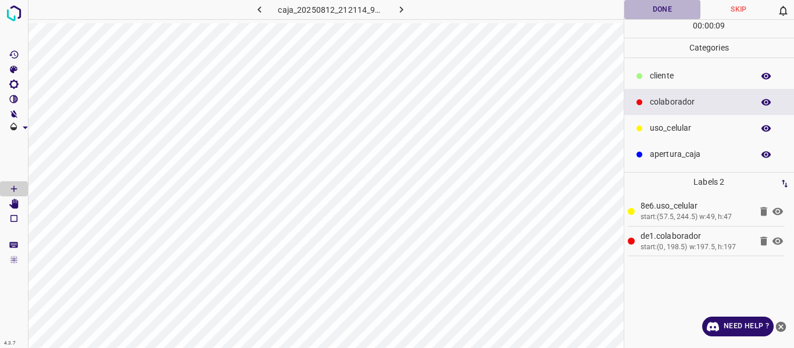
click at [651, 10] on button "Done" at bounding box center [662, 9] width 77 height 19
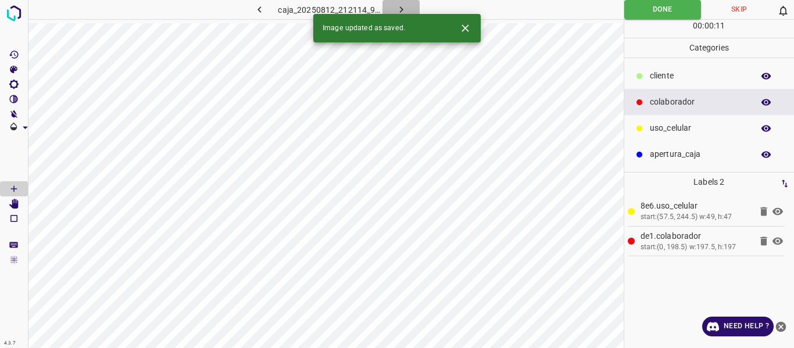
click at [399, 6] on icon "button" at bounding box center [401, 9] width 12 height 12
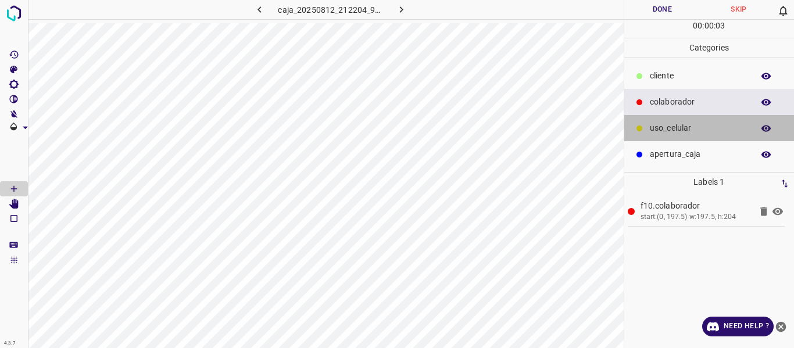
drag, startPoint x: 665, startPoint y: 126, endPoint x: 637, endPoint y: 133, distance: 28.6
click at [658, 128] on p "uso_celular" at bounding box center [699, 128] width 98 height 12
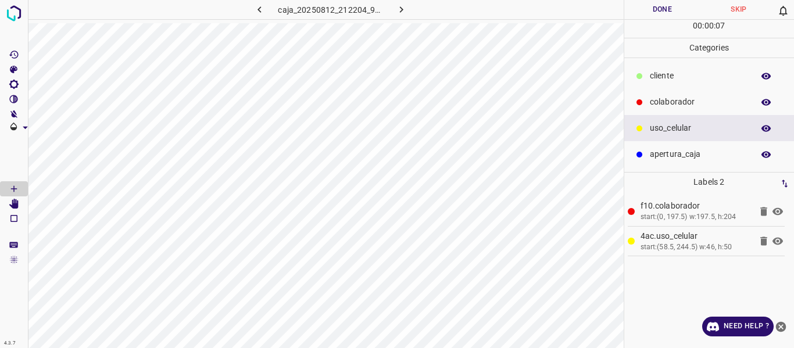
click at [650, 8] on button "Done" at bounding box center [662, 9] width 77 height 19
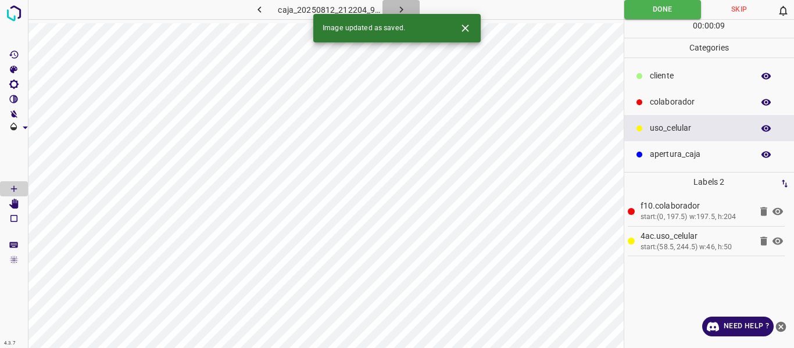
click at [399, 8] on icon "button" at bounding box center [401, 9] width 12 height 12
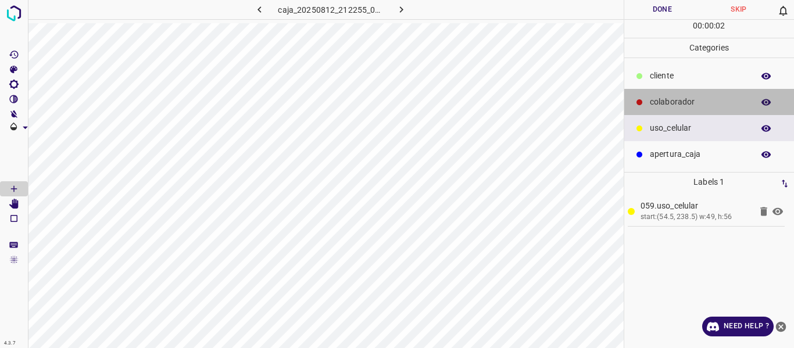
click at [660, 102] on p "colaborador" at bounding box center [699, 102] width 98 height 12
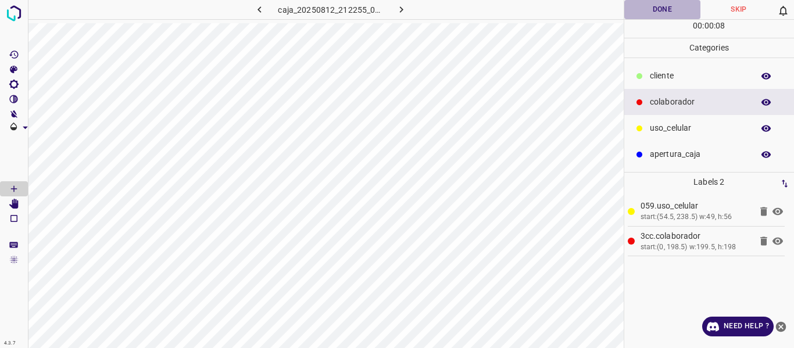
click at [659, 6] on button "Done" at bounding box center [662, 9] width 77 height 19
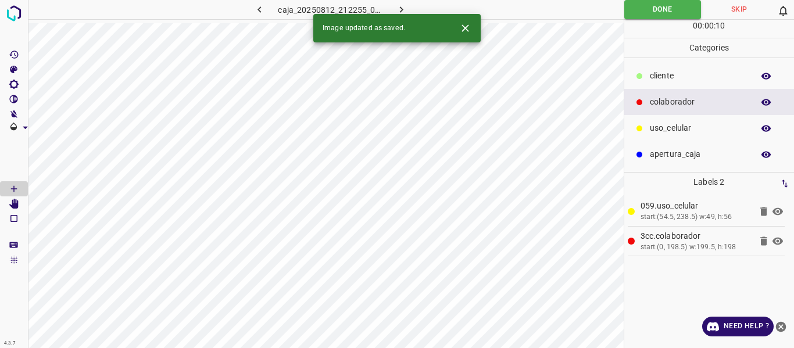
click at [395, 10] on icon "button" at bounding box center [401, 9] width 12 height 12
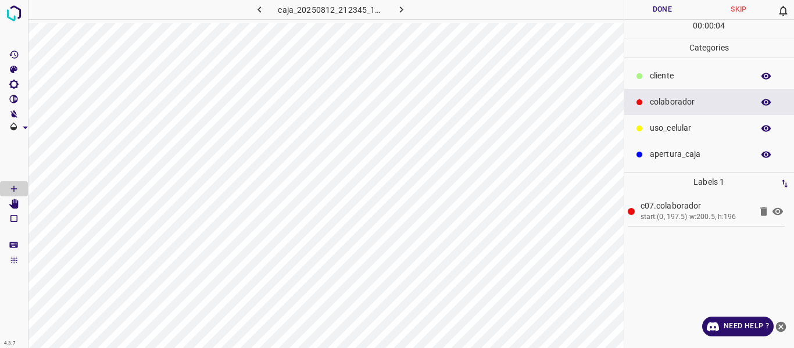
drag, startPoint x: 654, startPoint y: 129, endPoint x: 637, endPoint y: 129, distance: 17.4
click at [653, 129] on p "uso_celular" at bounding box center [699, 128] width 98 height 12
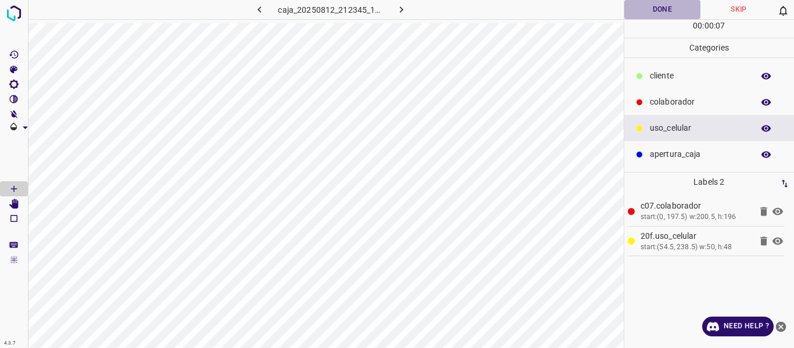
click at [662, 10] on button "Done" at bounding box center [662, 9] width 77 height 19
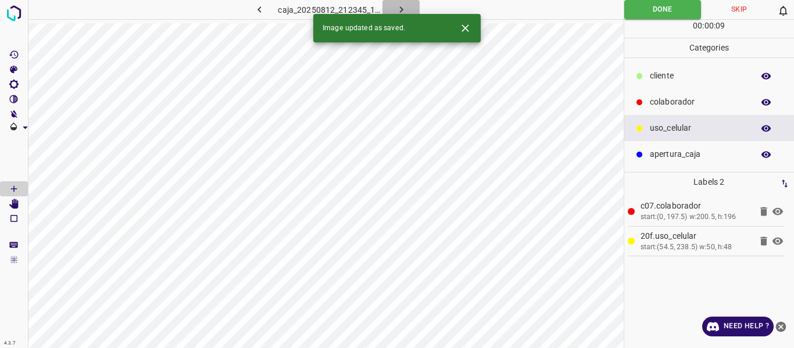
click at [400, 7] on icon "button" at bounding box center [401, 9] width 12 height 12
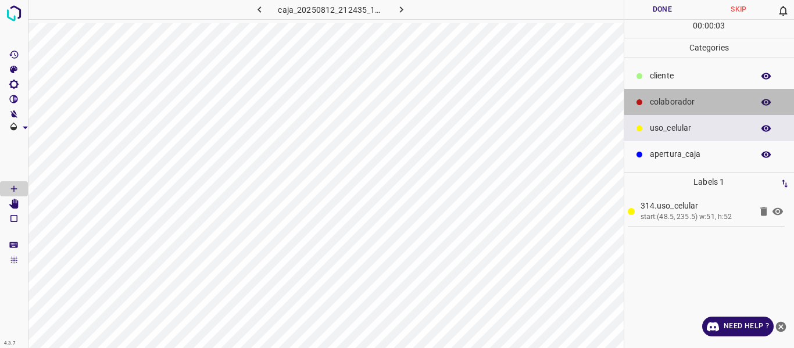
drag, startPoint x: 666, startPoint y: 104, endPoint x: 625, endPoint y: 117, distance: 43.4
click at [654, 107] on p "colaborador" at bounding box center [699, 102] width 98 height 12
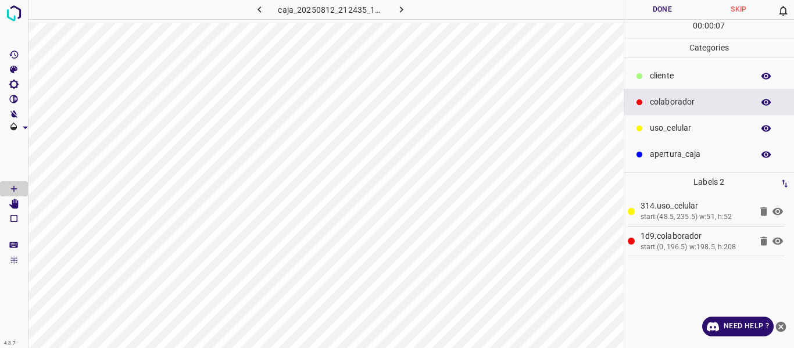
click at [653, 9] on button "Done" at bounding box center [662, 9] width 77 height 19
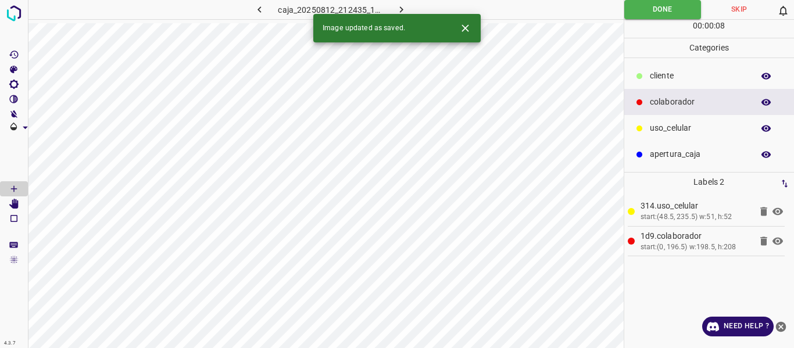
click at [400, 9] on icon "button" at bounding box center [401, 9] width 12 height 12
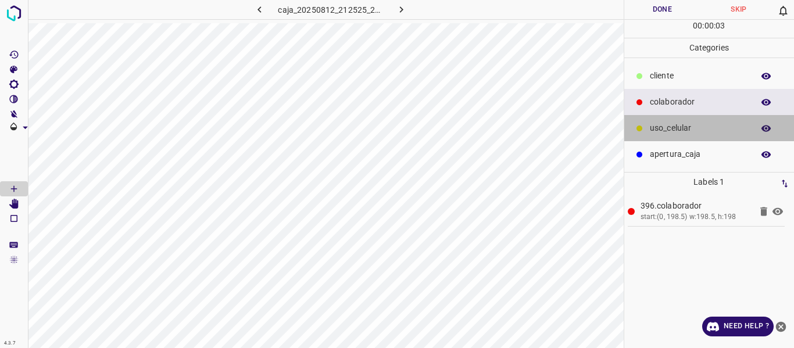
drag, startPoint x: 668, startPoint y: 132, endPoint x: 642, endPoint y: 132, distance: 26.2
click at [642, 132] on div "uso_celular" at bounding box center [709, 128] width 170 height 26
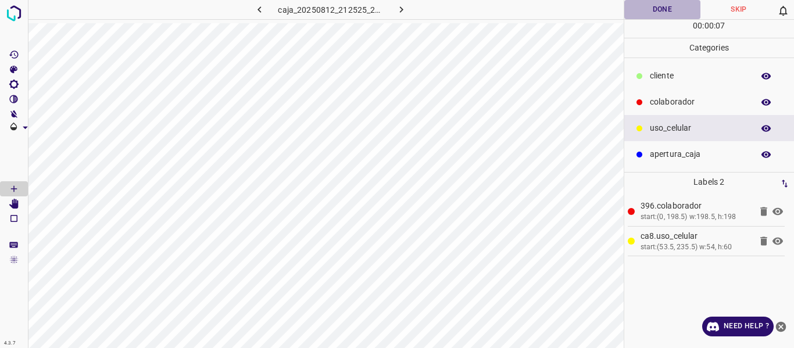
click at [661, 10] on button "Done" at bounding box center [662, 9] width 77 height 19
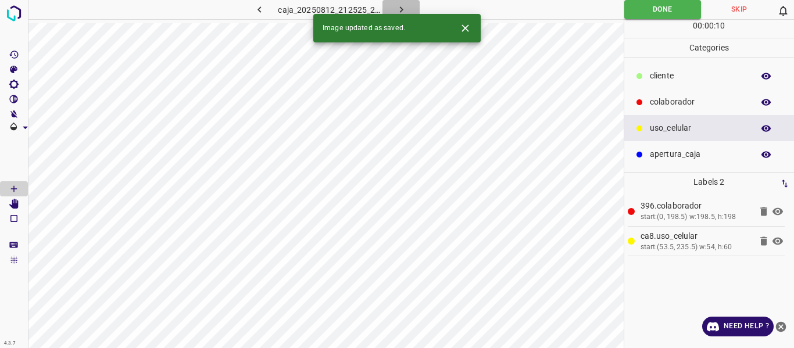
click at [398, 6] on icon "button" at bounding box center [401, 9] width 12 height 12
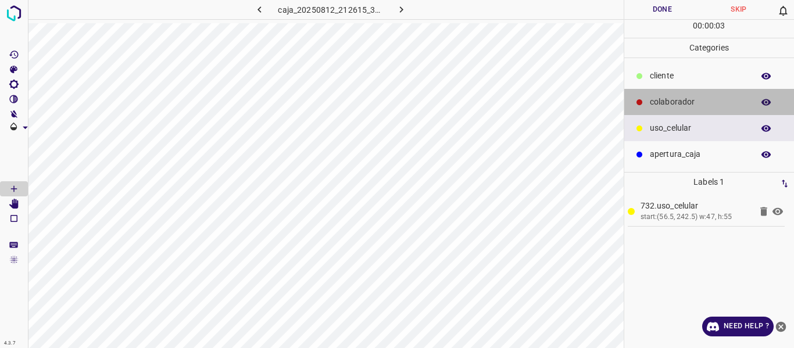
drag, startPoint x: 680, startPoint y: 105, endPoint x: 631, endPoint y: 120, distance: 51.7
click at [674, 108] on p "colaborador" at bounding box center [699, 102] width 98 height 12
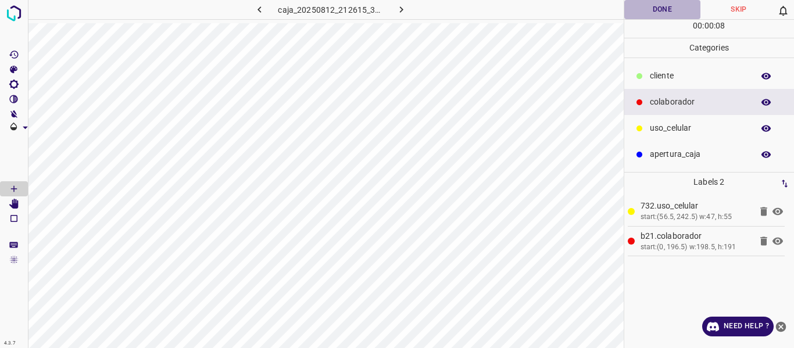
click at [655, 6] on button "Done" at bounding box center [662, 9] width 77 height 19
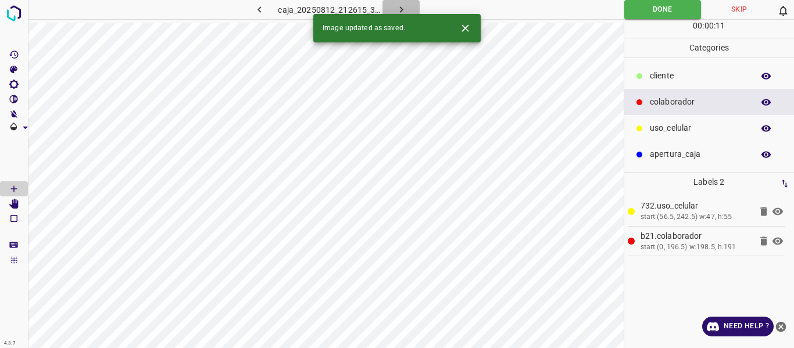
click at [399, 7] on icon "button" at bounding box center [401, 9] width 12 height 12
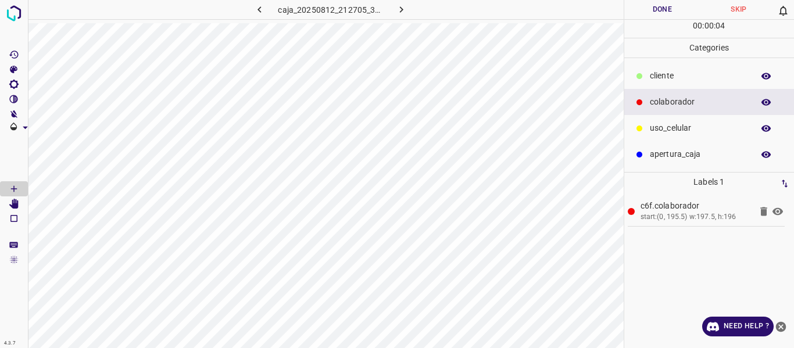
drag, startPoint x: 696, startPoint y: 123, endPoint x: 641, endPoint y: 136, distance: 56.2
click at [689, 125] on p "uso_celular" at bounding box center [699, 128] width 98 height 12
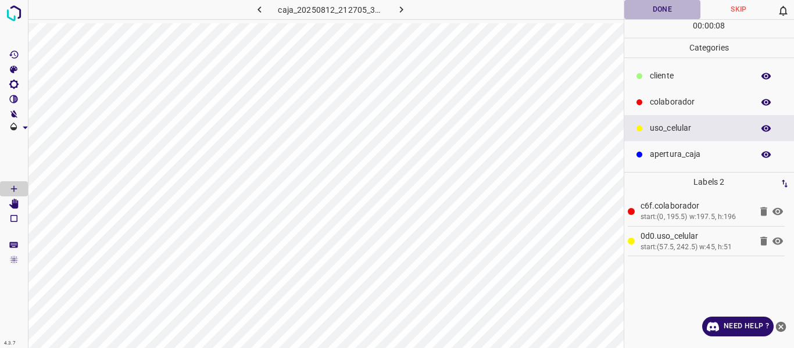
click at [646, 8] on button "Done" at bounding box center [662, 9] width 77 height 19
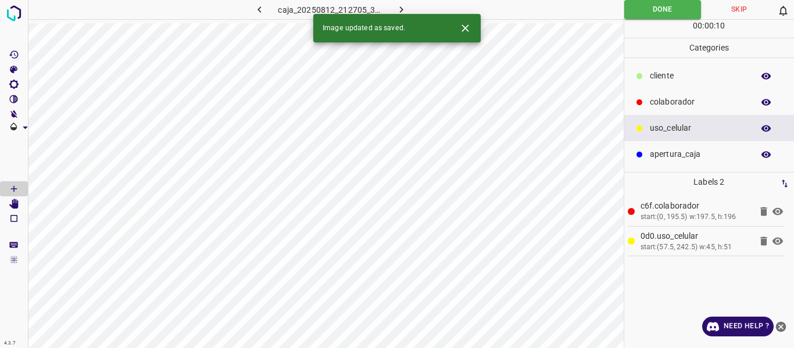
click at [400, 7] on icon "button" at bounding box center [400, 9] width 3 height 6
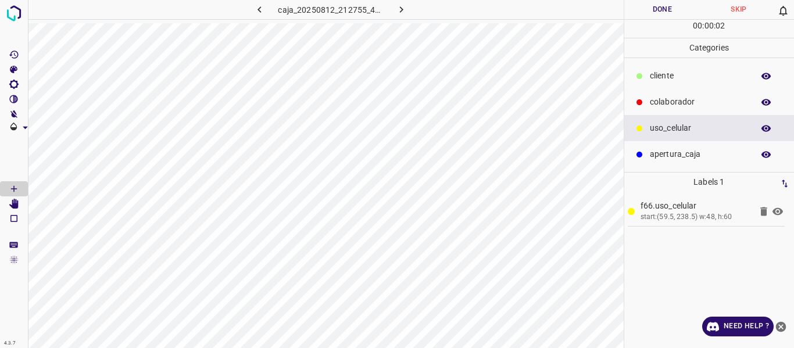
drag, startPoint x: 683, startPoint y: 102, endPoint x: 649, endPoint y: 113, distance: 36.2
click at [678, 105] on p "colaborador" at bounding box center [699, 102] width 98 height 12
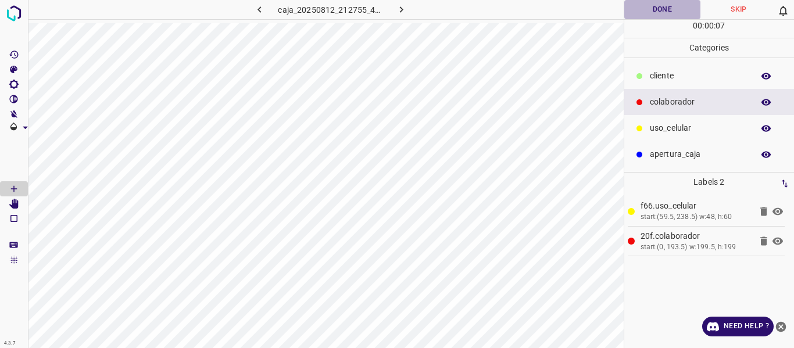
click at [655, 11] on button "Done" at bounding box center [662, 9] width 77 height 19
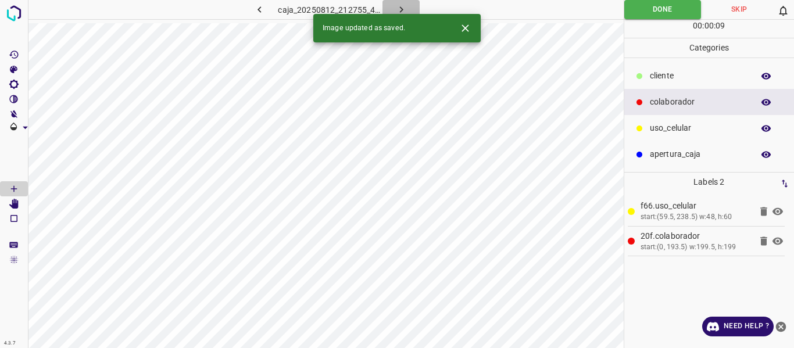
click at [392, 6] on button "button" at bounding box center [400, 9] width 37 height 19
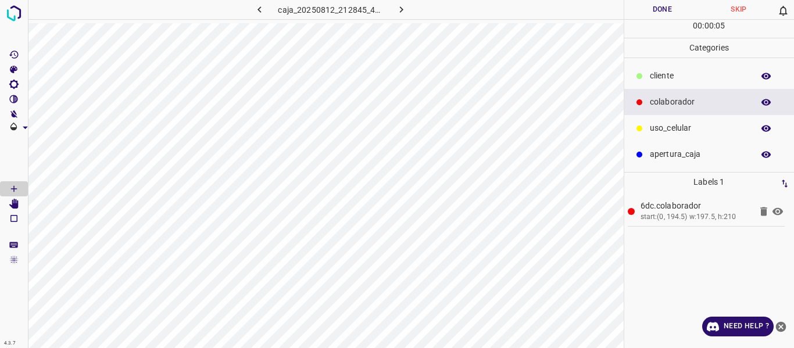
drag, startPoint x: 668, startPoint y: 128, endPoint x: 632, endPoint y: 127, distance: 36.1
click at [651, 127] on p "uso_celular" at bounding box center [699, 128] width 98 height 12
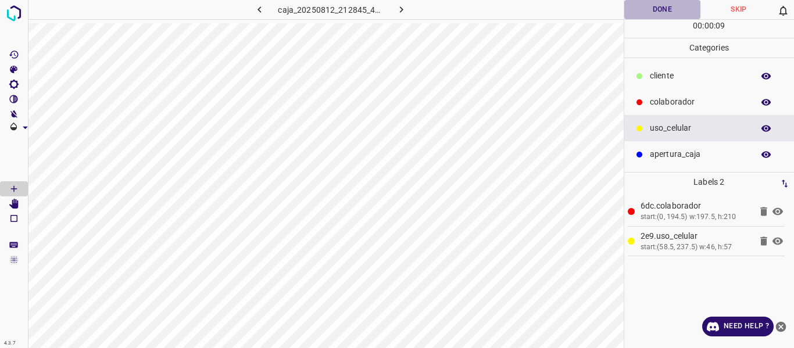
click at [655, 13] on button "Done" at bounding box center [662, 9] width 77 height 19
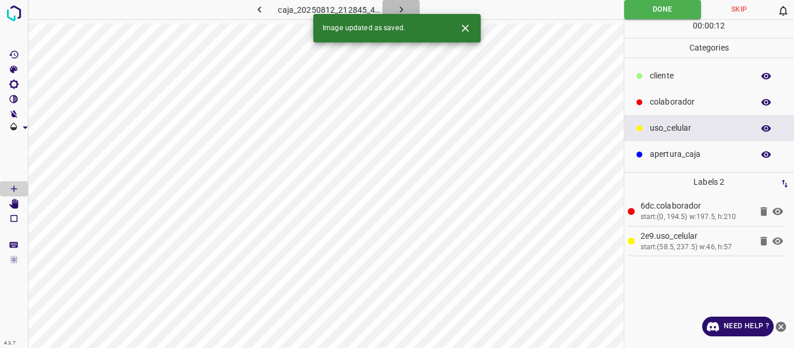
click at [399, 8] on icon "button" at bounding box center [401, 9] width 12 height 12
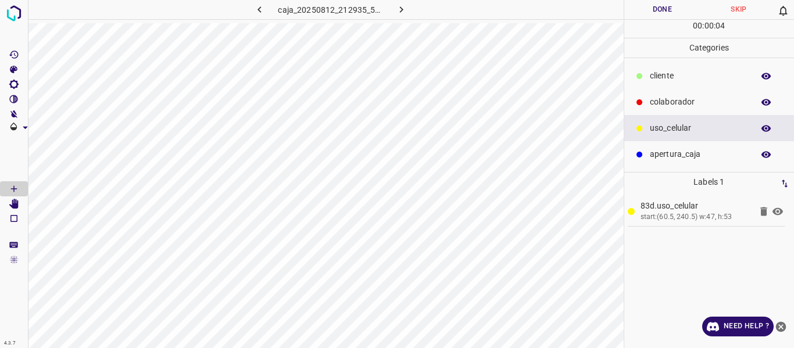
drag, startPoint x: 677, startPoint y: 99, endPoint x: 642, endPoint y: 105, distance: 35.4
click at [668, 101] on p "colaborador" at bounding box center [699, 102] width 98 height 12
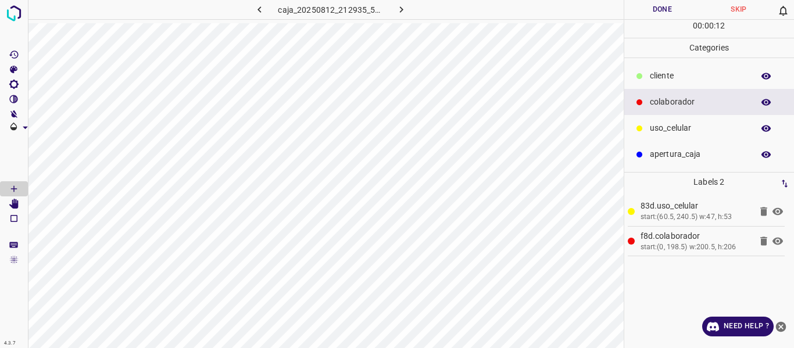
click at [647, 17] on button "Done" at bounding box center [662, 9] width 77 height 19
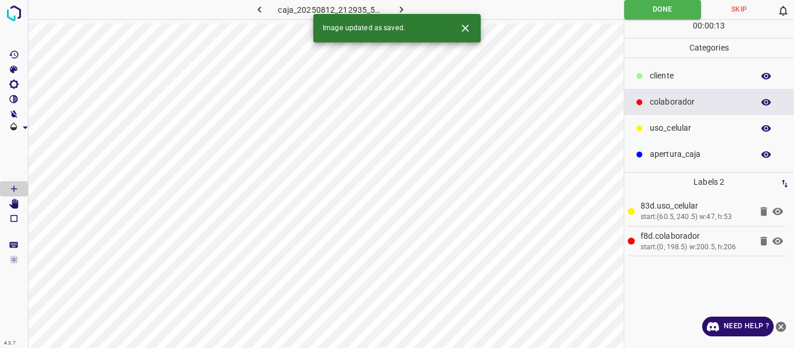
click at [395, 10] on icon "button" at bounding box center [401, 9] width 12 height 12
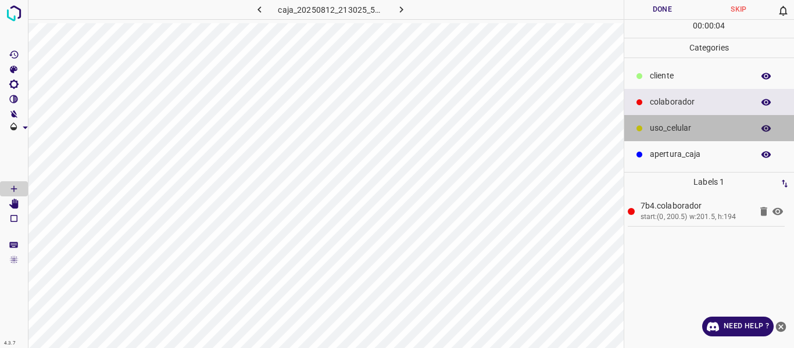
drag, startPoint x: 654, startPoint y: 123, endPoint x: 629, endPoint y: 123, distance: 25.0
click at [653, 123] on p "uso_celular" at bounding box center [699, 128] width 98 height 12
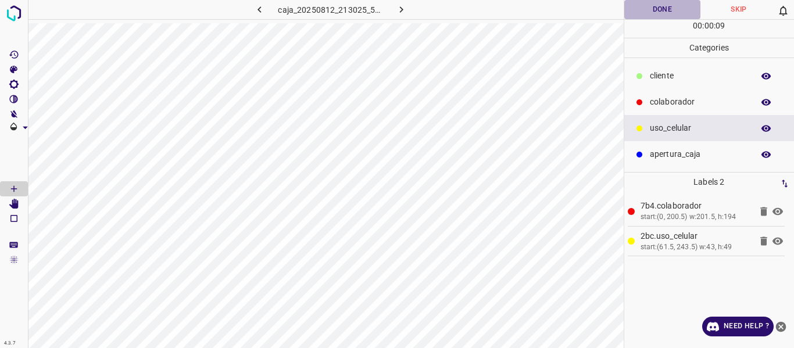
click at [668, 15] on button "Done" at bounding box center [662, 9] width 77 height 19
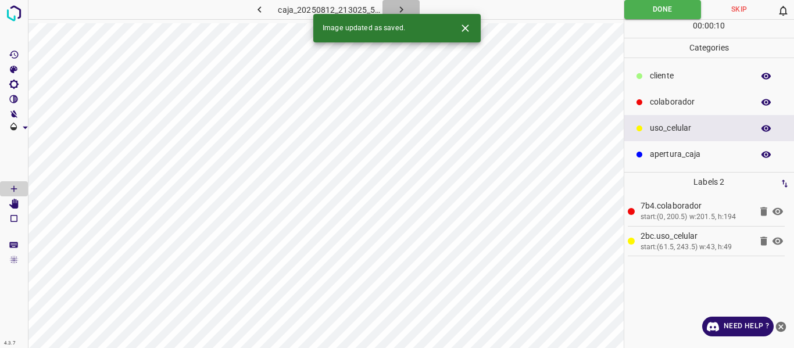
click at [392, 5] on button "button" at bounding box center [400, 9] width 37 height 19
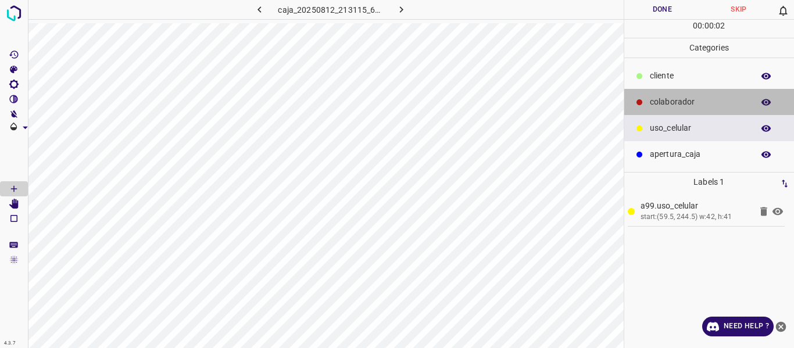
drag, startPoint x: 649, startPoint y: 106, endPoint x: 628, endPoint y: 111, distance: 21.0
click at [646, 106] on div "colaborador" at bounding box center [709, 102] width 170 height 26
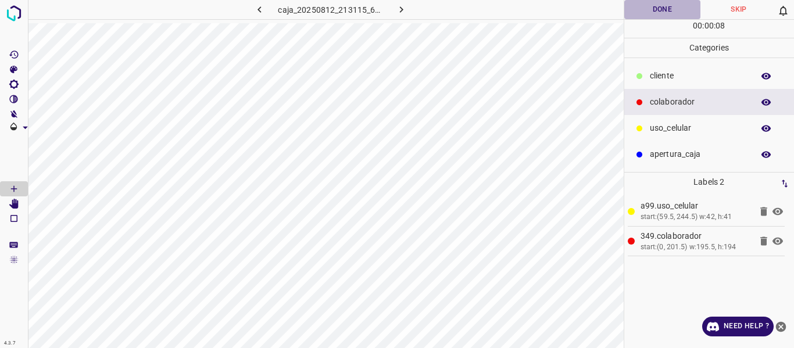
click at [674, 11] on button "Done" at bounding box center [662, 9] width 77 height 19
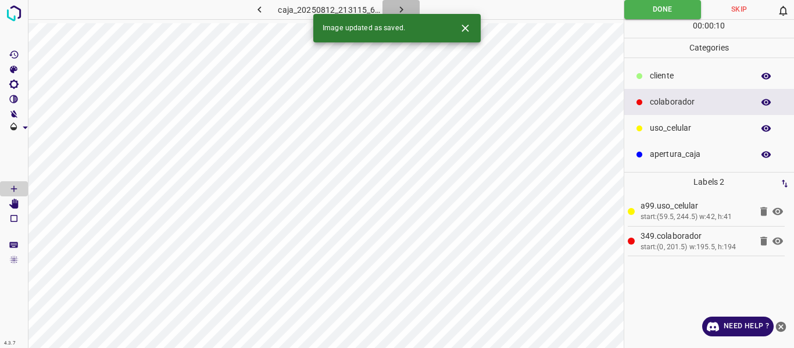
click at [393, 5] on button "button" at bounding box center [400, 9] width 37 height 19
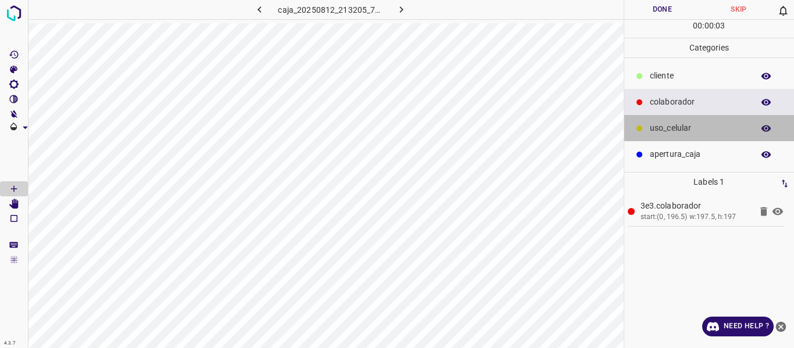
drag, startPoint x: 656, startPoint y: 128, endPoint x: 642, endPoint y: 130, distance: 14.6
click at [653, 129] on p "uso_celular" at bounding box center [699, 128] width 98 height 12
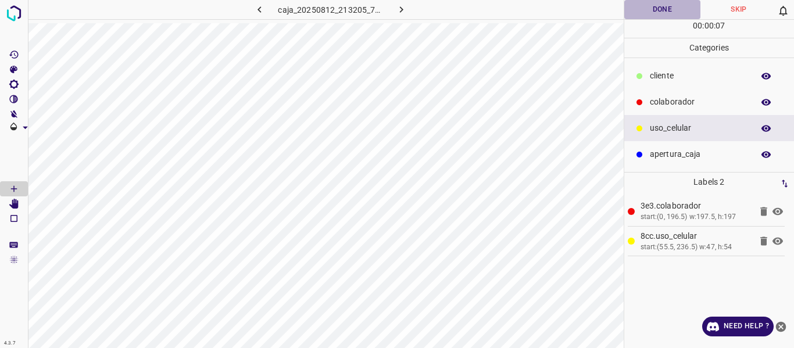
click at [657, 12] on button "Done" at bounding box center [662, 9] width 77 height 19
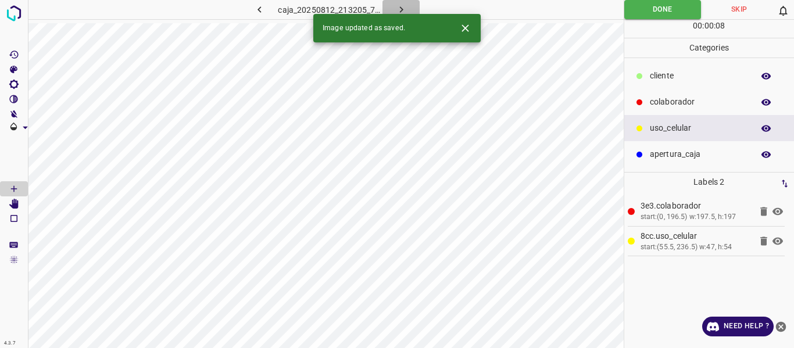
click at [396, 8] on icon "button" at bounding box center [401, 9] width 12 height 12
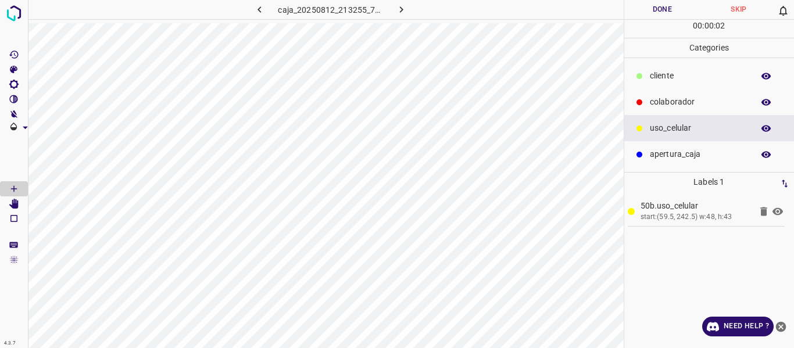
click at [672, 101] on p "colaborador" at bounding box center [699, 102] width 98 height 12
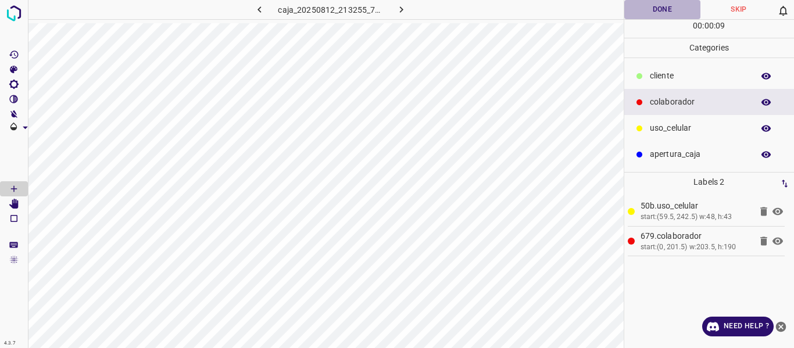
click at [653, 12] on button "Done" at bounding box center [662, 9] width 77 height 19
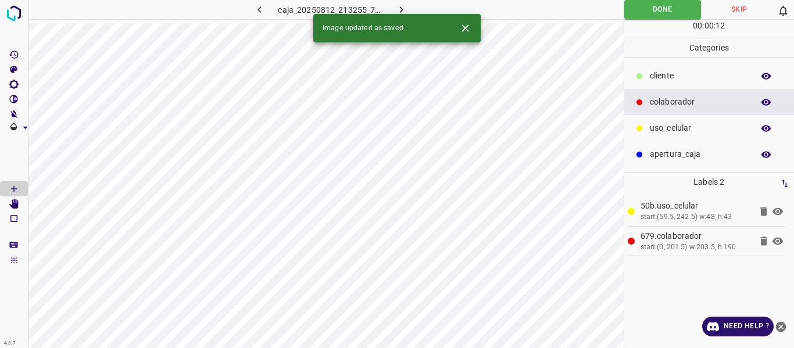
click at [401, 8] on icon "button" at bounding box center [401, 9] width 12 height 12
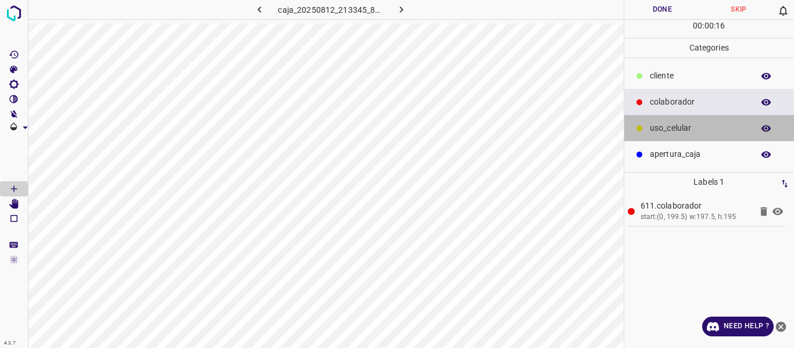
drag, startPoint x: 689, startPoint y: 131, endPoint x: 631, endPoint y: 134, distance: 57.6
click at [686, 131] on p "uso_celular" at bounding box center [699, 128] width 98 height 12
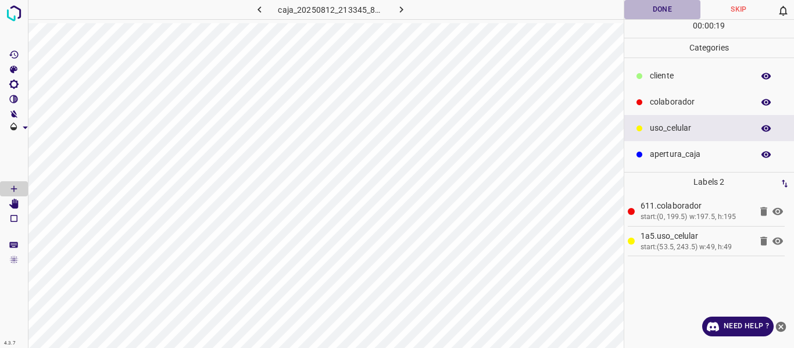
click at [647, 16] on button "Done" at bounding box center [662, 9] width 77 height 19
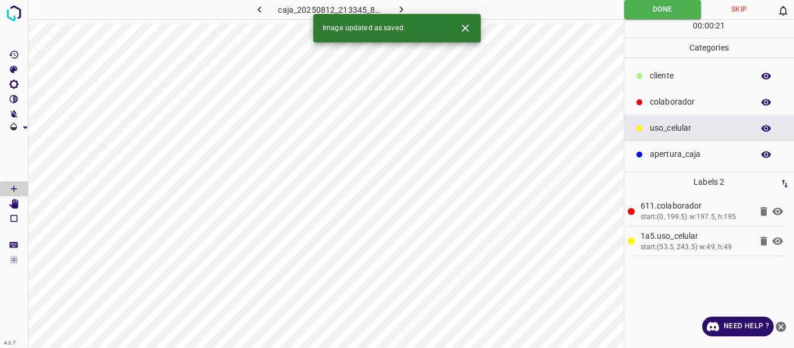
click at [400, 9] on icon "button" at bounding box center [401, 9] width 12 height 12
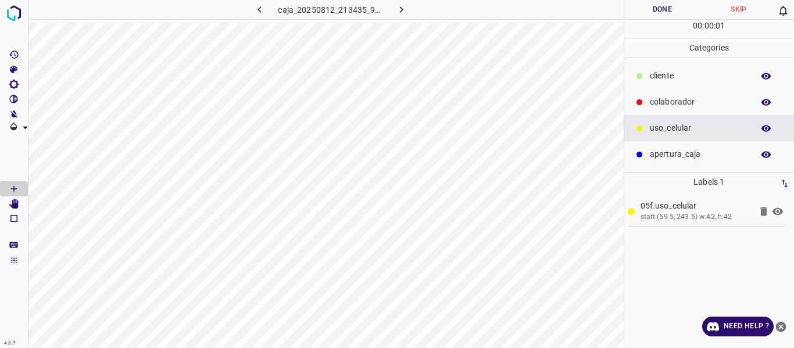
drag, startPoint x: 678, startPoint y: 95, endPoint x: 656, endPoint y: 100, distance: 22.6
click at [672, 97] on div "colaborador" at bounding box center [709, 102] width 170 height 26
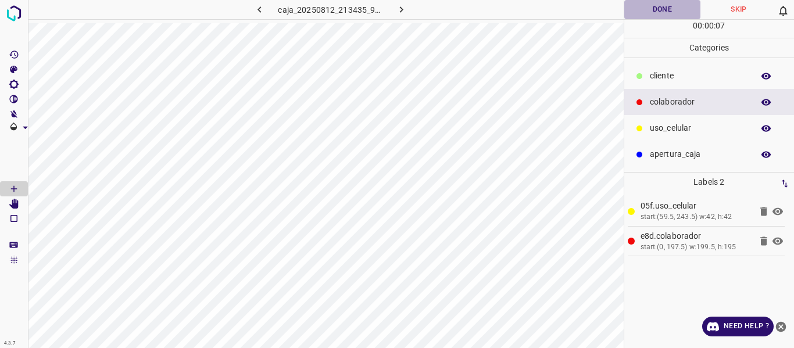
click at [662, 13] on button "Done" at bounding box center [662, 9] width 77 height 19
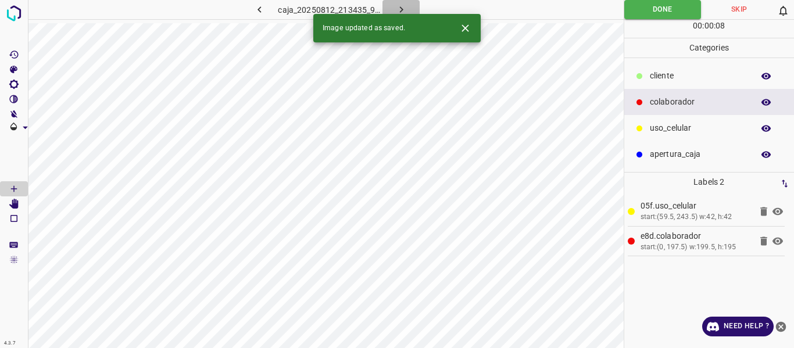
click at [403, 6] on icon "button" at bounding box center [401, 9] width 12 height 12
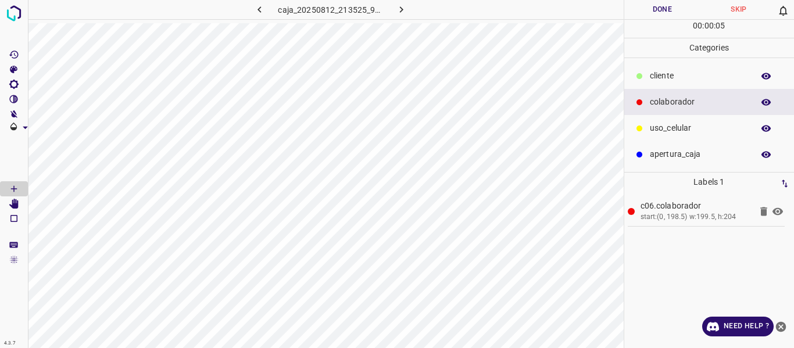
drag, startPoint x: 668, startPoint y: 129, endPoint x: 650, endPoint y: 131, distance: 17.6
click at [666, 129] on p "uso_celular" at bounding box center [699, 128] width 98 height 12
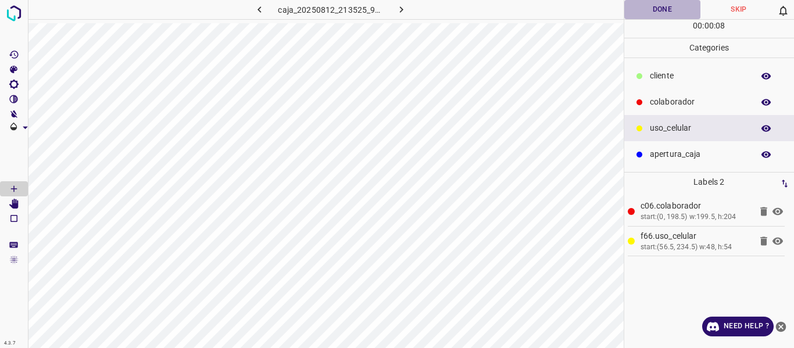
click at [660, 7] on button "Done" at bounding box center [662, 9] width 77 height 19
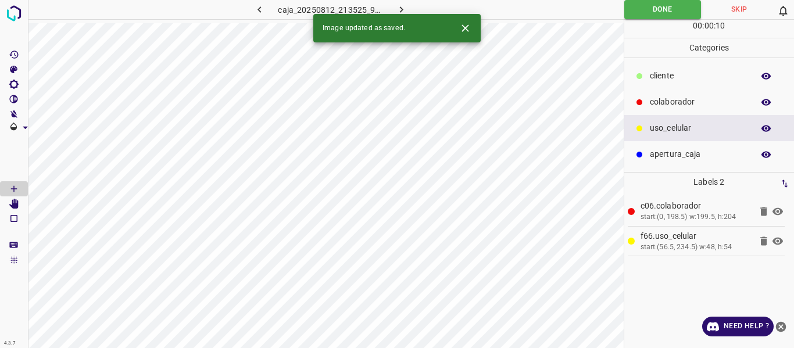
click at [409, 9] on button "button" at bounding box center [400, 9] width 37 height 19
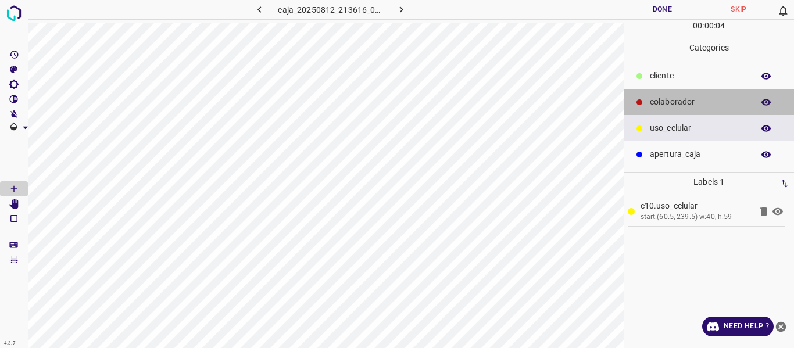
drag, startPoint x: 672, startPoint y: 99, endPoint x: 658, endPoint y: 102, distance: 14.4
click at [671, 100] on p "colaborador" at bounding box center [699, 102] width 98 height 12
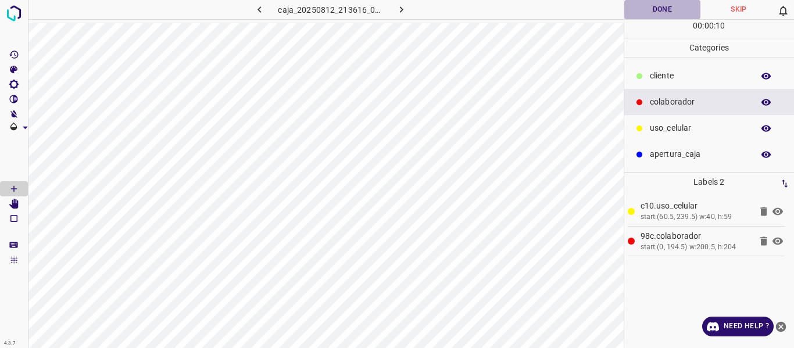
click at [657, 13] on button "Done" at bounding box center [662, 9] width 77 height 19
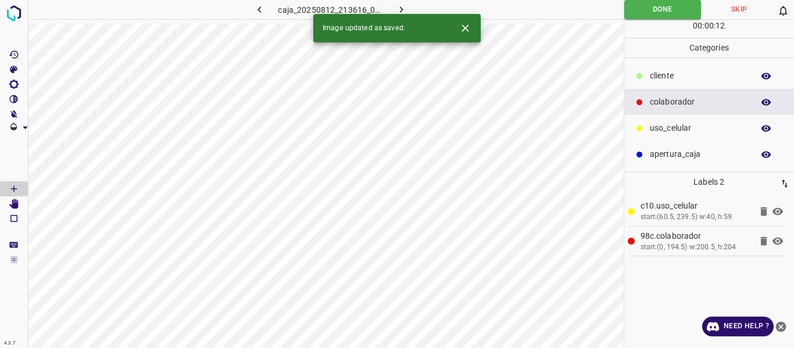
click at [403, 9] on icon "button" at bounding box center [401, 9] width 12 height 12
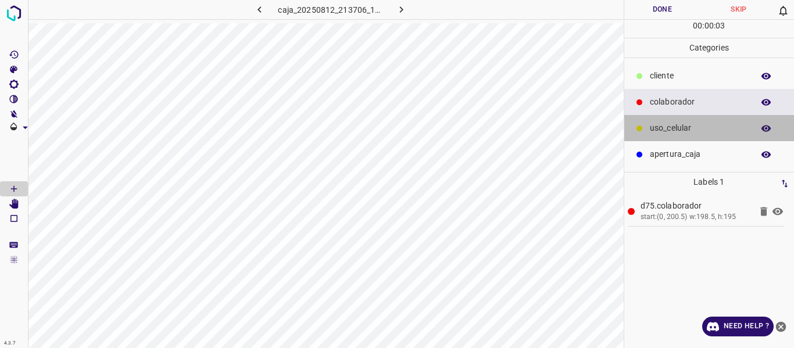
drag, startPoint x: 684, startPoint y: 130, endPoint x: 632, endPoint y: 130, distance: 51.7
click at [681, 130] on p "uso_celular" at bounding box center [699, 128] width 98 height 12
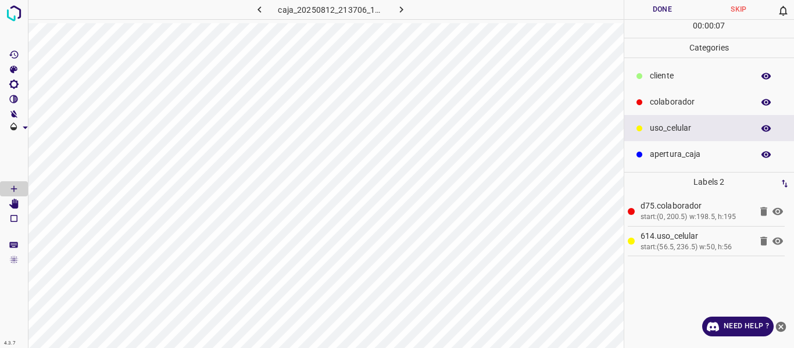
click at [653, 9] on button "Done" at bounding box center [662, 9] width 77 height 19
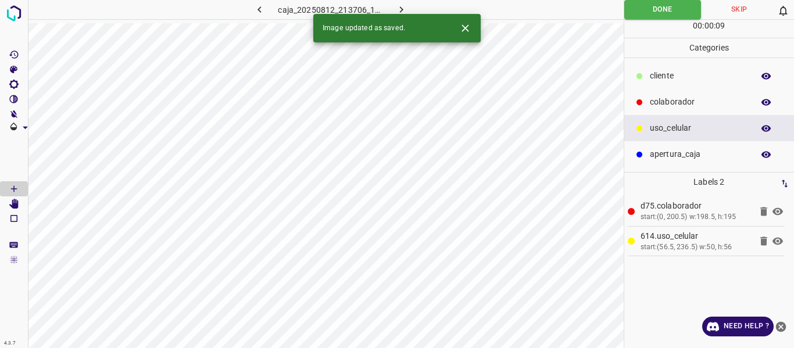
click at [405, 9] on icon "button" at bounding box center [401, 9] width 12 height 12
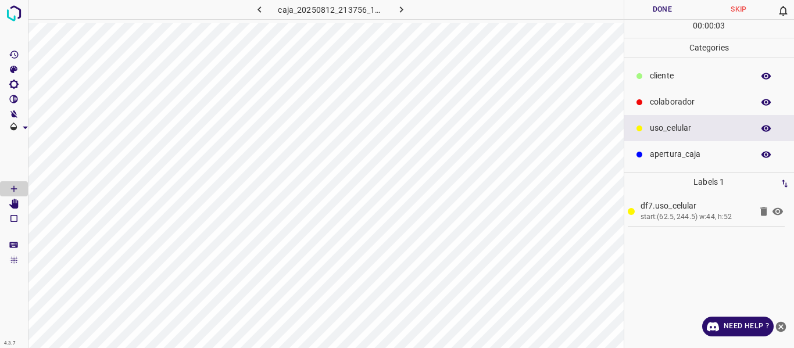
click at [661, 101] on p "colaborador" at bounding box center [699, 102] width 98 height 12
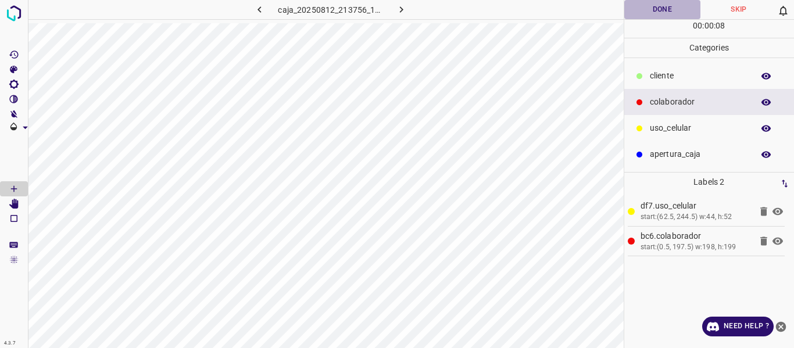
click at [652, 9] on button "Done" at bounding box center [662, 9] width 77 height 19
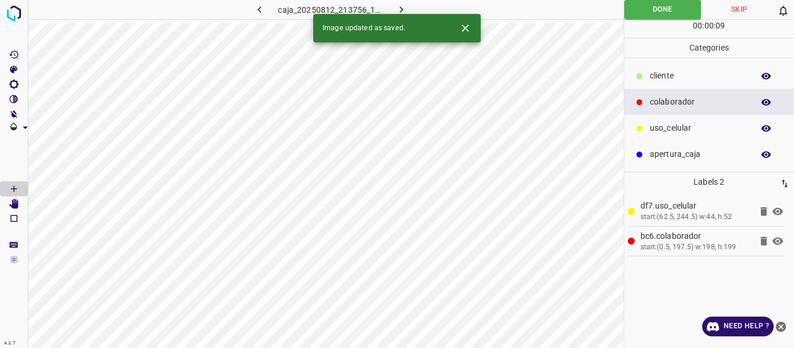
click at [405, 5] on icon "button" at bounding box center [401, 9] width 12 height 12
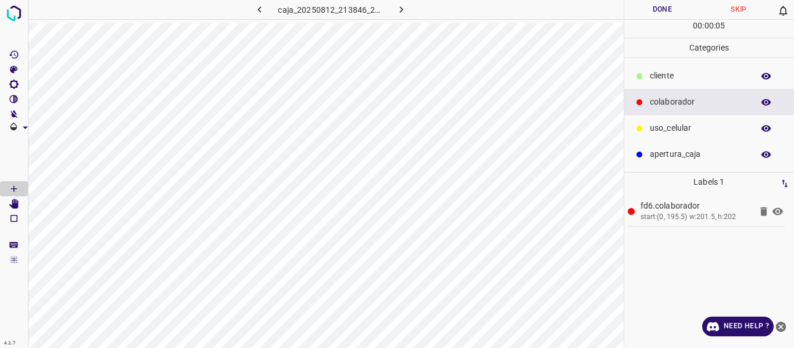
drag, startPoint x: 695, startPoint y: 129, endPoint x: 659, endPoint y: 132, distance: 36.2
click at [685, 131] on p "uso_celular" at bounding box center [699, 128] width 98 height 12
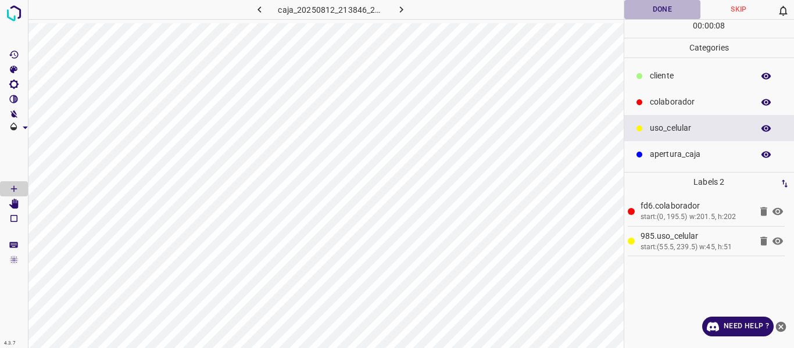
click at [653, 13] on button "Done" at bounding box center [662, 9] width 77 height 19
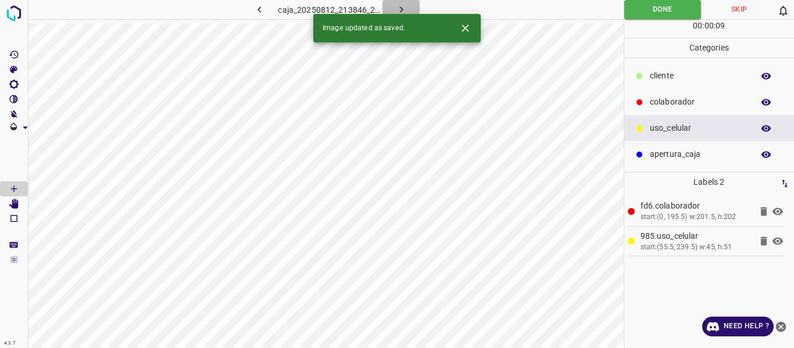
click at [399, 9] on icon "button" at bounding box center [401, 9] width 12 height 12
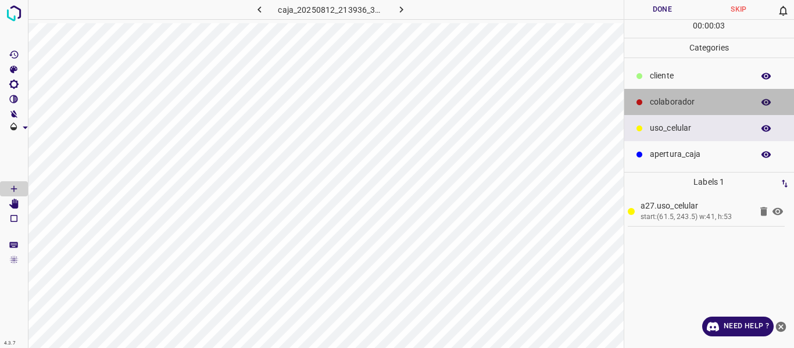
click at [656, 100] on p "colaborador" at bounding box center [699, 102] width 98 height 12
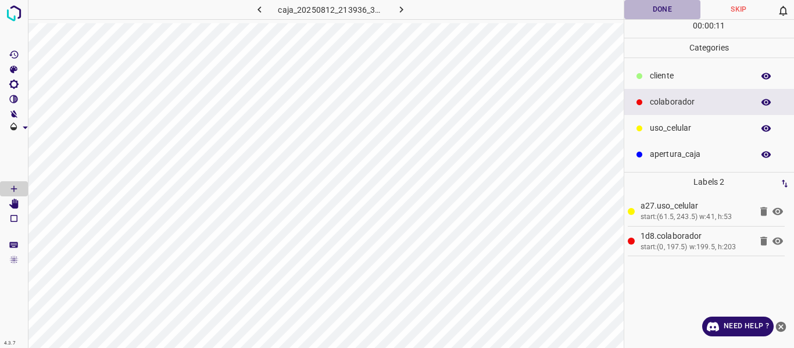
click at [657, 15] on button "Done" at bounding box center [662, 9] width 77 height 19
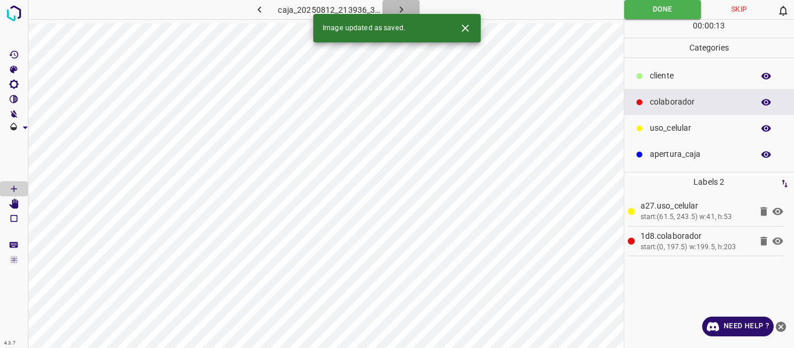
click at [400, 8] on icon "button" at bounding box center [400, 9] width 3 height 6
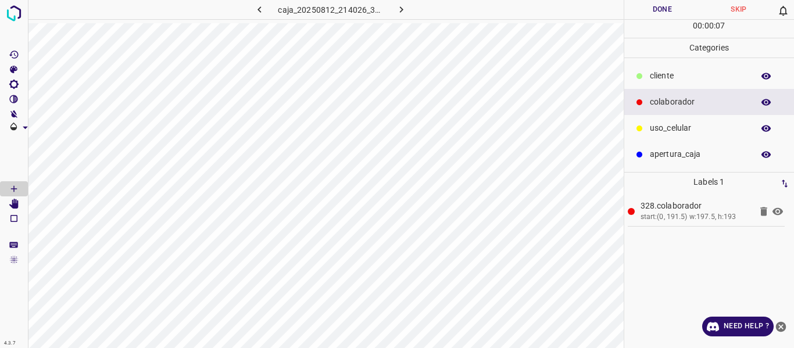
drag, startPoint x: 685, startPoint y: 123, endPoint x: 656, endPoint y: 130, distance: 29.3
click at [684, 123] on p "uso_celular" at bounding box center [699, 128] width 98 height 12
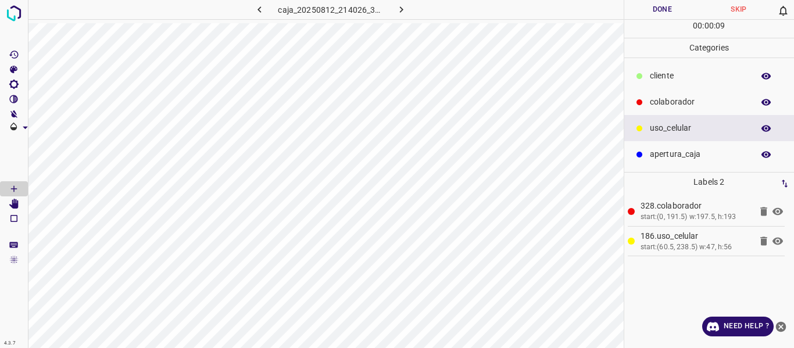
click at [648, 6] on button "Done" at bounding box center [662, 9] width 77 height 19
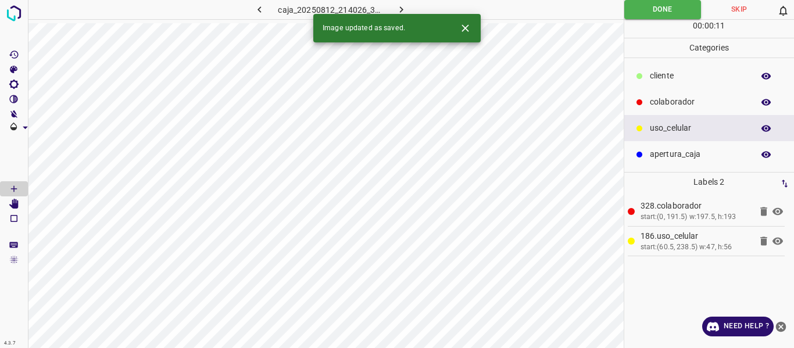
click at [404, 8] on icon "button" at bounding box center [401, 9] width 12 height 12
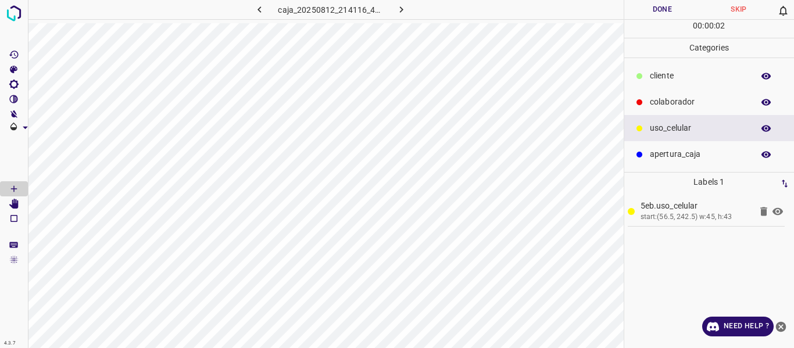
click at [669, 101] on p "colaborador" at bounding box center [699, 102] width 98 height 12
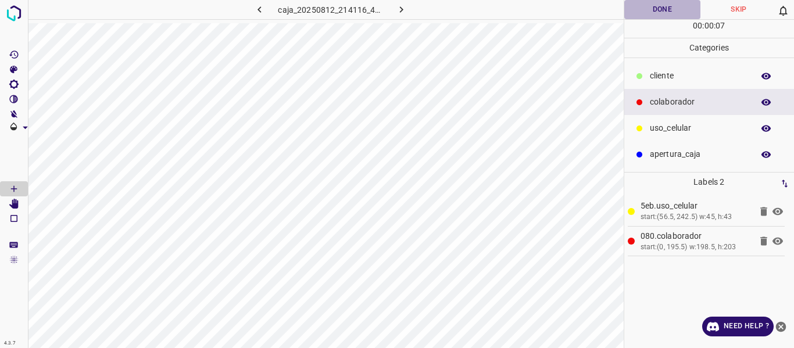
click at [640, 12] on button "Done" at bounding box center [662, 9] width 77 height 19
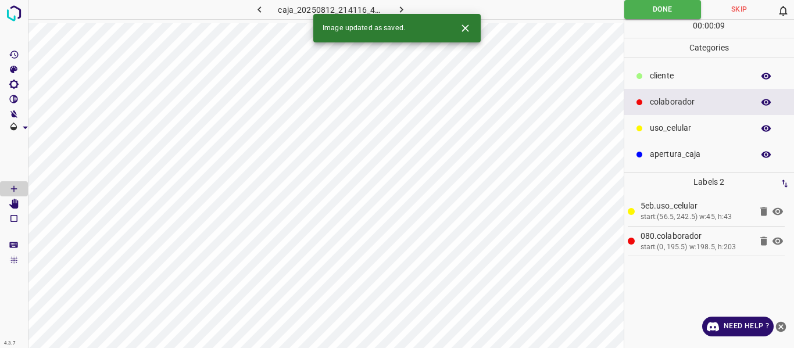
drag, startPoint x: 400, startPoint y: 8, endPoint x: 388, endPoint y: 1, distance: 14.9
click at [400, 9] on icon "button" at bounding box center [401, 9] width 12 height 12
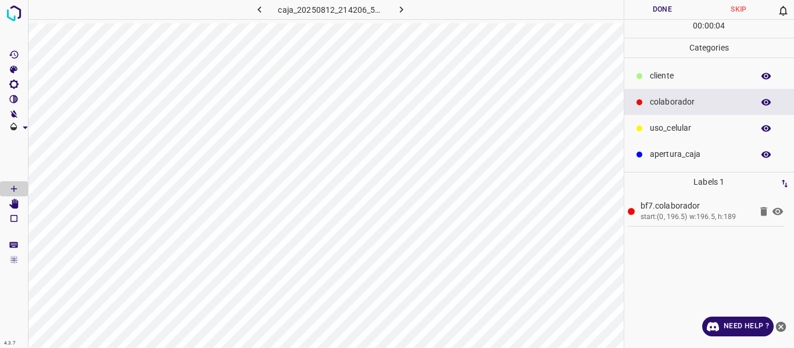
drag, startPoint x: 647, startPoint y: 124, endPoint x: 631, endPoint y: 128, distance: 16.8
click at [646, 124] on div "uso_celular" at bounding box center [709, 128] width 170 height 26
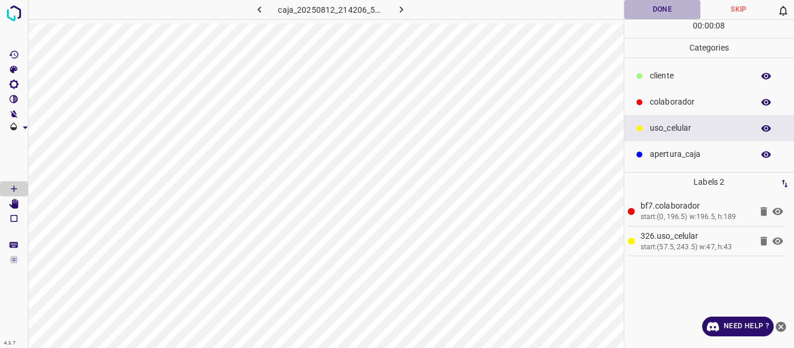
click at [643, 9] on button "Done" at bounding box center [662, 9] width 77 height 19
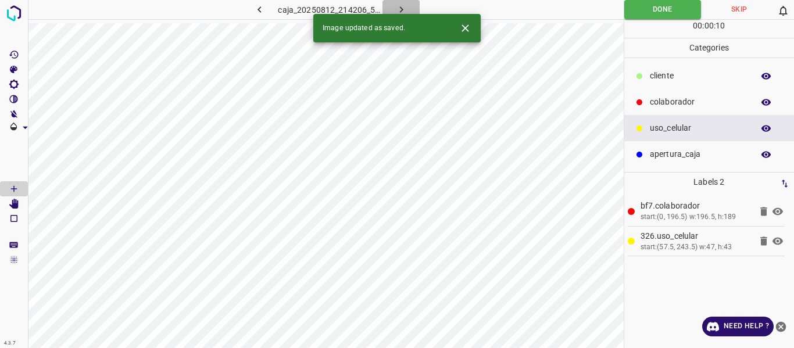
click at [407, 8] on button "button" at bounding box center [400, 9] width 37 height 19
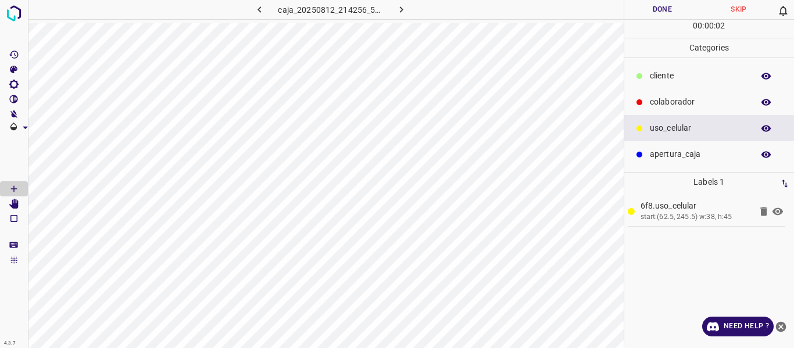
drag, startPoint x: 674, startPoint y: 103, endPoint x: 645, endPoint y: 110, distance: 29.3
click at [669, 103] on p "colaborador" at bounding box center [699, 102] width 98 height 12
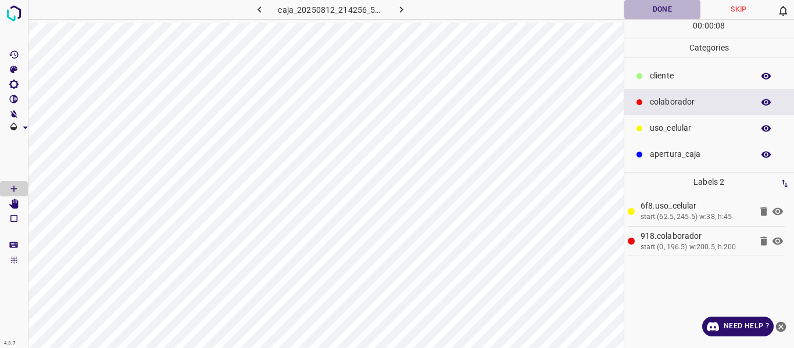
click at [649, 10] on button "Done" at bounding box center [662, 9] width 77 height 19
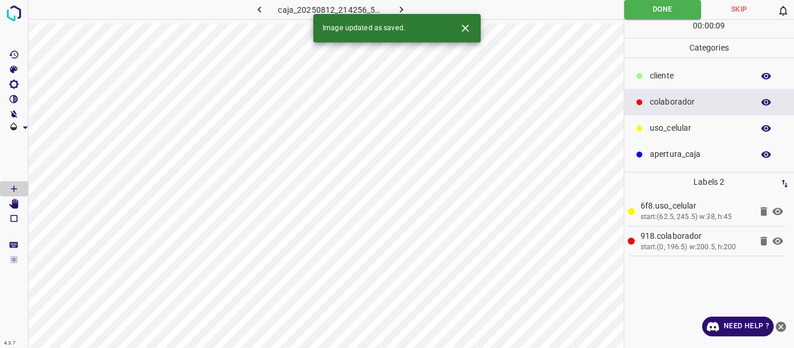
click at [407, 6] on button "button" at bounding box center [400, 9] width 37 height 19
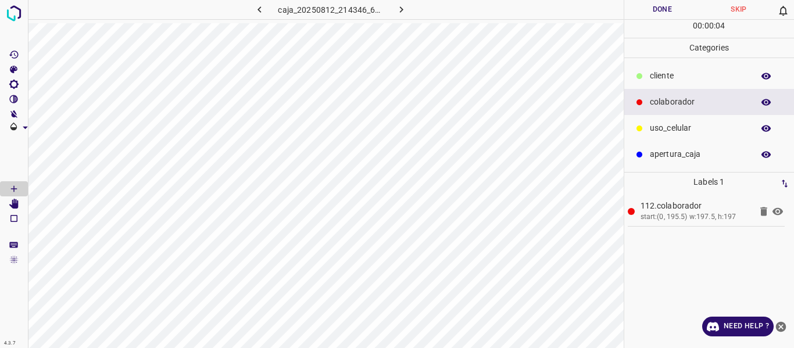
drag, startPoint x: 687, startPoint y: 131, endPoint x: 645, endPoint y: 137, distance: 42.2
click at [678, 133] on p "uso_celular" at bounding box center [699, 128] width 98 height 12
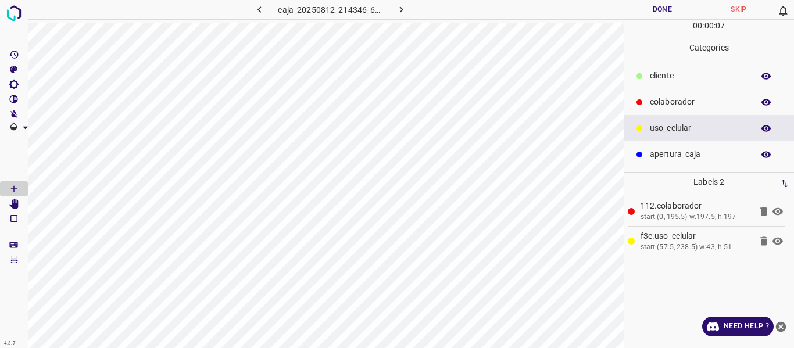
click at [627, 12] on button "Done" at bounding box center [662, 9] width 77 height 19
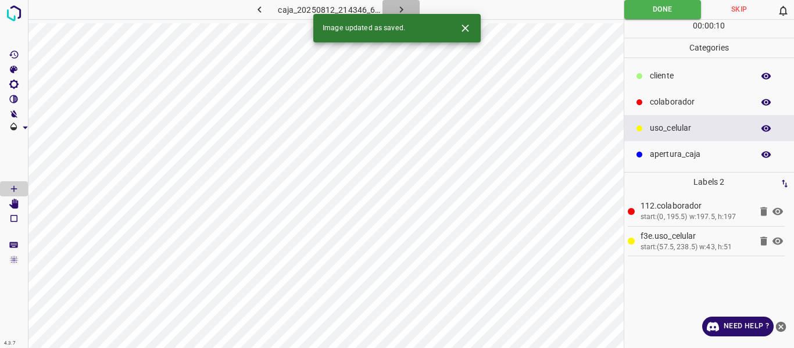
click at [394, 7] on button "button" at bounding box center [400, 9] width 37 height 19
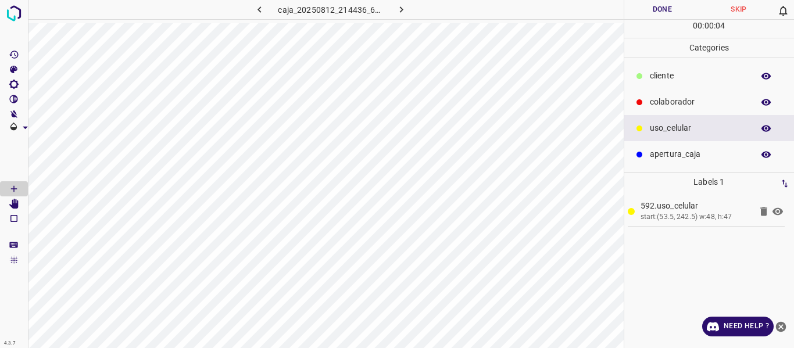
drag, startPoint x: 693, startPoint y: 105, endPoint x: 661, endPoint y: 111, distance: 32.5
click at [691, 105] on p "colaborador" at bounding box center [699, 102] width 98 height 12
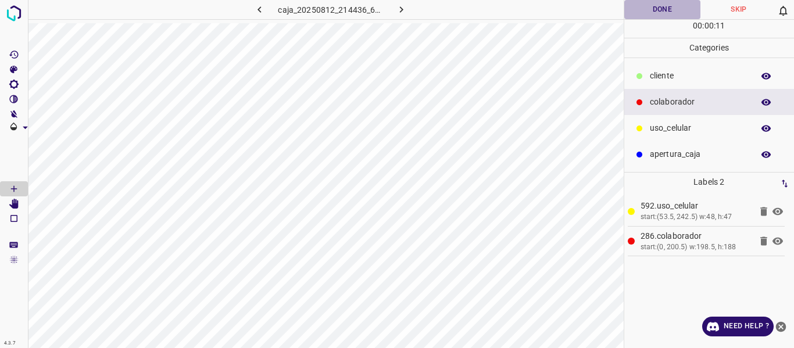
click at [653, 8] on button "Done" at bounding box center [662, 9] width 77 height 19
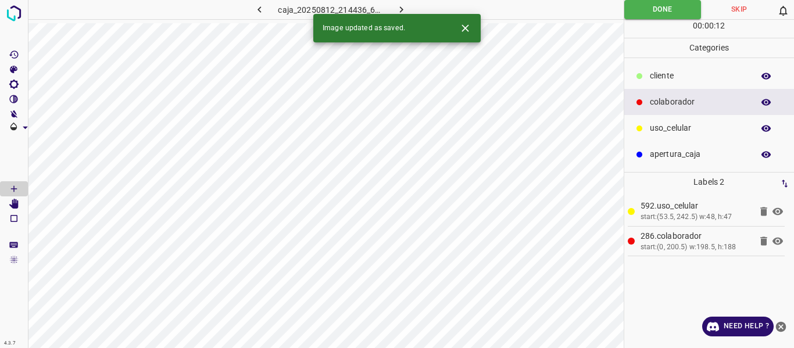
click at [402, 8] on icon "button" at bounding box center [401, 9] width 12 height 12
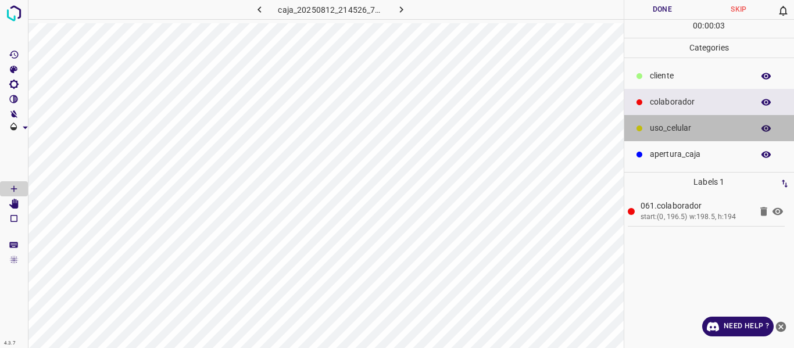
drag, startPoint x: 677, startPoint y: 126, endPoint x: 661, endPoint y: 126, distance: 16.3
click at [676, 126] on p "uso_celular" at bounding box center [699, 128] width 98 height 12
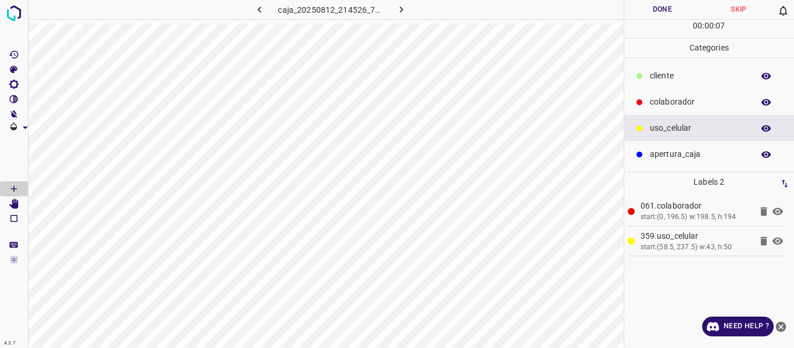
click at [667, 15] on button "Done" at bounding box center [662, 9] width 77 height 19
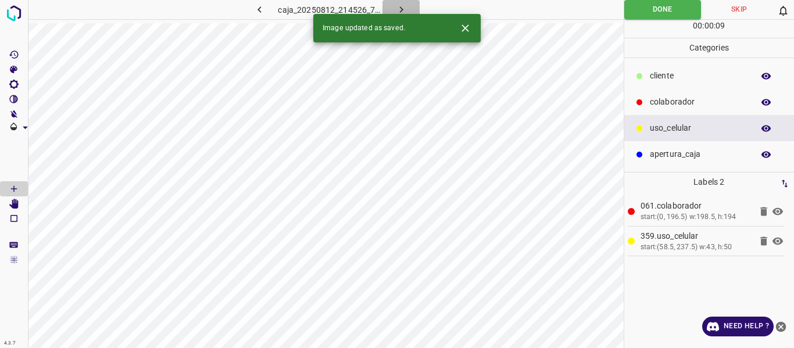
click at [396, 10] on icon "button" at bounding box center [401, 9] width 12 height 12
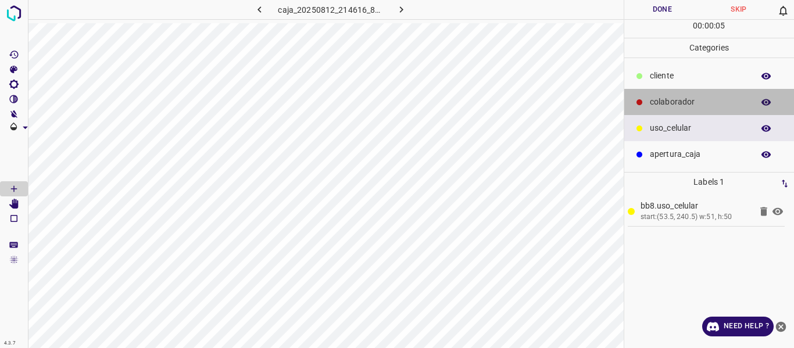
click at [659, 105] on p "colaborador" at bounding box center [699, 102] width 98 height 12
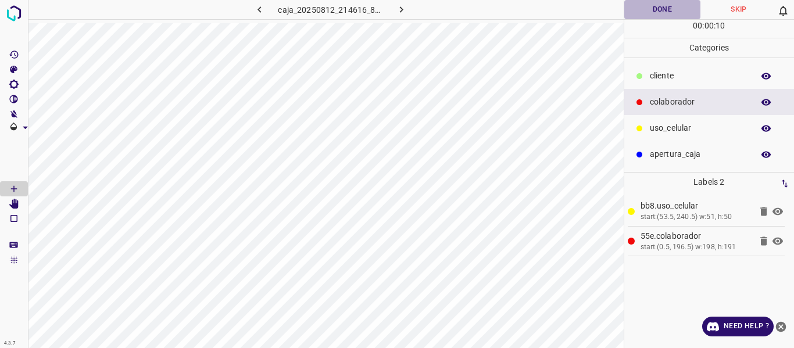
click at [668, 12] on button "Done" at bounding box center [662, 9] width 77 height 19
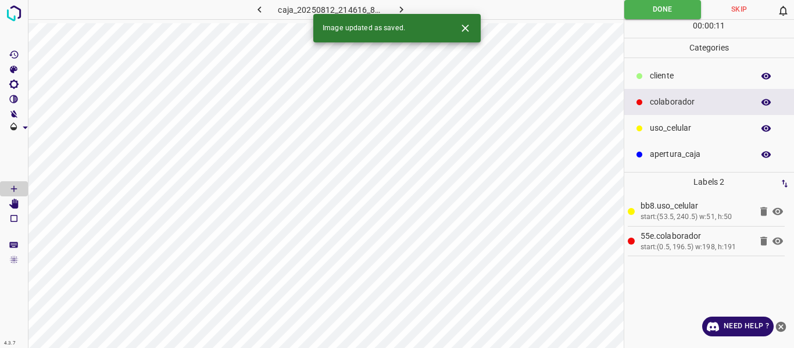
click at [402, 8] on icon "button" at bounding box center [401, 9] width 12 height 12
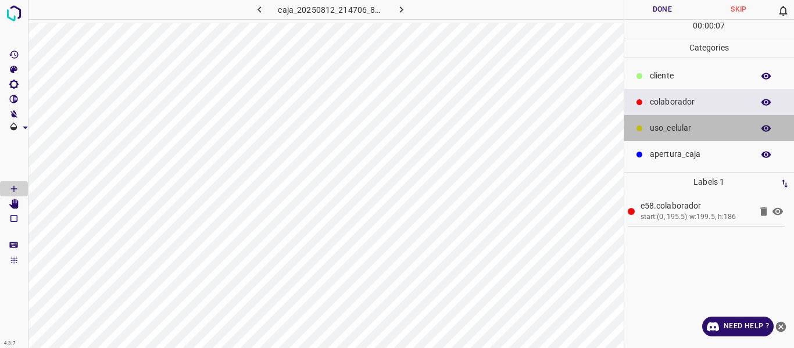
click at [657, 128] on p "uso_celular" at bounding box center [699, 128] width 98 height 12
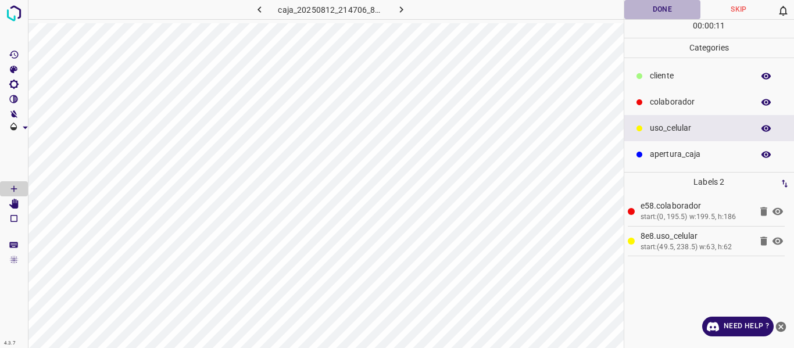
click at [644, 6] on button "Done" at bounding box center [662, 9] width 77 height 19
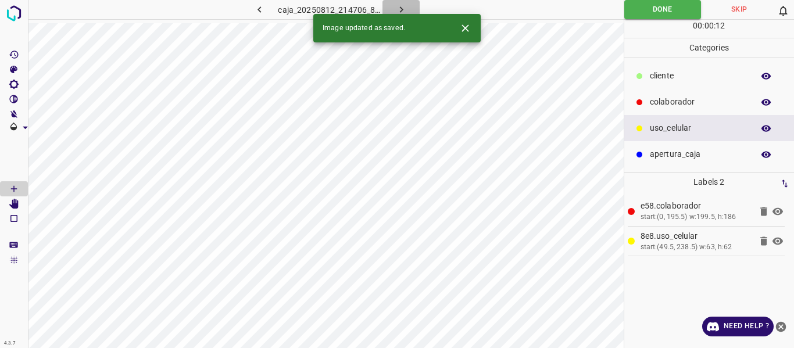
click at [399, 6] on icon "button" at bounding box center [401, 9] width 12 height 12
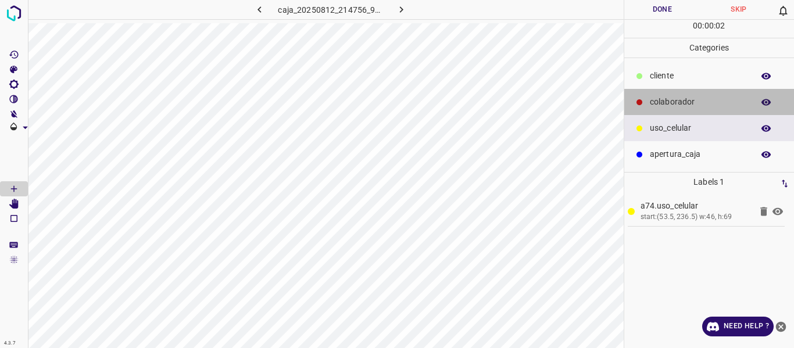
click at [678, 105] on p "colaborador" at bounding box center [699, 102] width 98 height 12
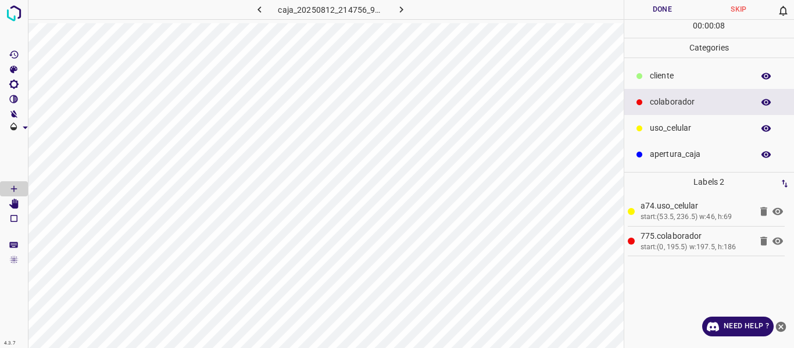
click at [655, 12] on button "Done" at bounding box center [662, 9] width 77 height 19
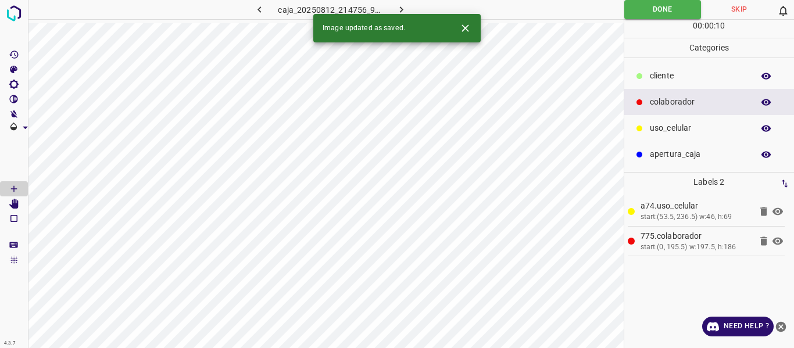
click at [403, 9] on icon "button" at bounding box center [401, 9] width 12 height 12
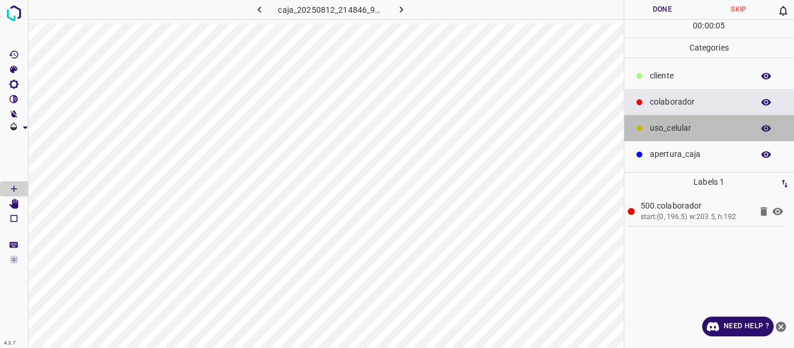
drag, startPoint x: 662, startPoint y: 126, endPoint x: 625, endPoint y: 127, distance: 37.2
click at [653, 126] on p "uso_celular" at bounding box center [699, 128] width 98 height 12
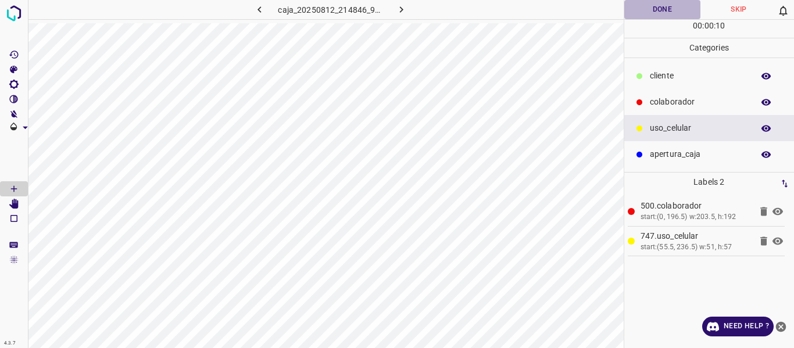
click at [668, 11] on button "Done" at bounding box center [662, 9] width 77 height 19
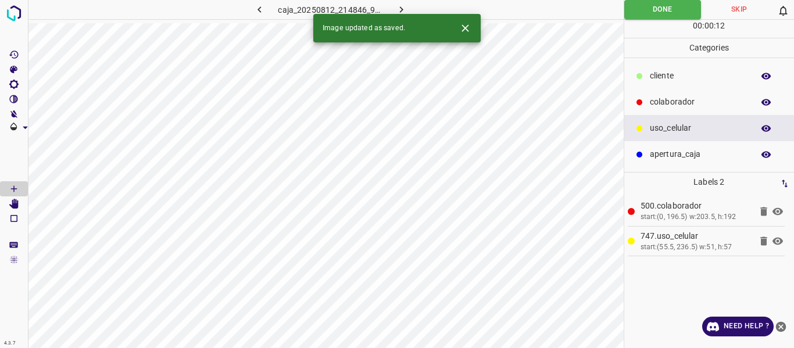
click at [404, 9] on icon "button" at bounding box center [401, 9] width 12 height 12
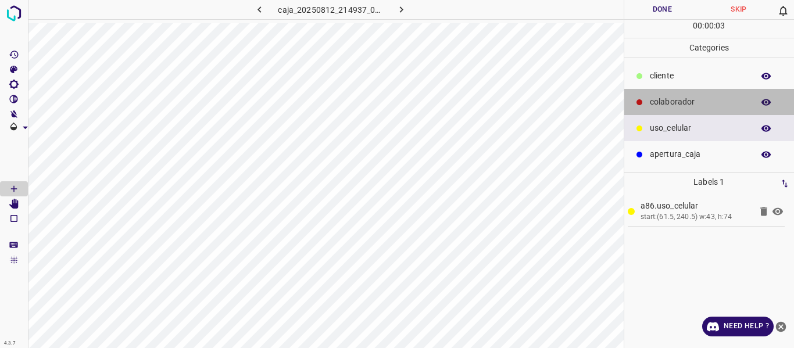
drag, startPoint x: 653, startPoint y: 102, endPoint x: 633, endPoint y: 110, distance: 21.6
click at [653, 102] on p "colaborador" at bounding box center [699, 102] width 98 height 12
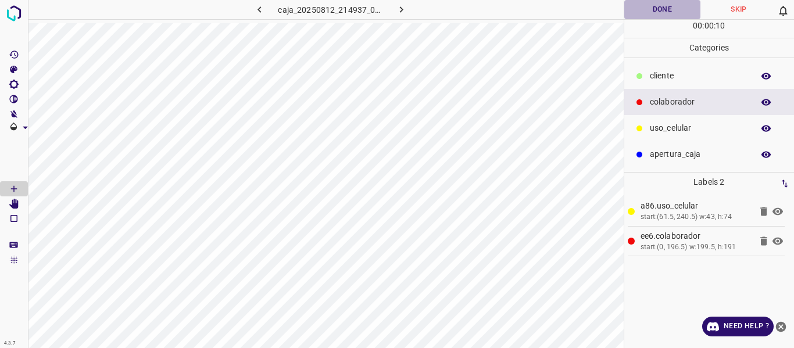
click at [667, 9] on button "Done" at bounding box center [662, 9] width 77 height 19
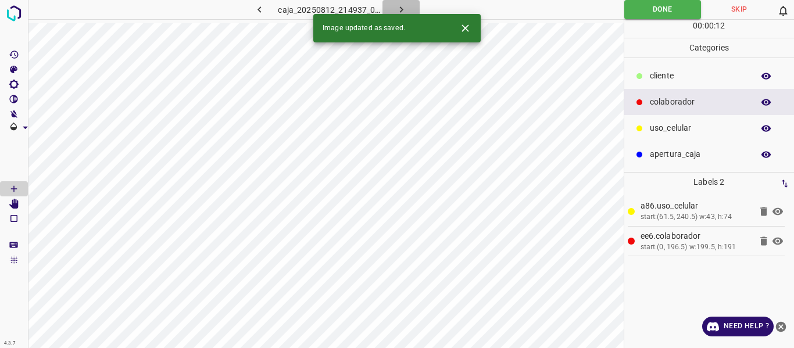
click at [405, 6] on icon "button" at bounding box center [401, 9] width 12 height 12
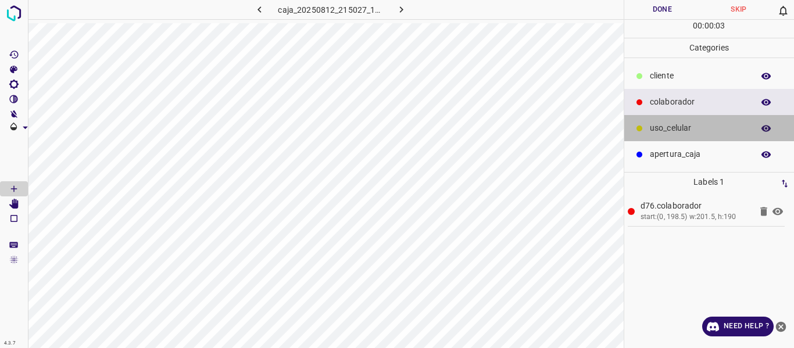
click at [670, 125] on p "uso_celular" at bounding box center [699, 128] width 98 height 12
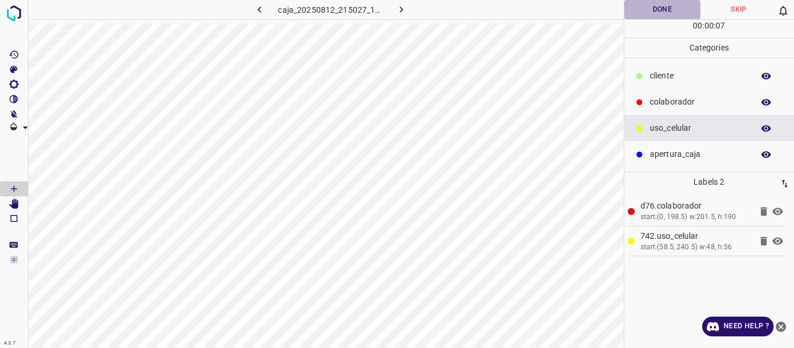
click at [664, 8] on button "Done" at bounding box center [662, 9] width 77 height 19
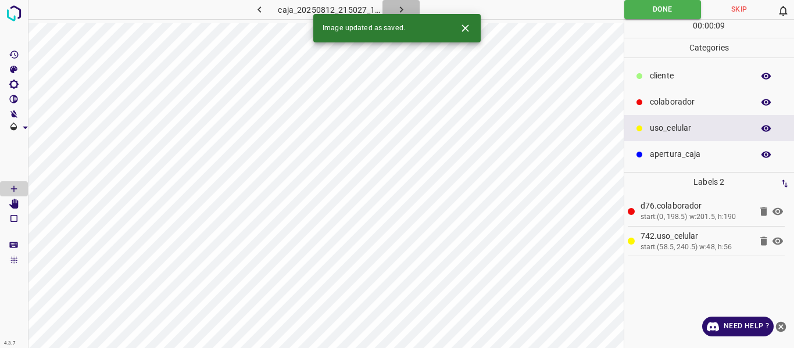
click at [398, 6] on icon "button" at bounding box center [401, 9] width 12 height 12
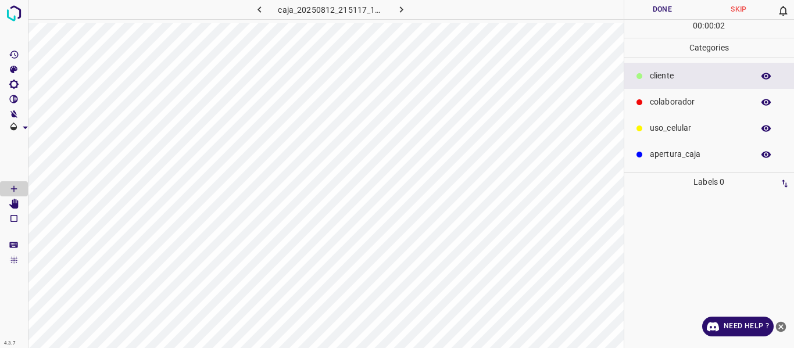
click at [658, 103] on p "colaborador" at bounding box center [699, 102] width 98 height 12
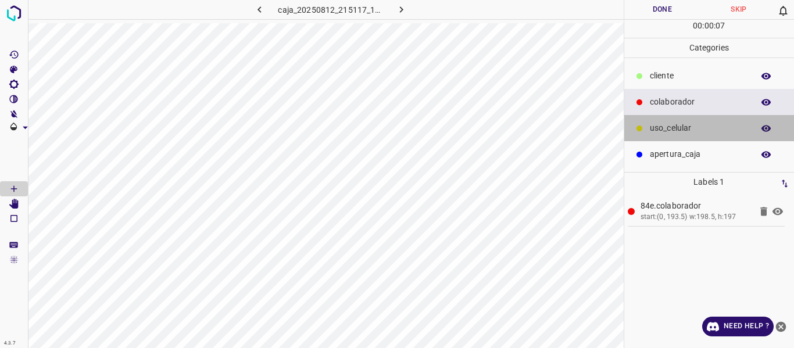
drag, startPoint x: 684, startPoint y: 129, endPoint x: 649, endPoint y: 128, distance: 34.9
click at [682, 128] on p "uso_celular" at bounding box center [699, 128] width 98 height 12
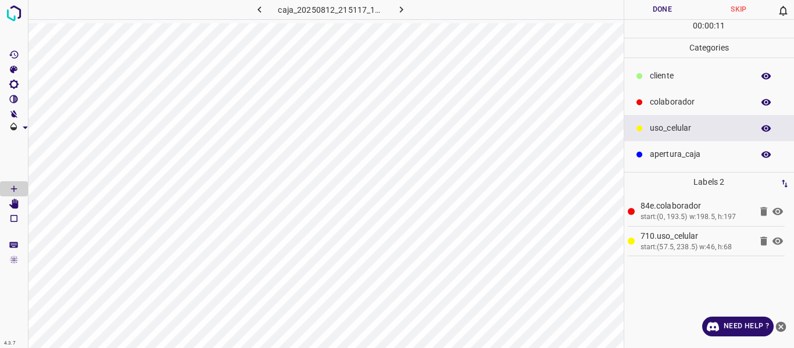
click at [640, 10] on button "Done" at bounding box center [662, 9] width 77 height 19
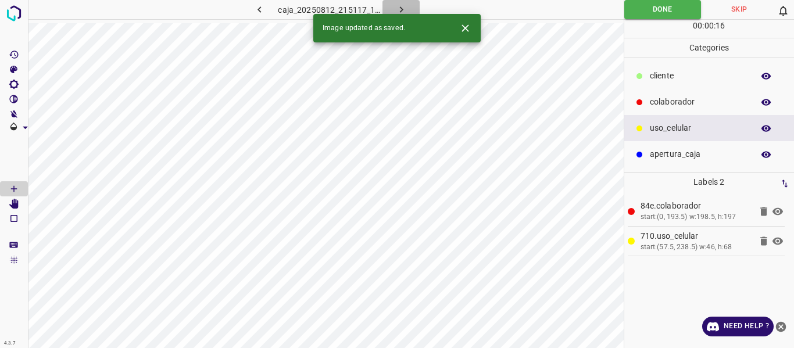
click at [400, 8] on icon "button" at bounding box center [401, 9] width 12 height 12
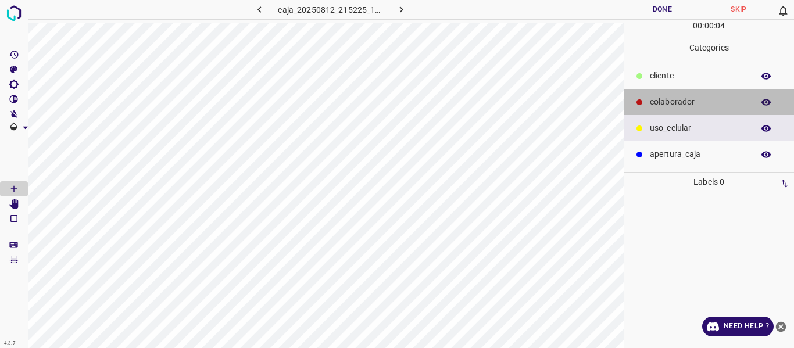
click at [671, 102] on p "colaborador" at bounding box center [699, 102] width 98 height 12
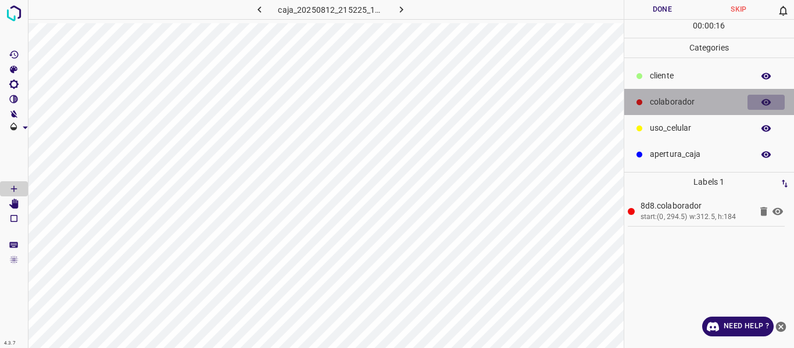
click at [762, 101] on icon "button" at bounding box center [766, 102] width 10 height 10
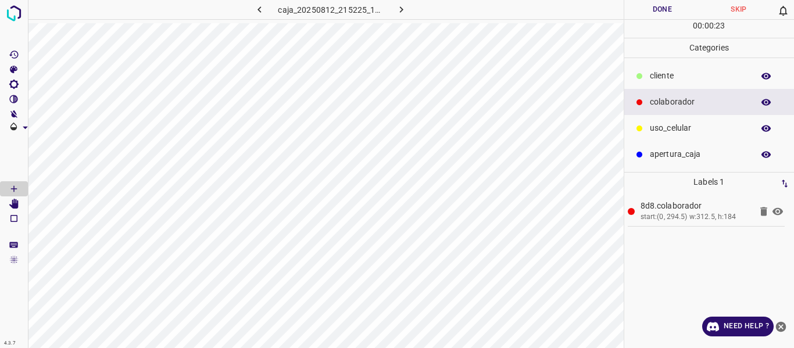
click at [645, 13] on button "Done" at bounding box center [662, 9] width 77 height 19
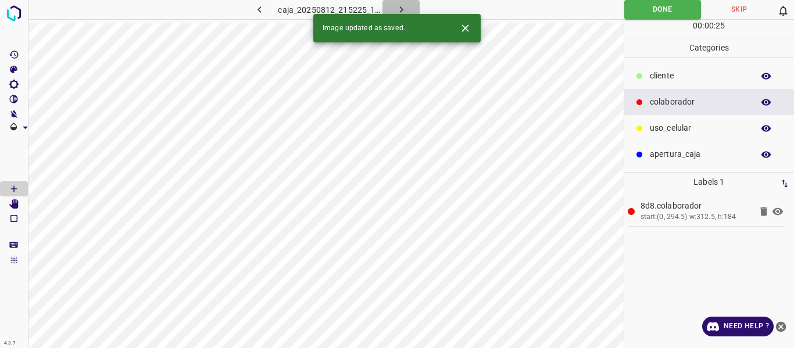
click at [399, 5] on icon "button" at bounding box center [401, 9] width 12 height 12
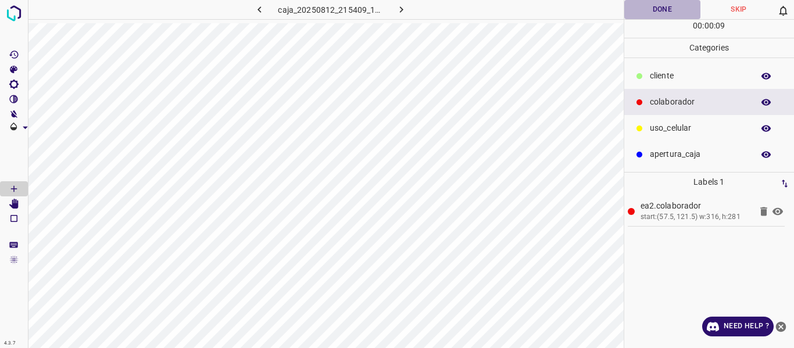
click at [643, 6] on button "Done" at bounding box center [662, 9] width 77 height 19
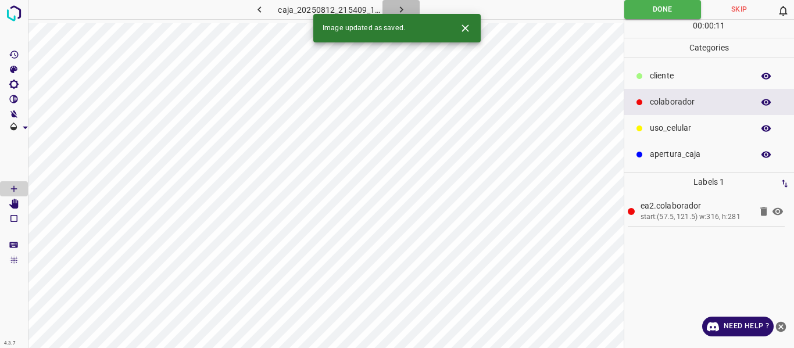
click at [398, 7] on icon "button" at bounding box center [401, 9] width 12 height 12
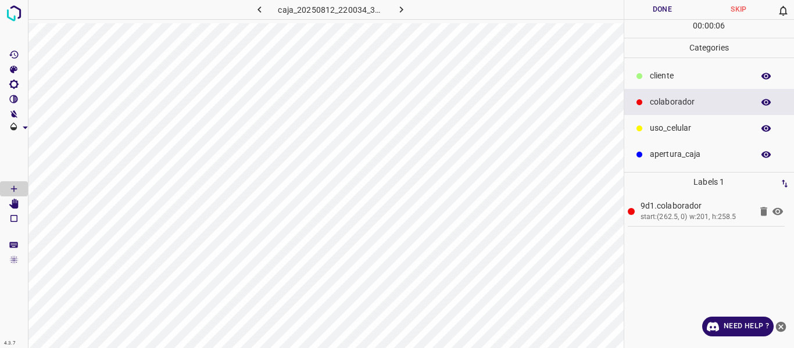
click at [664, 76] on p "​​cliente" at bounding box center [699, 76] width 98 height 12
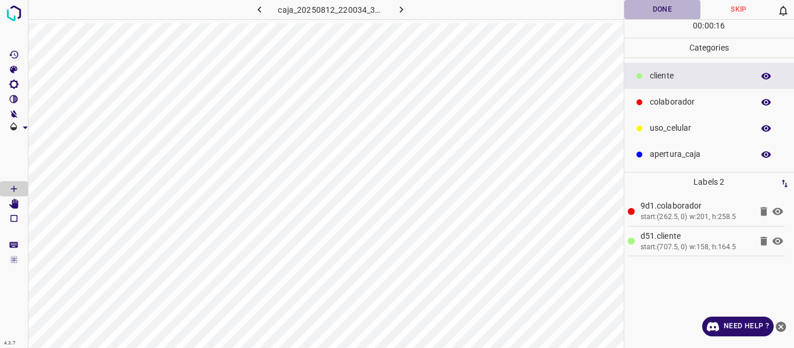
click at [660, 12] on button "Done" at bounding box center [662, 9] width 77 height 19
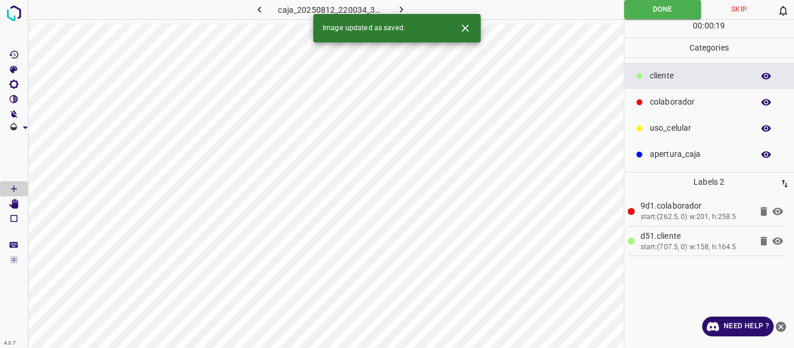
click at [402, 8] on icon "button" at bounding box center [401, 9] width 12 height 12
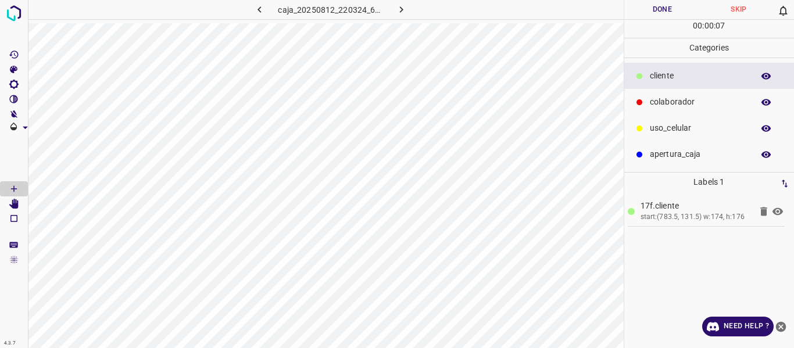
click at [663, 101] on p "colaborador" at bounding box center [699, 102] width 98 height 12
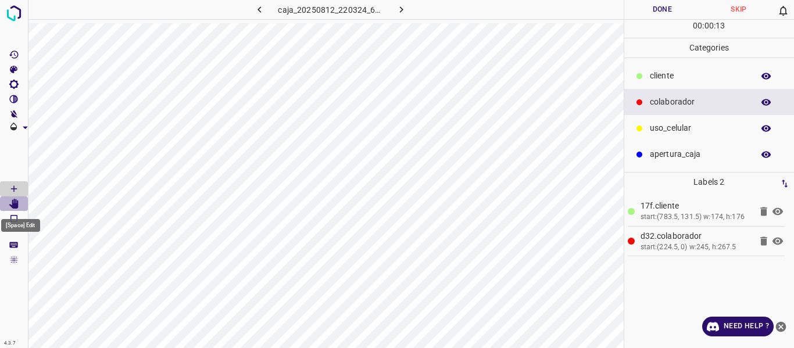
drag, startPoint x: 11, startPoint y: 205, endPoint x: 17, endPoint y: 205, distance: 6.4
click at [17, 205] on icon "[Space] Edit" at bounding box center [13, 204] width 9 height 10
drag, startPoint x: 685, startPoint y: 125, endPoint x: 642, endPoint y: 135, distance: 44.8
click at [685, 126] on p "uso_celular" at bounding box center [699, 128] width 98 height 12
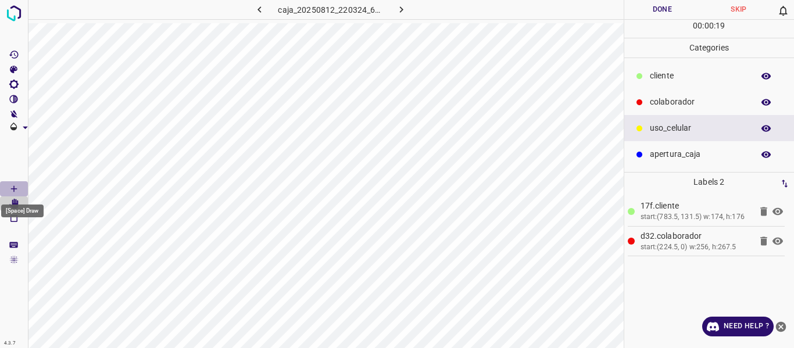
click at [16, 191] on icon "[Space] Draw" at bounding box center [14, 189] width 10 height 10
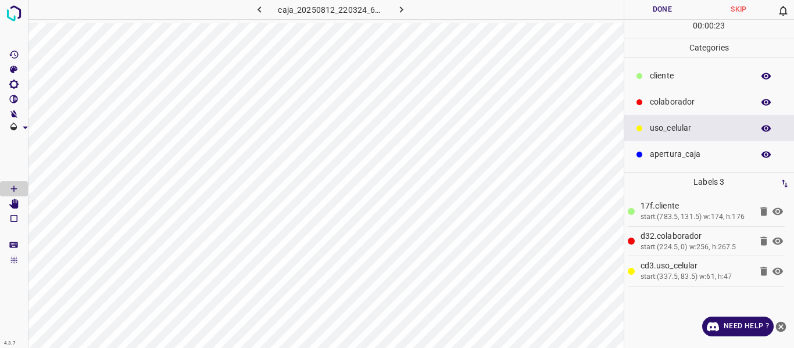
click at [656, 10] on button "Done" at bounding box center [662, 9] width 77 height 19
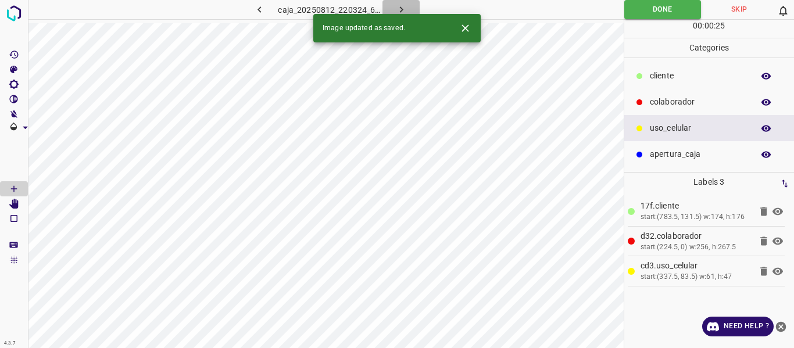
click at [399, 4] on icon "button" at bounding box center [401, 9] width 12 height 12
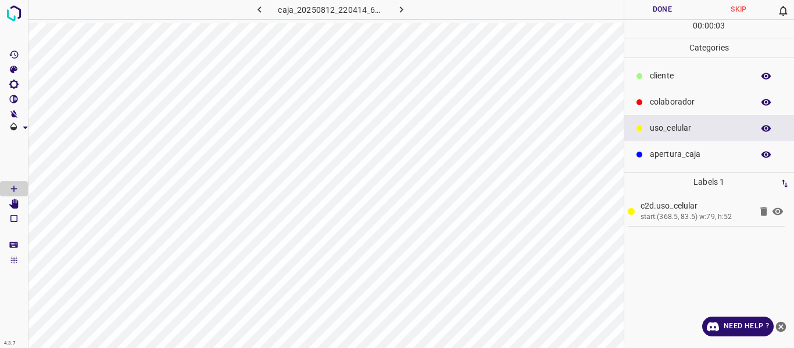
click at [680, 102] on p "colaborador" at bounding box center [699, 102] width 98 height 12
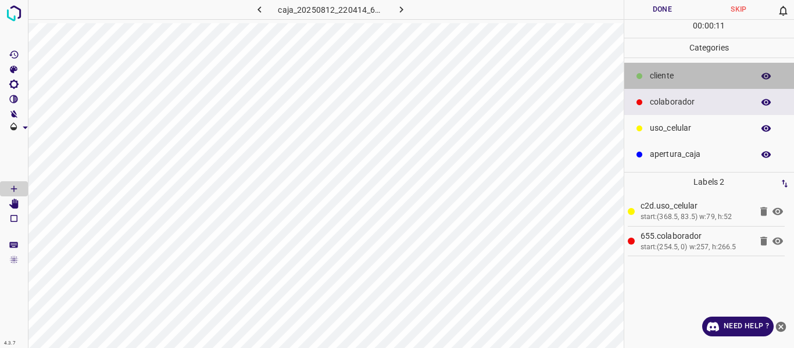
drag, startPoint x: 673, startPoint y: 72, endPoint x: 634, endPoint y: 96, distance: 46.2
click at [670, 74] on p "​​cliente" at bounding box center [699, 76] width 98 height 12
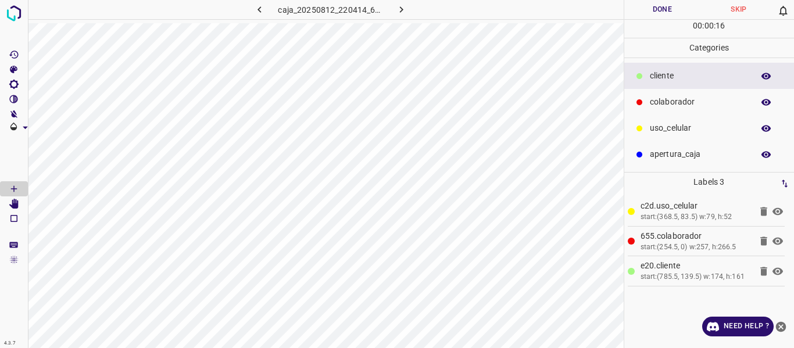
click at [638, 17] on button "Done" at bounding box center [662, 9] width 77 height 19
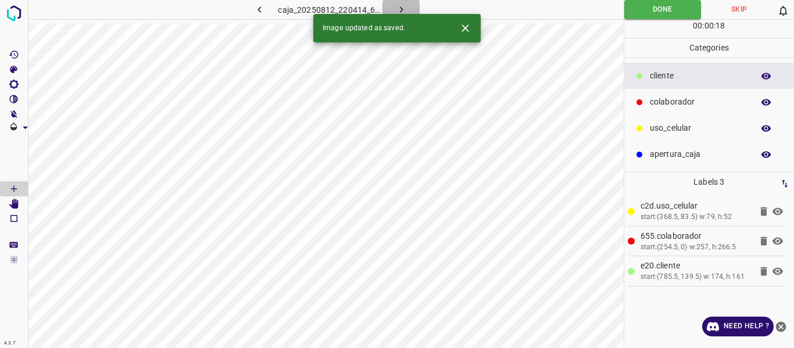
click at [403, 6] on icon "button" at bounding box center [401, 9] width 12 height 12
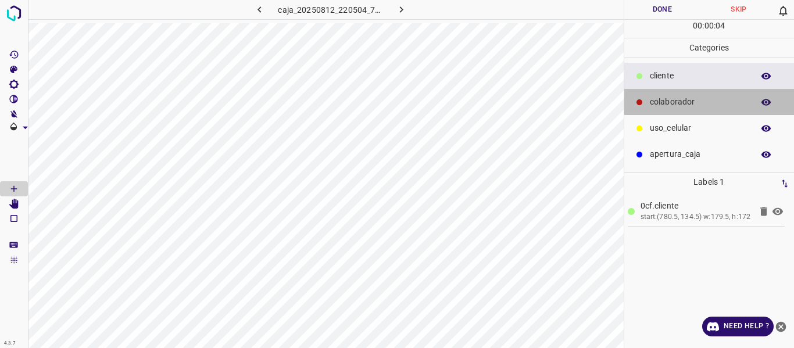
click at [666, 103] on p "colaborador" at bounding box center [699, 102] width 98 height 12
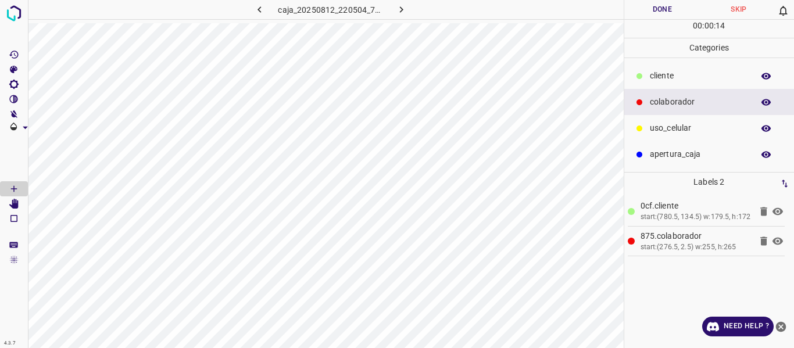
drag, startPoint x: 664, startPoint y: 128, endPoint x: 636, endPoint y: 131, distance: 27.4
click at [661, 130] on p "uso_celular" at bounding box center [699, 128] width 98 height 12
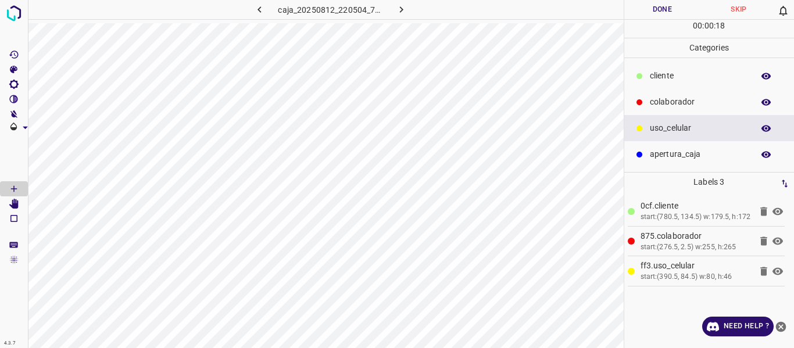
click at [644, 9] on button "Done" at bounding box center [662, 9] width 77 height 19
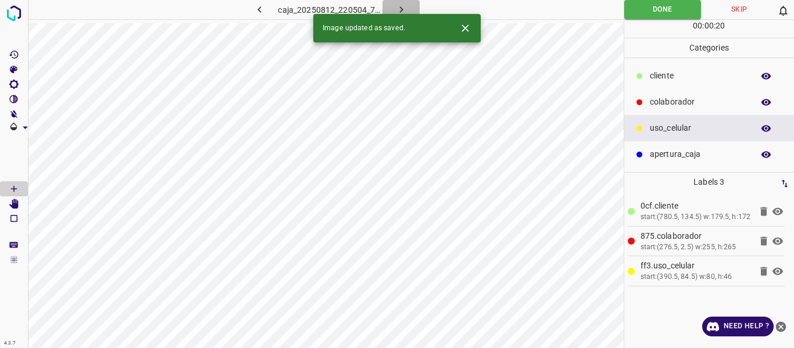
click at [405, 6] on icon "button" at bounding box center [401, 9] width 12 height 12
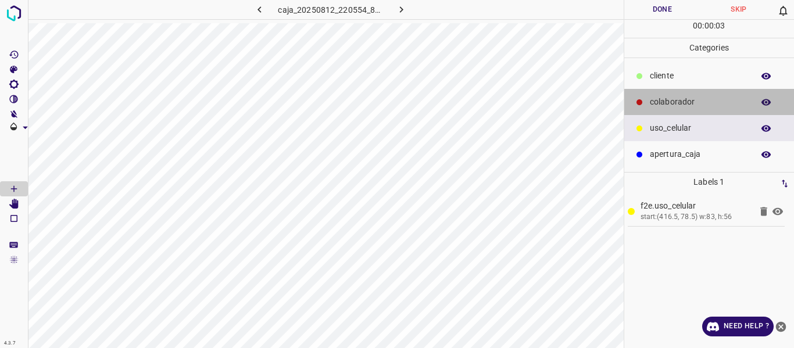
click at [668, 106] on p "colaborador" at bounding box center [699, 102] width 98 height 12
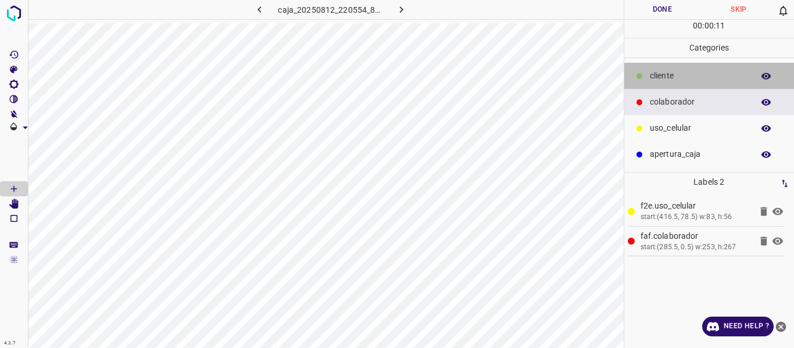
drag, startPoint x: 655, startPoint y: 73, endPoint x: 636, endPoint y: 80, distance: 20.1
click at [653, 73] on p "​​cliente" at bounding box center [699, 76] width 98 height 12
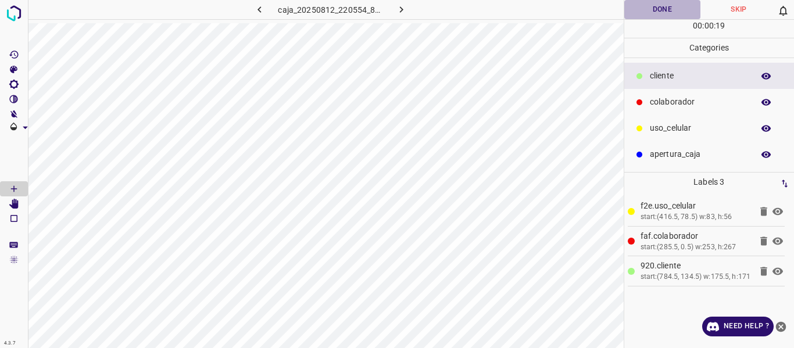
click at [643, 13] on button "Done" at bounding box center [662, 9] width 77 height 19
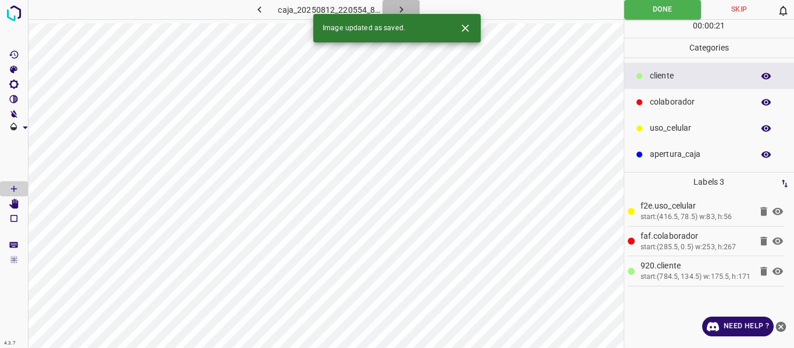
click at [399, 9] on icon "button" at bounding box center [401, 9] width 12 height 12
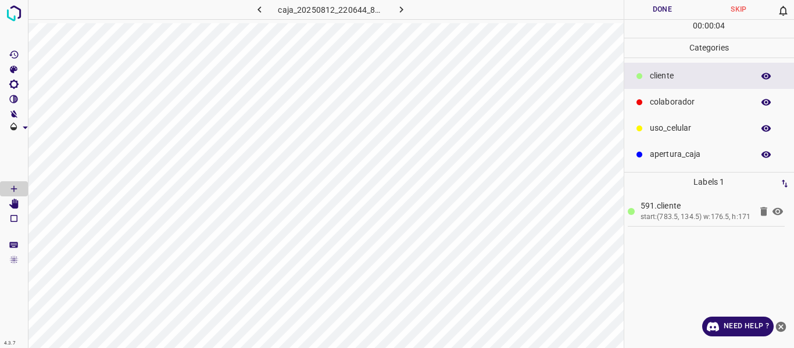
click at [670, 100] on p "colaborador" at bounding box center [699, 102] width 98 height 12
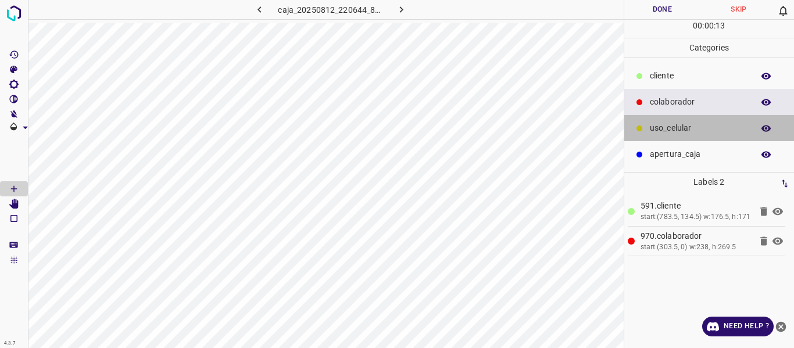
drag, startPoint x: 669, startPoint y: 123, endPoint x: 646, endPoint y: 126, distance: 23.5
click at [667, 125] on p "uso_celular" at bounding box center [699, 128] width 98 height 12
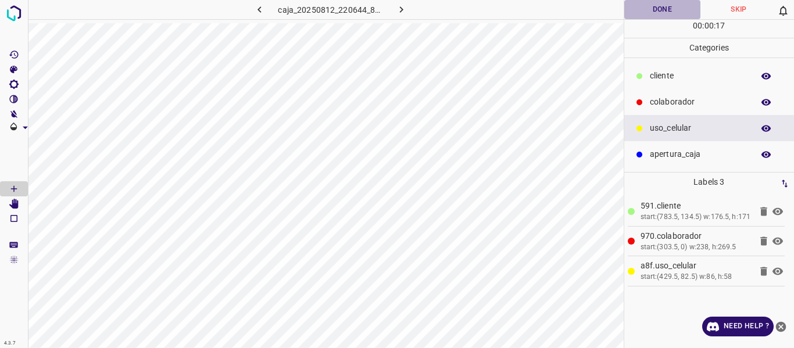
click at [649, 9] on button "Done" at bounding box center [662, 9] width 77 height 19
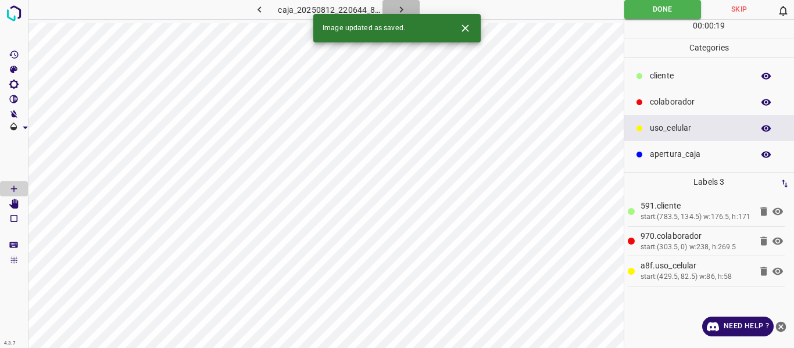
click at [395, 10] on icon "button" at bounding box center [401, 9] width 12 height 12
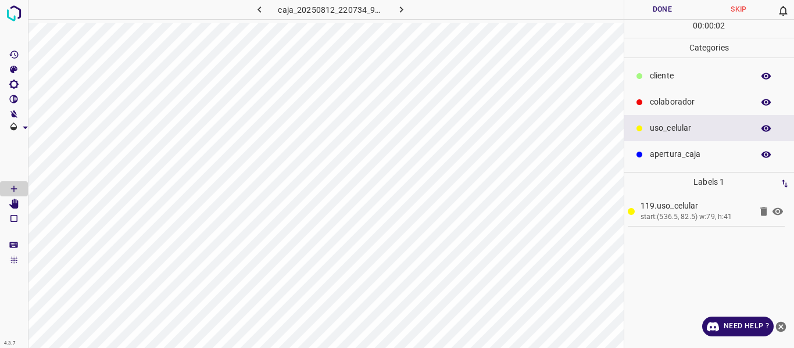
drag, startPoint x: 677, startPoint y: 97, endPoint x: 640, endPoint y: 98, distance: 36.6
click at [674, 98] on p "colaborador" at bounding box center [699, 102] width 98 height 12
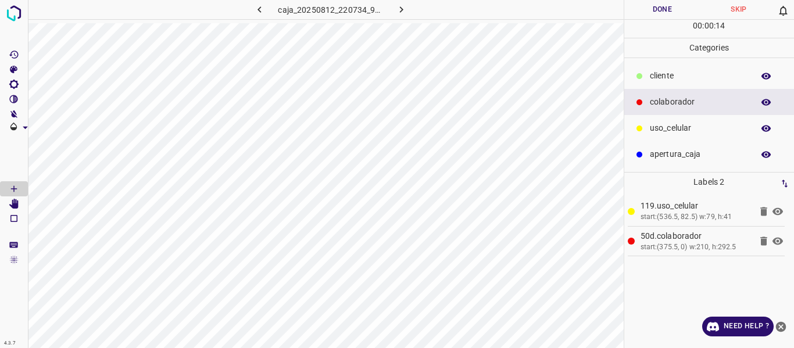
drag, startPoint x: 660, startPoint y: 74, endPoint x: 638, endPoint y: 82, distance: 23.3
click at [654, 76] on p "​​cliente" at bounding box center [699, 76] width 98 height 12
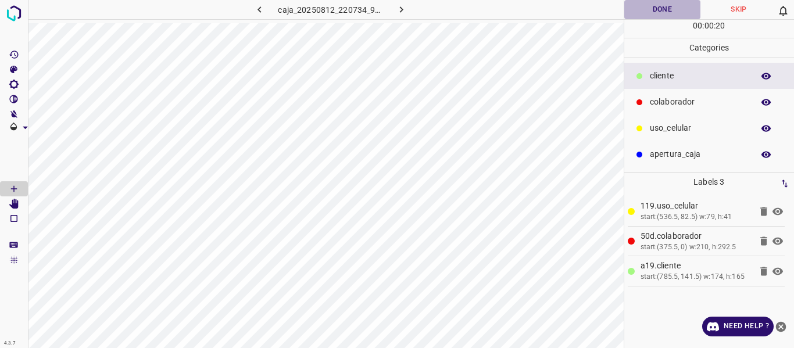
click at [648, 2] on button "Done" at bounding box center [662, 9] width 77 height 19
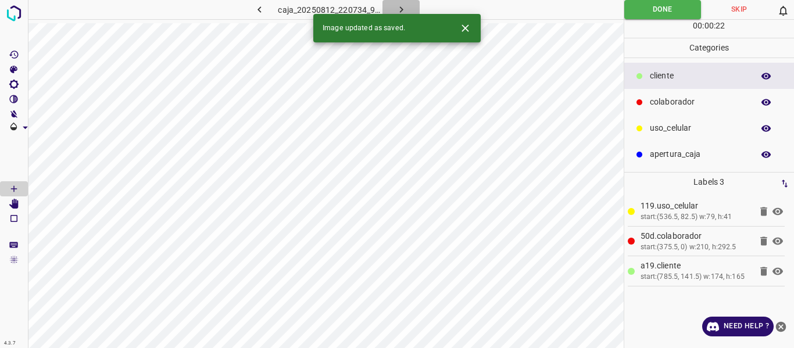
click at [403, 7] on icon "button" at bounding box center [401, 9] width 12 height 12
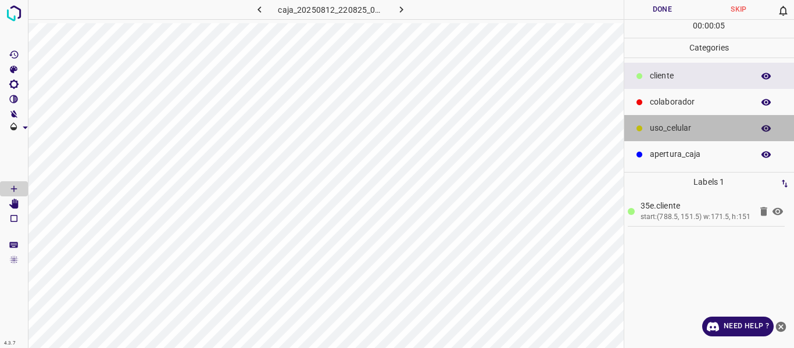
click at [665, 133] on p "uso_celular" at bounding box center [699, 128] width 98 height 12
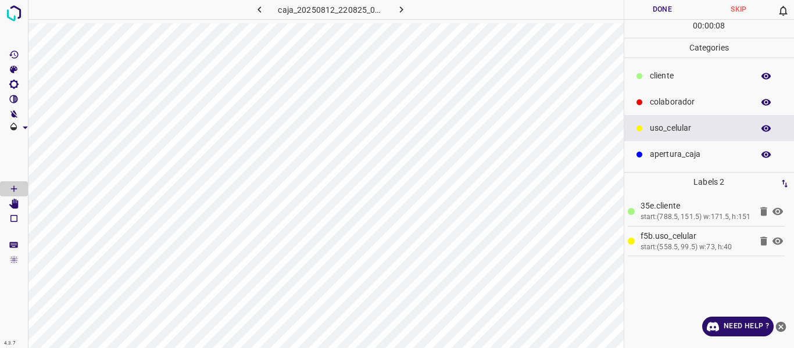
click at [677, 99] on p "colaborador" at bounding box center [699, 102] width 98 height 12
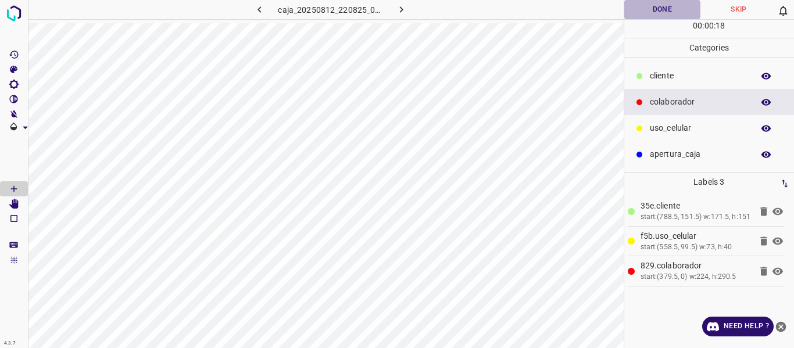
click at [660, 13] on button "Done" at bounding box center [662, 9] width 77 height 19
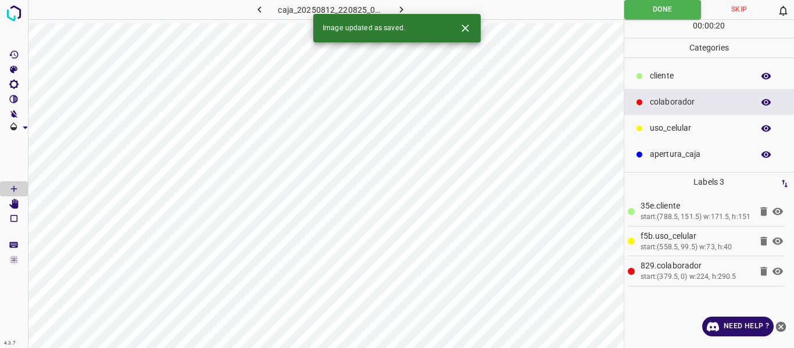
click at [395, 6] on icon "button" at bounding box center [401, 9] width 12 height 12
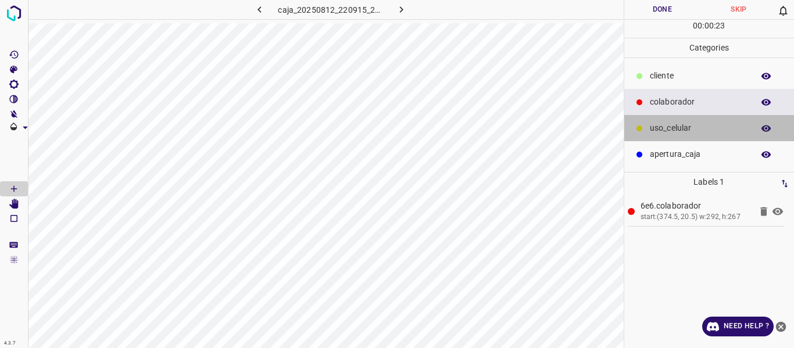
drag, startPoint x: 666, startPoint y: 133, endPoint x: 659, endPoint y: 134, distance: 7.6
click at [665, 133] on p "uso_celular" at bounding box center [699, 128] width 98 height 12
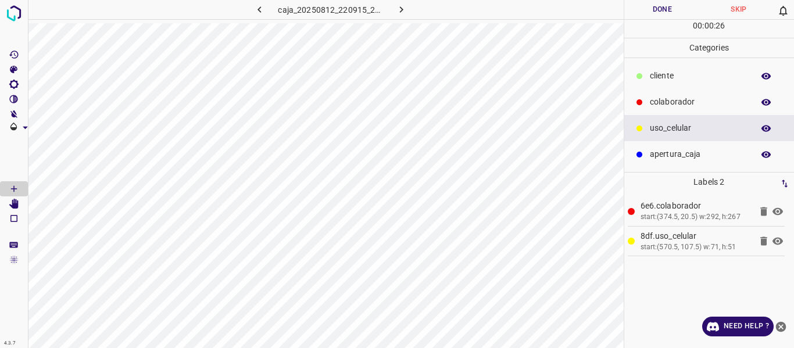
drag, startPoint x: 667, startPoint y: 78, endPoint x: 629, endPoint y: 95, distance: 41.6
click at [665, 78] on p "​​cliente" at bounding box center [699, 76] width 98 height 12
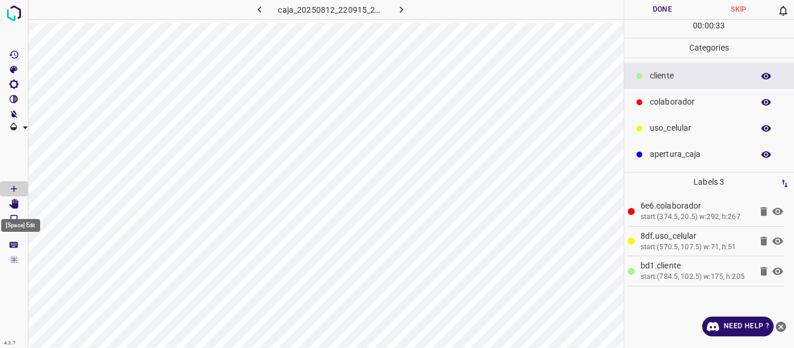
click at [12, 202] on icon "[Space] Edit" at bounding box center [14, 204] width 10 height 10
click at [656, 8] on button "Done" at bounding box center [662, 9] width 77 height 19
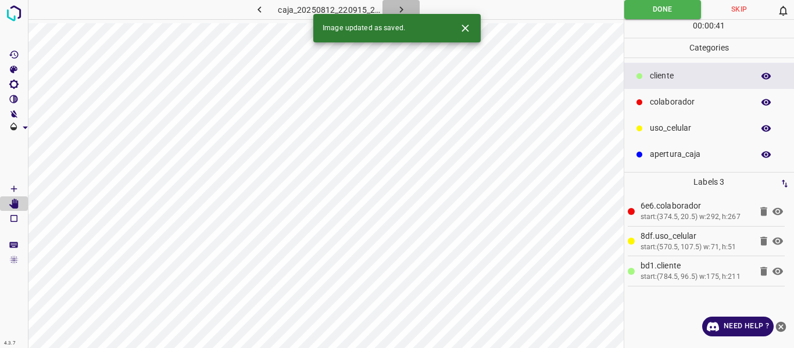
click at [402, 3] on button "button" at bounding box center [400, 9] width 37 height 19
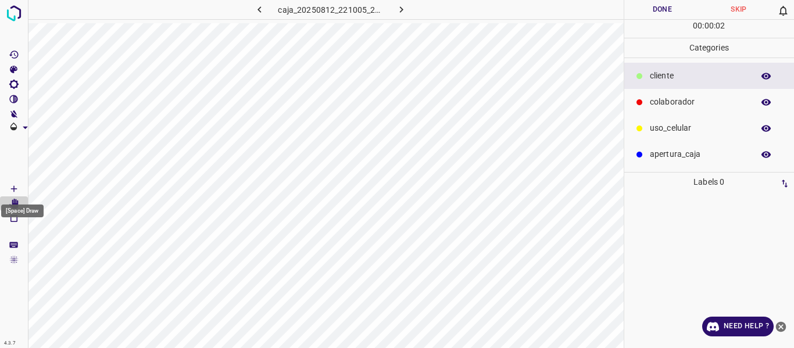
click at [12, 190] on icon "[Space] Draw" at bounding box center [14, 189] width 10 height 10
click at [675, 126] on p "uso_celular" at bounding box center [699, 128] width 98 height 12
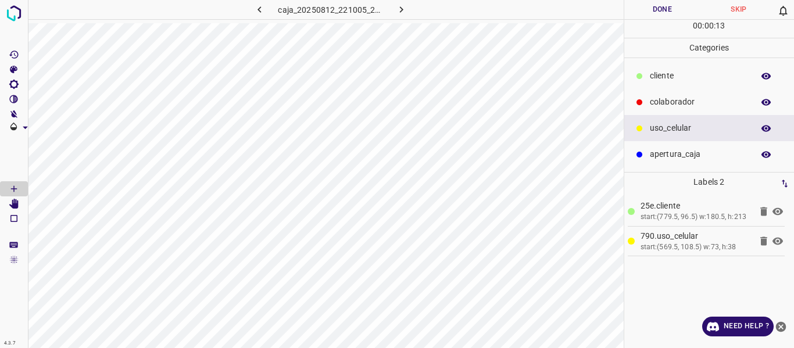
click at [695, 103] on p "colaborador" at bounding box center [699, 102] width 98 height 12
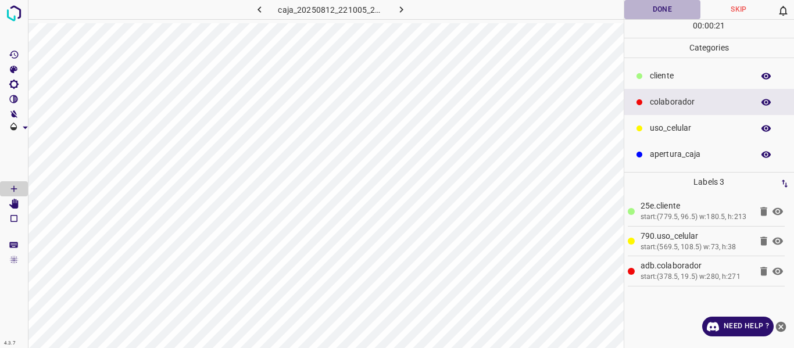
click at [662, 9] on button "Done" at bounding box center [662, 9] width 77 height 19
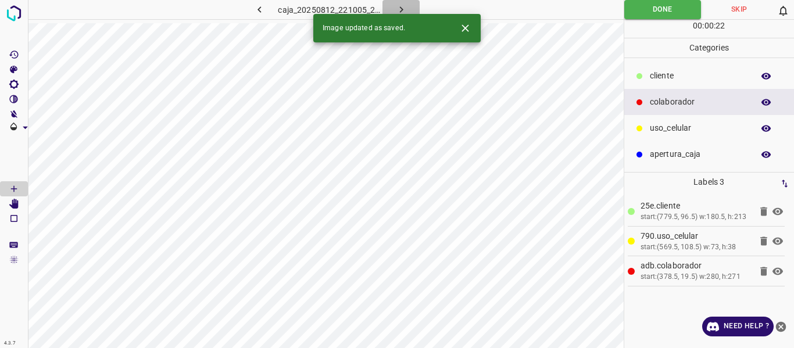
click at [407, 1] on button "button" at bounding box center [400, 9] width 37 height 19
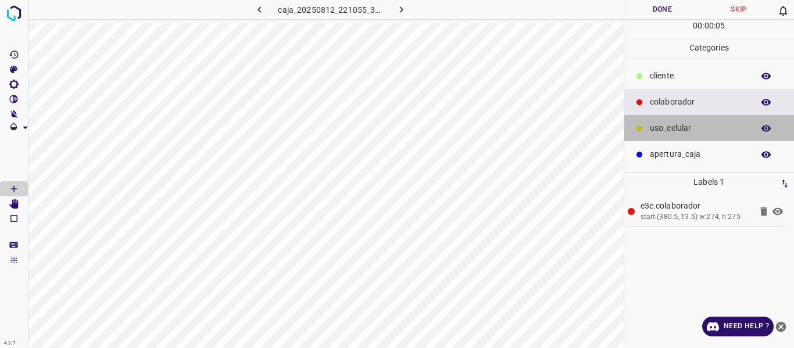
drag, startPoint x: 663, startPoint y: 128, endPoint x: 635, endPoint y: 128, distance: 27.9
click at [663, 128] on p "uso_celular" at bounding box center [699, 128] width 98 height 12
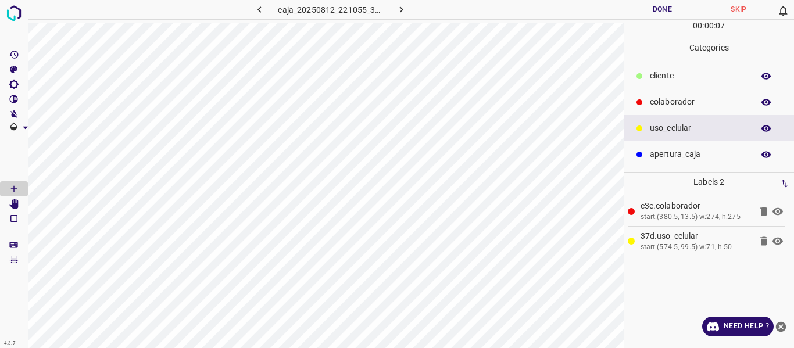
drag, startPoint x: 684, startPoint y: 70, endPoint x: 650, endPoint y: 77, distance: 34.4
click at [678, 71] on p "​​cliente" at bounding box center [699, 76] width 98 height 12
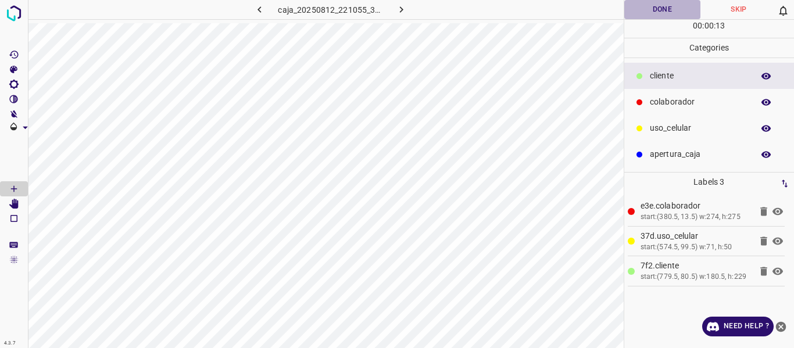
click at [647, 15] on button "Done" at bounding box center [662, 9] width 77 height 19
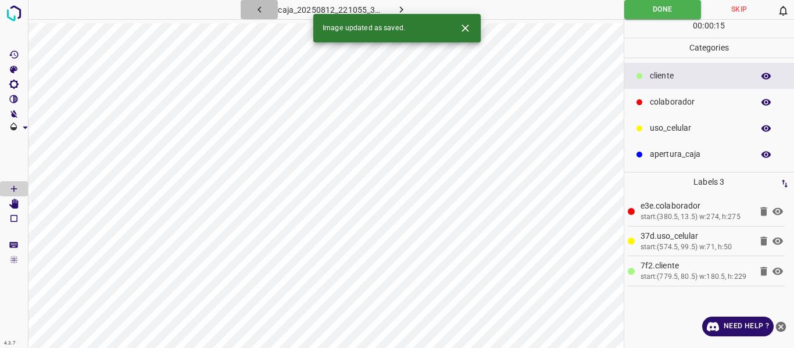
click at [260, 8] on icon "button" at bounding box center [258, 9] width 3 height 6
click at [409, 8] on button "button" at bounding box center [400, 9] width 37 height 19
click at [399, 8] on icon "button" at bounding box center [401, 9] width 12 height 12
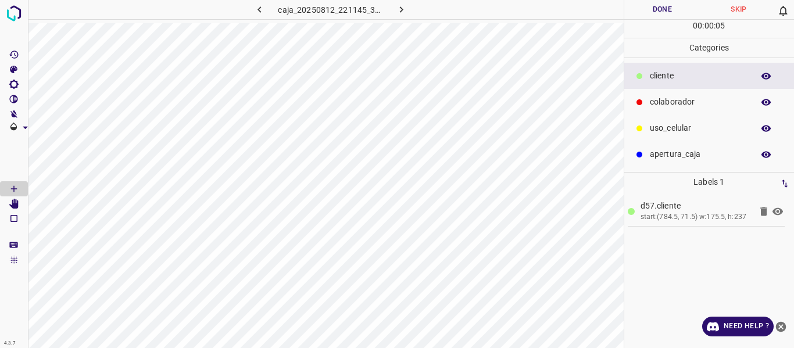
click at [759, 74] on button "button" at bounding box center [765, 76] width 37 height 15
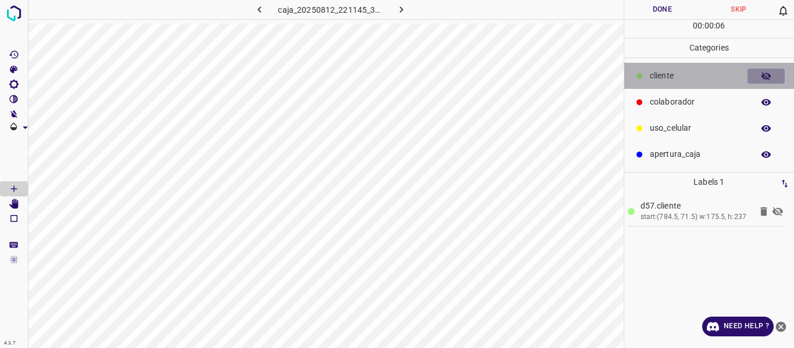
click at [759, 74] on button "button" at bounding box center [765, 76] width 37 height 15
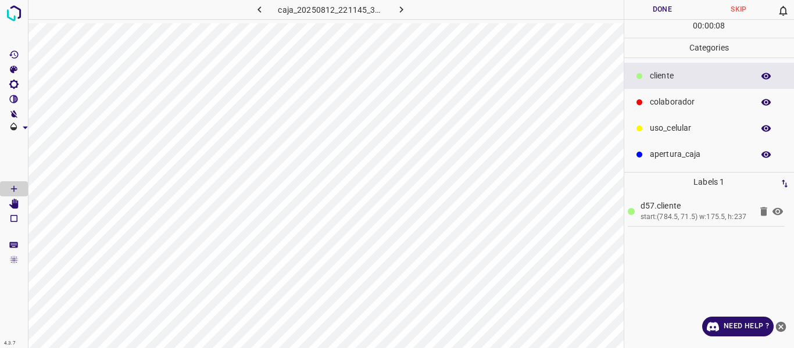
click at [682, 106] on p "colaborador" at bounding box center [699, 102] width 98 height 12
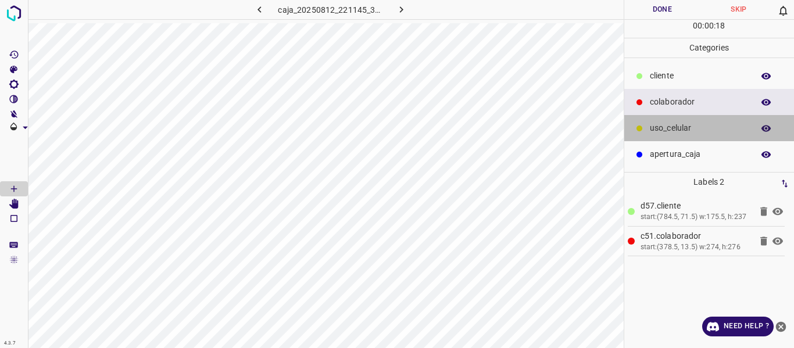
drag, startPoint x: 678, startPoint y: 125, endPoint x: 635, endPoint y: 127, distance: 43.0
click at [675, 126] on p "uso_celular" at bounding box center [699, 128] width 98 height 12
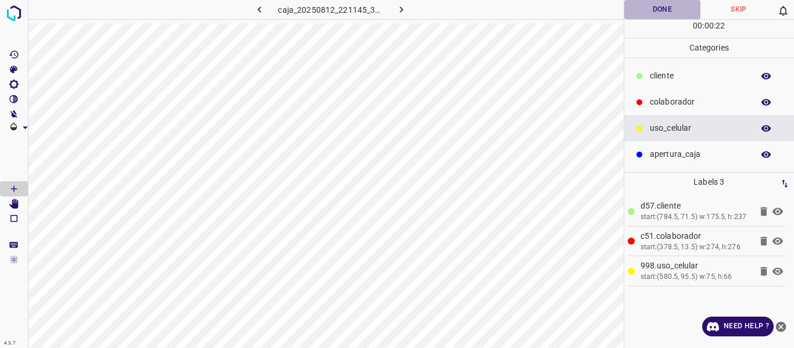
click at [674, 10] on button "Done" at bounding box center [662, 9] width 77 height 19
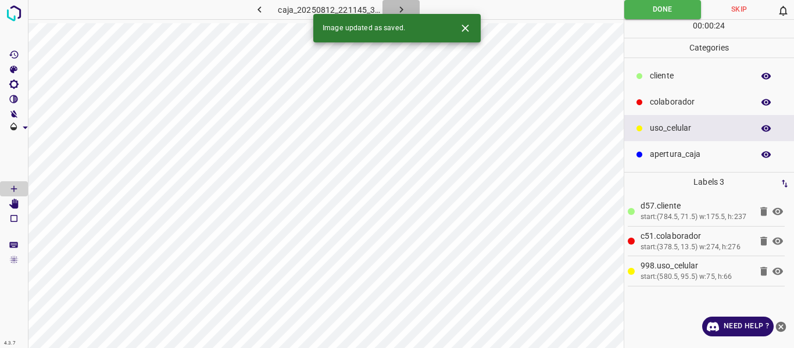
click at [397, 8] on icon "button" at bounding box center [401, 9] width 12 height 12
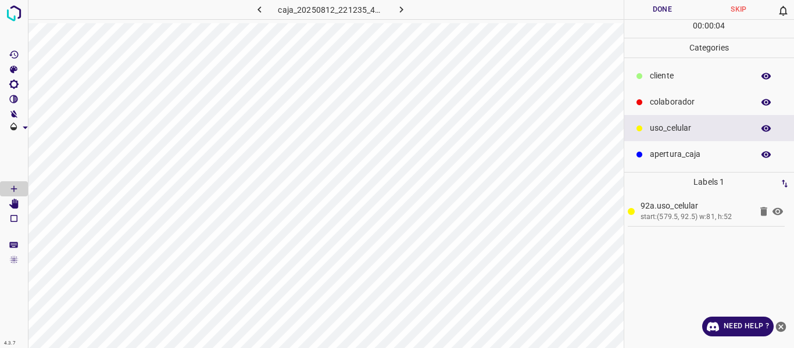
drag, startPoint x: 653, startPoint y: 101, endPoint x: 628, endPoint y: 99, distance: 25.0
click at [651, 101] on p "colaborador" at bounding box center [699, 102] width 98 height 12
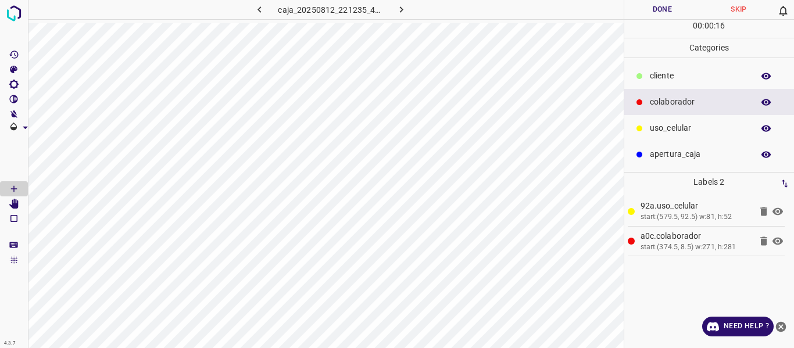
drag, startPoint x: 668, startPoint y: 80, endPoint x: 626, endPoint y: 93, distance: 43.9
click at [667, 80] on p "​​cliente" at bounding box center [699, 76] width 98 height 12
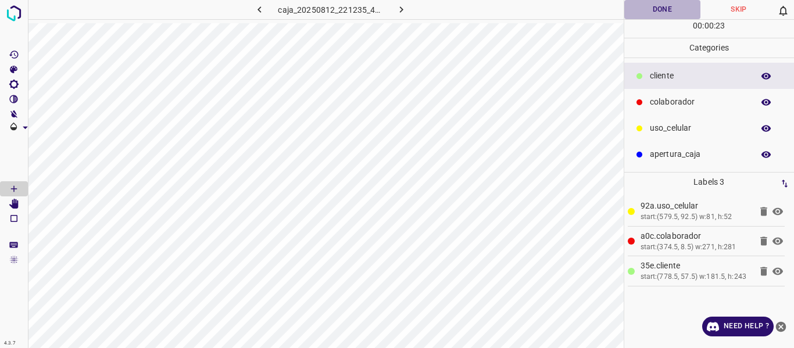
click at [654, 9] on button "Done" at bounding box center [662, 9] width 77 height 19
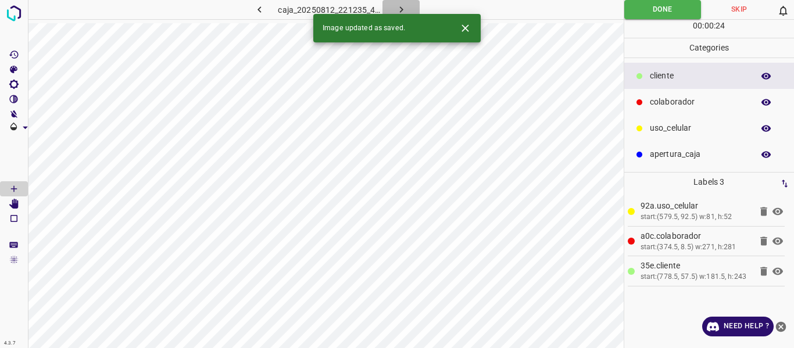
click at [394, 6] on button "button" at bounding box center [400, 9] width 37 height 19
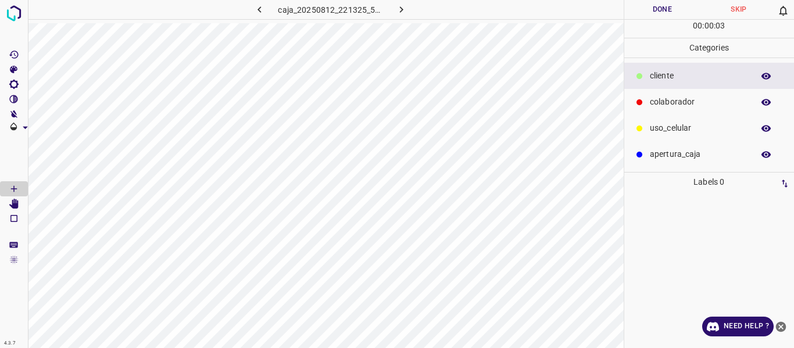
click at [256, 10] on icon "button" at bounding box center [259, 9] width 12 height 12
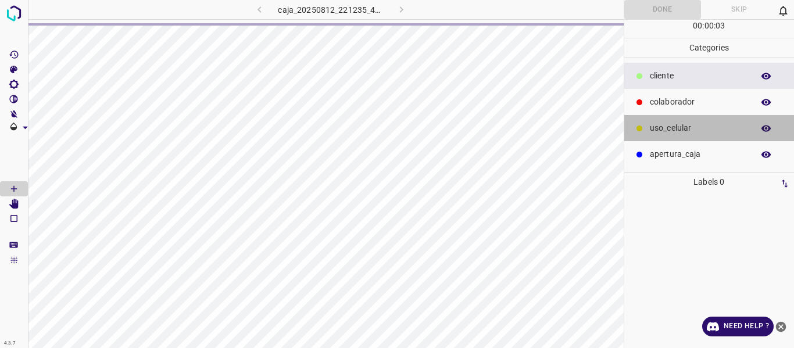
click at [670, 128] on p "uso_celular" at bounding box center [699, 128] width 98 height 12
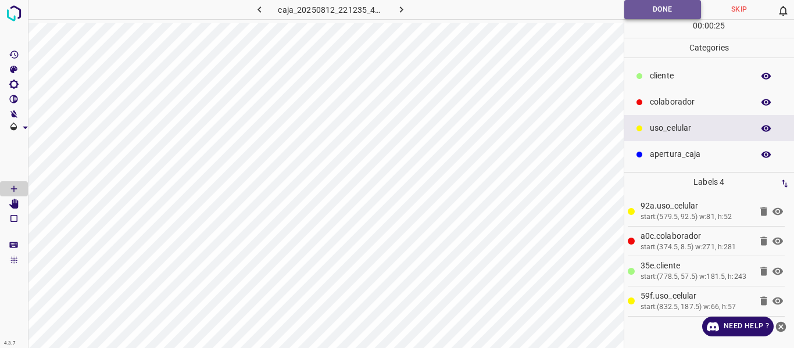
click at [635, 9] on button "Done" at bounding box center [662, 9] width 77 height 19
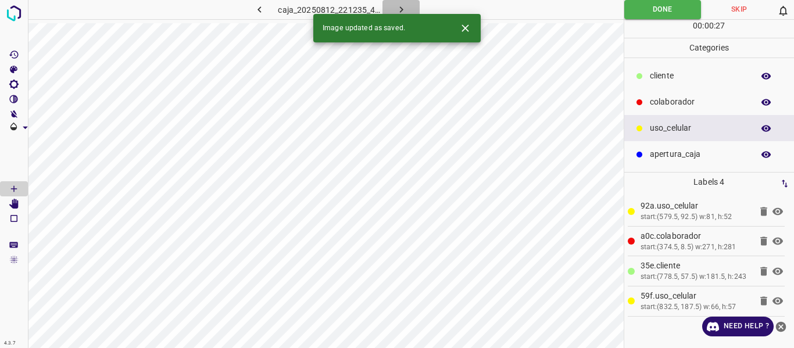
click at [402, 6] on icon "button" at bounding box center [401, 9] width 12 height 12
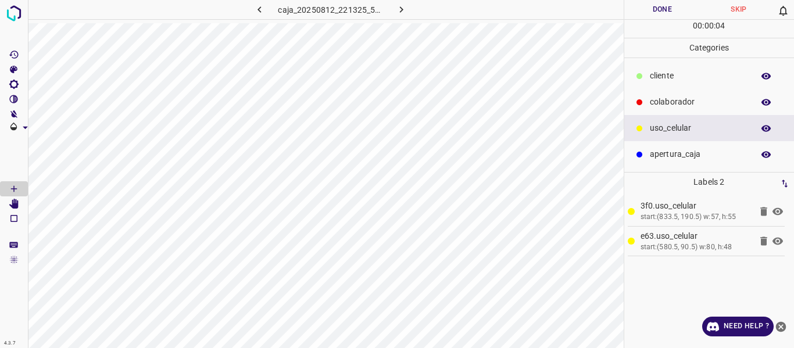
drag, startPoint x: 665, startPoint y: 71, endPoint x: 635, endPoint y: 78, distance: 30.9
click at [665, 71] on p "​​cliente" at bounding box center [699, 76] width 98 height 12
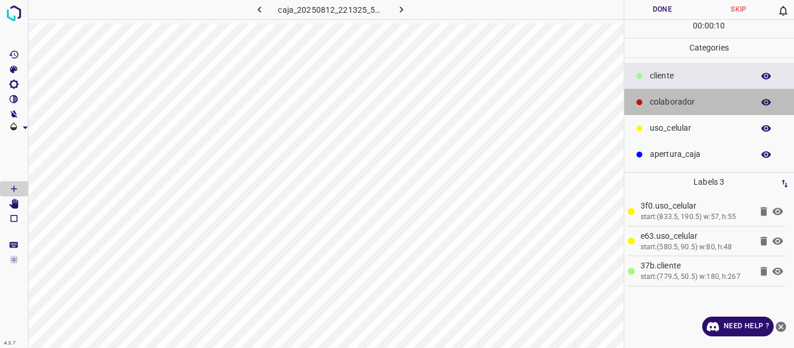
drag, startPoint x: 684, startPoint y: 103, endPoint x: 645, endPoint y: 103, distance: 39.5
click at [684, 103] on p "colaborador" at bounding box center [699, 102] width 98 height 12
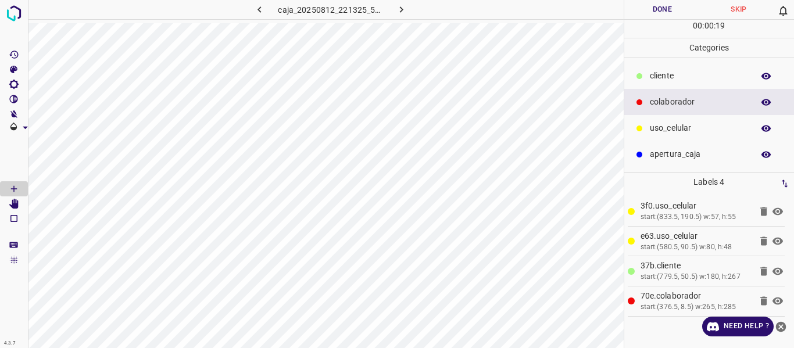
click at [651, 4] on button "Done" at bounding box center [662, 9] width 77 height 19
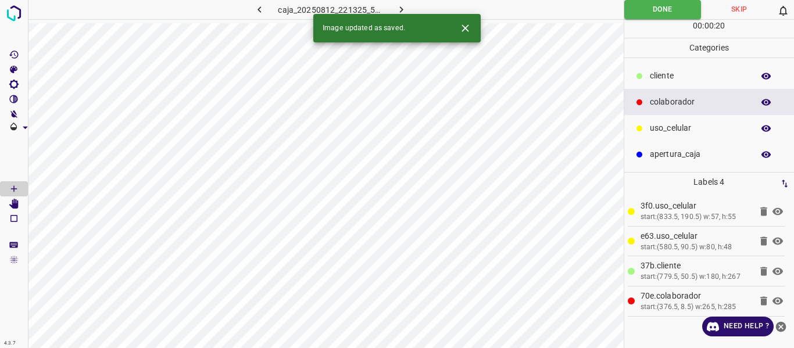
click at [398, 2] on button "button" at bounding box center [400, 9] width 37 height 19
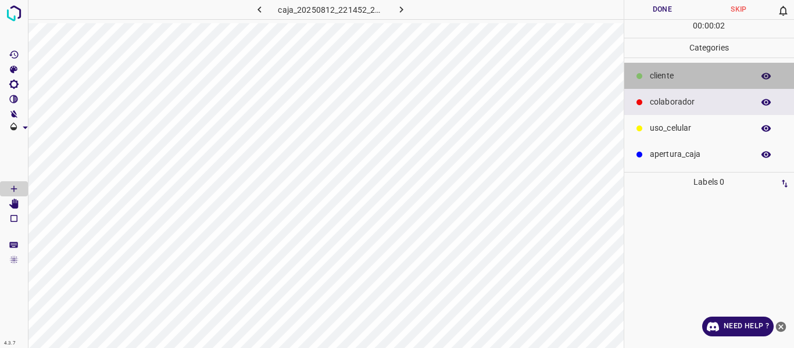
click at [670, 82] on p "​​cliente" at bounding box center [699, 76] width 98 height 12
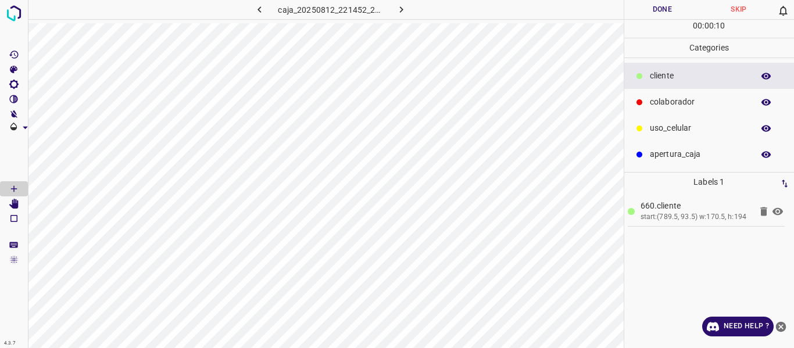
click at [649, 5] on button "Done" at bounding box center [662, 9] width 77 height 19
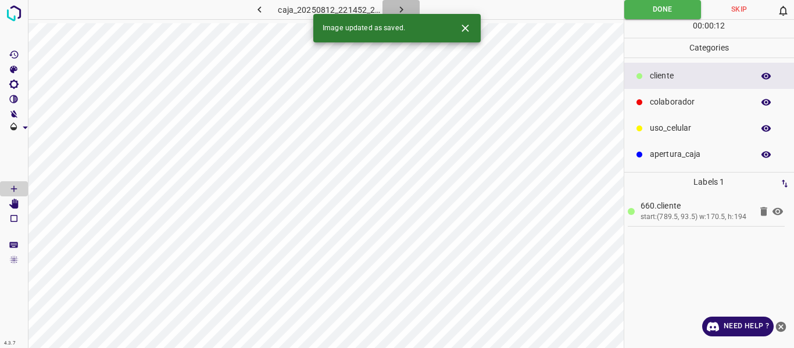
click at [399, 5] on icon "button" at bounding box center [401, 9] width 12 height 12
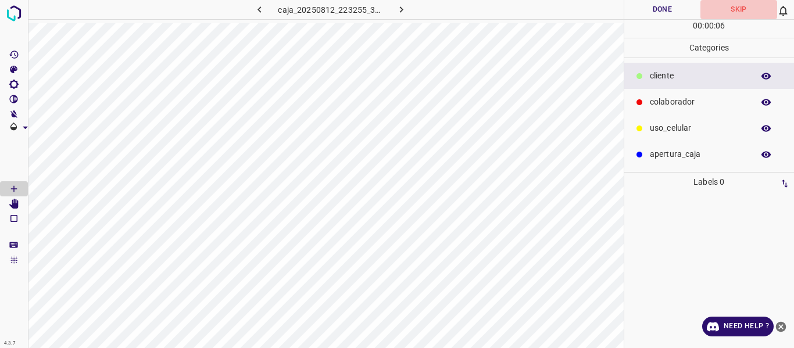
click at [739, 8] on button "Skip" at bounding box center [738, 9] width 77 height 19
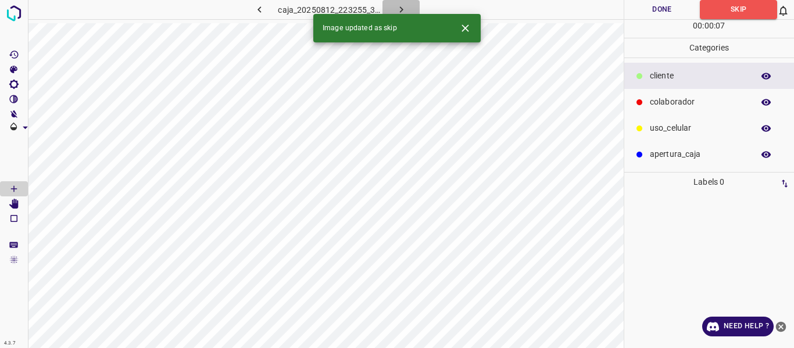
click at [399, 7] on icon "button" at bounding box center [401, 9] width 12 height 12
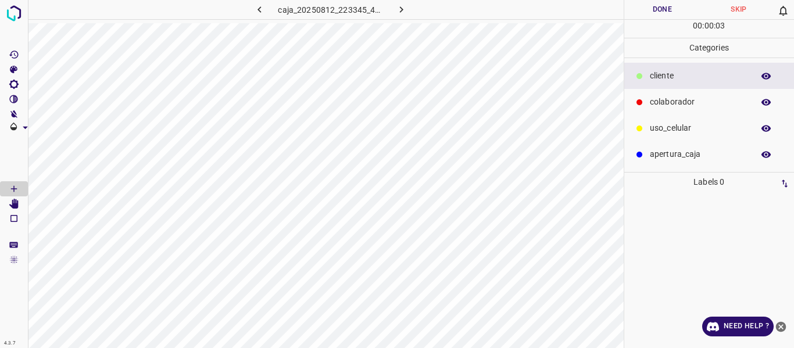
click at [745, 8] on button "Skip" at bounding box center [738, 9] width 77 height 19
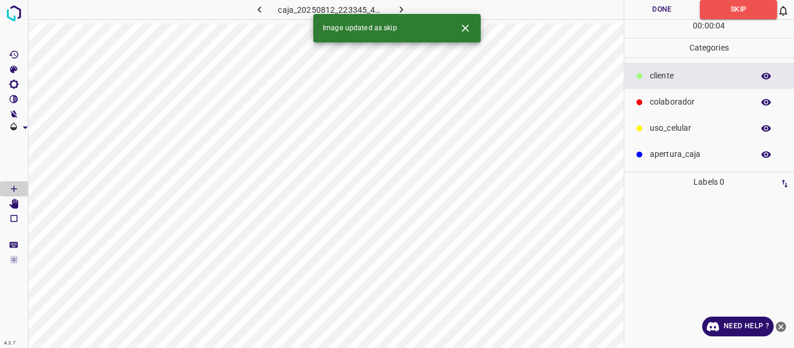
click at [401, 5] on icon "button" at bounding box center [401, 9] width 12 height 12
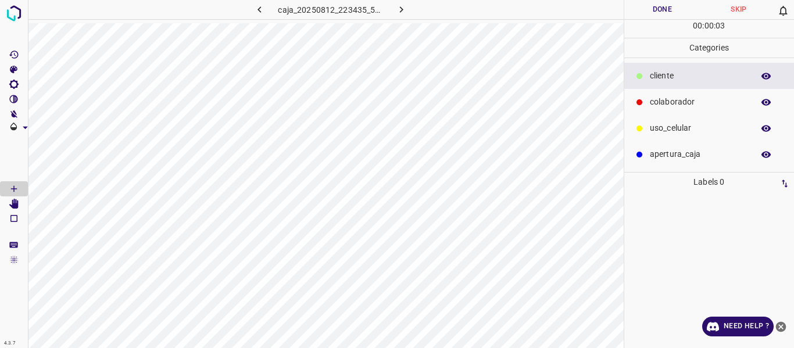
click at [741, 9] on button "Skip" at bounding box center [738, 9] width 77 height 19
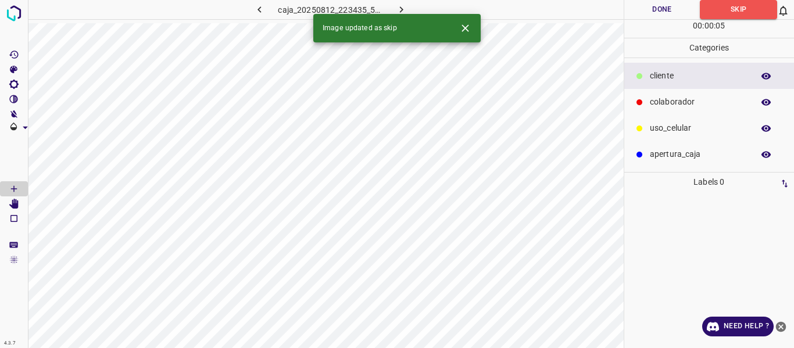
click at [402, 9] on icon "button" at bounding box center [401, 9] width 12 height 12
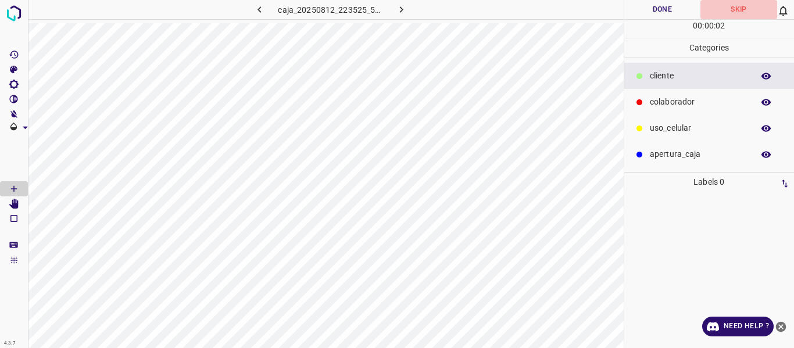
drag, startPoint x: 752, startPoint y: 6, endPoint x: 635, endPoint y: 25, distance: 118.3
click at [751, 6] on button "Skip" at bounding box center [738, 9] width 77 height 19
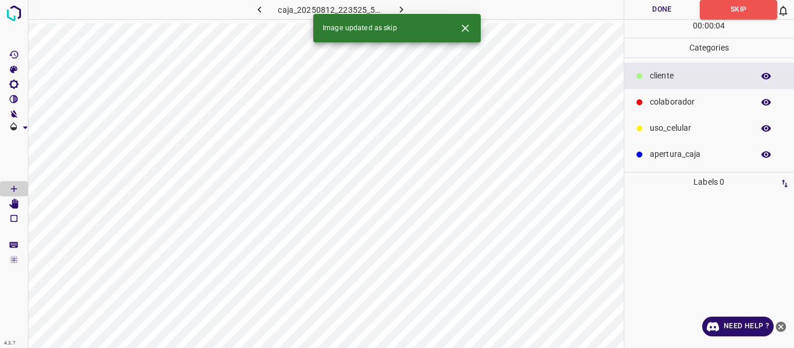
click at [400, 8] on icon "button" at bounding box center [400, 9] width 3 height 6
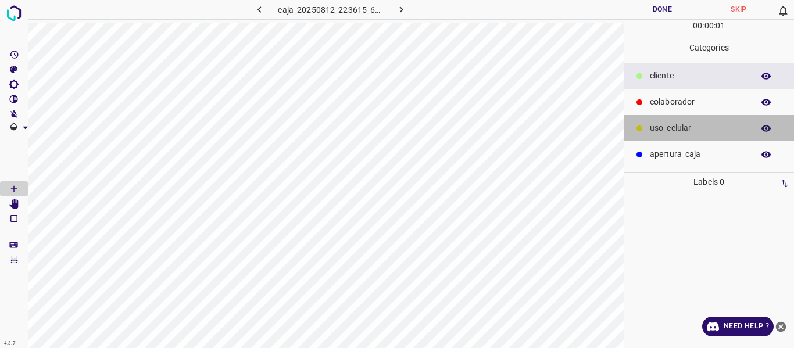
drag, startPoint x: 685, startPoint y: 124, endPoint x: 646, endPoint y: 131, distance: 40.1
click at [680, 124] on p "uso_celular" at bounding box center [699, 128] width 98 height 12
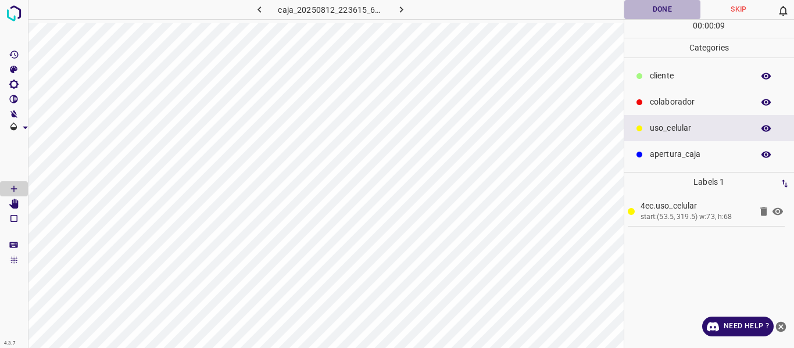
click at [654, 10] on button "Done" at bounding box center [662, 9] width 77 height 19
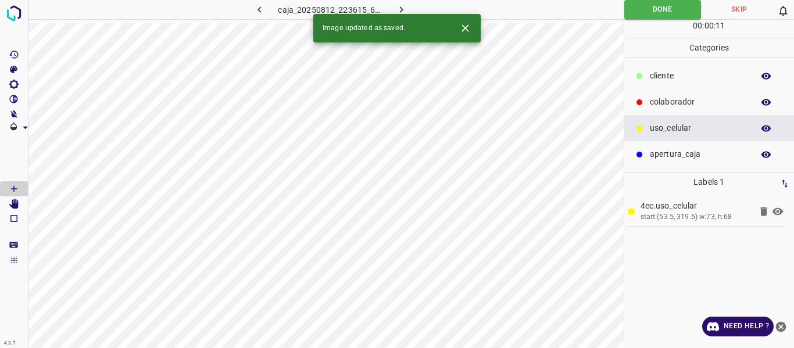
click at [403, 6] on icon "button" at bounding box center [401, 9] width 12 height 12
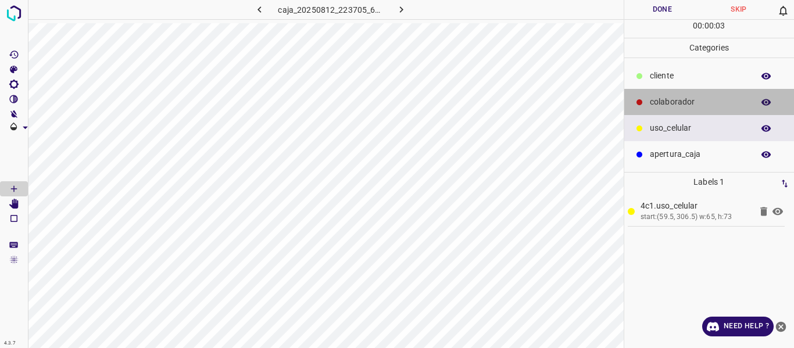
click at [670, 101] on p "colaborador" at bounding box center [699, 102] width 98 height 12
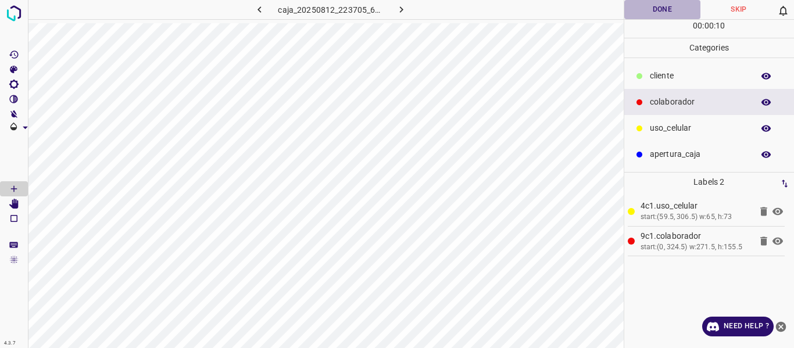
click at [653, 10] on button "Done" at bounding box center [662, 9] width 77 height 19
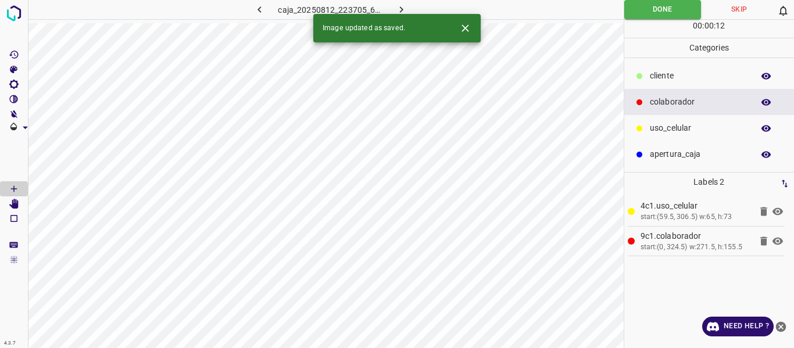
click at [395, 9] on icon "button" at bounding box center [401, 9] width 12 height 12
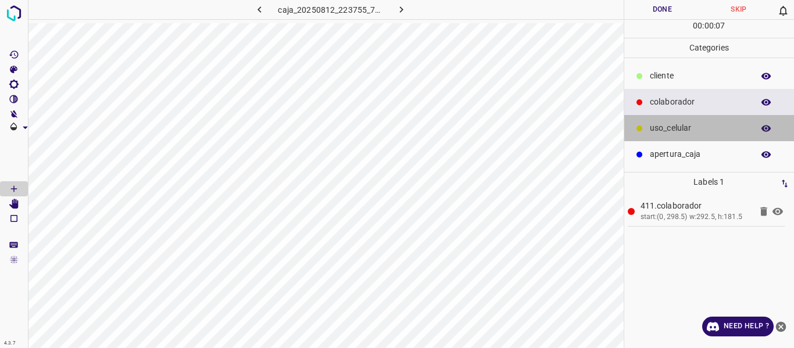
drag, startPoint x: 692, startPoint y: 127, endPoint x: 654, endPoint y: 135, distance: 38.0
click at [690, 127] on p "uso_celular" at bounding box center [699, 128] width 98 height 12
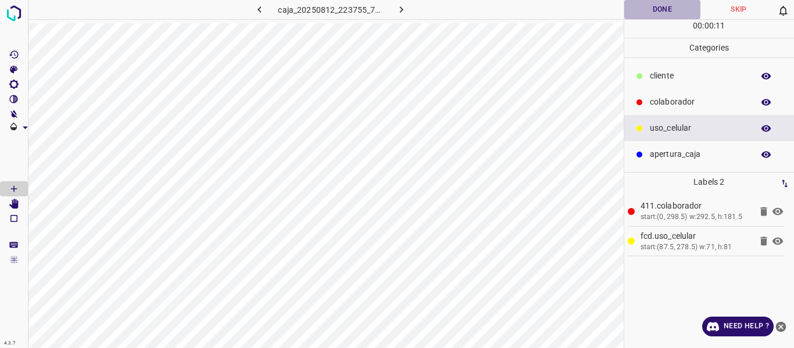
click at [655, 9] on button "Done" at bounding box center [662, 9] width 77 height 19
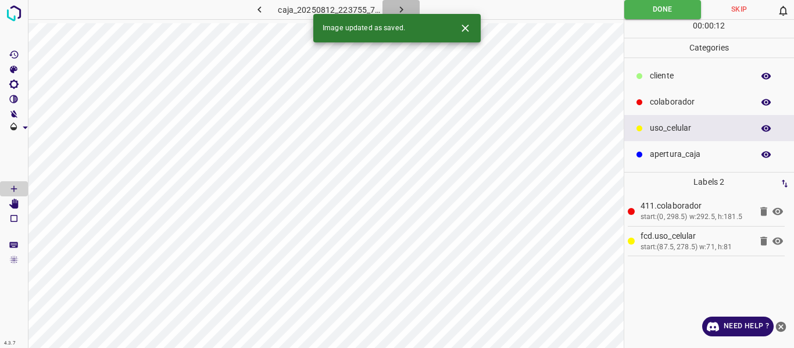
click at [399, 10] on icon "button" at bounding box center [401, 9] width 12 height 12
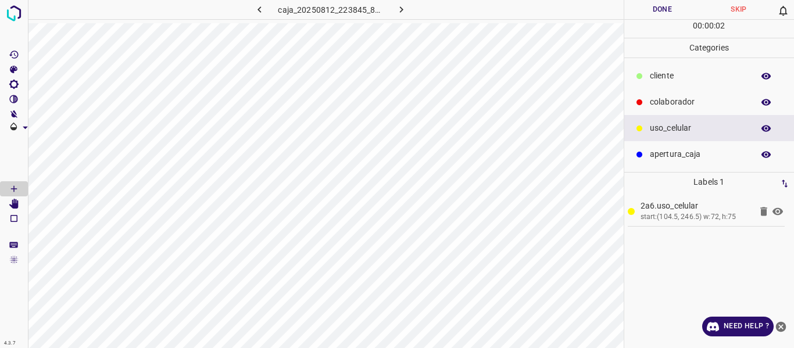
drag, startPoint x: 664, startPoint y: 100, endPoint x: 629, endPoint y: 99, distance: 34.9
click at [658, 99] on p "colaborador" at bounding box center [699, 102] width 98 height 12
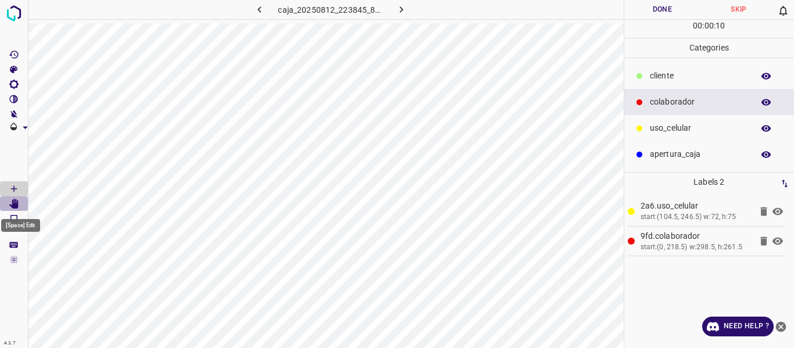
drag, startPoint x: 12, startPoint y: 205, endPoint x: 28, endPoint y: 205, distance: 15.7
click at [14, 205] on icon "[Space] Edit" at bounding box center [14, 204] width 10 height 10
click at [15, 187] on icon "[Space] Draw" at bounding box center [14, 189] width 10 height 10
click at [655, 10] on button "Done" at bounding box center [662, 9] width 77 height 19
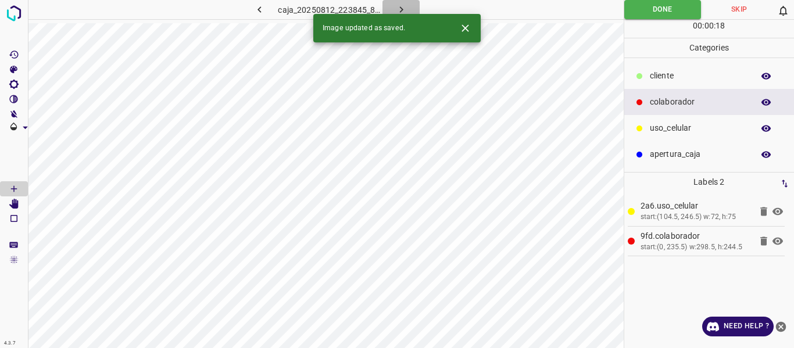
click at [402, 6] on icon "button" at bounding box center [401, 9] width 12 height 12
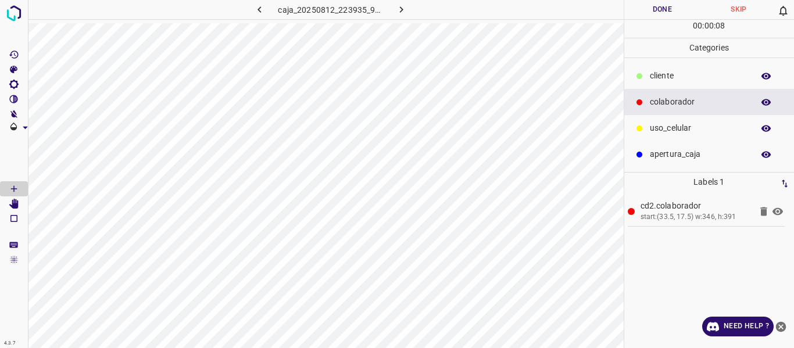
click at [766, 103] on icon "button" at bounding box center [765, 102] width 9 height 6
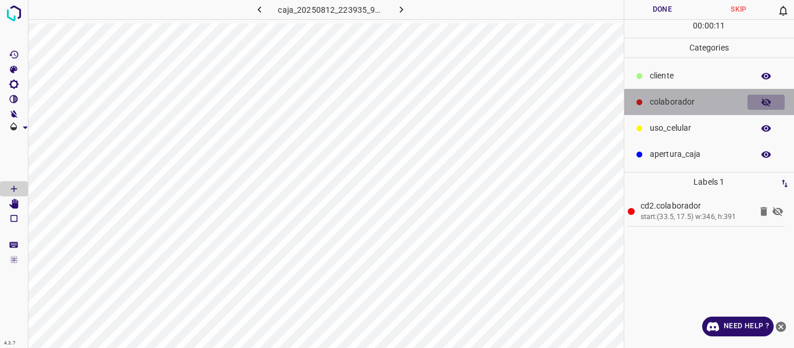
click at [766, 103] on icon "button" at bounding box center [765, 102] width 9 height 8
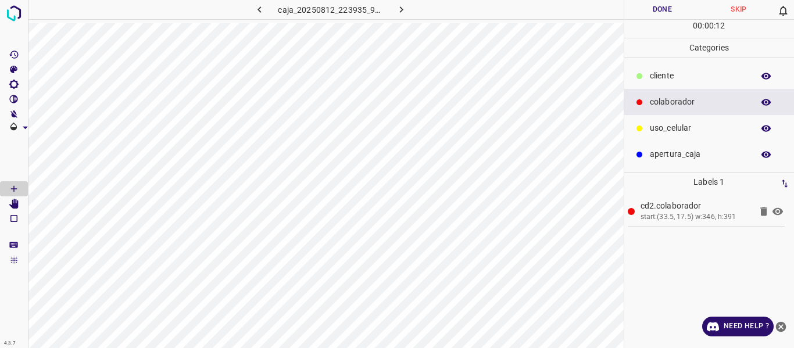
drag, startPoint x: 650, startPoint y: 128, endPoint x: 632, endPoint y: 128, distance: 18.6
click at [650, 128] on p "uso_celular" at bounding box center [699, 128] width 98 height 12
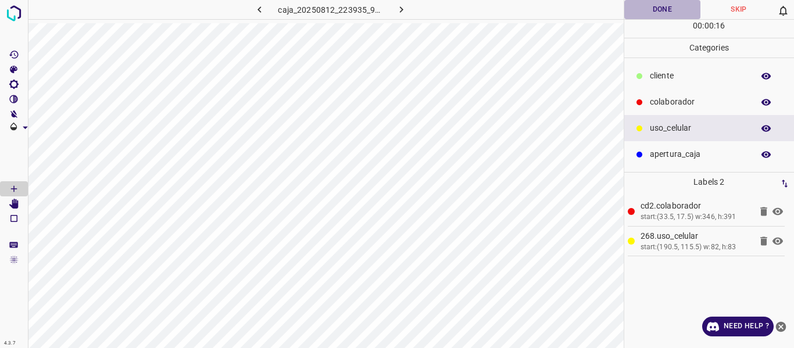
click at [660, 9] on button "Done" at bounding box center [662, 9] width 77 height 19
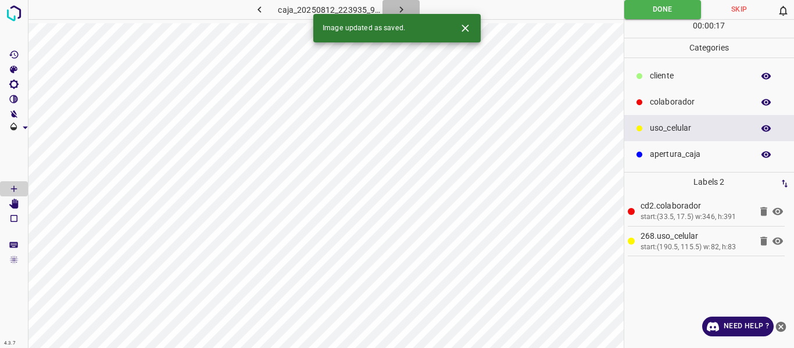
click at [397, 9] on icon "button" at bounding box center [401, 9] width 12 height 12
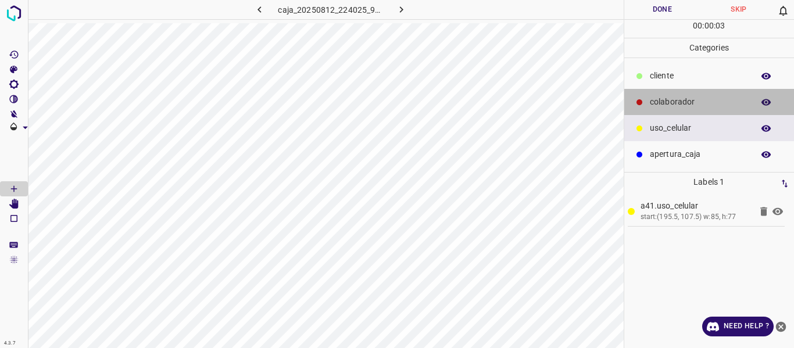
drag, startPoint x: 670, startPoint y: 103, endPoint x: 624, endPoint y: 103, distance: 45.9
click at [668, 103] on p "colaborador" at bounding box center [699, 102] width 98 height 12
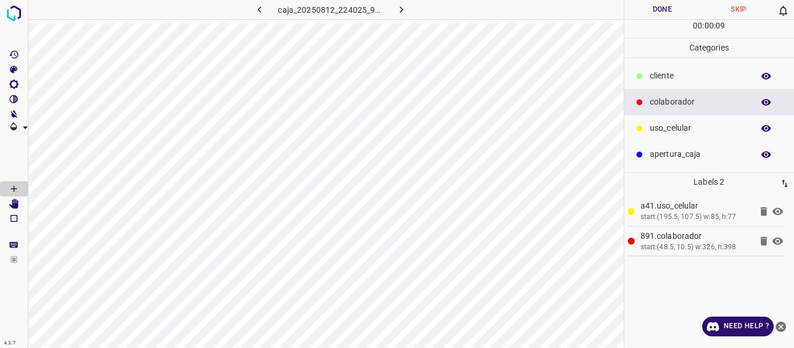
click at [660, 5] on button "Done" at bounding box center [662, 9] width 77 height 19
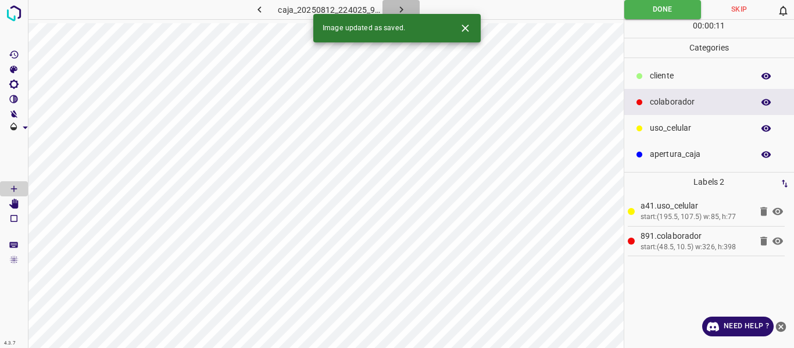
click at [400, 8] on icon "button" at bounding box center [400, 9] width 3 height 6
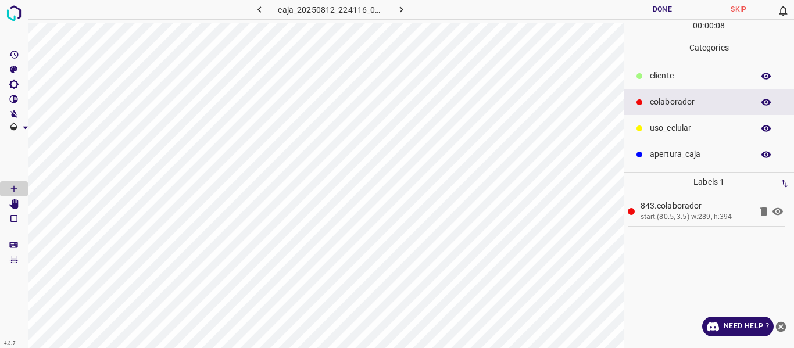
drag, startPoint x: 674, startPoint y: 127, endPoint x: 657, endPoint y: 123, distance: 17.9
click at [674, 126] on p "uso_celular" at bounding box center [699, 128] width 98 height 12
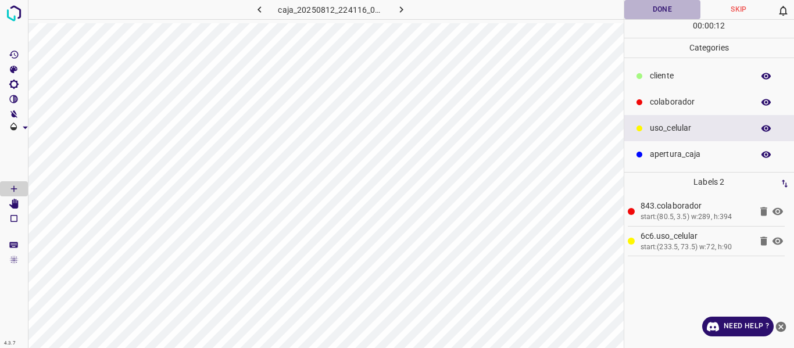
click at [660, 8] on button "Done" at bounding box center [662, 9] width 77 height 19
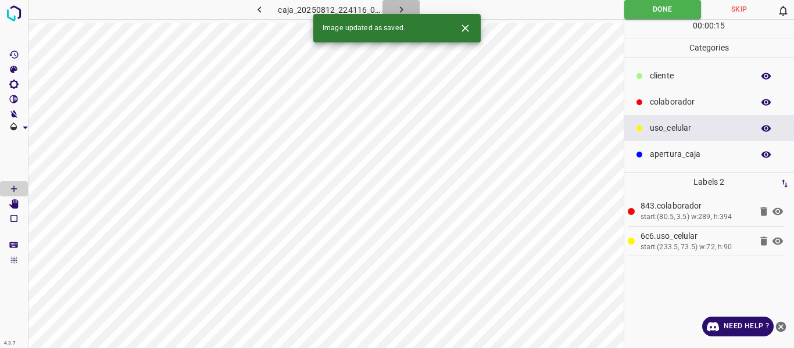
click at [398, 9] on icon "button" at bounding box center [401, 9] width 12 height 12
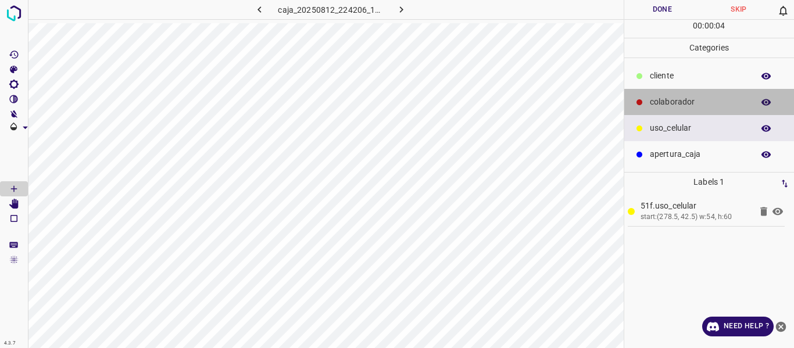
click at [665, 102] on p "colaborador" at bounding box center [699, 102] width 98 height 12
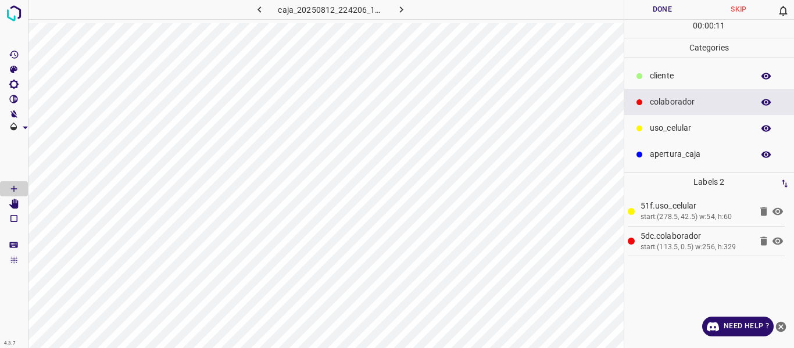
click at [667, 9] on button "Done" at bounding box center [662, 9] width 77 height 19
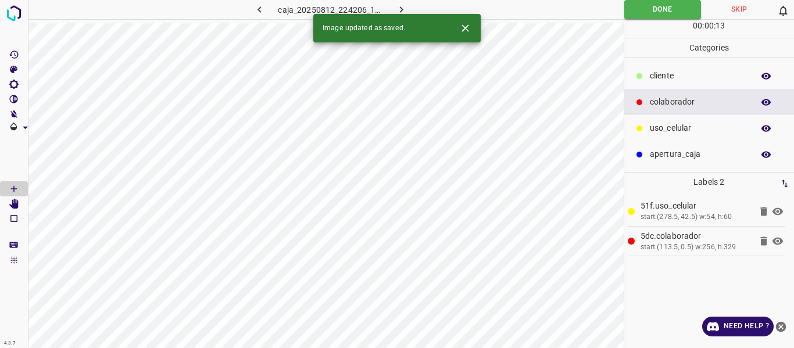
click at [396, 9] on icon "button" at bounding box center [401, 9] width 12 height 12
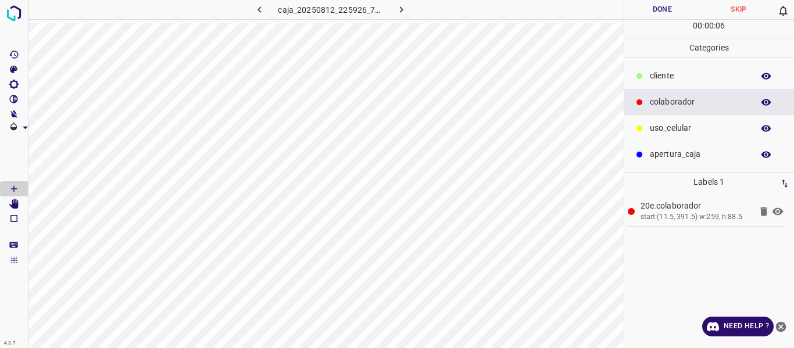
click at [670, 131] on p "uso_celular" at bounding box center [699, 128] width 98 height 12
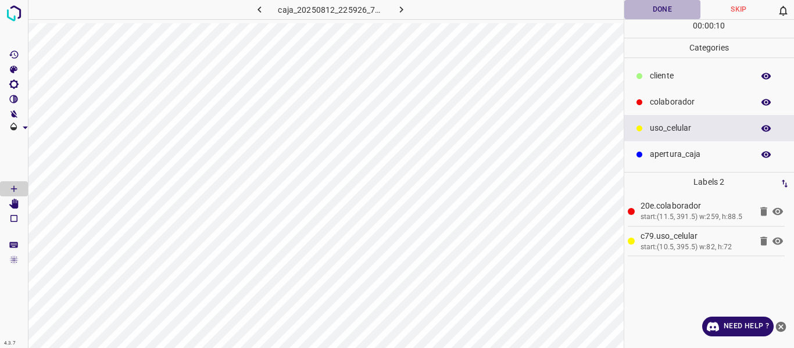
click at [658, 8] on button "Done" at bounding box center [662, 9] width 77 height 19
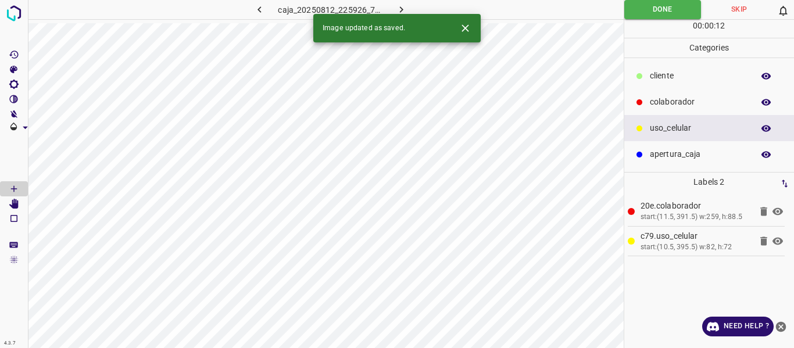
click at [403, 9] on icon "button" at bounding box center [401, 9] width 12 height 12
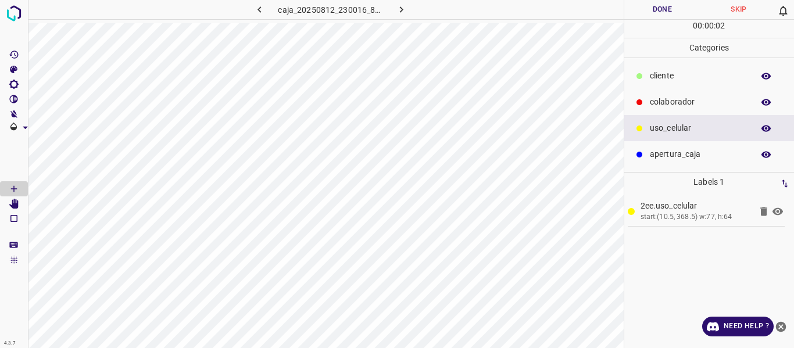
drag, startPoint x: 651, startPoint y: 100, endPoint x: 629, endPoint y: 109, distance: 24.0
click at [650, 101] on p "colaborador" at bounding box center [699, 102] width 98 height 12
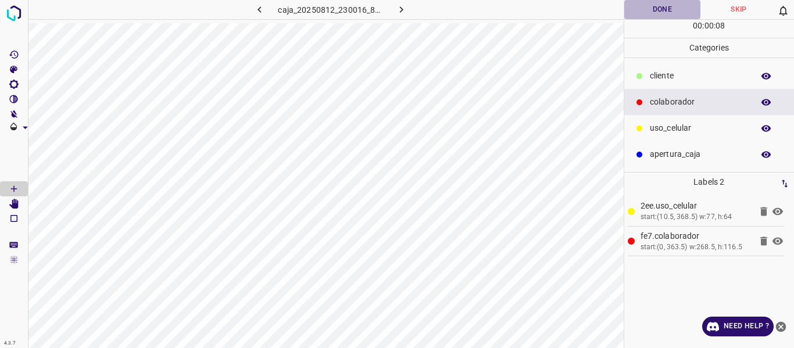
click at [665, 16] on button "Done" at bounding box center [662, 9] width 77 height 19
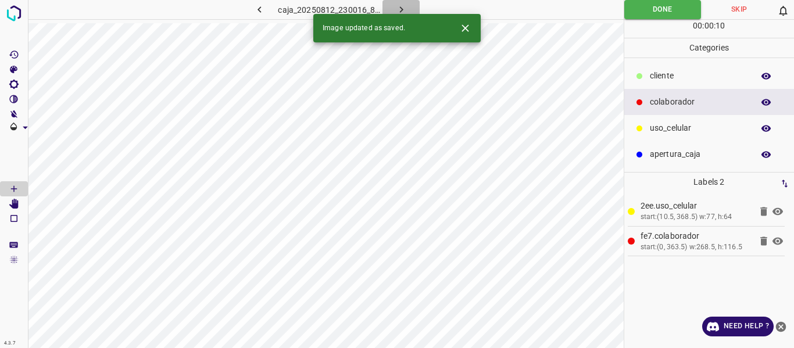
click at [400, 8] on icon "button" at bounding box center [401, 9] width 12 height 12
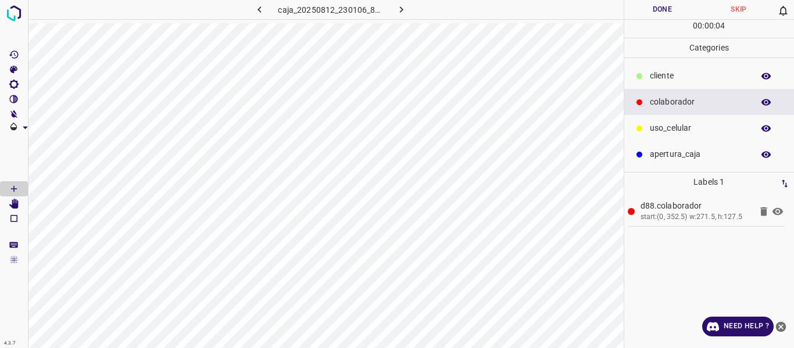
drag, startPoint x: 671, startPoint y: 133, endPoint x: 636, endPoint y: 138, distance: 35.8
click at [662, 133] on p "uso_celular" at bounding box center [699, 128] width 98 height 12
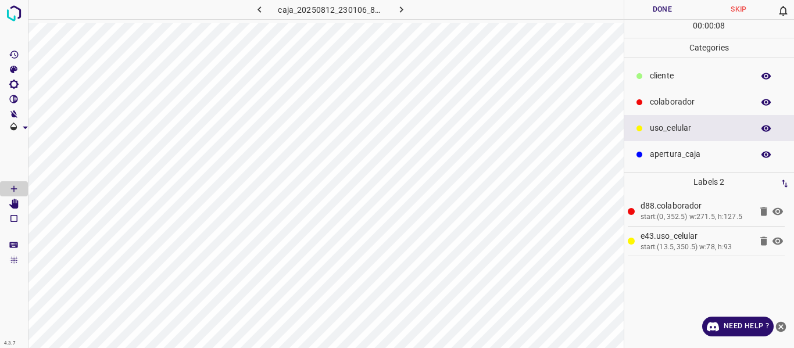
click at [632, 11] on button "Done" at bounding box center [662, 9] width 77 height 19
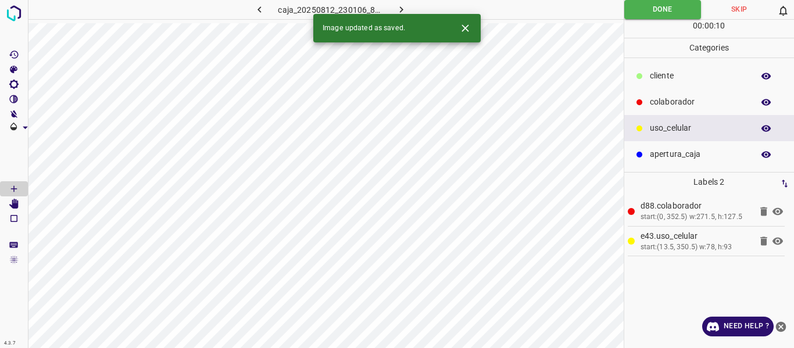
click at [406, 10] on icon "button" at bounding box center [401, 9] width 12 height 12
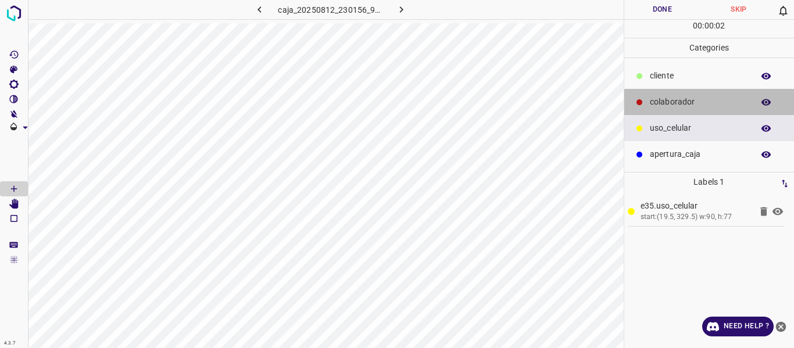
drag, startPoint x: 669, startPoint y: 98, endPoint x: 639, endPoint y: 104, distance: 30.9
click at [668, 98] on p "colaborador" at bounding box center [699, 102] width 98 height 12
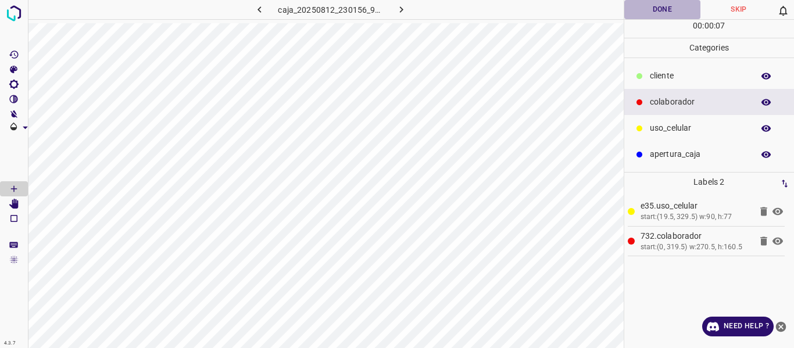
click at [652, 8] on button "Done" at bounding box center [662, 9] width 77 height 19
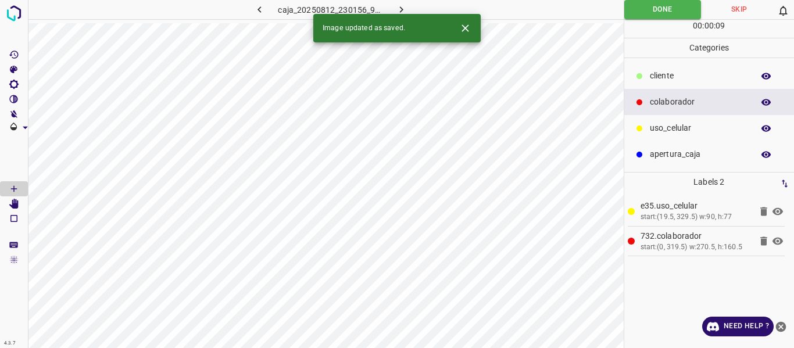
click at [402, 6] on icon "button" at bounding box center [401, 9] width 12 height 12
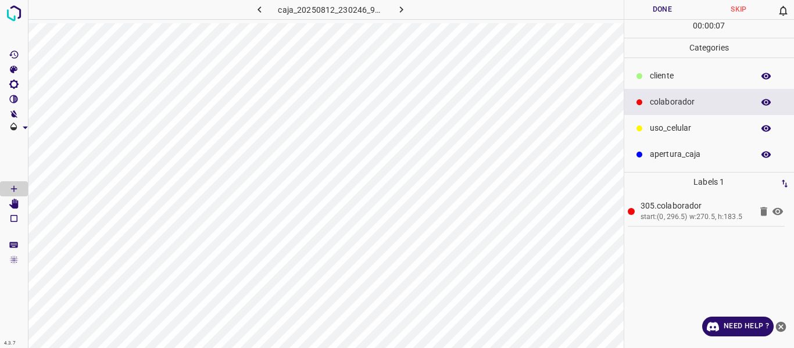
drag, startPoint x: 669, startPoint y: 127, endPoint x: 627, endPoint y: 142, distance: 44.3
click at [668, 128] on p "uso_celular" at bounding box center [699, 128] width 98 height 12
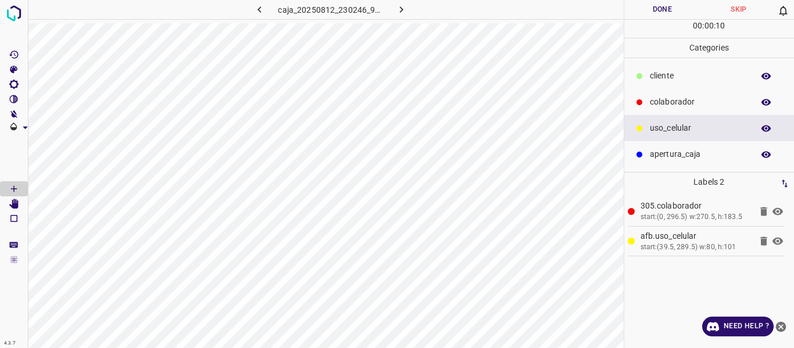
click at [675, 12] on button "Done" at bounding box center [662, 9] width 77 height 19
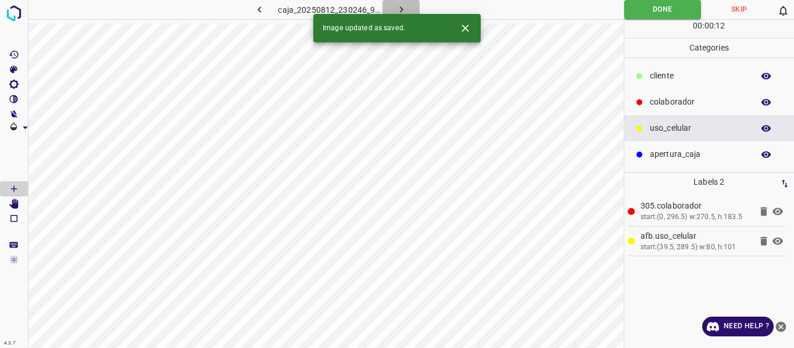
click at [396, 7] on icon "button" at bounding box center [401, 9] width 12 height 12
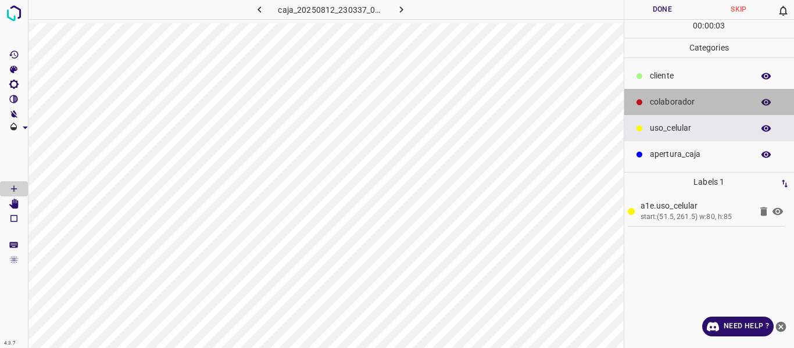
drag, startPoint x: 671, startPoint y: 102, endPoint x: 642, endPoint y: 116, distance: 32.5
click at [669, 102] on p "colaborador" at bounding box center [699, 102] width 98 height 12
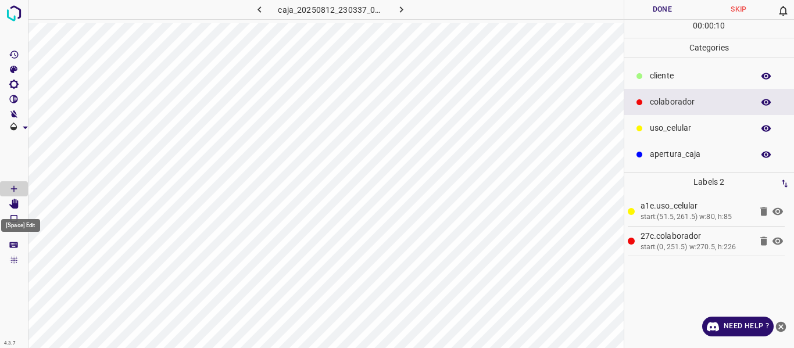
click at [14, 200] on icon "[Space] Edit" at bounding box center [13, 204] width 9 height 10
click at [14, 189] on icon "[Space] Draw" at bounding box center [14, 189] width 6 height 6
click at [663, 11] on button "Done" at bounding box center [662, 9] width 77 height 19
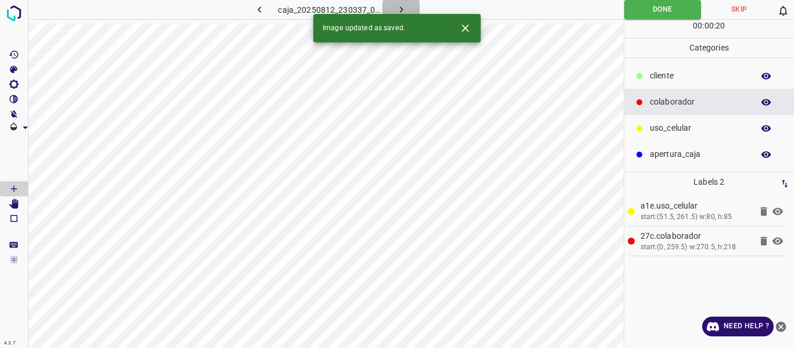
click at [399, 5] on icon "button" at bounding box center [401, 9] width 12 height 12
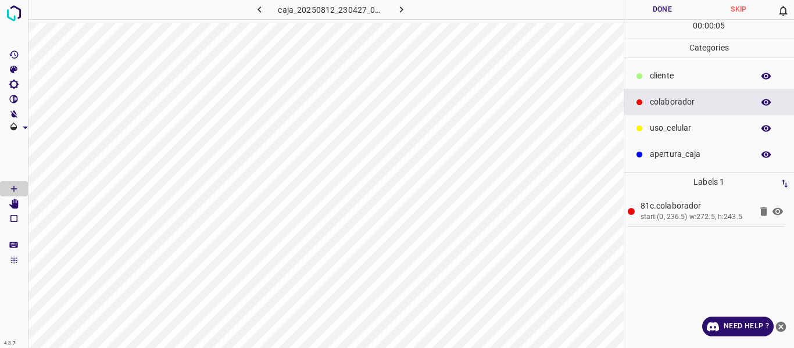
click at [660, 132] on p "uso_celular" at bounding box center [699, 128] width 98 height 12
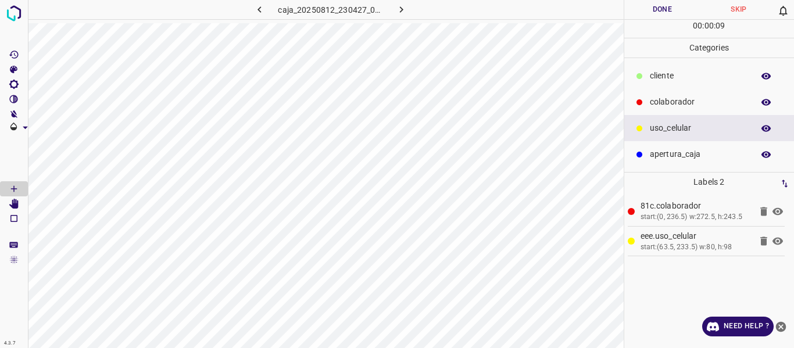
click at [670, 10] on button "Done" at bounding box center [662, 9] width 77 height 19
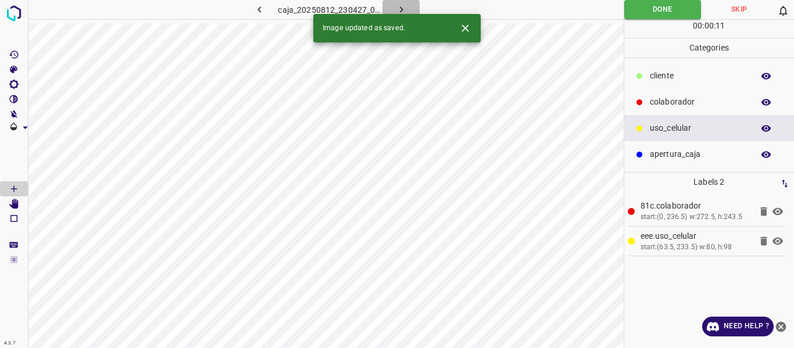
click at [395, 6] on icon "button" at bounding box center [401, 9] width 12 height 12
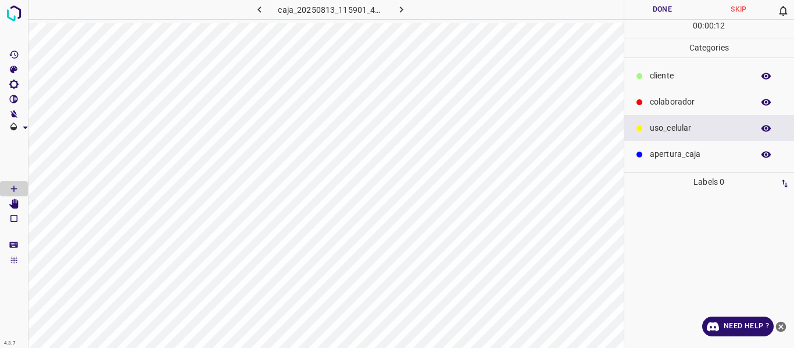
click at [666, 98] on p "colaborador" at bounding box center [699, 102] width 98 height 12
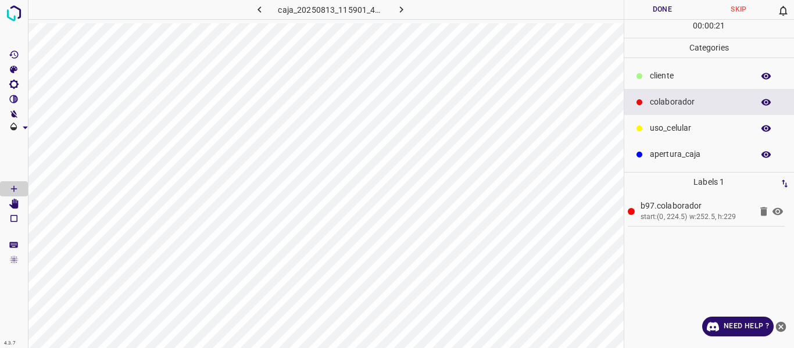
click at [649, 10] on button "Done" at bounding box center [662, 9] width 77 height 19
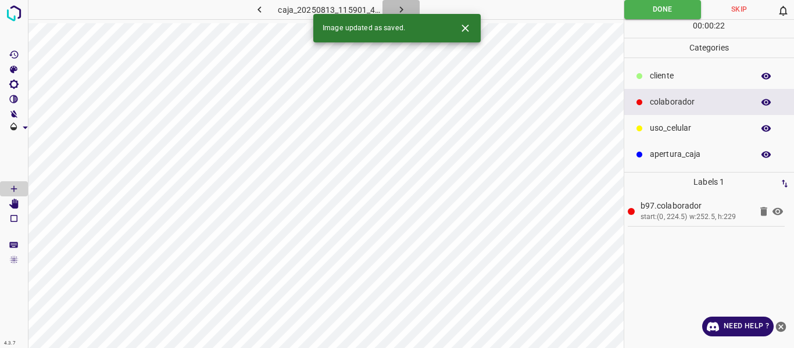
click at [392, 10] on button "button" at bounding box center [400, 9] width 37 height 19
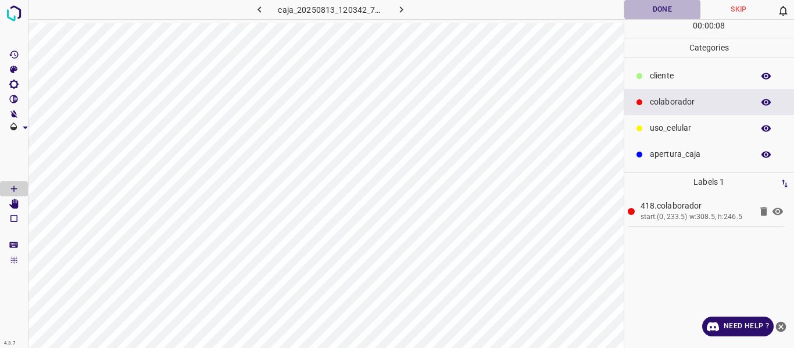
click at [659, 9] on button "Done" at bounding box center [662, 9] width 77 height 19
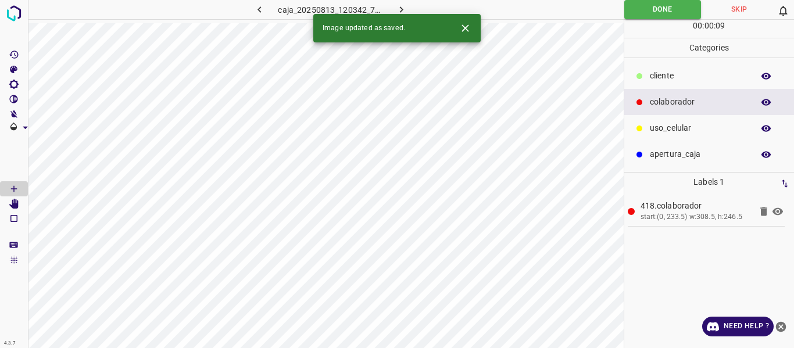
click at [400, 5] on icon "button" at bounding box center [401, 9] width 12 height 12
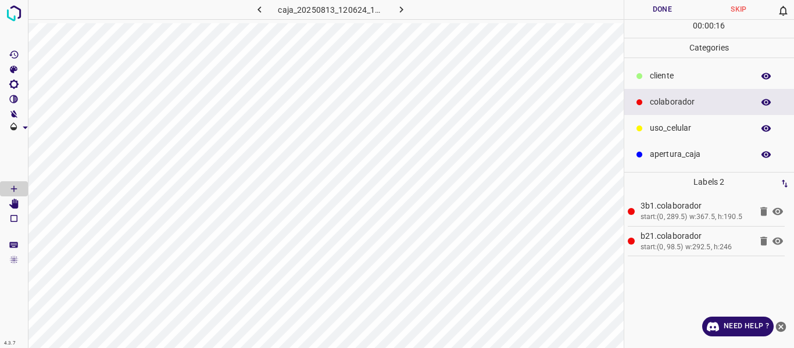
drag, startPoint x: 655, startPoint y: 6, endPoint x: 654, endPoint y: 12, distance: 6.5
click at [655, 10] on button "Done" at bounding box center [662, 9] width 77 height 19
